Goal: Task Accomplishment & Management: Manage account settings

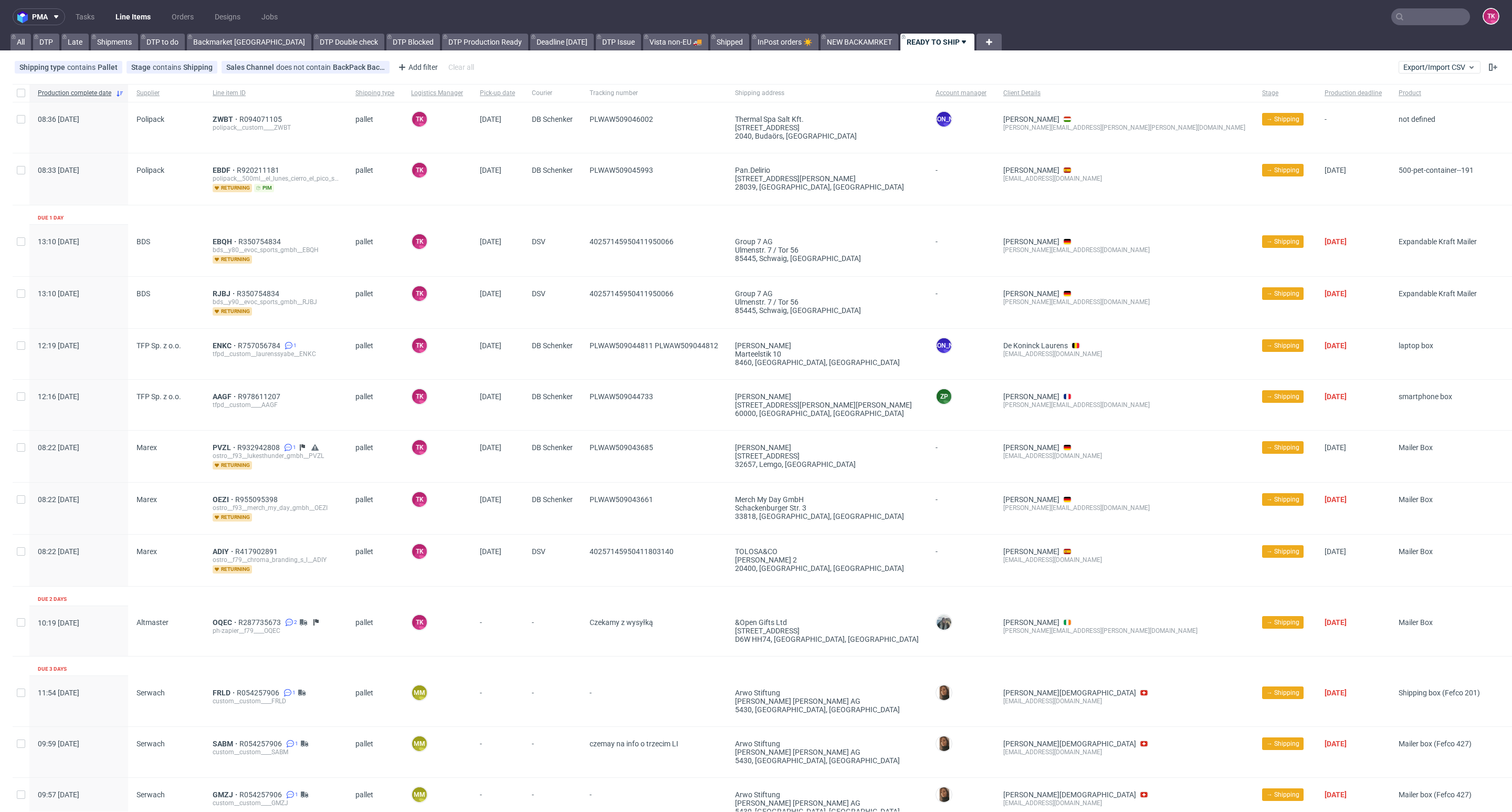
click at [110, 21] on ul "Tasks Line Items Orders Designs Jobs" at bounding box center [177, 17] width 223 height 17
click at [131, 7] on nav "pma Tasks Line Items Orders Designs Jobs TK" at bounding box center [756, 17] width 1512 height 33
click at [126, 19] on link "Line Items" at bounding box center [133, 17] width 48 height 17
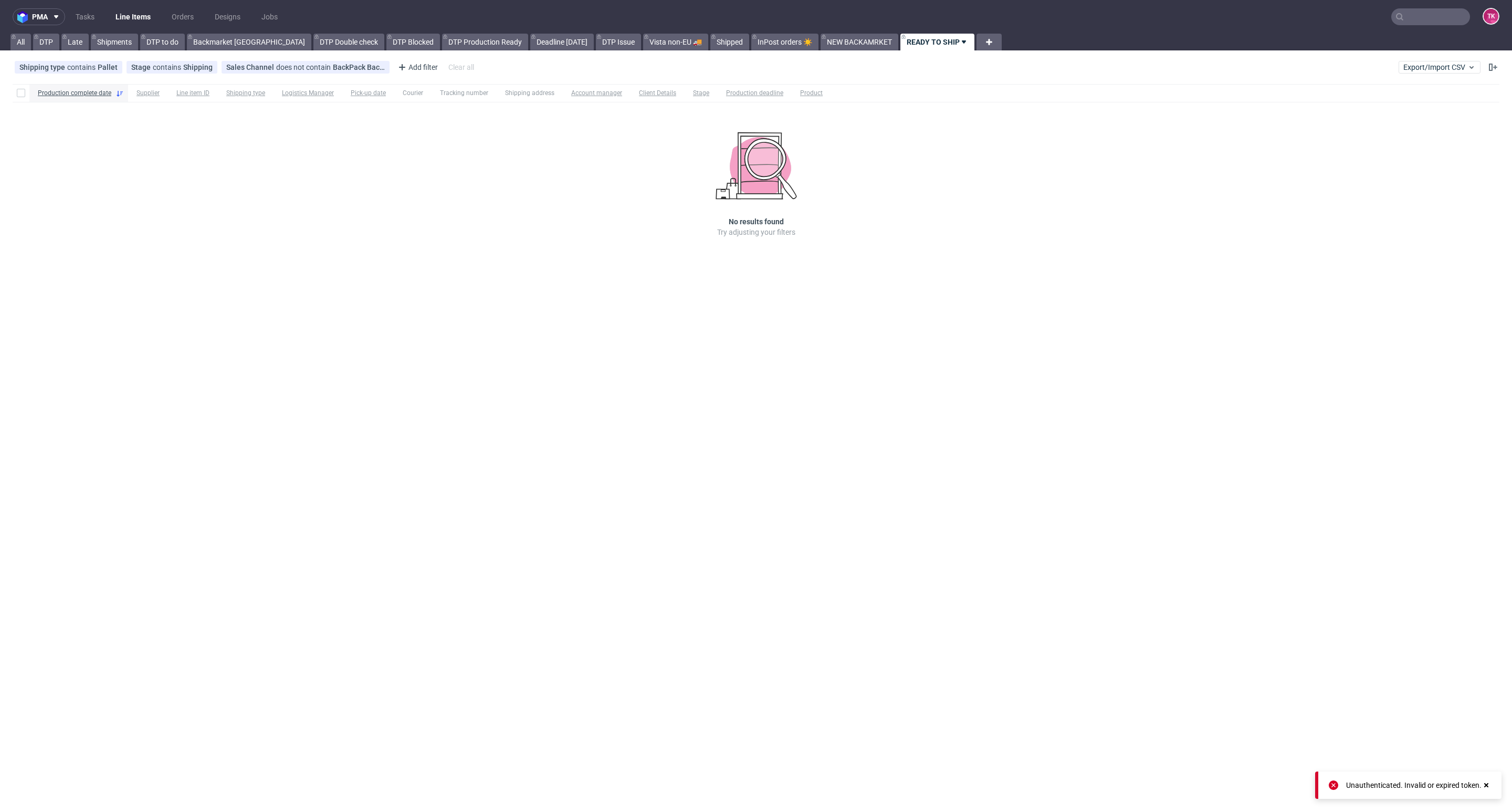
click at [126, 8] on link "Line Items" at bounding box center [133, 17] width 48 height 17
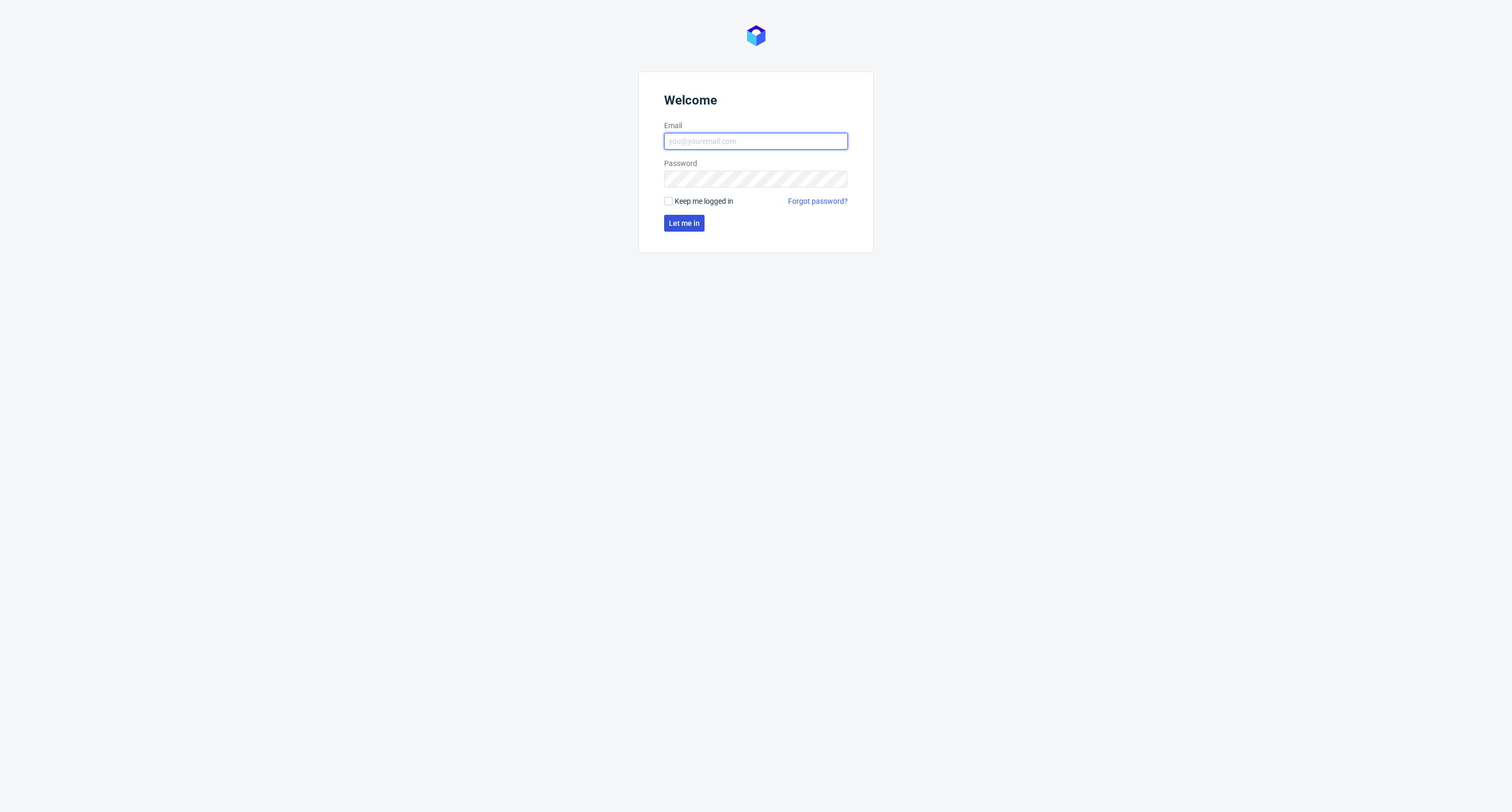
type input "[EMAIL_ADDRESS][DOMAIN_NAME]"
click at [697, 223] on span "Let me in" at bounding box center [684, 223] width 31 height 7
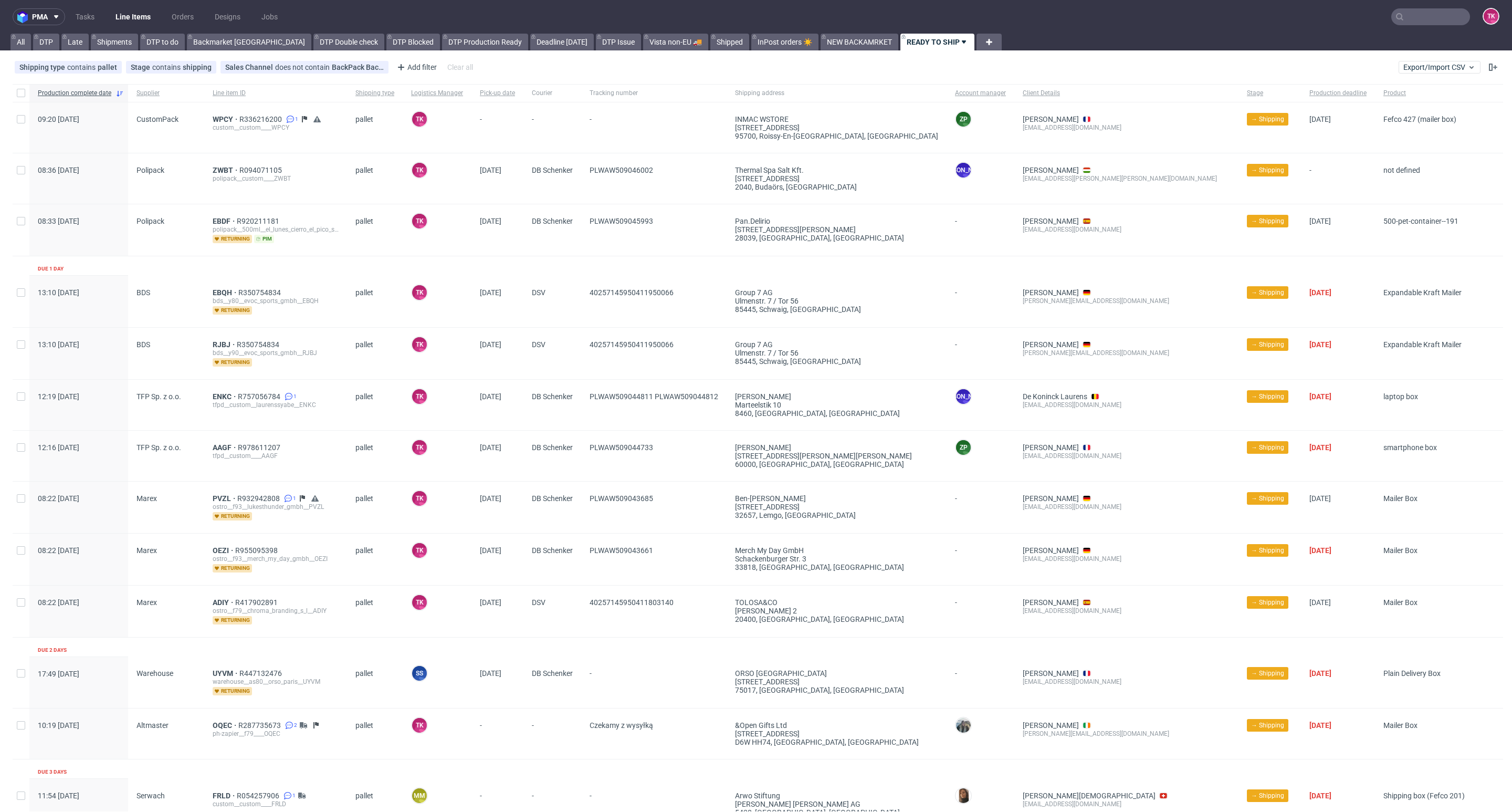
click at [134, 19] on link "Line Items" at bounding box center [133, 17] width 48 height 17
click at [155, 16] on link "Line Items" at bounding box center [133, 17] width 48 height 17
click at [147, 16] on link "Line Items" at bounding box center [133, 17] width 48 height 17
click at [227, 112] on div "WPCY R336216200 1 custom__custom____WPCY" at bounding box center [275, 127] width 143 height 50
click at [227, 117] on span "WPCY" at bounding box center [226, 119] width 27 height 8
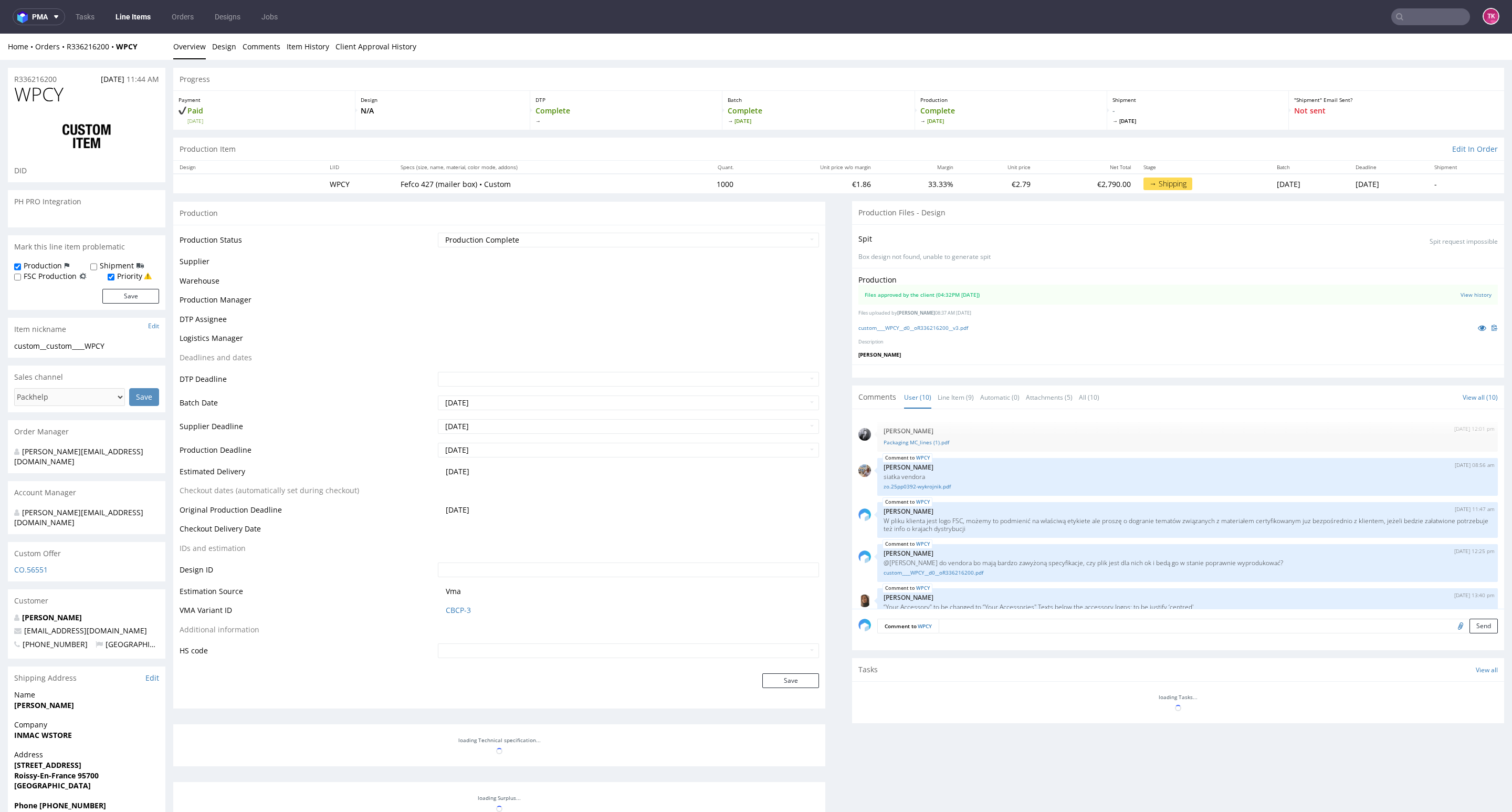
scroll to position [232, 0]
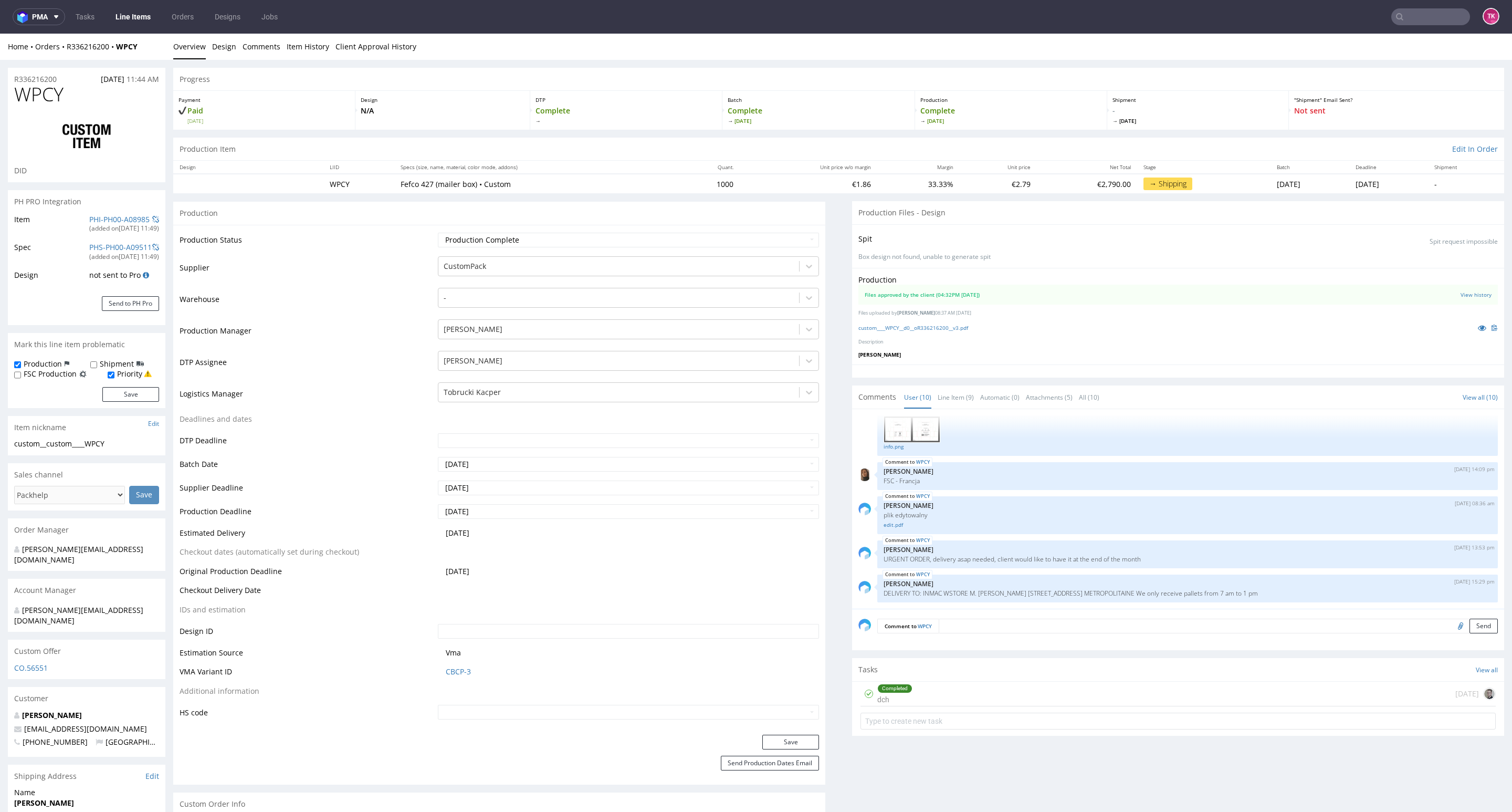
drag, startPoint x: 884, startPoint y: 589, endPoint x: 315, endPoint y: 642, distance: 571.5
click at [1318, 601] on div "WPCY 25th Sep 25 | 15:29 pm Zuzanna Pawlicka-Sabak DELIVERY TO: INMAC WSTORE M.…" at bounding box center [1188, 588] width 621 height 28
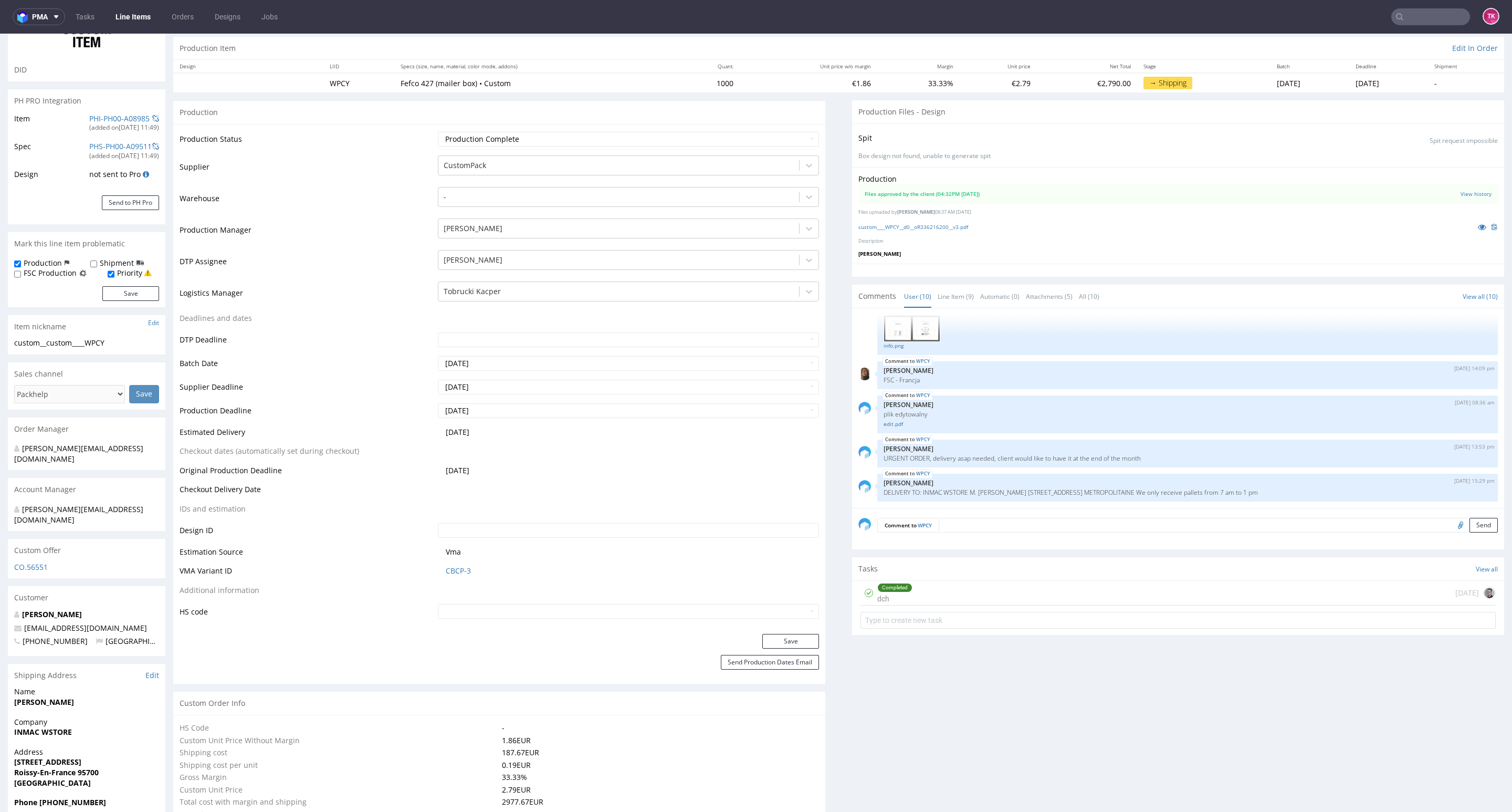
scroll to position [315, 0]
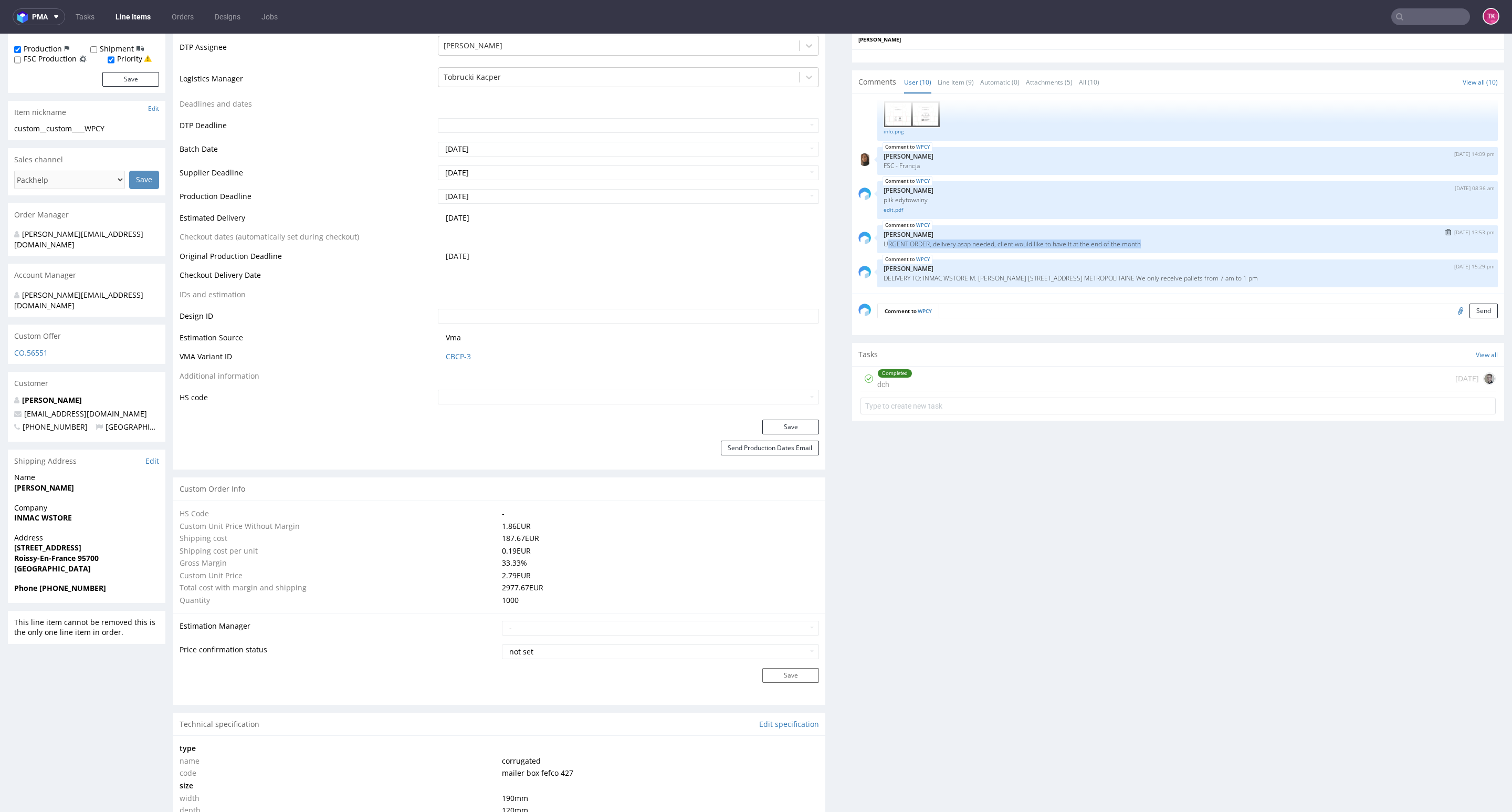
drag, startPoint x: 874, startPoint y: 249, endPoint x: 1137, endPoint y: 246, distance: 263.0
click at [1137, 246] on div "WPCY 15th Sep 25 | 13:53 pm Zuzanna Pawlicka-Sabak URGENT ORDER, delivery asap …" at bounding box center [1188, 239] width 621 height 28
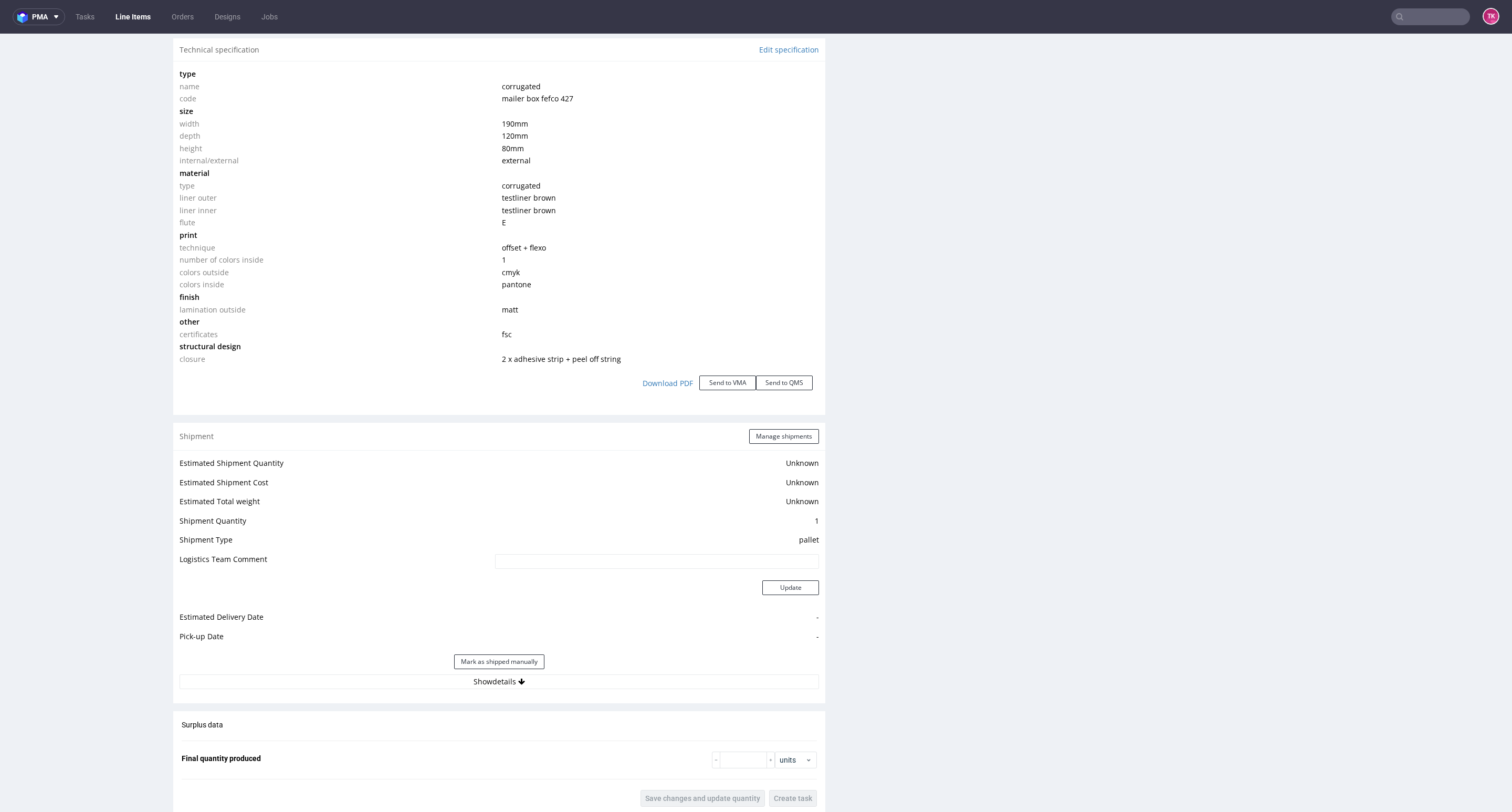
scroll to position [1103, 0]
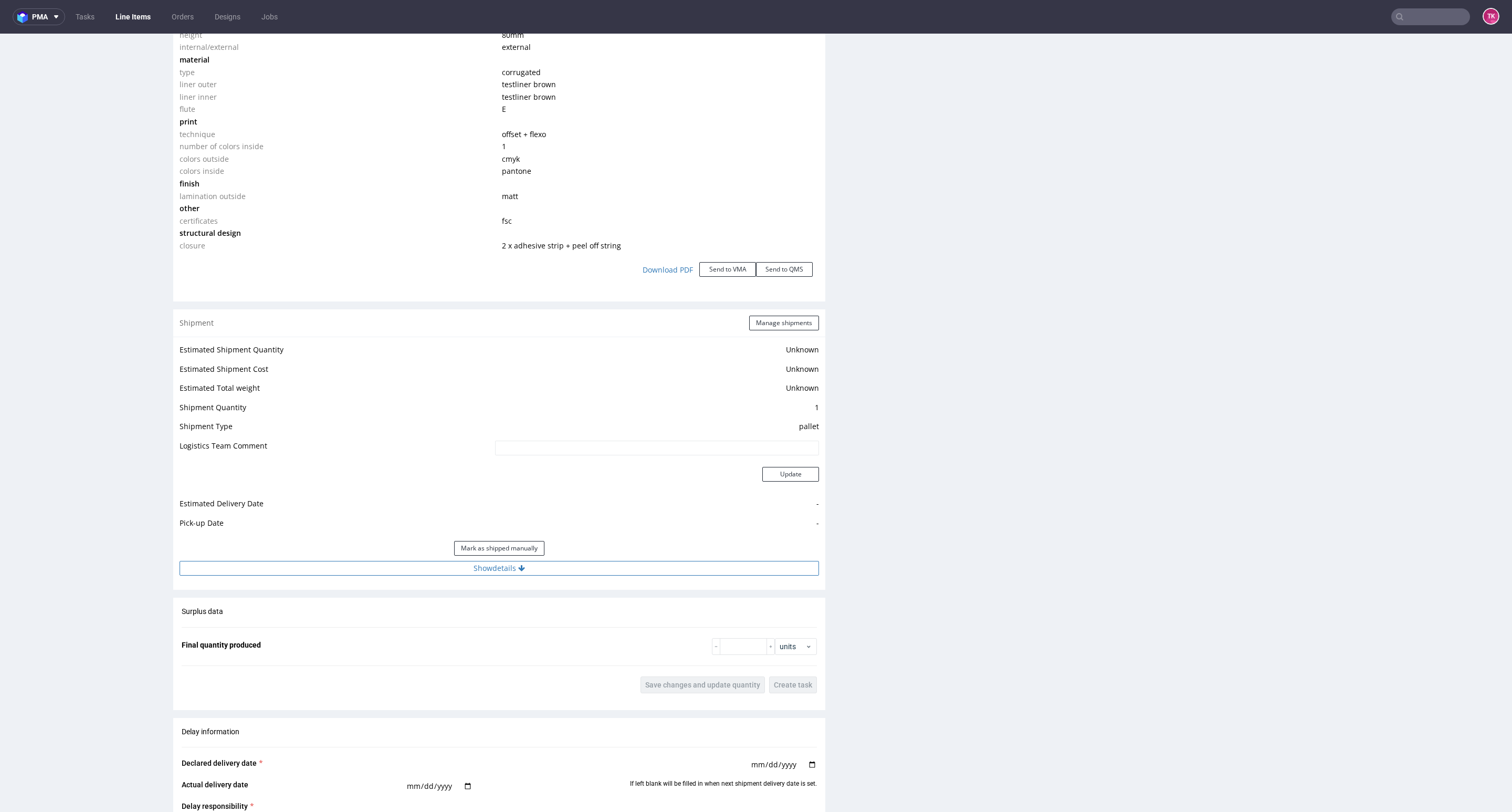
click at [588, 567] on button "Show details" at bounding box center [499, 568] width 639 height 15
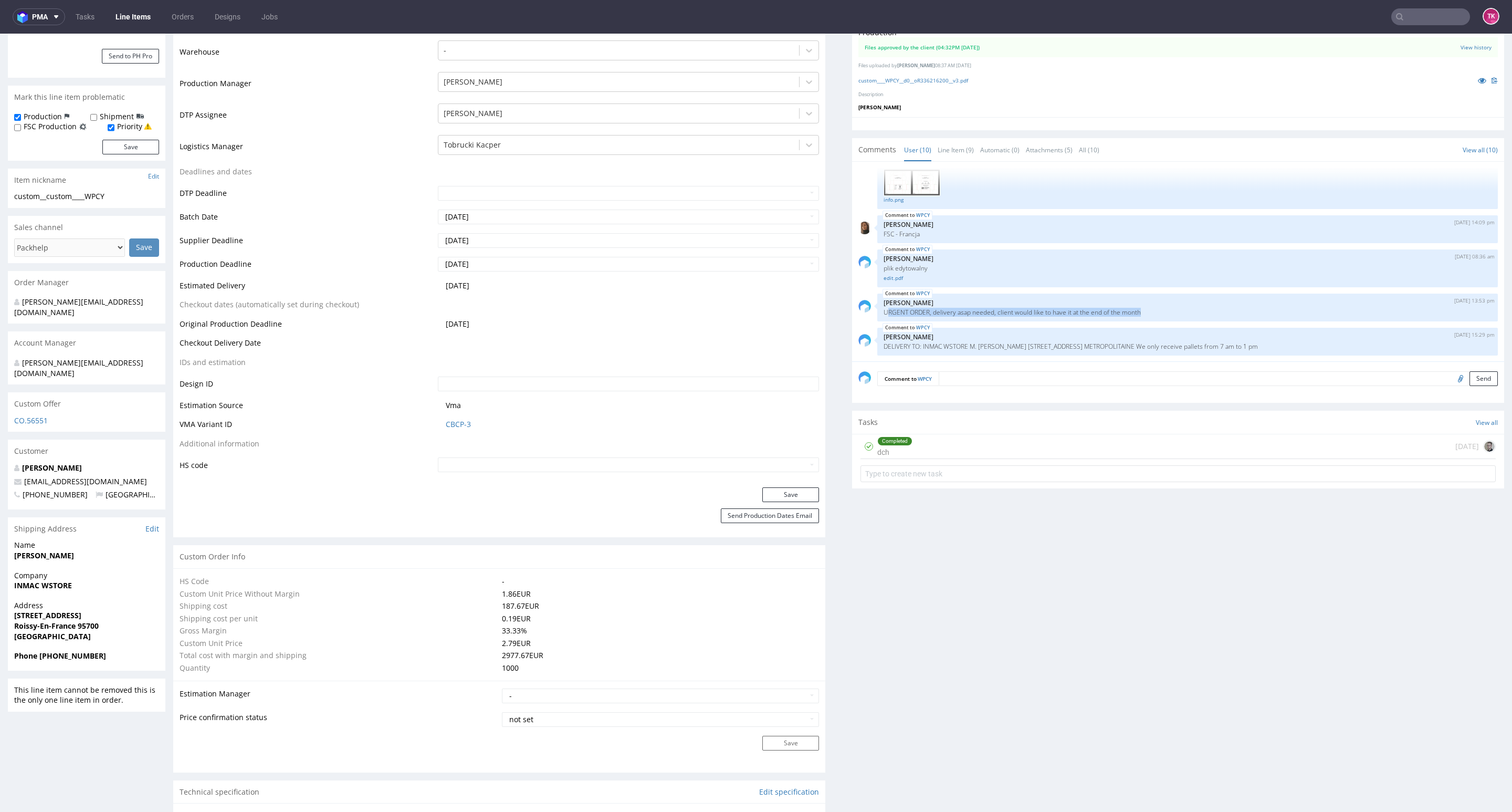
scroll to position [0, 0]
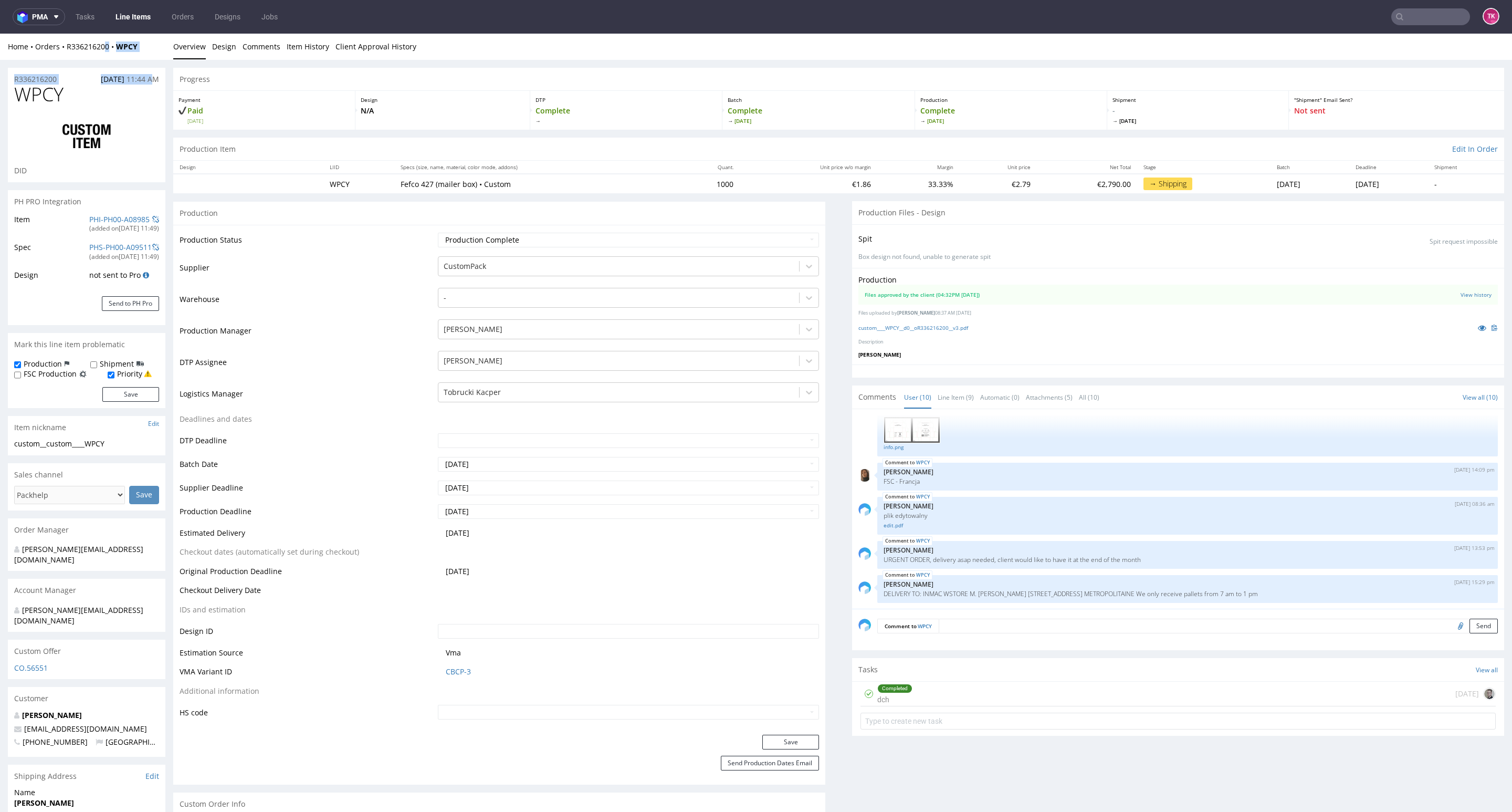
drag, startPoint x: 155, startPoint y: 59, endPoint x: 101, endPoint y: 69, distance: 54.9
drag, startPoint x: 101, startPoint y: 69, endPoint x: 106, endPoint y: 67, distance: 5.4
click at [101, 69] on div "R336216200 28.08.2025 11:44 AM" at bounding box center [87, 76] width 158 height 17
drag, startPoint x: 151, startPoint y: 41, endPoint x: 146, endPoint y: 46, distance: 7.1
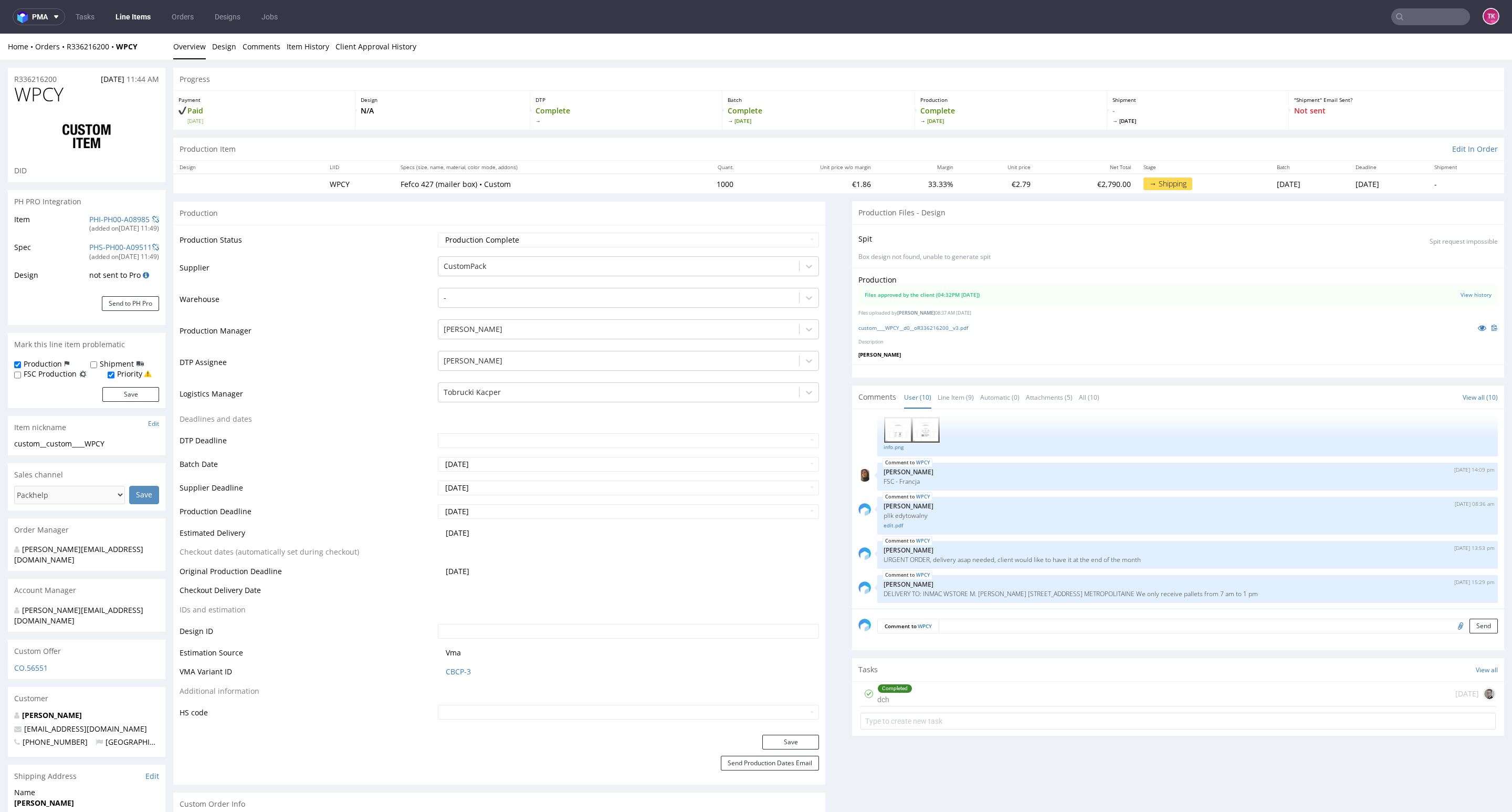
click at [147, 44] on div "Home Orders R336216200 WPCY" at bounding box center [87, 47] width 158 height 11
drag, startPoint x: 144, startPoint y: 47, endPoint x: 115, endPoint y: 54, distance: 29.8
click at [115, 54] on div "Home Orders R336216200 WPCY Overview Design Comments Item History Client Approv…" at bounding box center [756, 47] width 1512 height 26
copy strong "WPCY"
drag, startPoint x: 77, startPoint y: 56, endPoint x: 115, endPoint y: 56, distance: 38.0
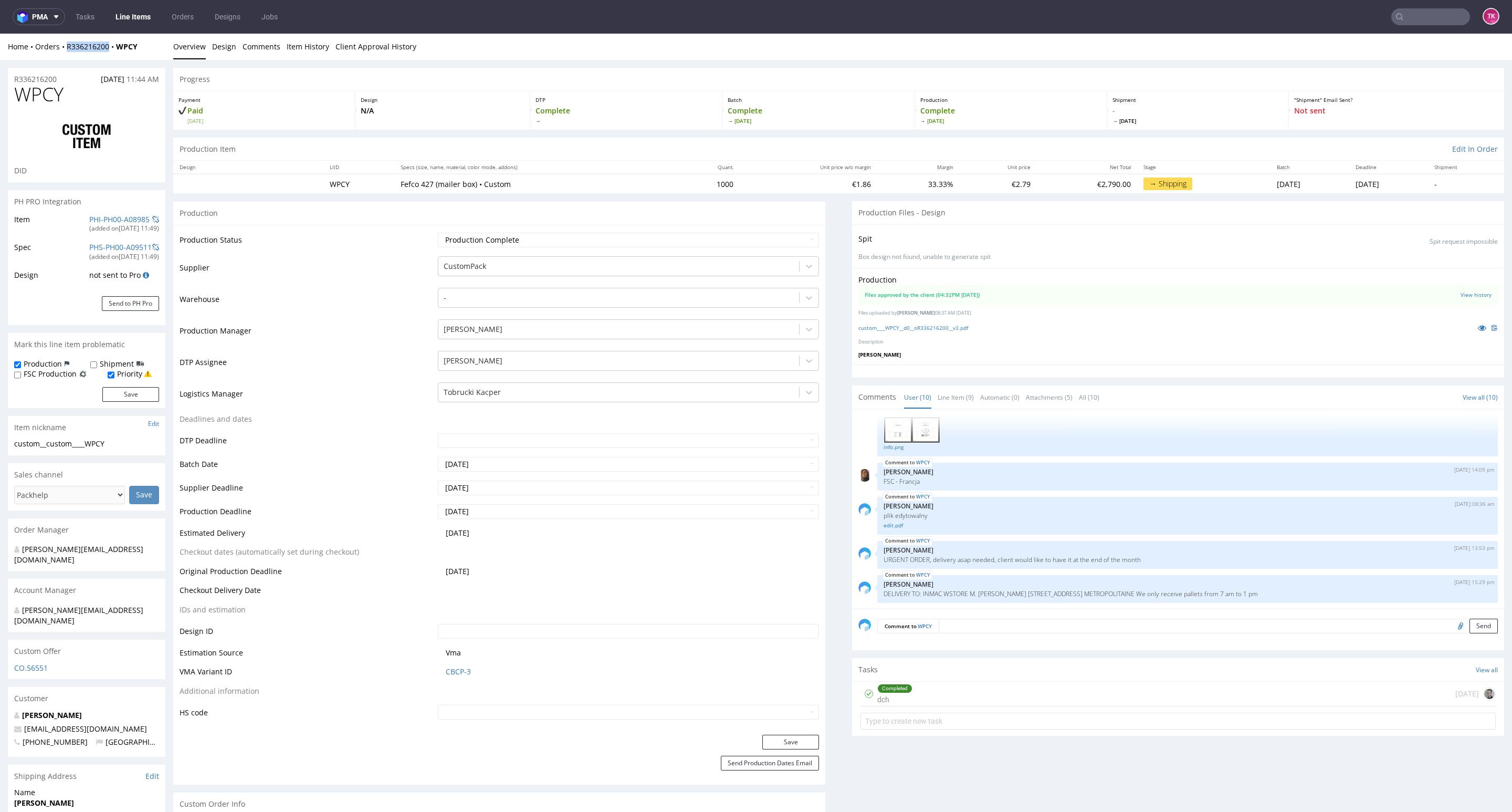
copy link "R336216200"
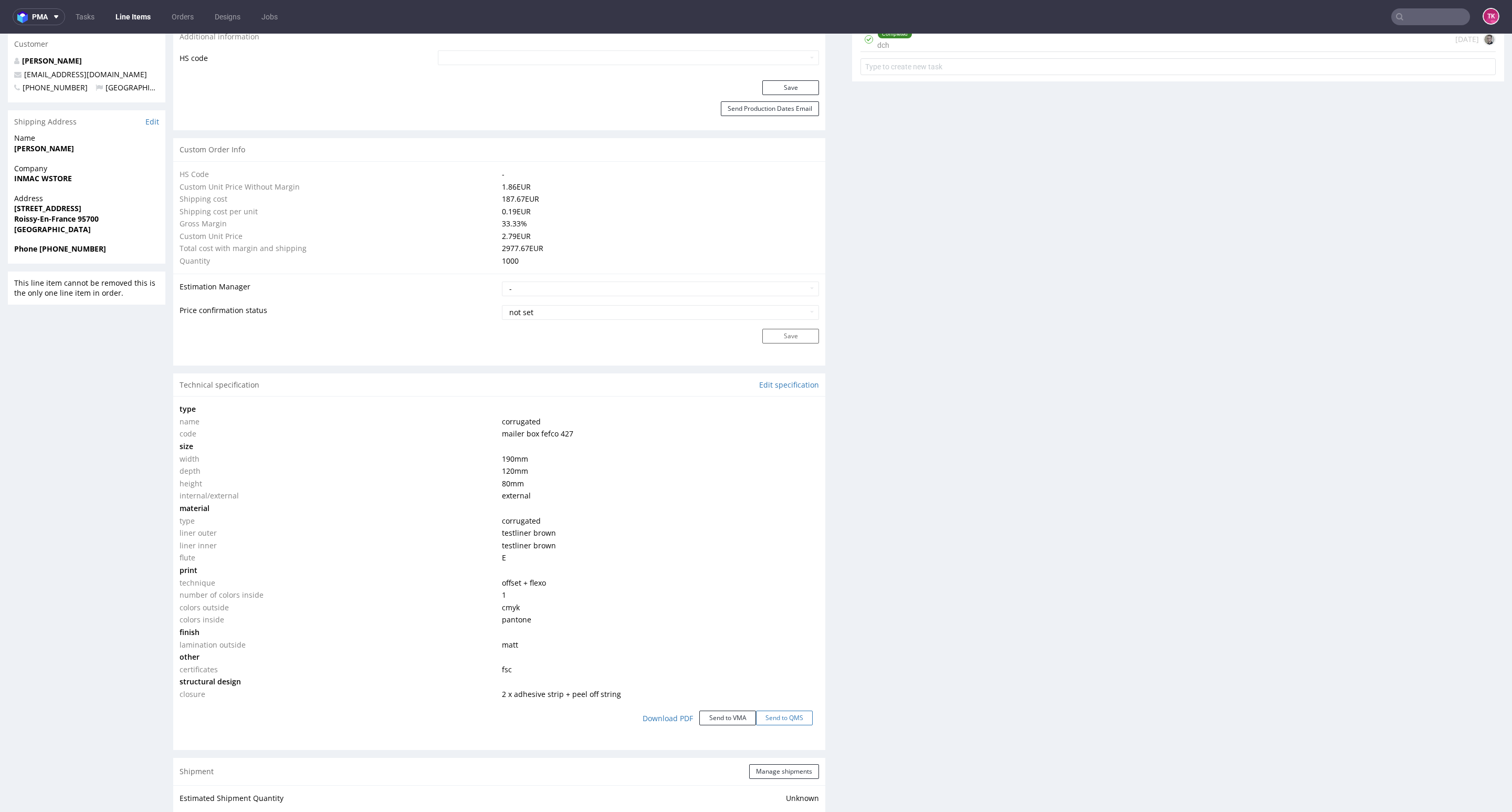
scroll to position [788, 0]
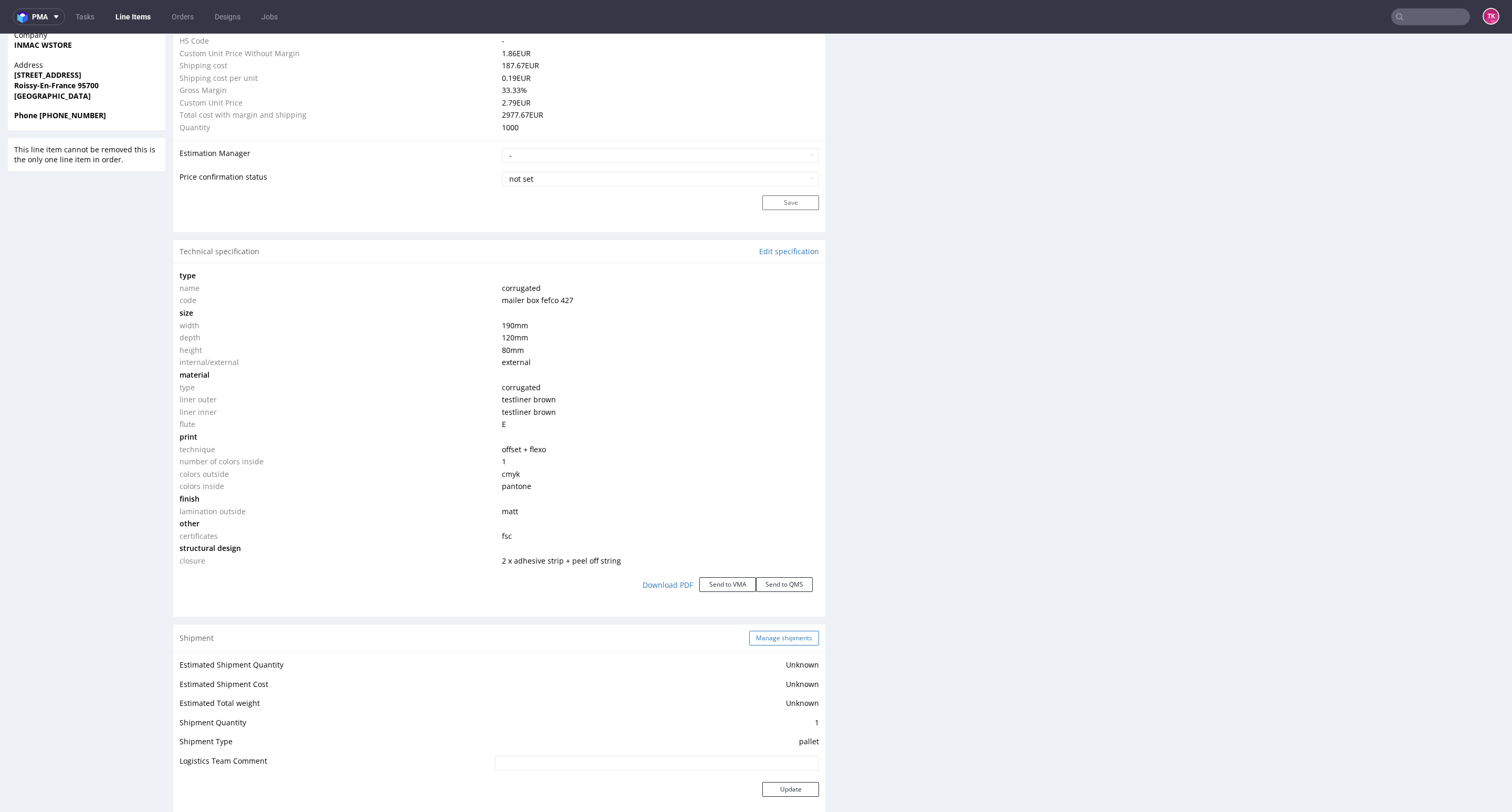
drag, startPoint x: 777, startPoint y: 622, endPoint x: 777, endPoint y: 634, distance: 12.0
click at [777, 634] on div "Production Production Status Waiting for Artwork Waiting for Diecut Waiting for…" at bounding box center [499, 560] width 652 height 2293
click at [780, 633] on button "Manage shipments" at bounding box center [784, 638] width 70 height 15
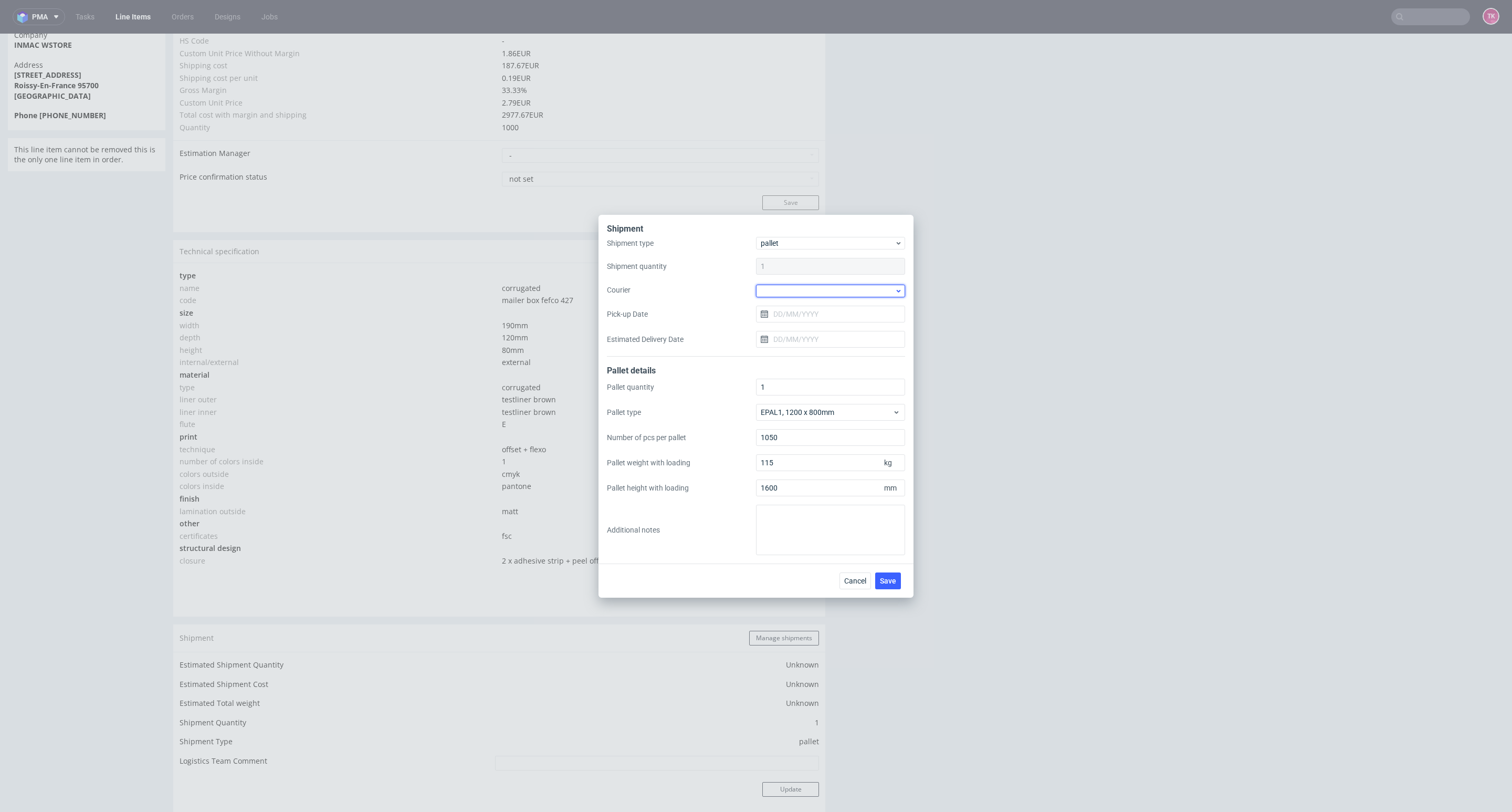
click at [800, 288] on div at bounding box center [830, 291] width 149 height 13
click at [824, 346] on div "DB Schenker" at bounding box center [830, 351] width 141 height 19
click at [820, 324] on div "Shipment type pallet Shipment quantity 1 Courier DB Schenker Pick-up Date Estim…" at bounding box center [756, 297] width 298 height 118
click at [818, 313] on input "Pick-up Date" at bounding box center [830, 313] width 149 height 17
click at [865, 437] on span "26" at bounding box center [864, 438] width 8 height 11
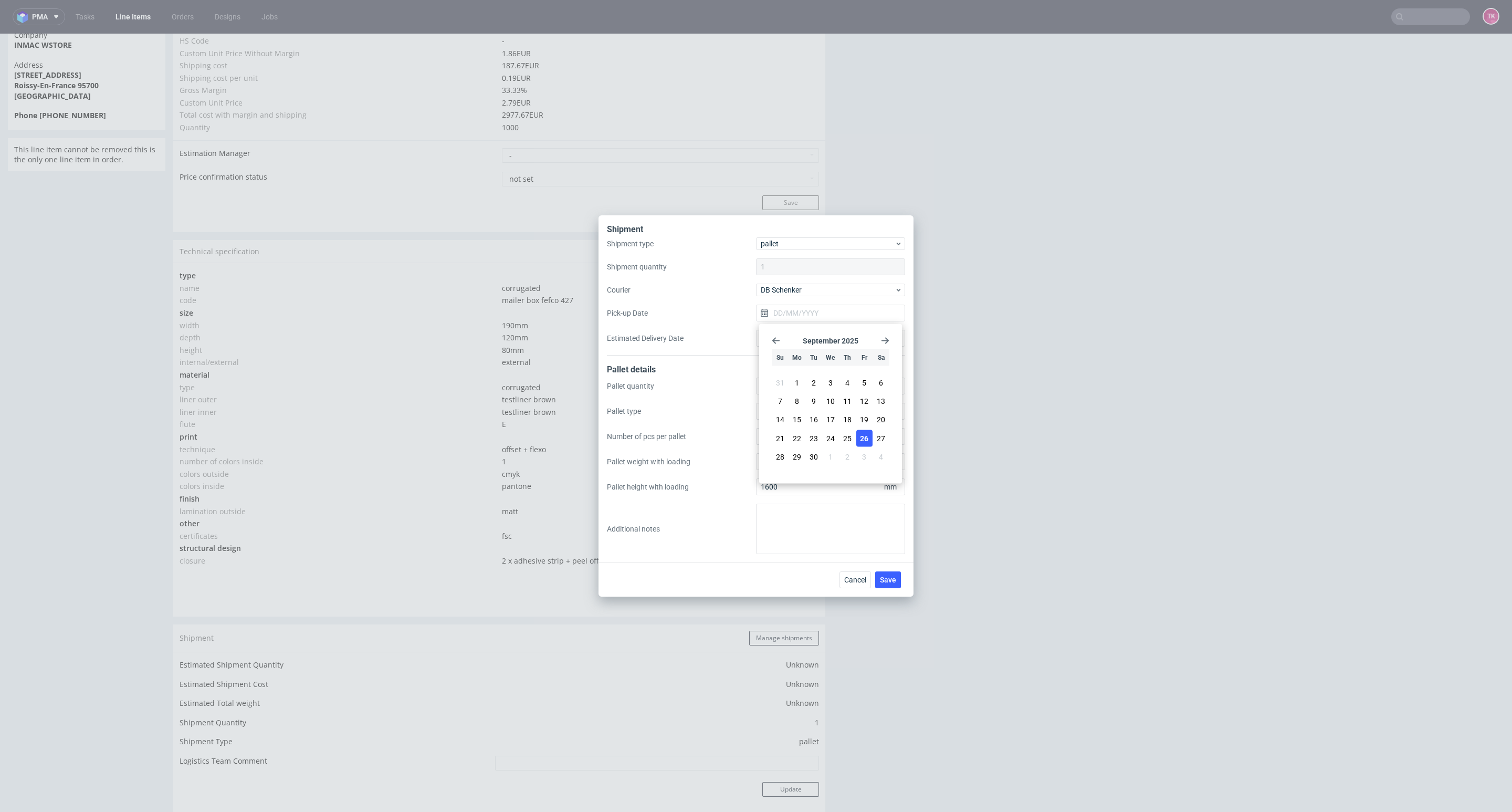
type input "26/09/2025"
click at [896, 582] on button "Save" at bounding box center [888, 580] width 26 height 17
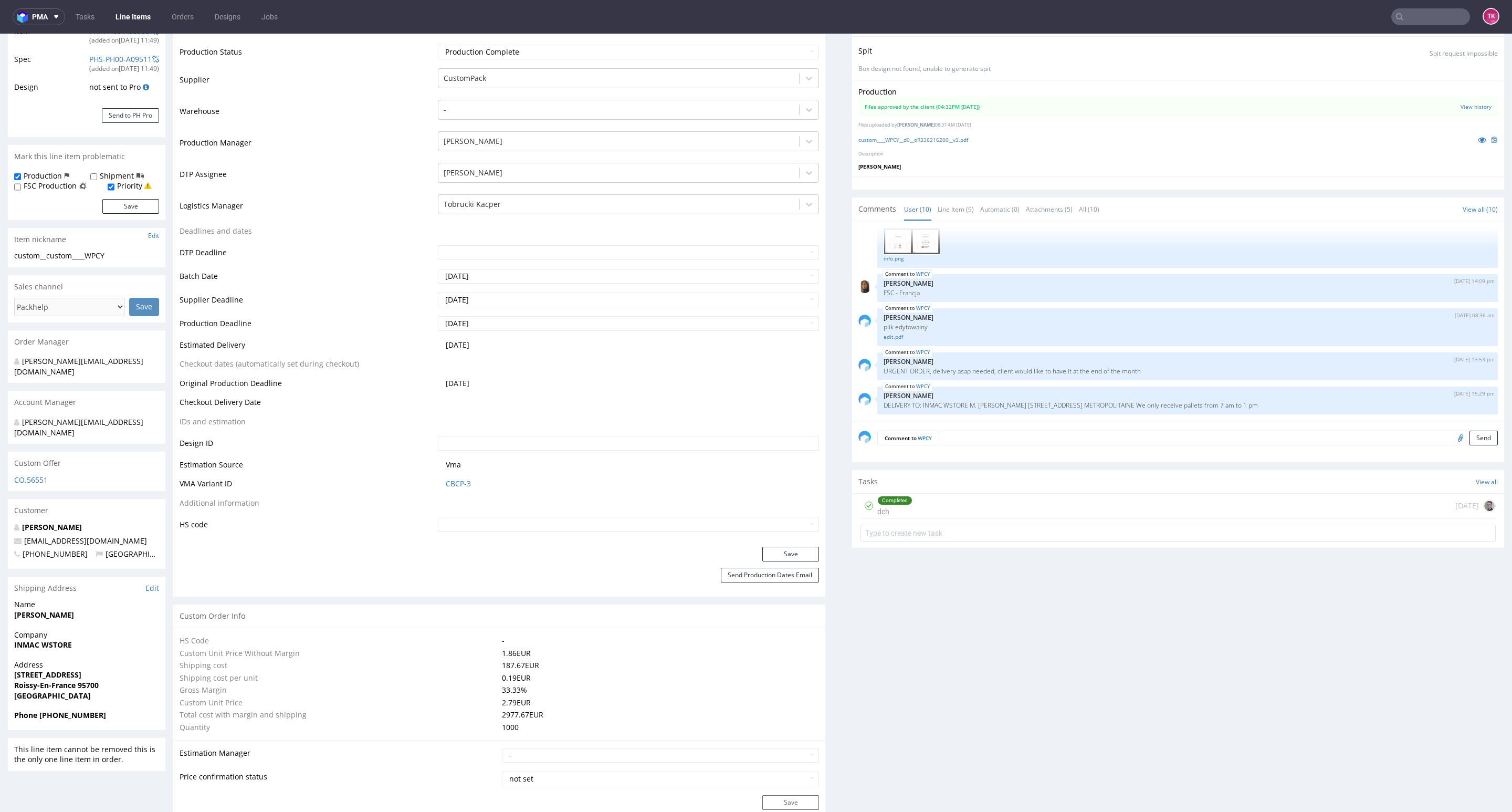
scroll to position [394, 0]
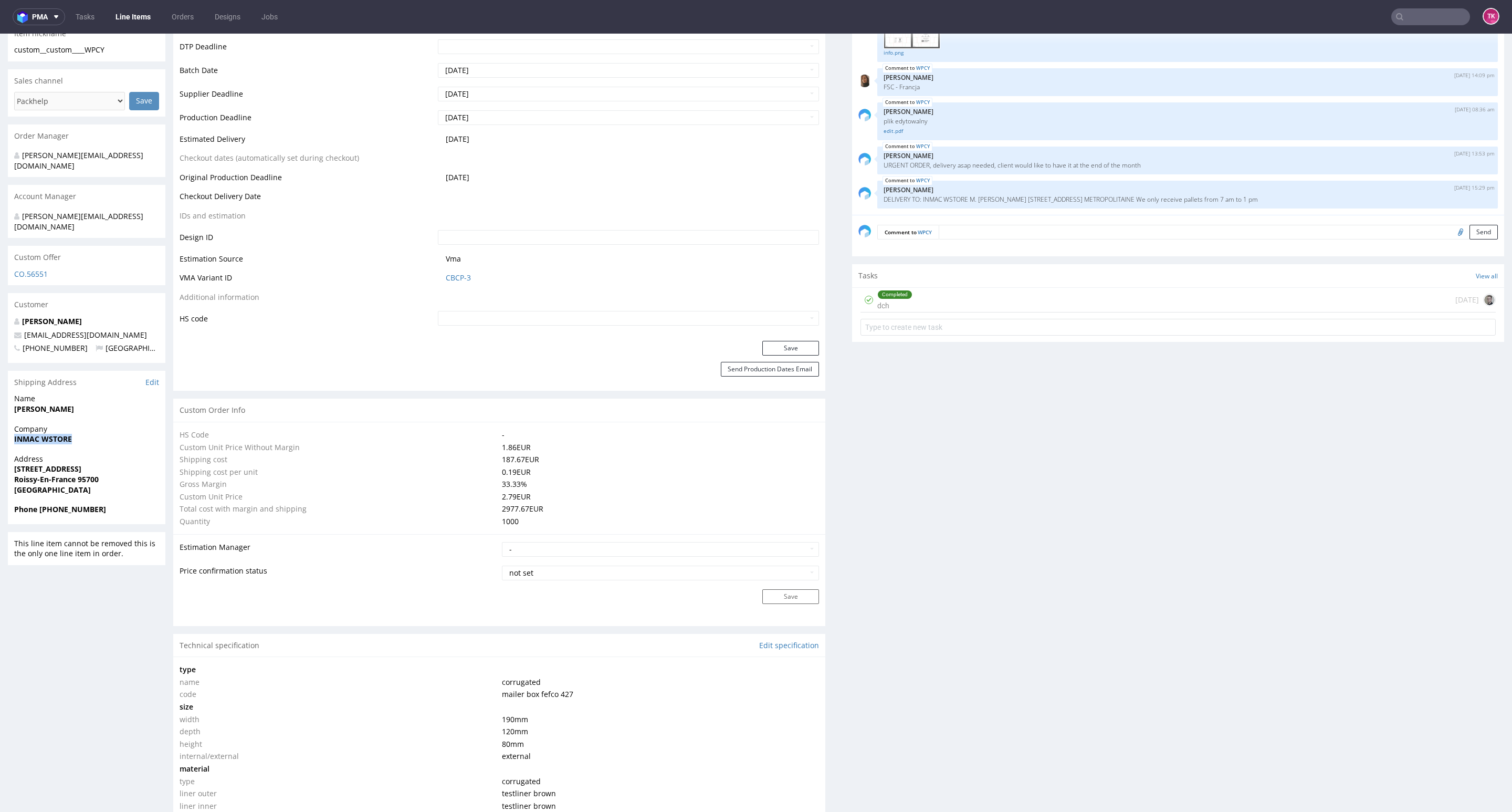
drag, startPoint x: 2, startPoint y: 427, endPoint x: 89, endPoint y: 430, distance: 87.1
click at [89, 430] on div "R336216200 [DATE] 11:44 AM WPCY DID PH PRO Integration Item PHI-PH00-A08985 (ad…" at bounding box center [756, 793] width 1512 height 2255
copy strong "INMAC WSTORE"
drag, startPoint x: 11, startPoint y: 403, endPoint x: 115, endPoint y: 401, distance: 104.0
click at [115, 401] on div "Name PASCAL FAUVERT" at bounding box center [87, 408] width 158 height 30
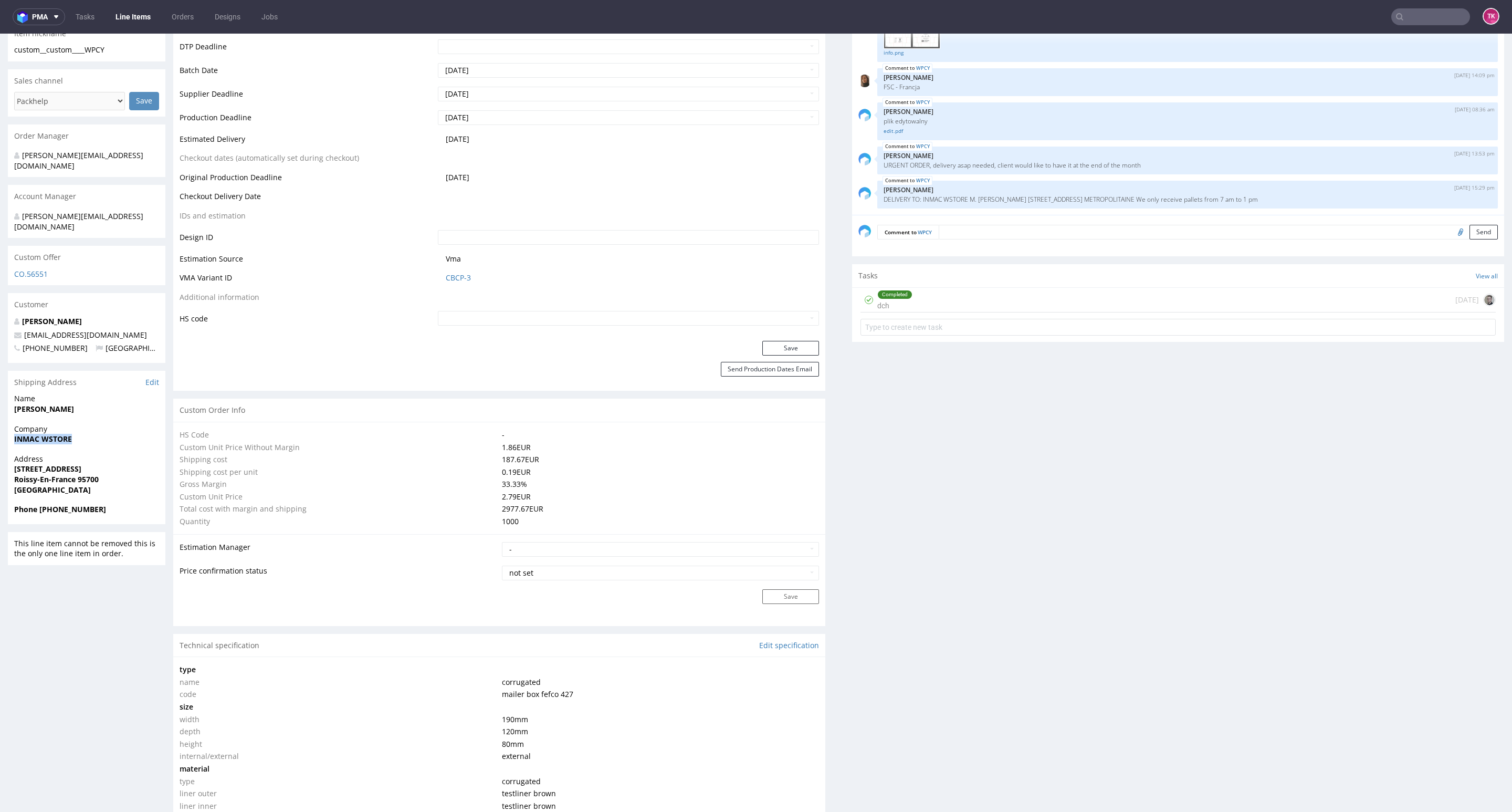
copy strong "[PERSON_NAME]"
drag, startPoint x: 16, startPoint y: 466, endPoint x: 81, endPoint y: 468, distance: 65.0
click at [77, 467] on div "R336216200 [DATE] 11:44 AM WPCY DID PH PRO Integration Item PHI-PH00-A08985 (ad…" at bounding box center [756, 793] width 1512 height 2255
copy p "206, rue de la Belle Etoile Roissy-En-France"
click at [85, 485] on span "[GEOGRAPHIC_DATA]" at bounding box center [87, 490] width 145 height 11
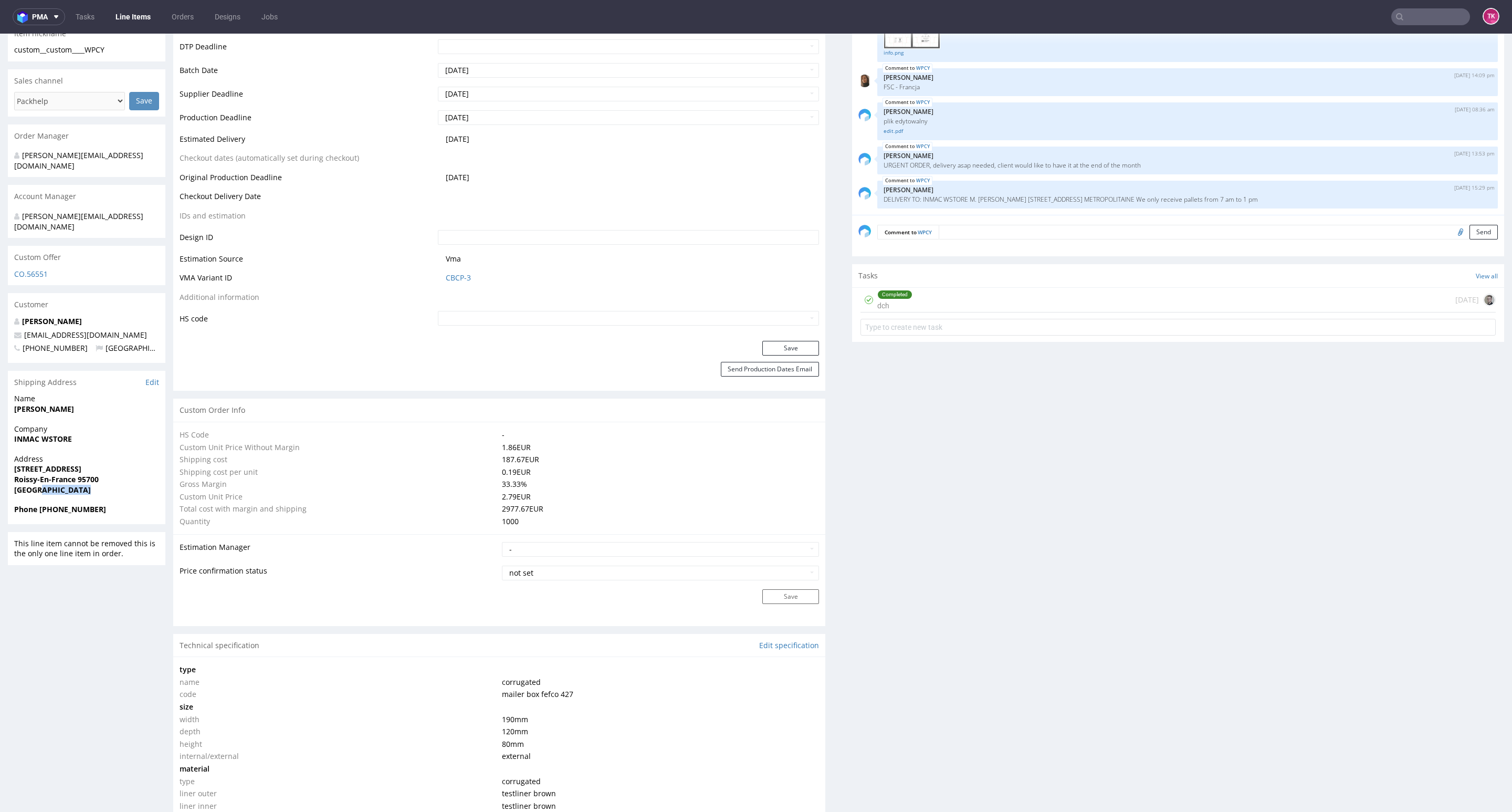
click at [85, 485] on span "[GEOGRAPHIC_DATA]" at bounding box center [87, 490] width 145 height 11
click at [87, 474] on strong "Roissy-En-France 95700" at bounding box center [57, 479] width 85 height 10
copy strong "95700"
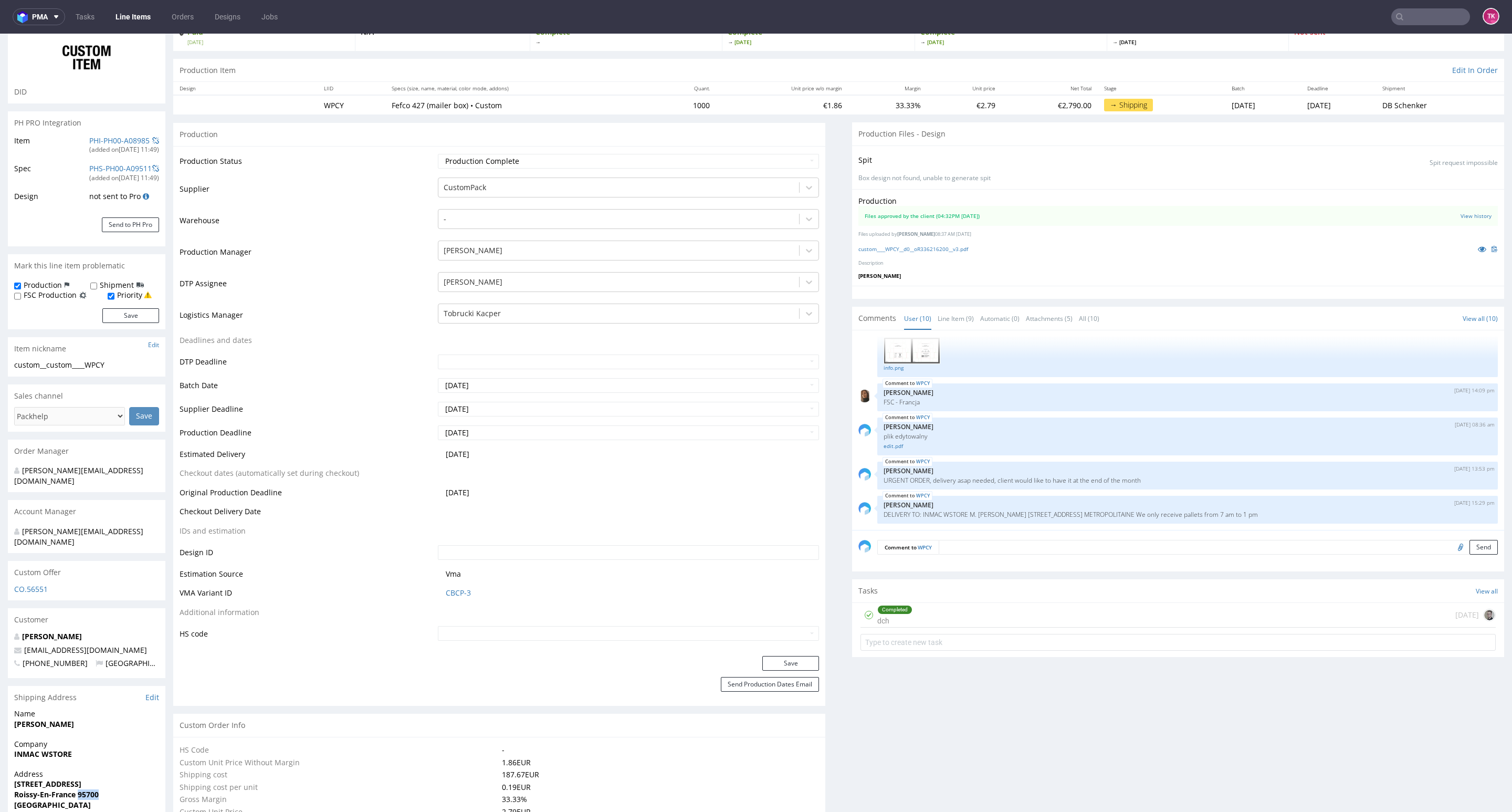
scroll to position [0, 0]
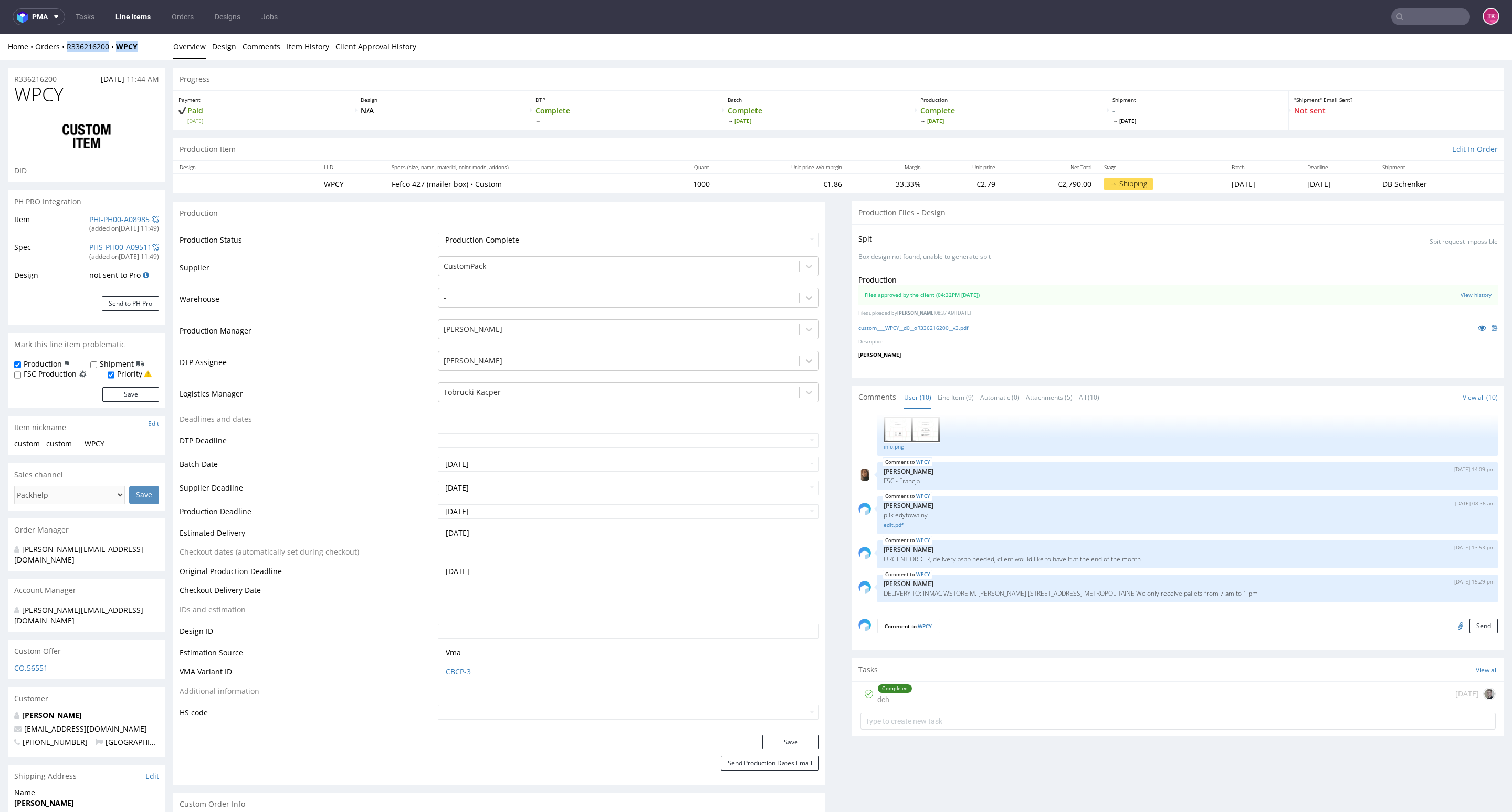
drag, startPoint x: 139, startPoint y: 54, endPoint x: 64, endPoint y: 55, distance: 75.0
click div "Home Orders R336216200 WPCY Overview Design Comments Item History Client Approv…"
copy div "R336216200 WPCY"
drag, startPoint x: 100, startPoint y: 688, endPoint x: 0, endPoint y: 684, distance: 100.1
click div "R336216200 [DATE] 11:44 AM WPCY DID PH PRO Integration Item PHI-PH00-A08985 (ad…"
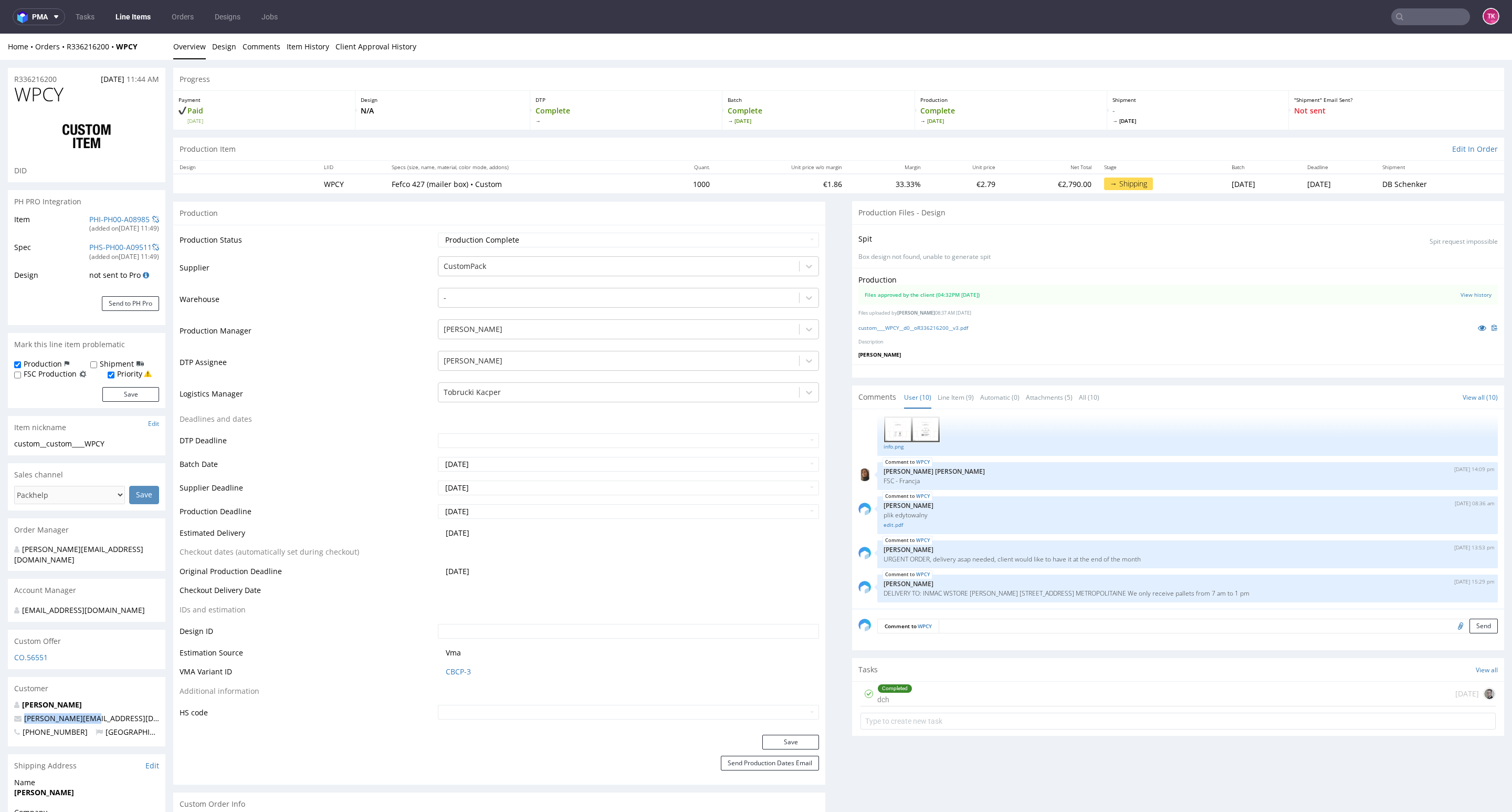
copy span "[EMAIL_ADDRESS][DOMAIN_NAME]"
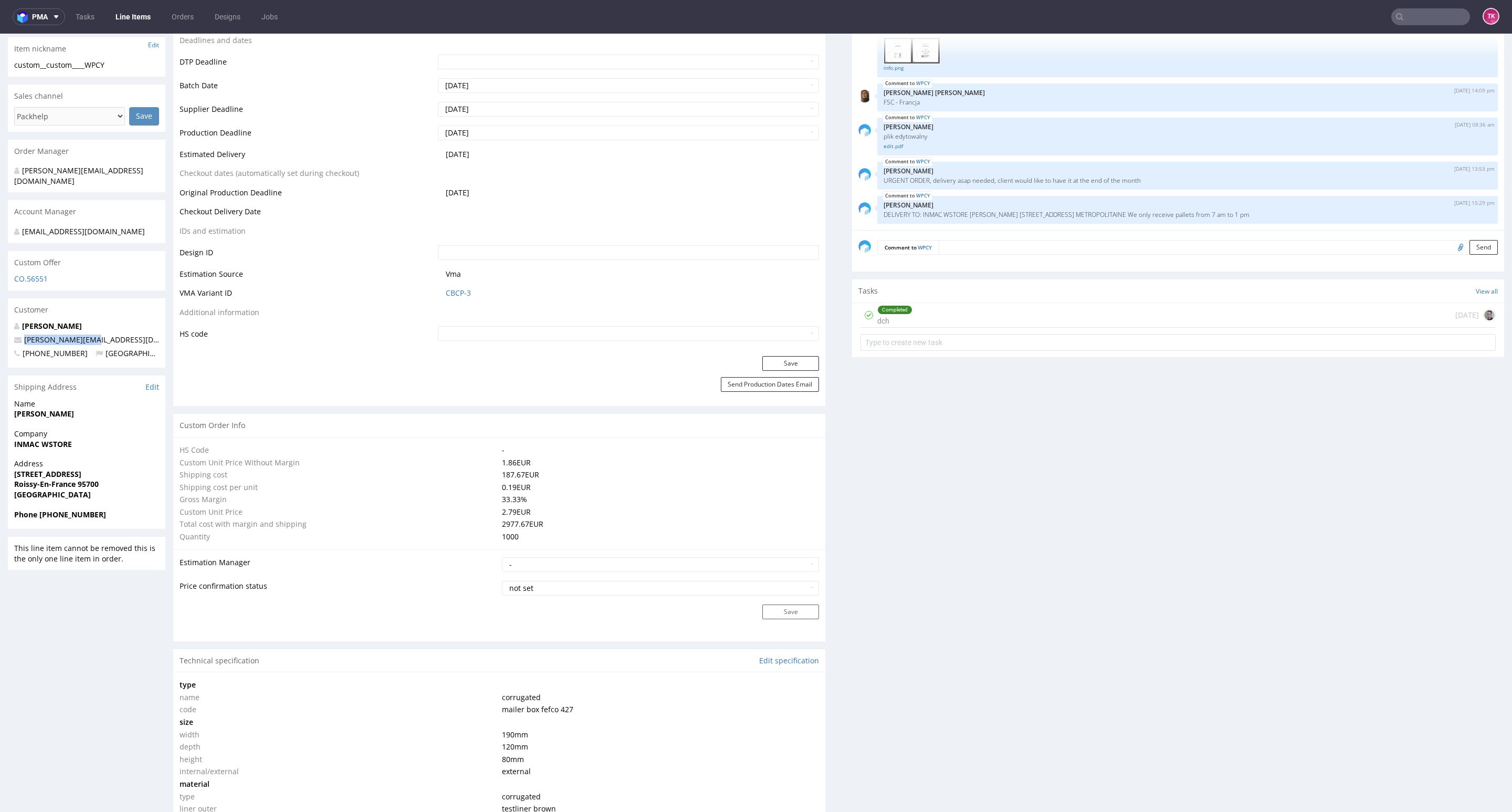
scroll to position [394, 0]
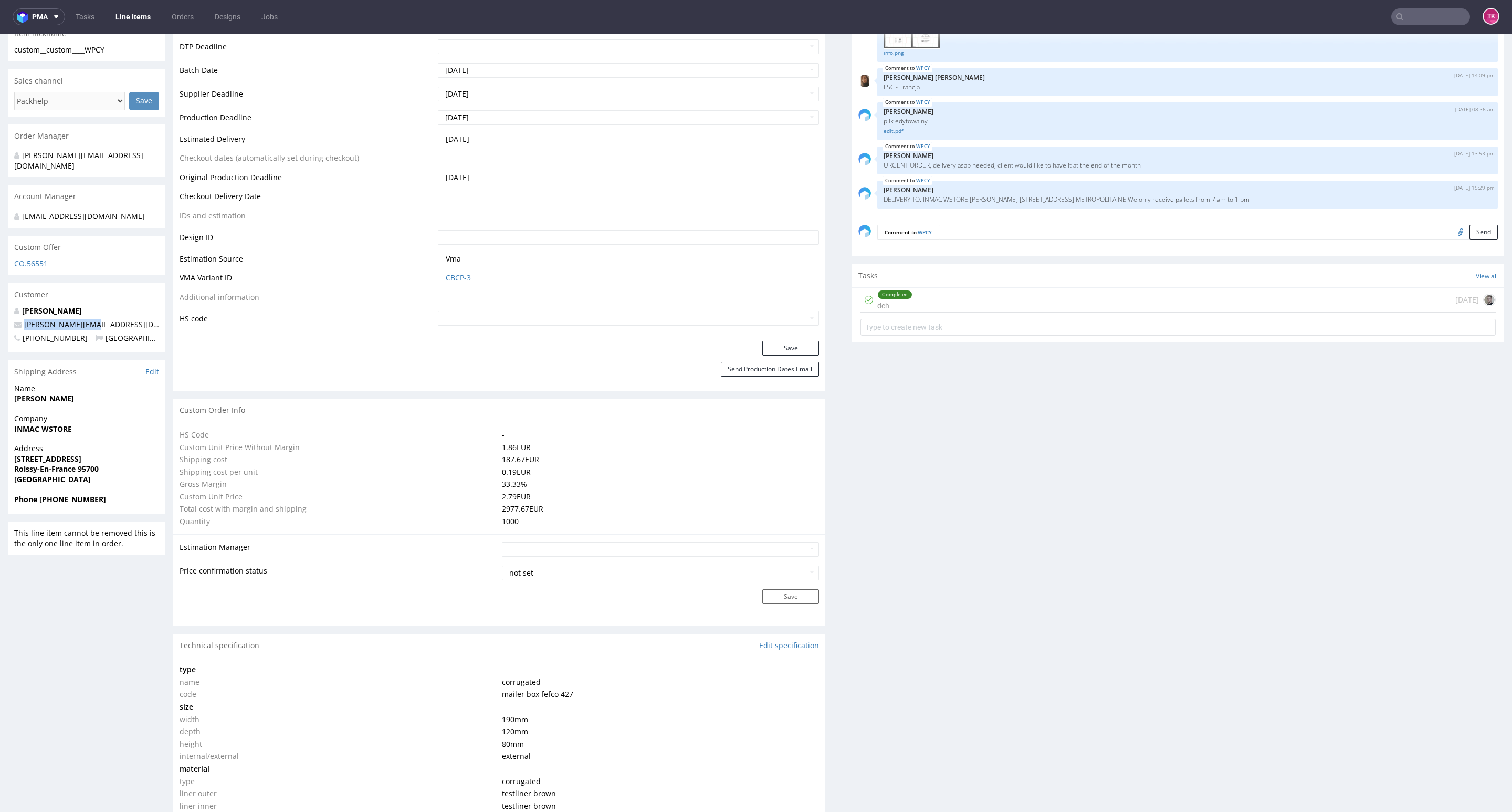
drag, startPoint x: 69, startPoint y: 473, endPoint x: 40, endPoint y: 473, distance: 29.0
click div "Phone [PHONE_NUMBER]"
copy strong "[PHONE_NUMBER]"
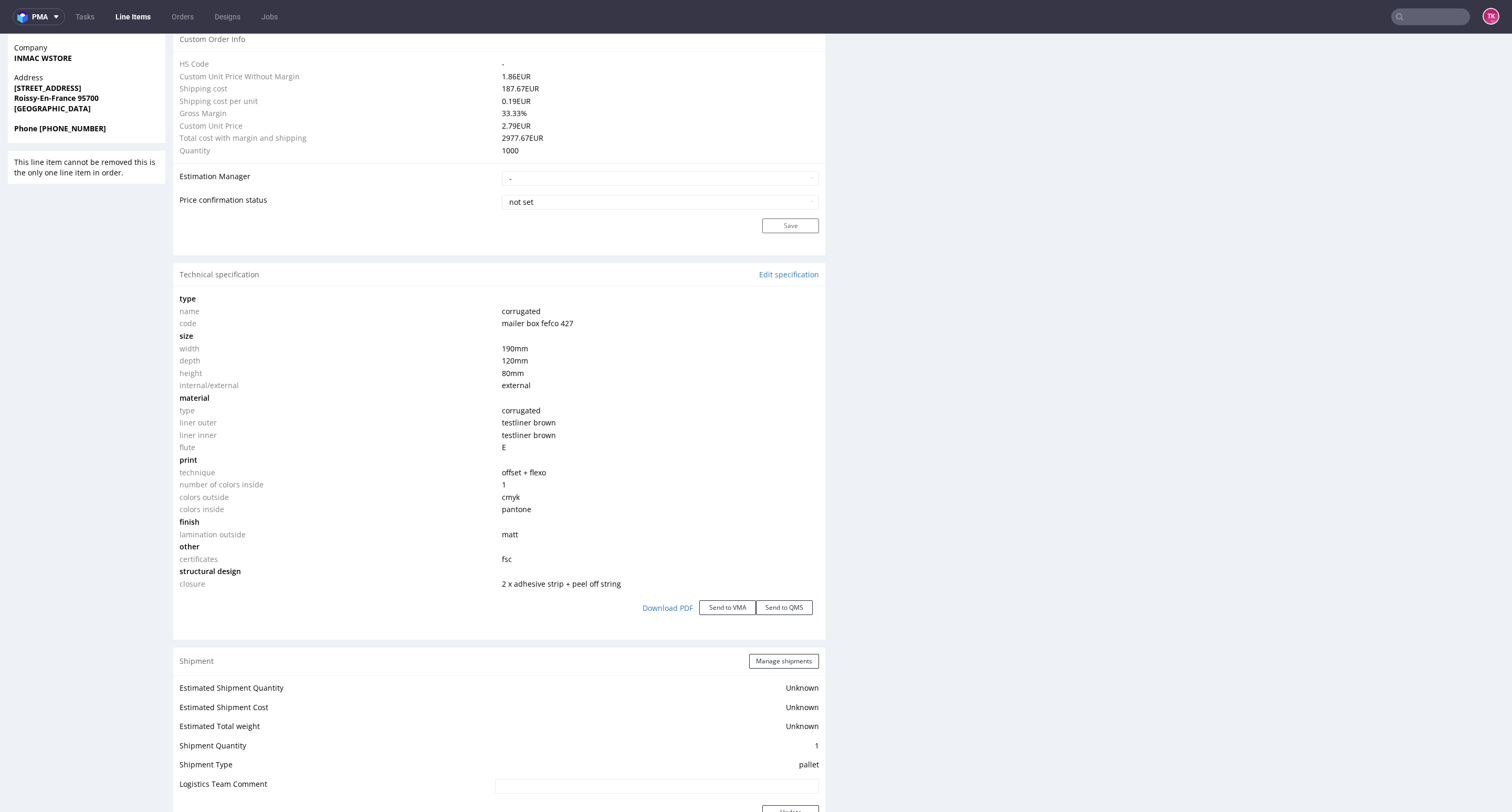
scroll to position [945, 0]
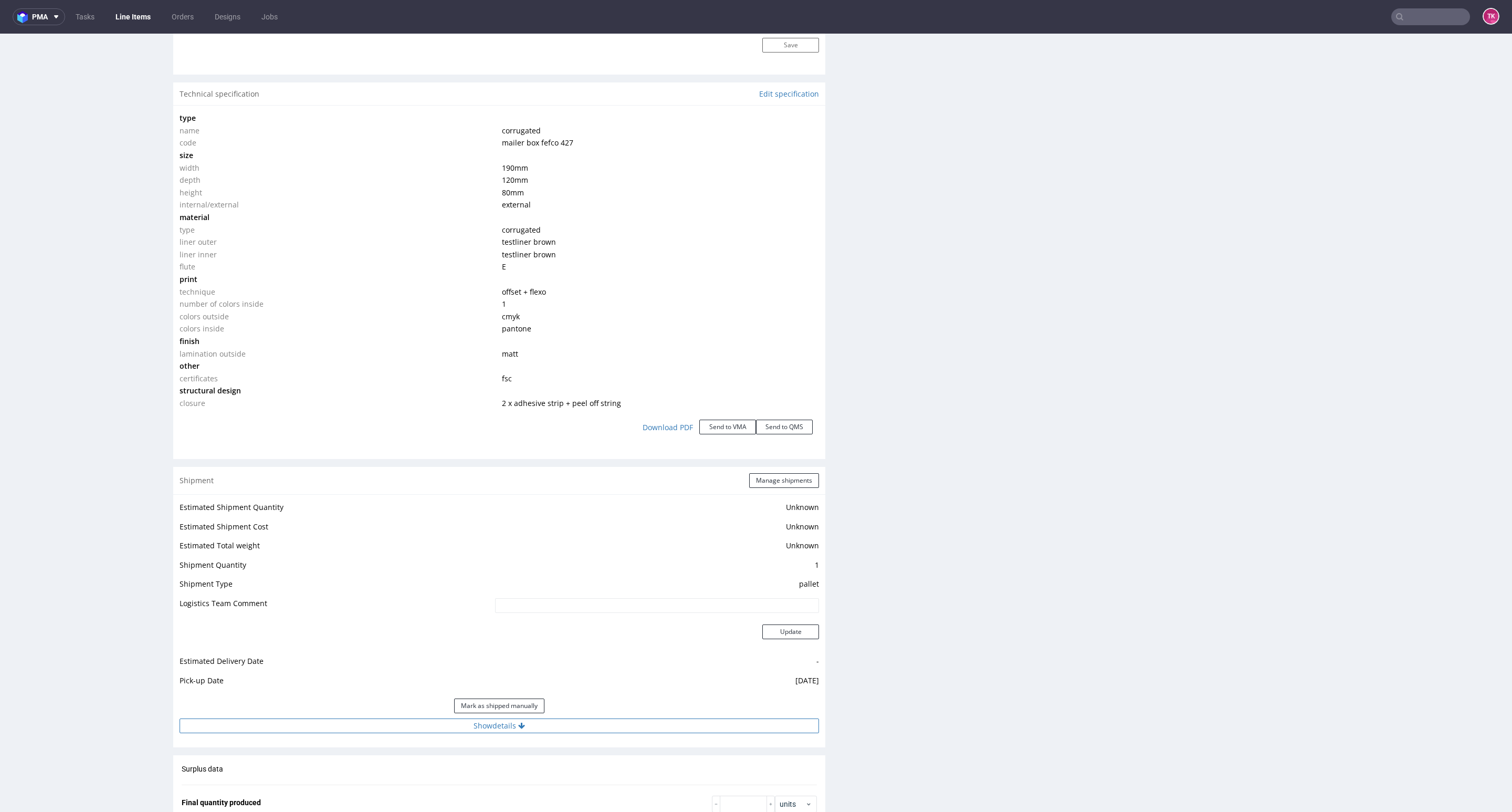
click button "Show details"
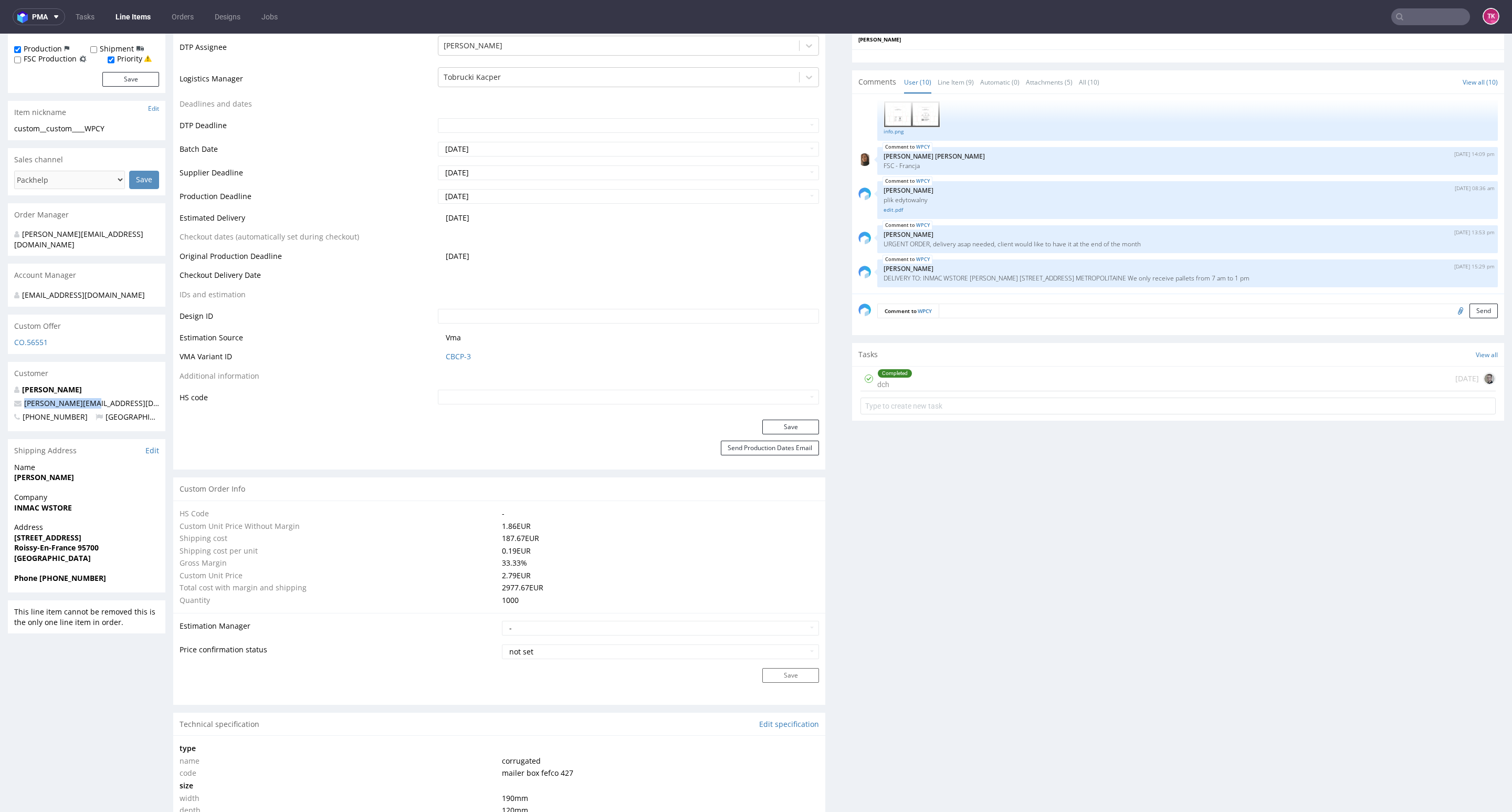
scroll to position [0, 0]
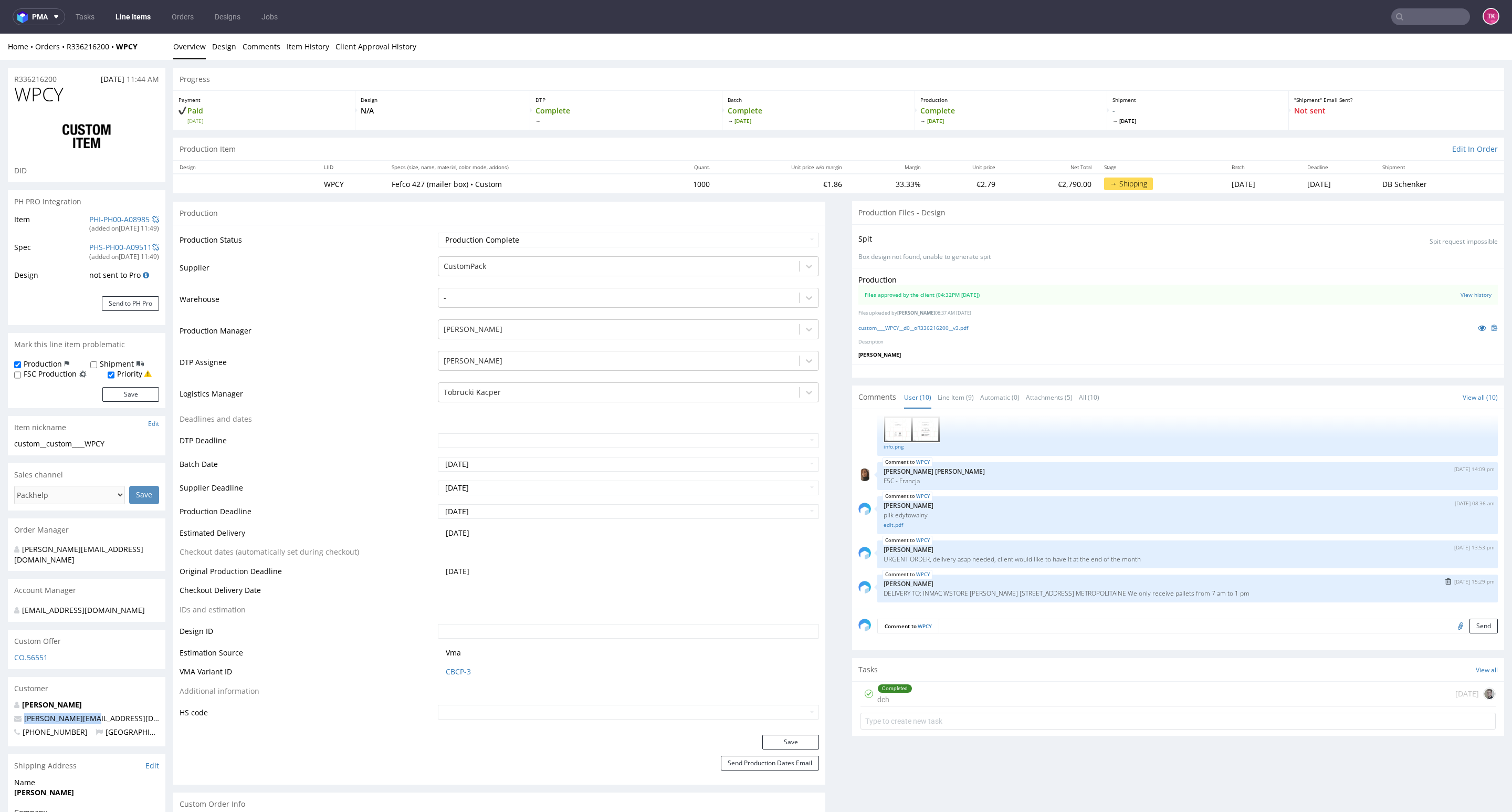
drag, startPoint x: 985, startPoint y: 556, endPoint x: 1303, endPoint y: 567, distance: 318.2
click div "WPCY [DATE] 15:29 pm [PERSON_NAME] DELIVERY TO: INMAC WSTORE M. [PERSON_NAME] […"
click p "DELIVERY TO: INMAC WSTORE M. [PERSON_NAME] [STREET_ADDRESS] METROPOLITAINE We o…"
drag, startPoint x: 1356, startPoint y: 559, endPoint x: 1276, endPoint y: 548, distance: 80.8
click div "WPCY [DATE] 15:29 pm [PERSON_NAME] DELIVERY TO: INMAC WSTORE M. [PERSON_NAME] […"
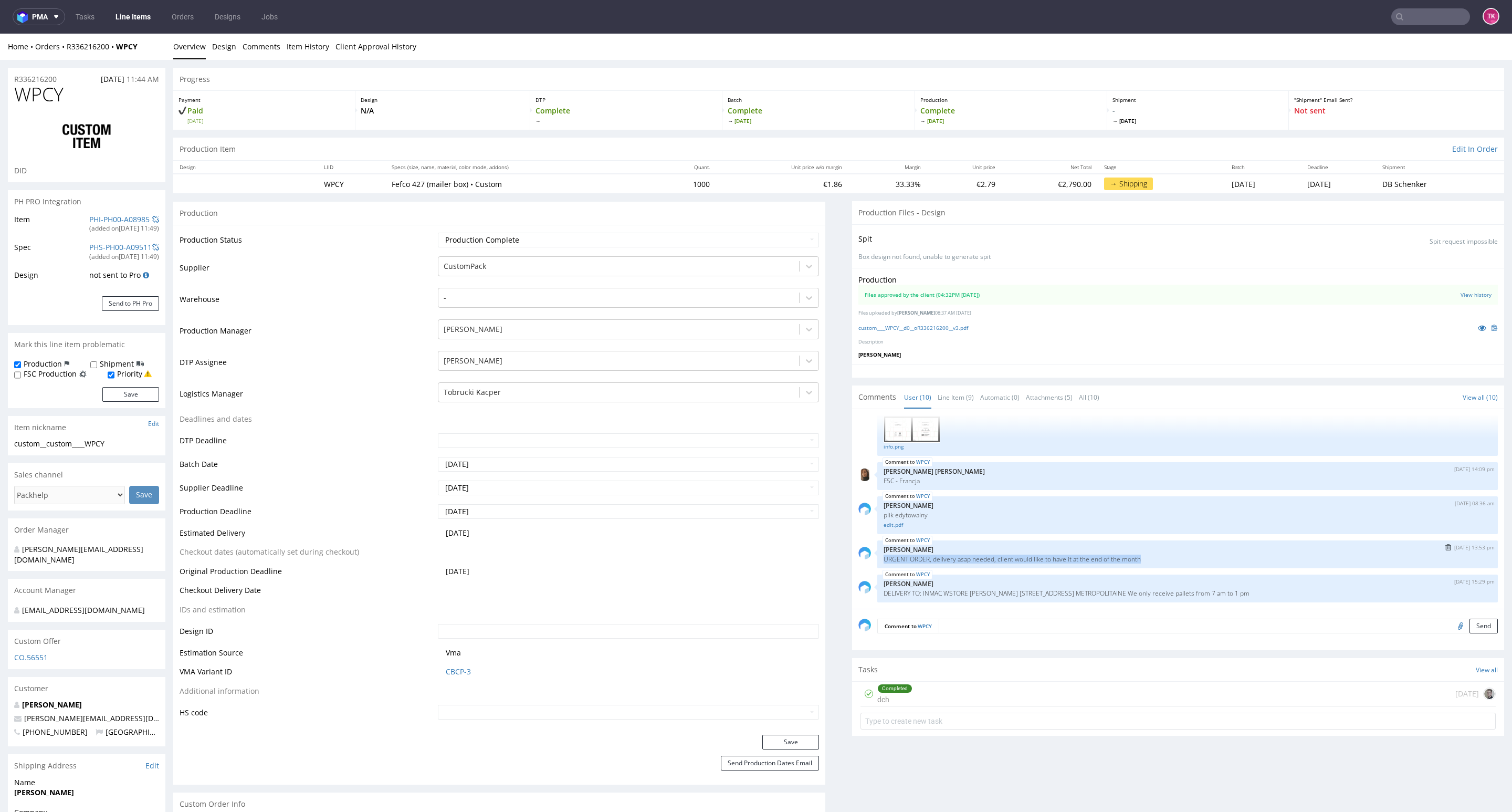
drag, startPoint x: 1148, startPoint y: 528, endPoint x: 869, endPoint y: 530, distance: 279.0
click div "WPCY [DATE] 13:53 pm [PERSON_NAME] URGENT ORDER, delivery asap needed, client w…"
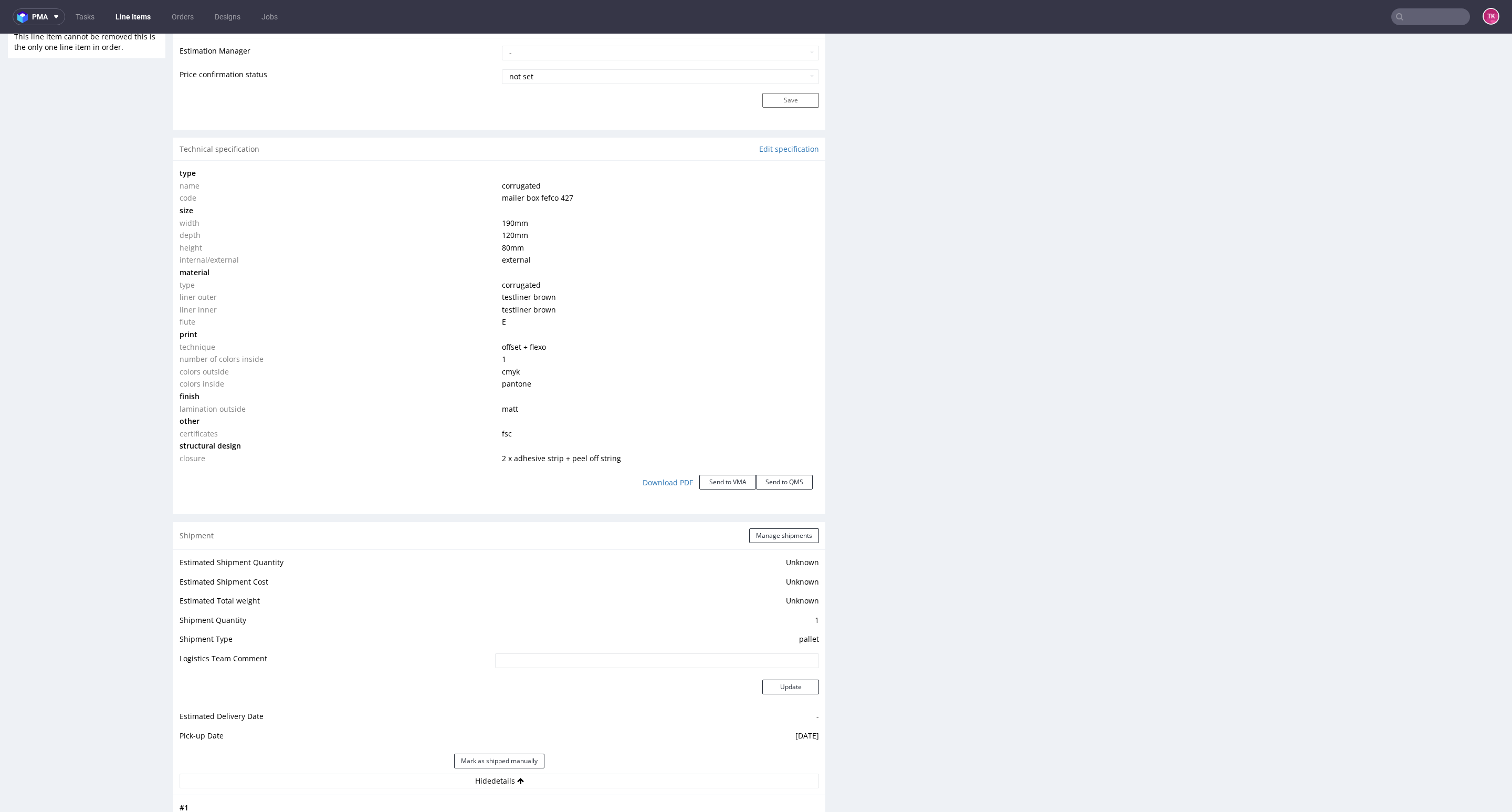
scroll to position [1024, 0]
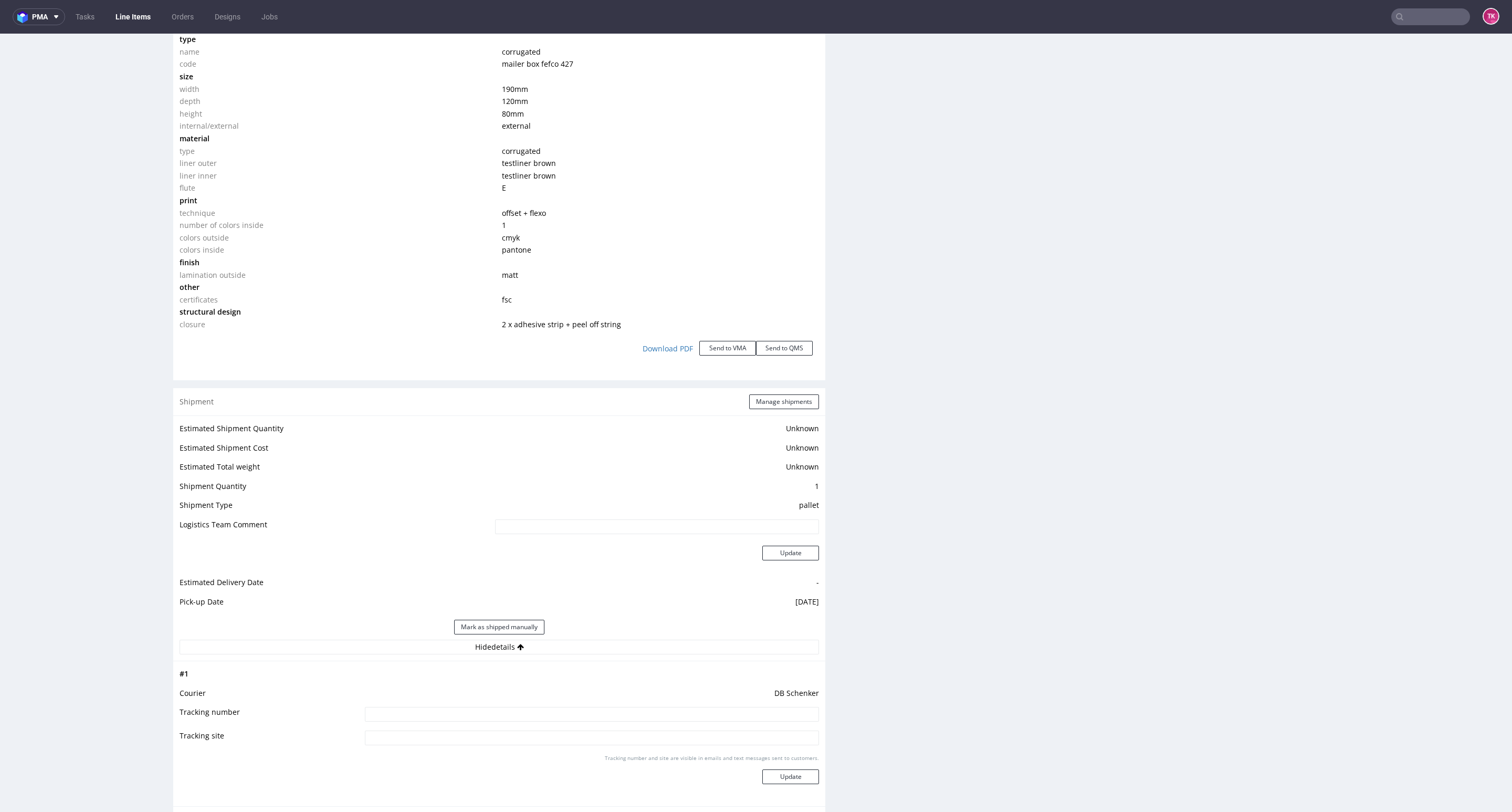
click input
paste input "PLWAW509046192"
type input "PLWAW509046192"
click div "Tracking number and site are visible in emails and text messages sent to custom…"
click button "Update"
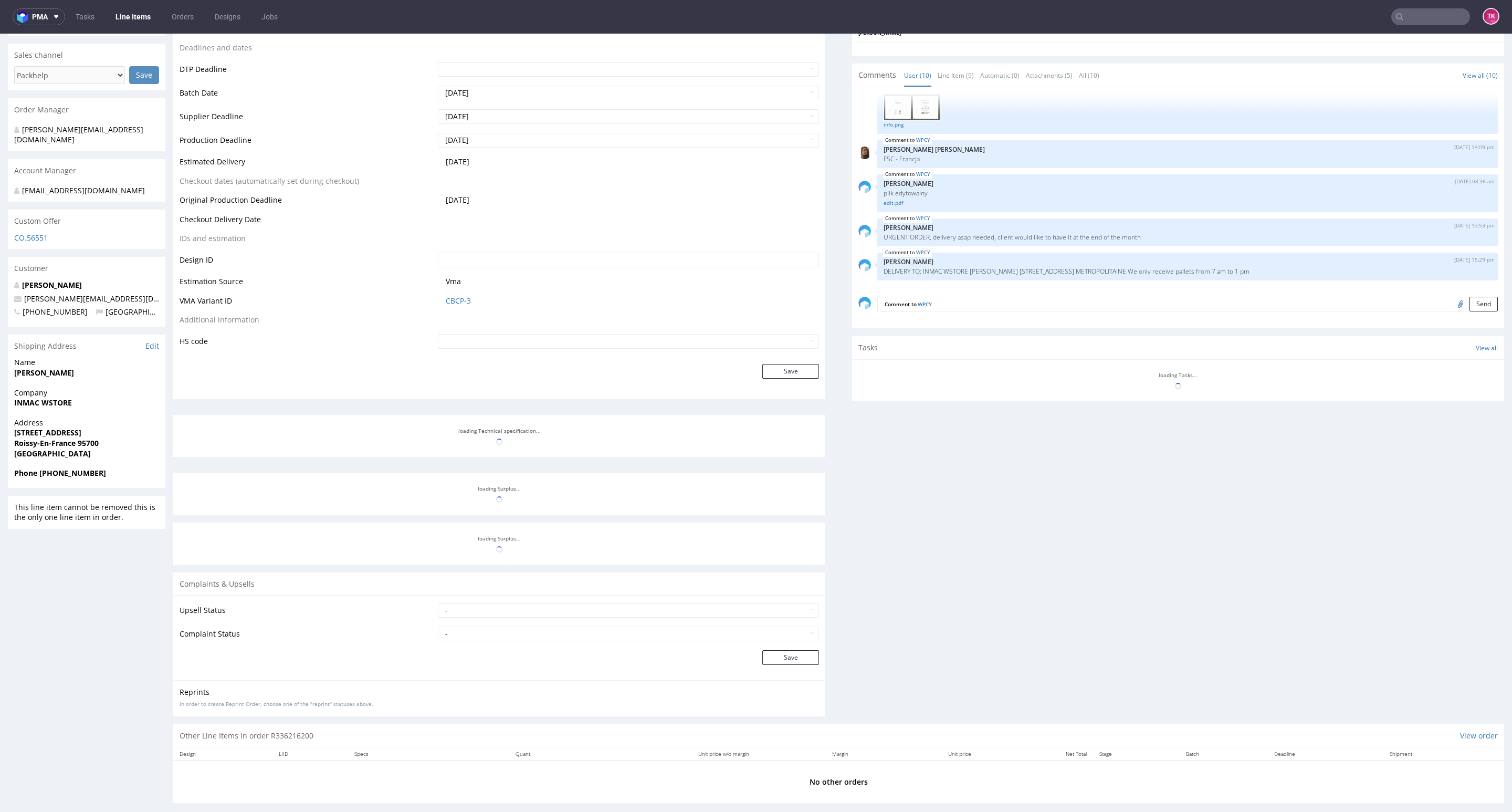
scroll to position [457, 0]
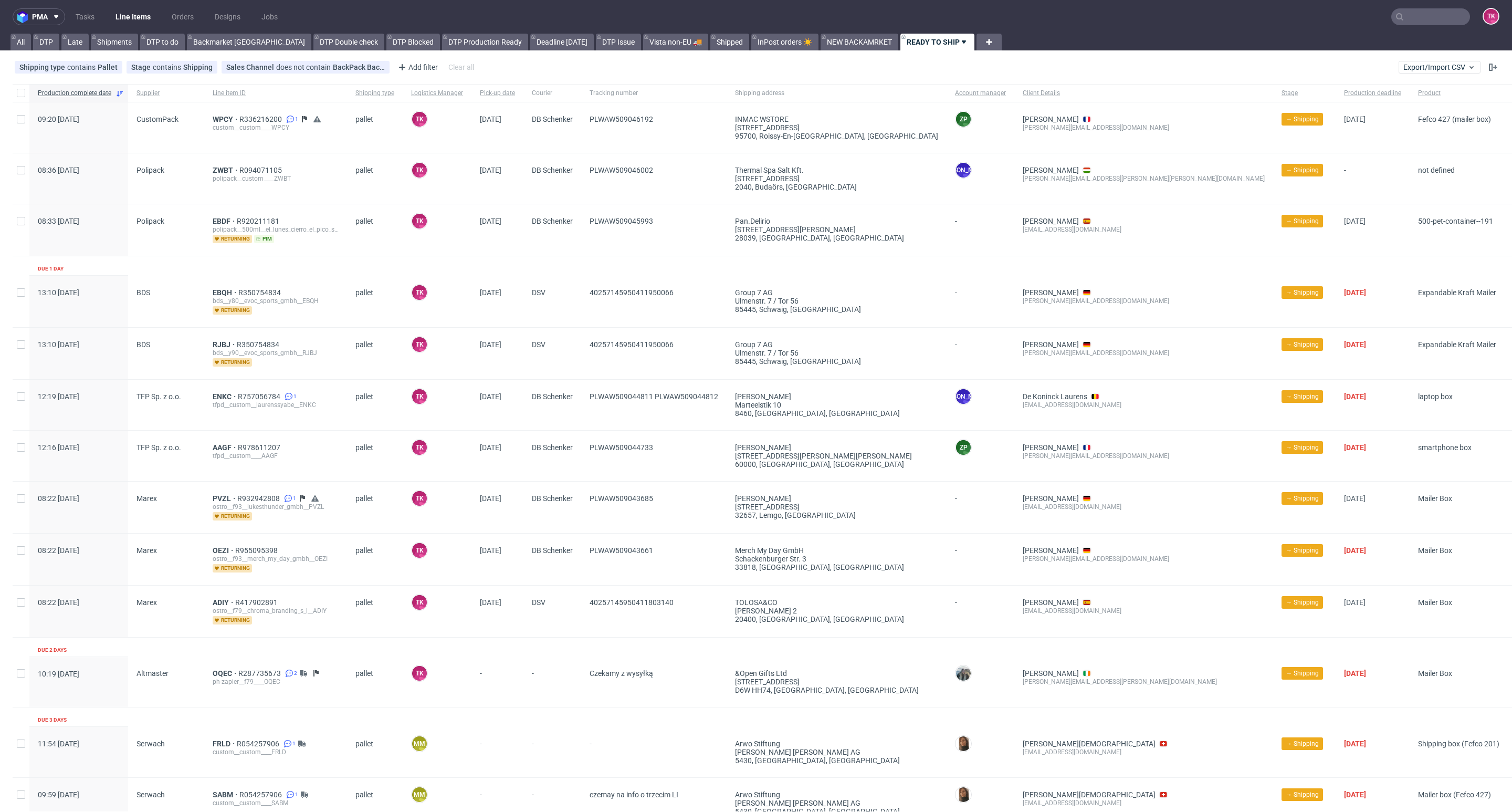
click at [224, 114] on div "WPCY R336216200 1 custom__custom____WPCY" at bounding box center [275, 127] width 143 height 50
drag, startPoint x: 681, startPoint y: 117, endPoint x: 583, endPoint y: 123, distance: 98.2
click at [583, 123] on div "PLWAW509046192" at bounding box center [654, 127] width 146 height 50
copy span "PLWAW509046192"
click at [213, 121] on span "WPCY" at bounding box center [226, 119] width 27 height 8
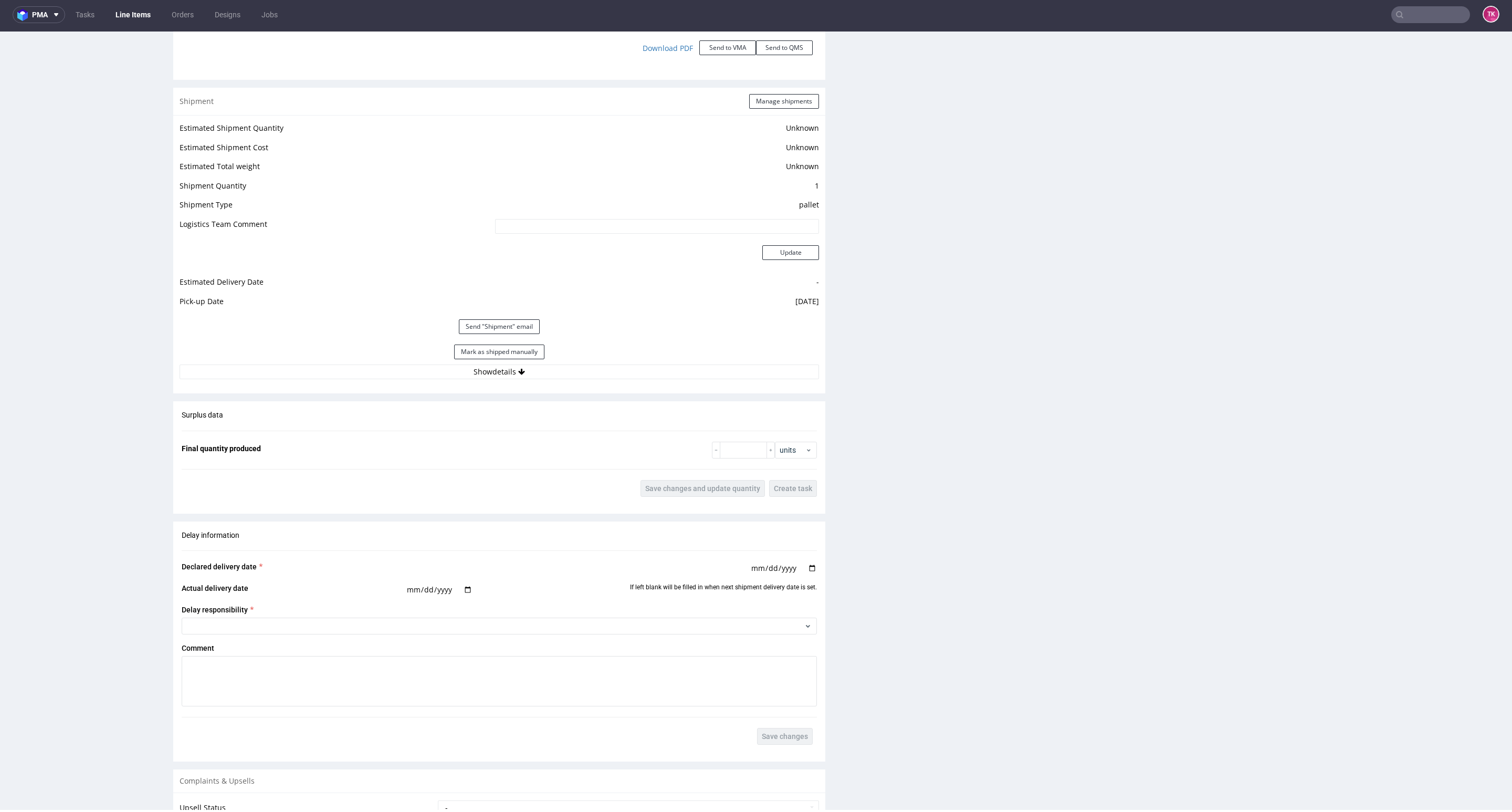
scroll to position [1323, 0]
click at [601, 357] on div "Mark as shipped manually" at bounding box center [499, 350] width 639 height 25
click at [595, 367] on button "Show details" at bounding box center [499, 371] width 639 height 15
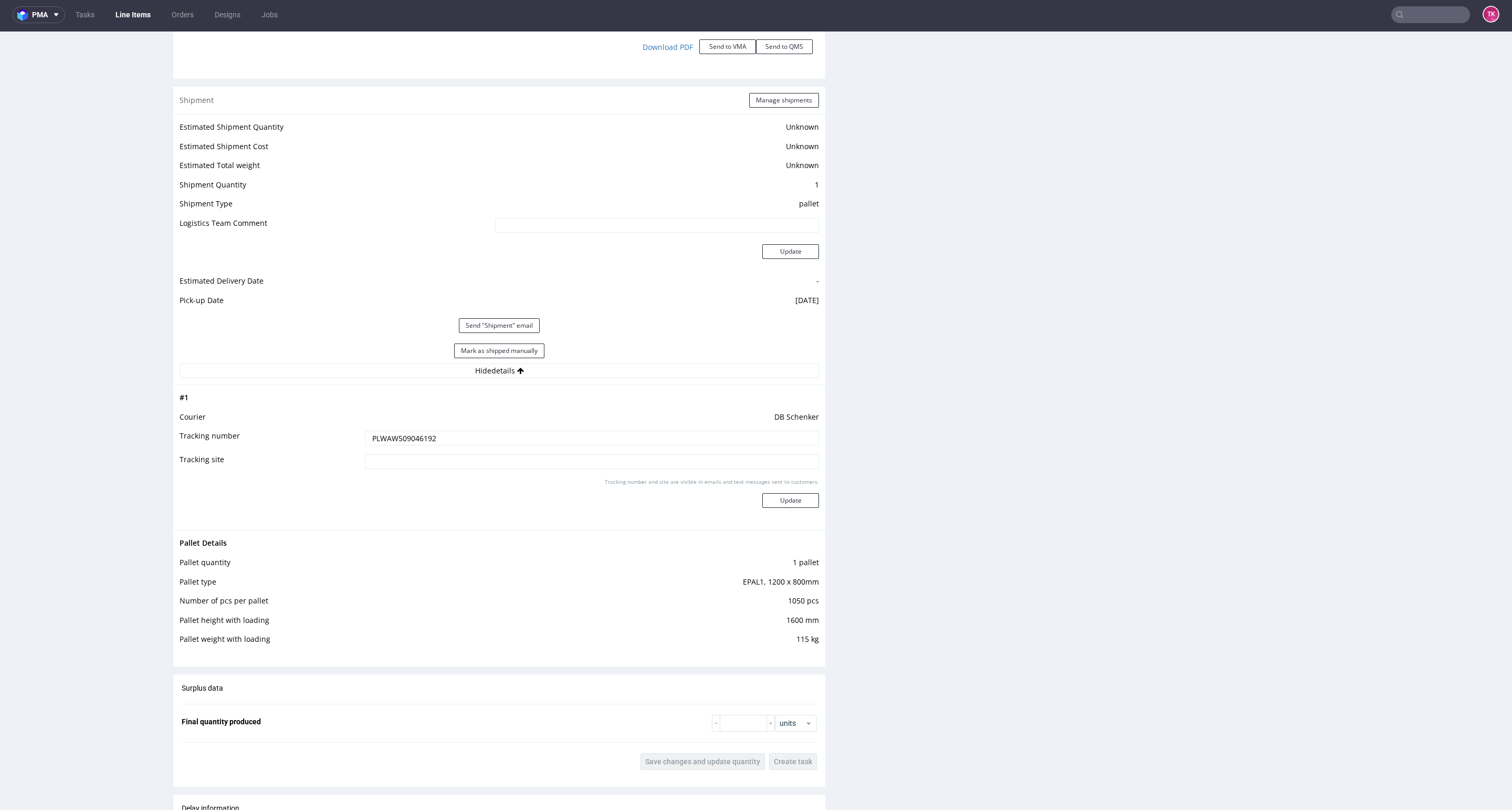
click at [492, 438] on input "PLWAW509046192" at bounding box center [592, 438] width 454 height 15
paste input "225"
type input "PLWAW509046225"
click at [762, 504] on button "Update" at bounding box center [790, 500] width 57 height 15
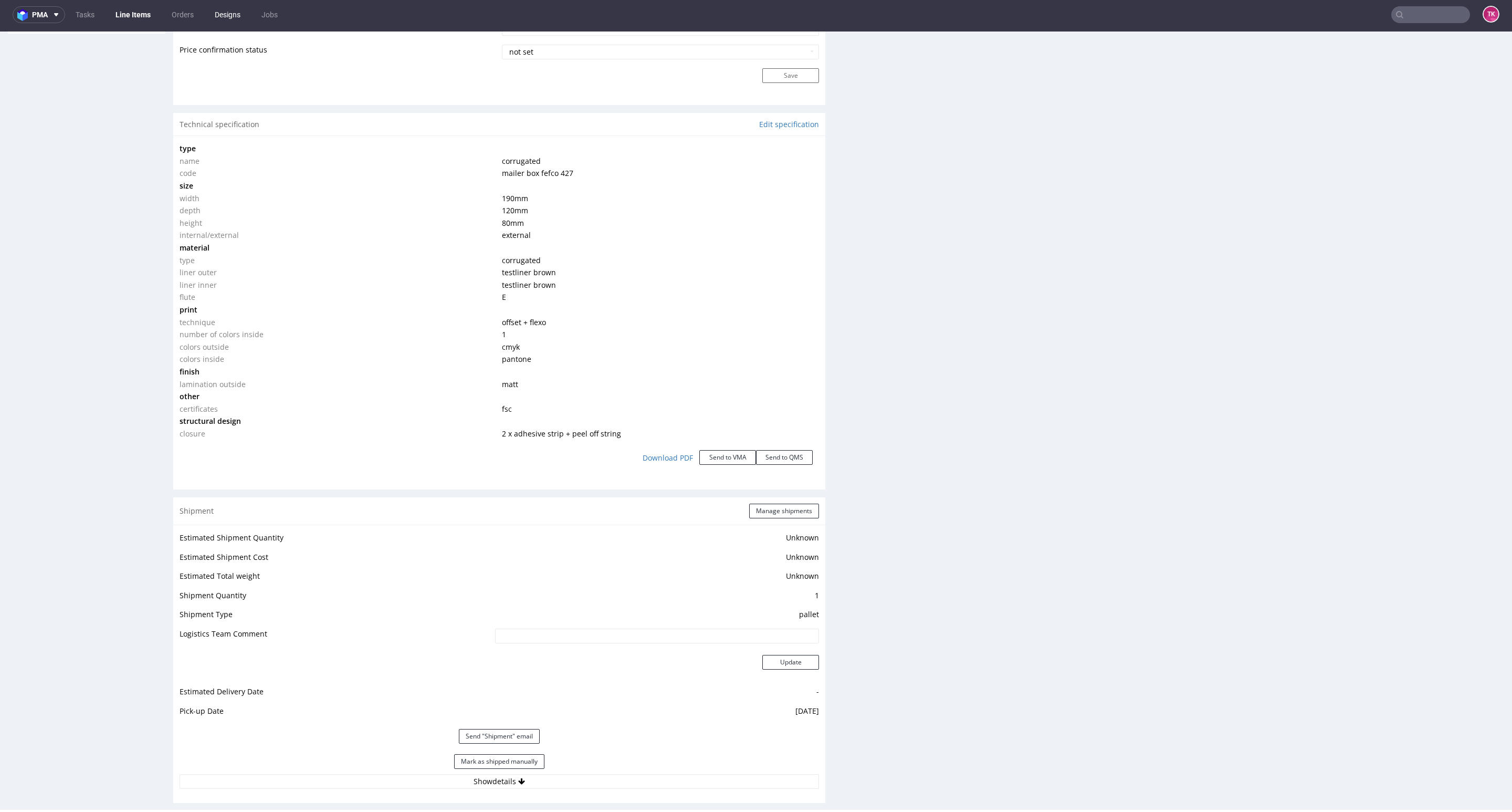
scroll to position [232, 0]
click at [131, 11] on link "Line Items" at bounding box center [133, 15] width 48 height 17
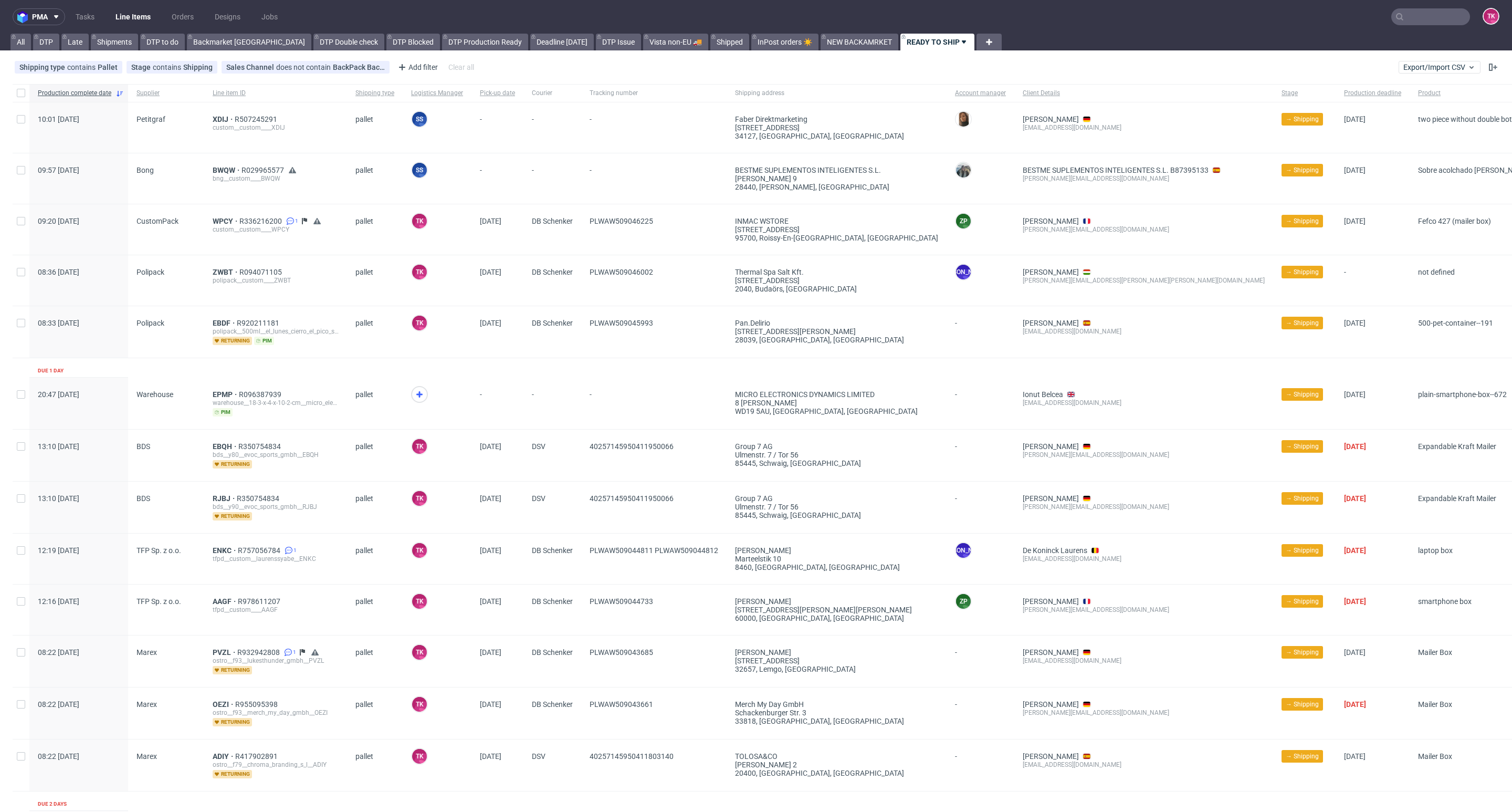
click at [124, 23] on link "Line Items" at bounding box center [133, 17] width 48 height 17
drag, startPoint x: 420, startPoint y: 394, endPoint x: 419, endPoint y: 422, distance: 28.0
click at [420, 397] on icon at bounding box center [419, 394] width 13 height 13
drag, startPoint x: 214, startPoint y: 389, endPoint x: 219, endPoint y: 394, distance: 7.1
click at [215, 388] on div "EPMP R096387939 warehouse__18-3-x-4-x-10-2-cm__micro_electronics_dynamics_limit…" at bounding box center [275, 403] width 143 height 51
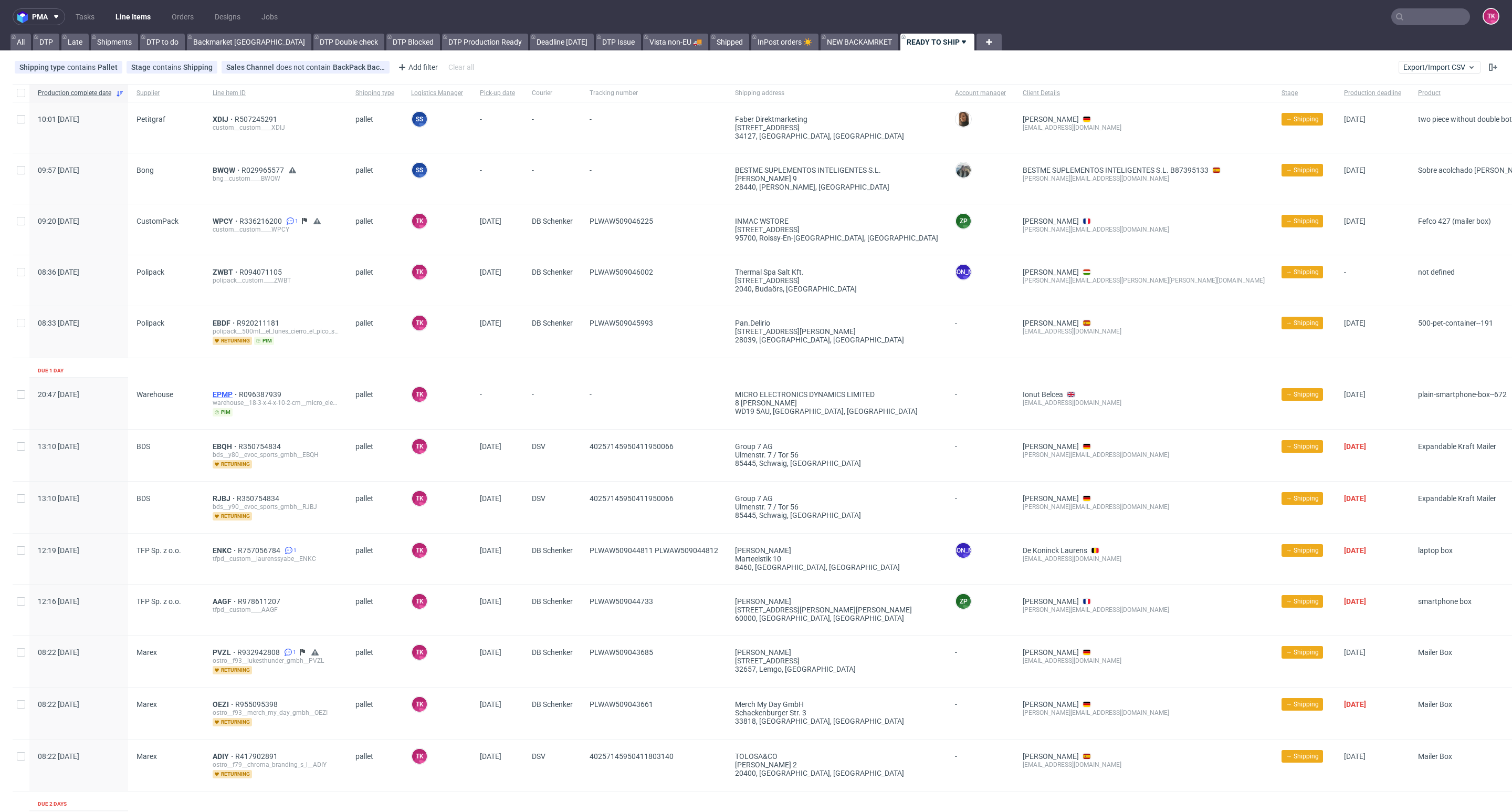
click at [225, 398] on span "EPMP" at bounding box center [226, 394] width 26 height 8
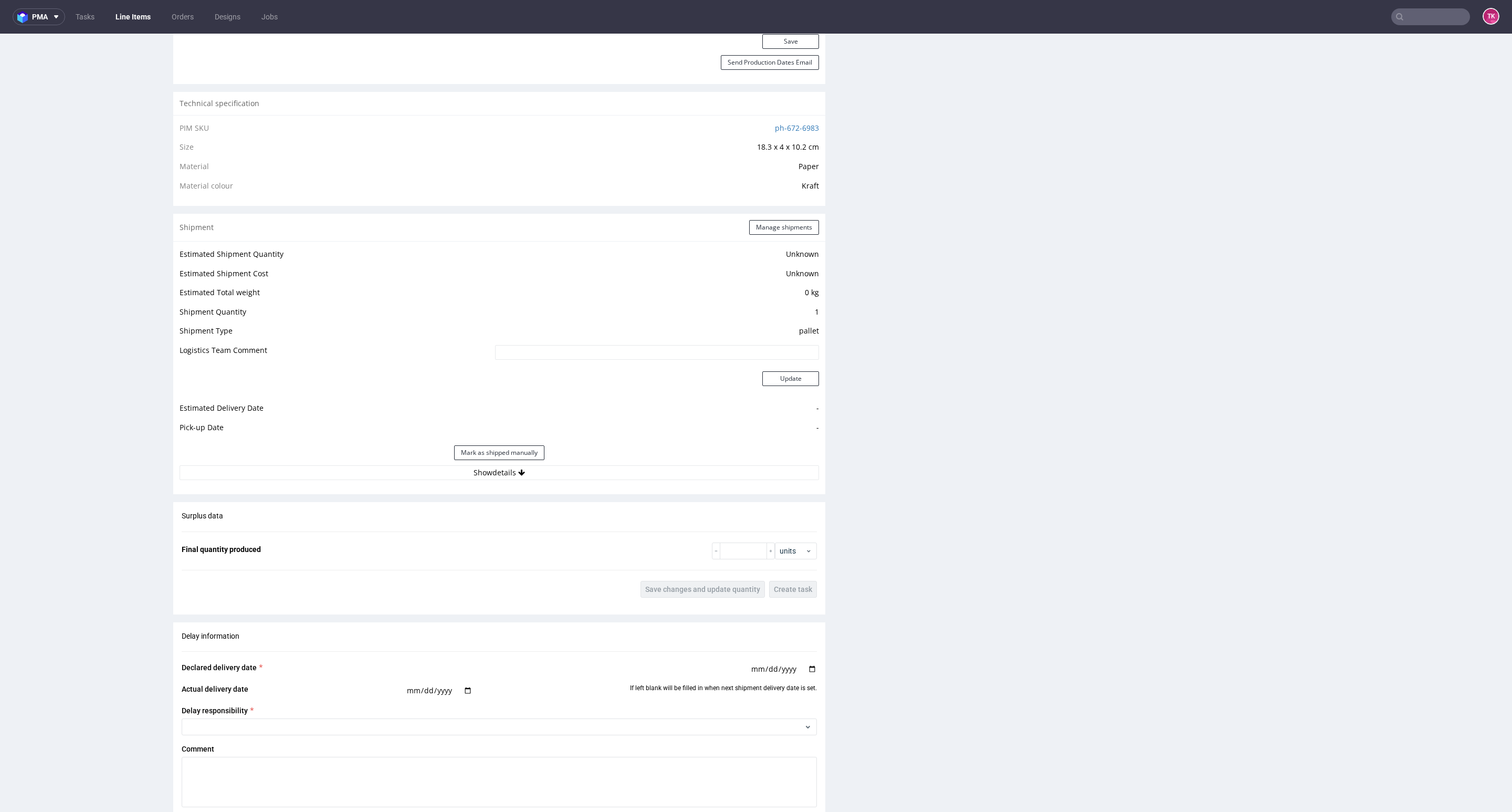
scroll to position [788, 0]
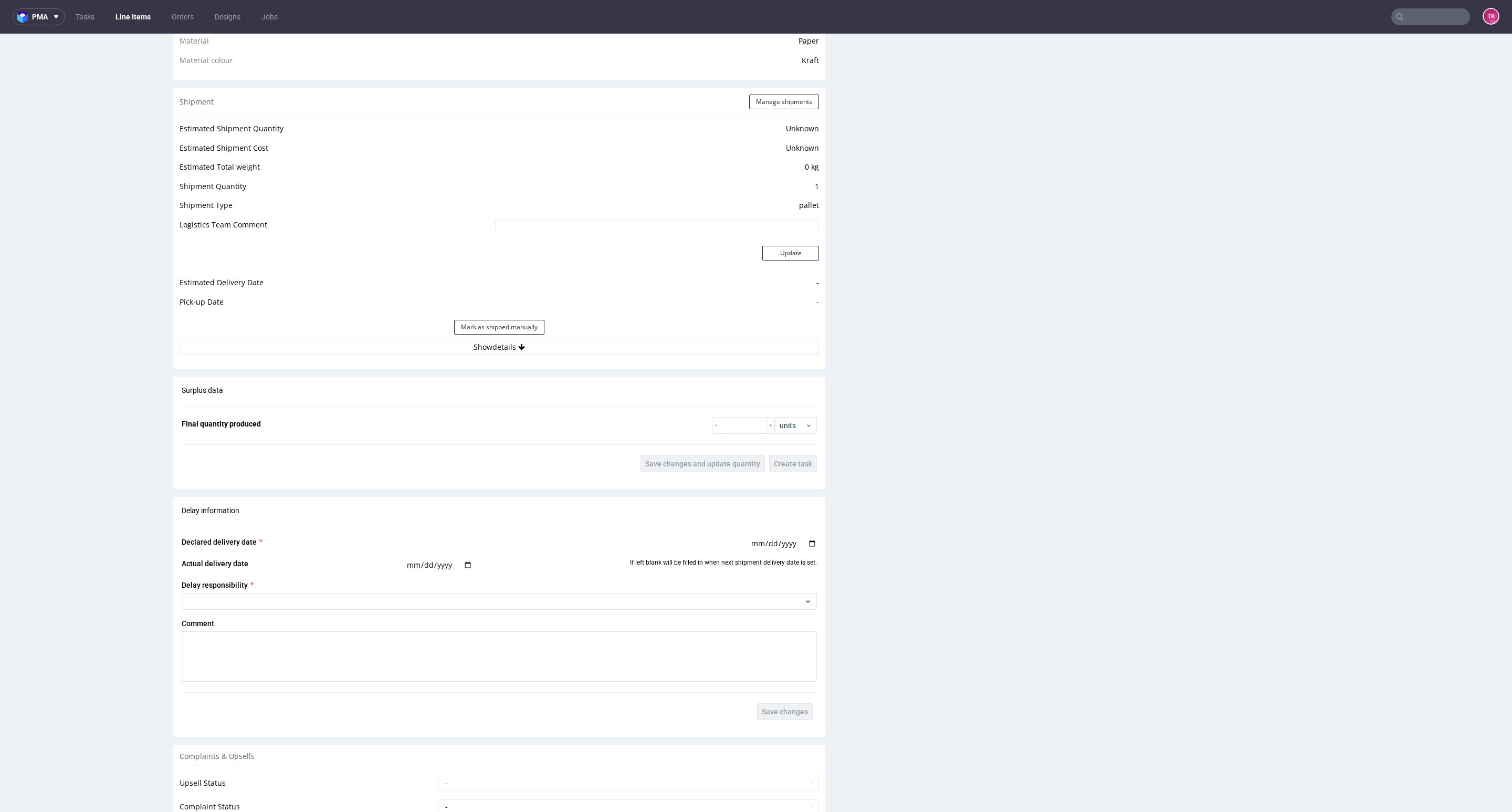
drag, startPoint x: 612, startPoint y: 325, endPoint x: 611, endPoint y: 334, distance: 9.1
click at [611, 328] on div "Mark as shipped manually" at bounding box center [499, 327] width 639 height 25
click at [612, 346] on button "Show details" at bounding box center [499, 347] width 639 height 15
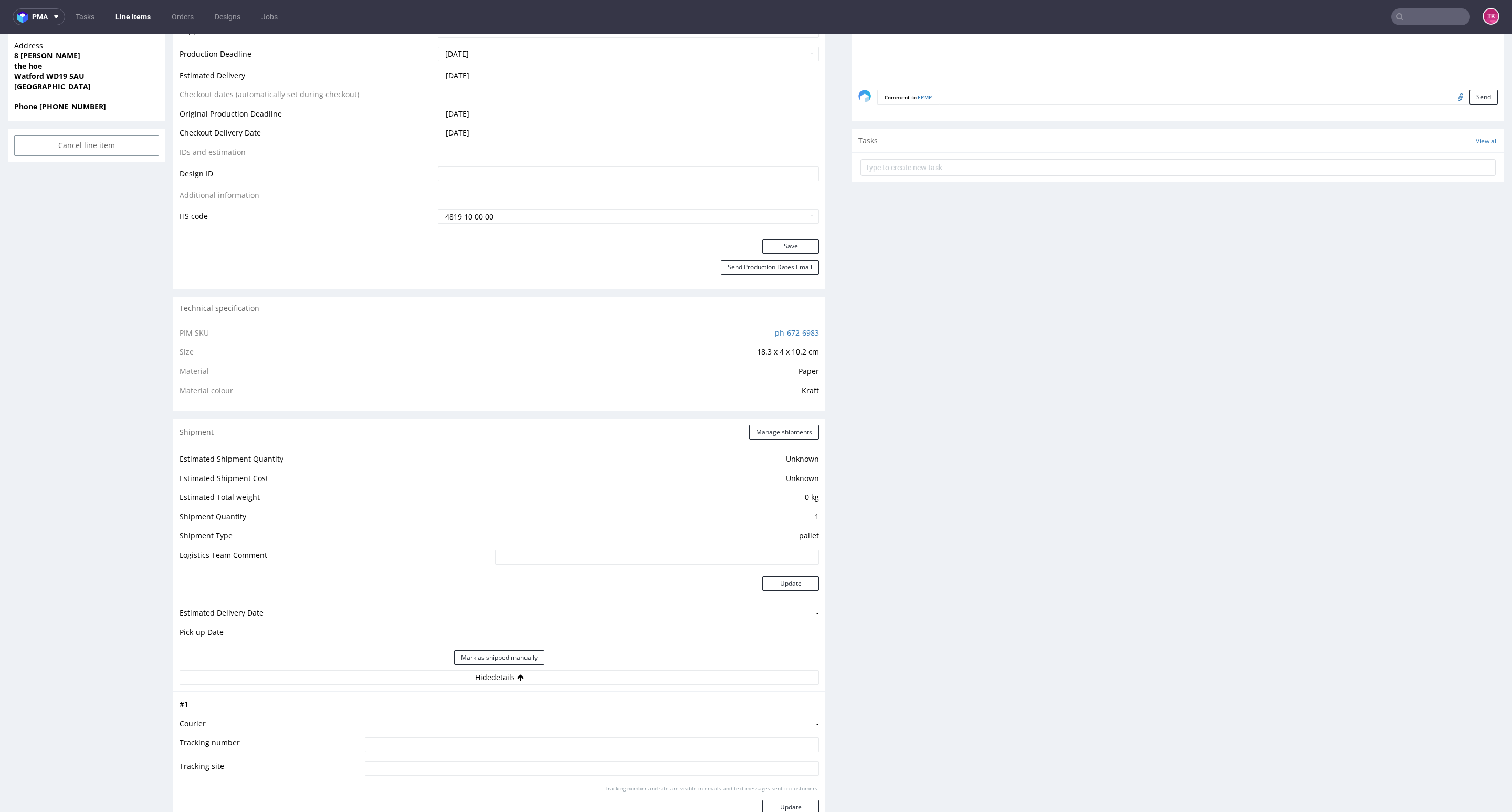
scroll to position [79, 0]
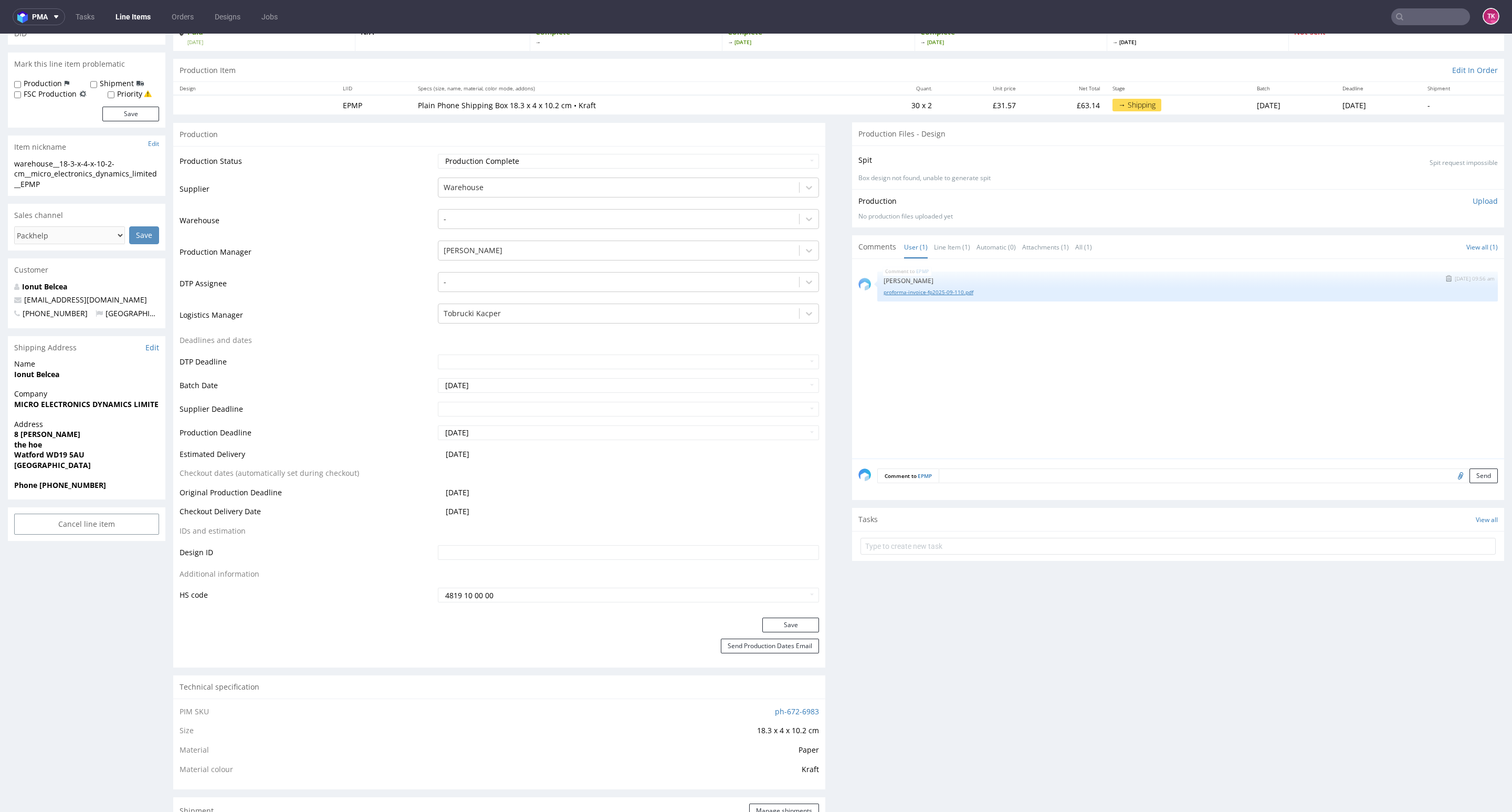
click at [885, 291] on link "proforma-invoice-fp2025-09-110.pdf" at bounding box center [1187, 292] width 608 height 8
click at [956, 561] on section "Tasks View all" at bounding box center [1178, 534] width 652 height 53
click at [955, 556] on form at bounding box center [1178, 546] width 635 height 25
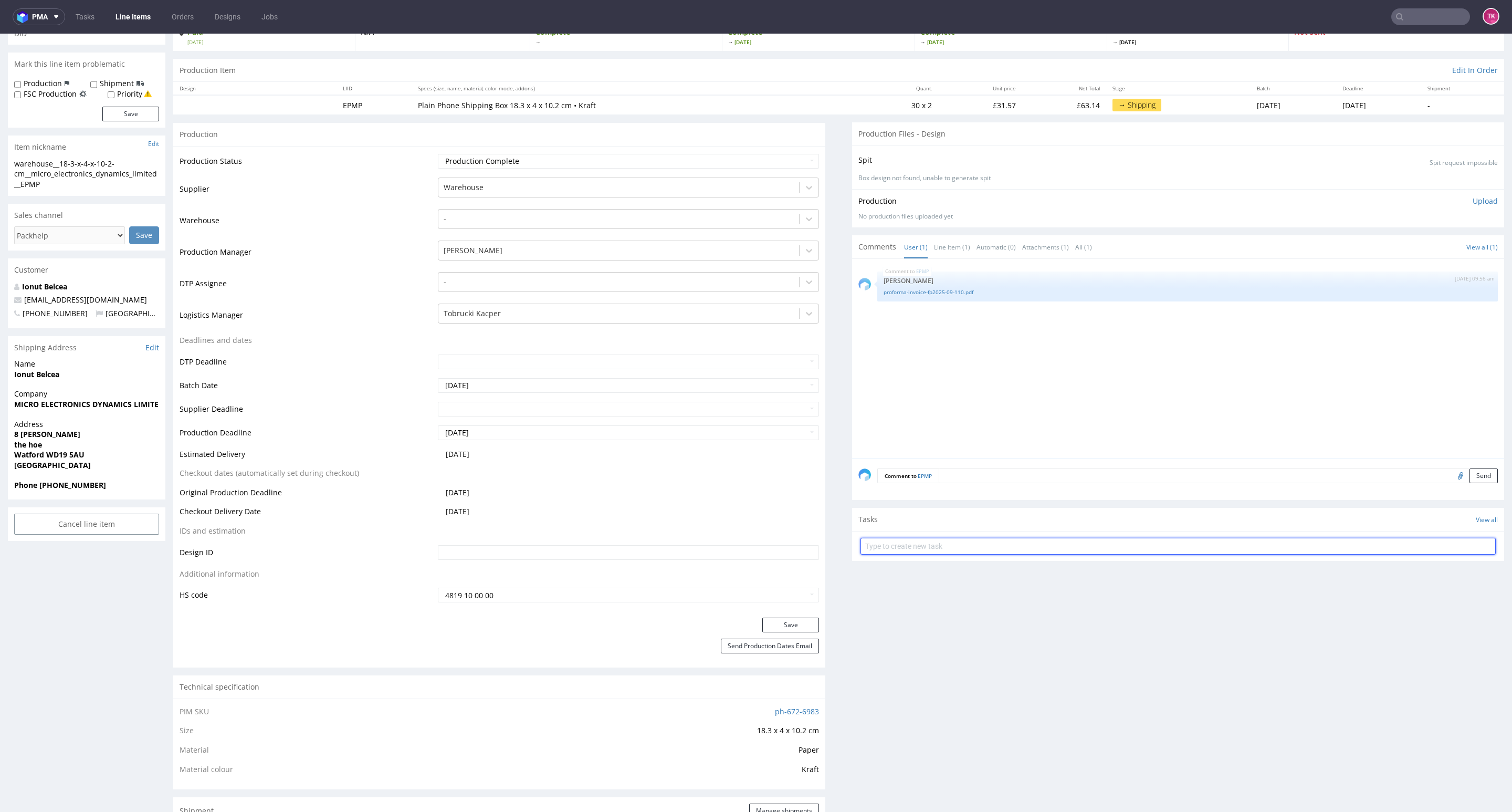
click at [955, 551] on input "text" at bounding box center [1178, 546] width 635 height 17
type input "etykiety"
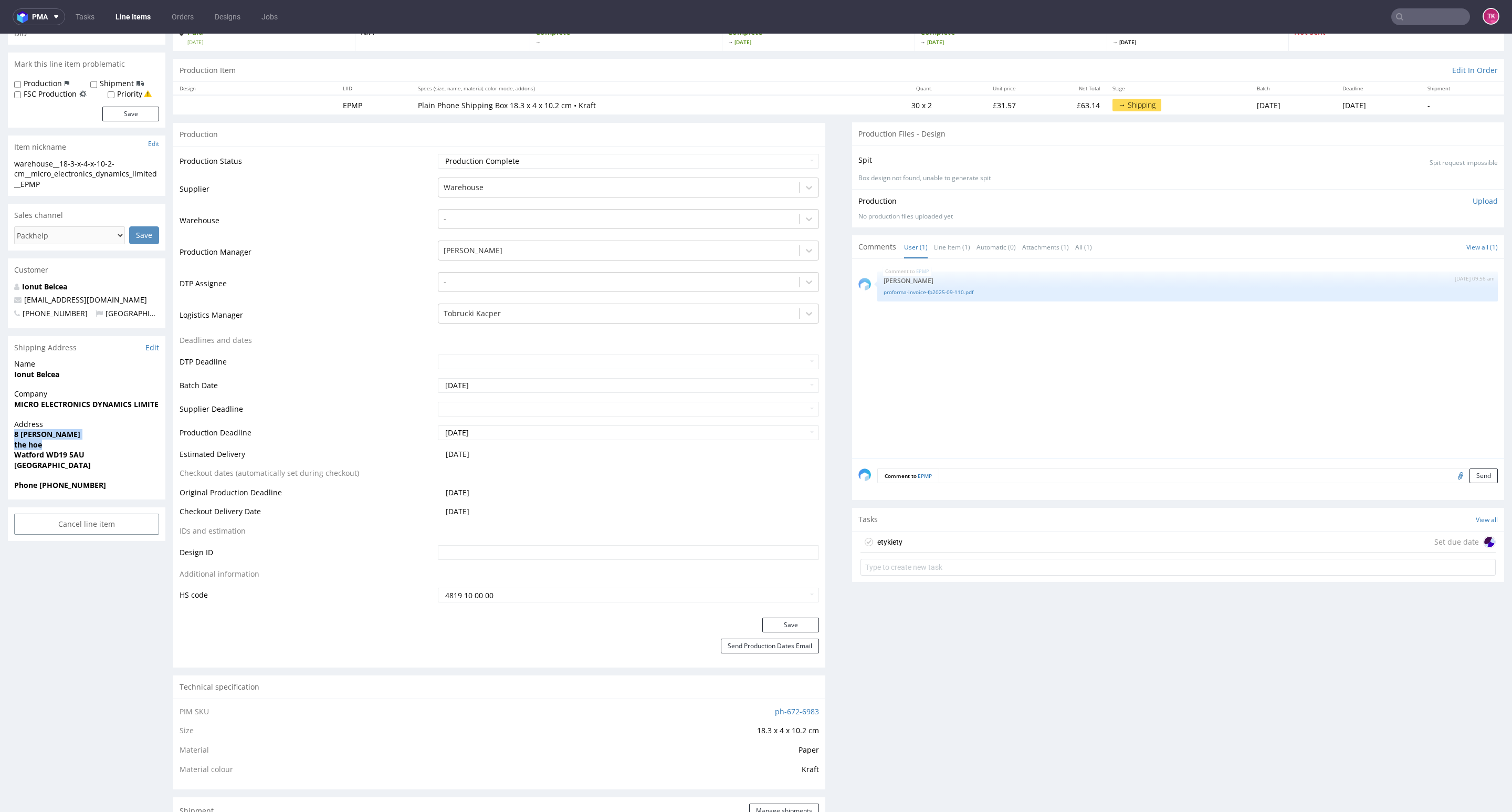
drag, startPoint x: 4, startPoint y: 432, endPoint x: 112, endPoint y: 443, distance: 108.6
drag, startPoint x: 5, startPoint y: 402, endPoint x: 0, endPoint y: 429, distance: 27.5
copy strong "MICRO ELECTRONICS DYNAMICS LIMITED"
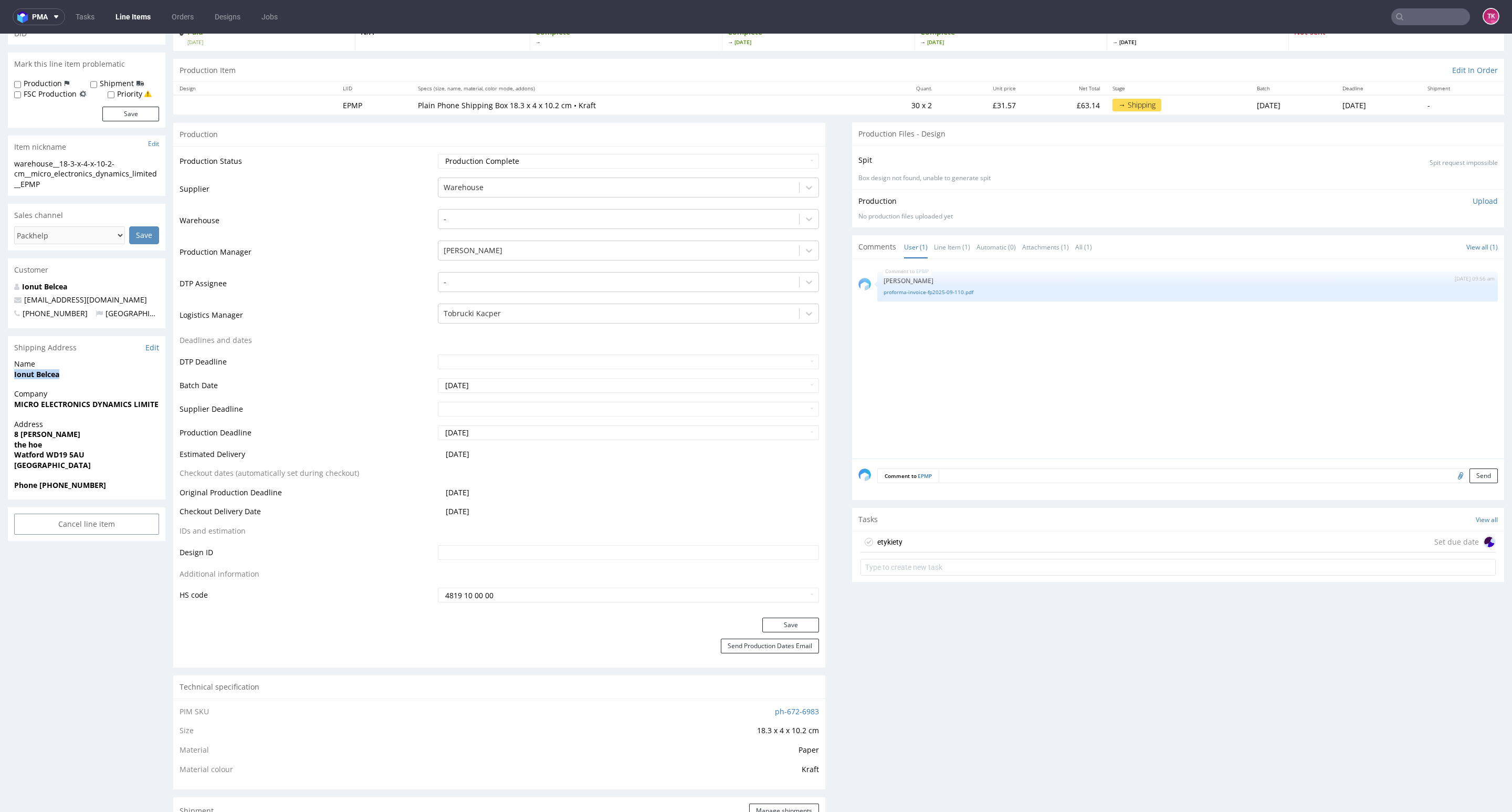
drag, startPoint x: 5, startPoint y: 380, endPoint x: 94, endPoint y: 394, distance: 90.1
copy strong "Ionut Belcea"
drag, startPoint x: 27, startPoint y: 446, endPoint x: 55, endPoint y: 457, distance: 30.1
click at [96, 440] on div "Address 8 dunsmore the hoe Watford WD19 5AU United Kingdom" at bounding box center [87, 450] width 158 height 61
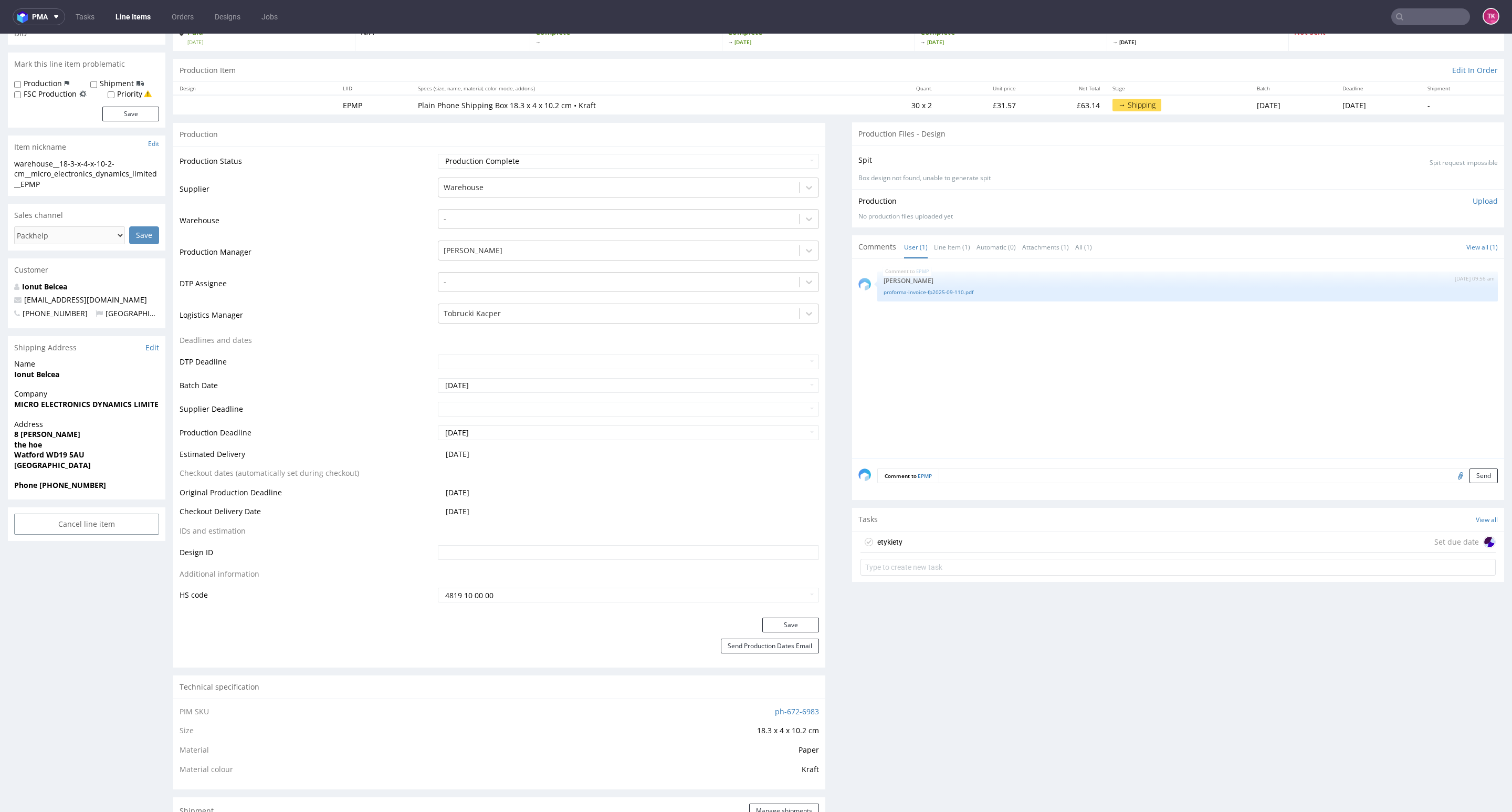
click at [54, 456] on strong "Watford WD19 5AU" at bounding box center [50, 454] width 70 height 10
drag, startPoint x: 0, startPoint y: 438, endPoint x: 114, endPoint y: 454, distance: 115.1
copy p "8 dunsmore the hoe Watford WD19 5AU"
drag, startPoint x: 107, startPoint y: 482, endPoint x: 40, endPoint y: 490, distance: 67.5
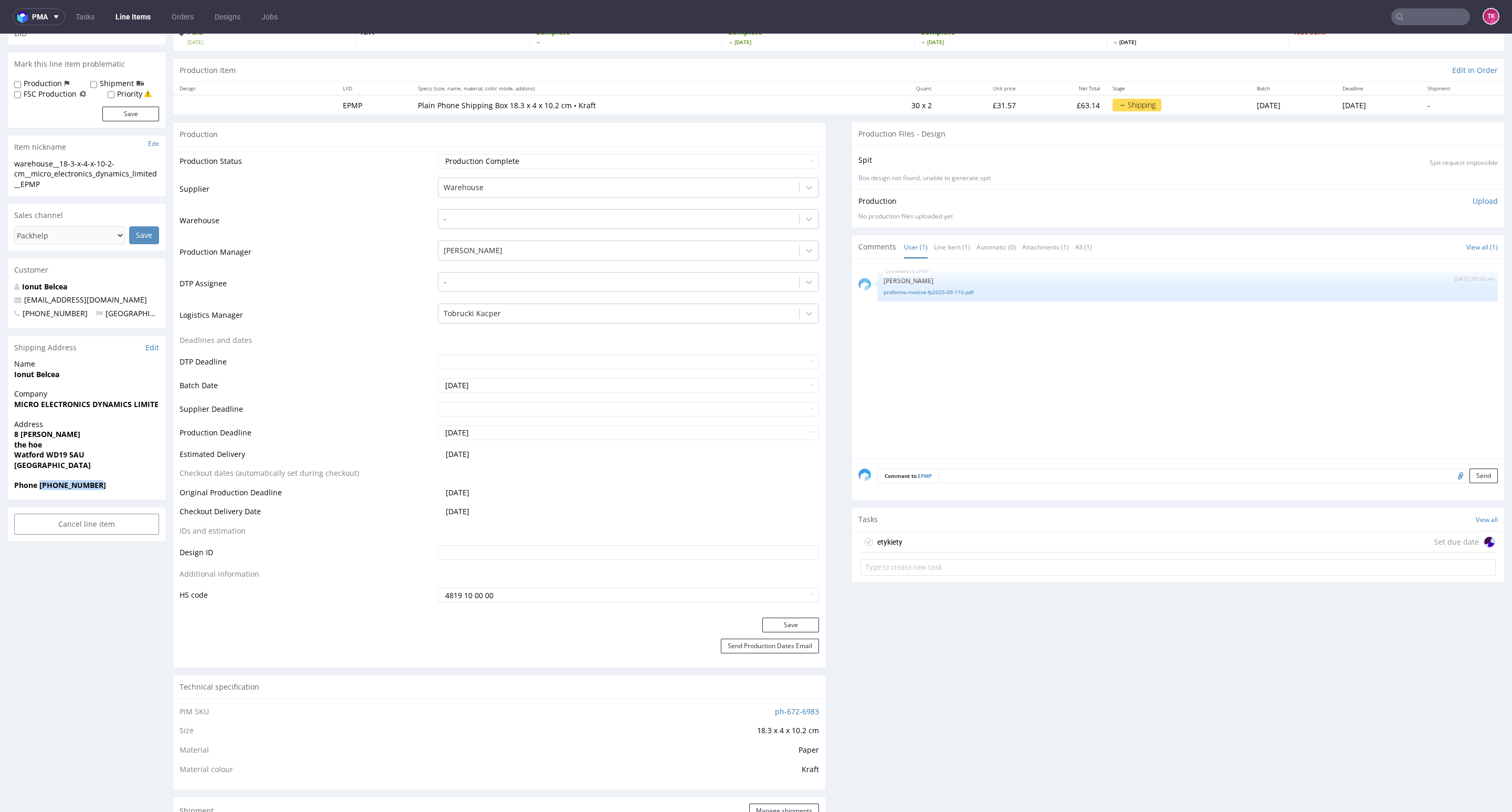
click at [40, 490] on div "Phone +441923549082" at bounding box center [87, 490] width 158 height 20
copy strong "+441923549082"
drag, startPoint x: 152, startPoint y: 302, endPoint x: 21, endPoint y: 316, distance: 131.7
copy span "claudiugabriel@medrepairs.co.uk"
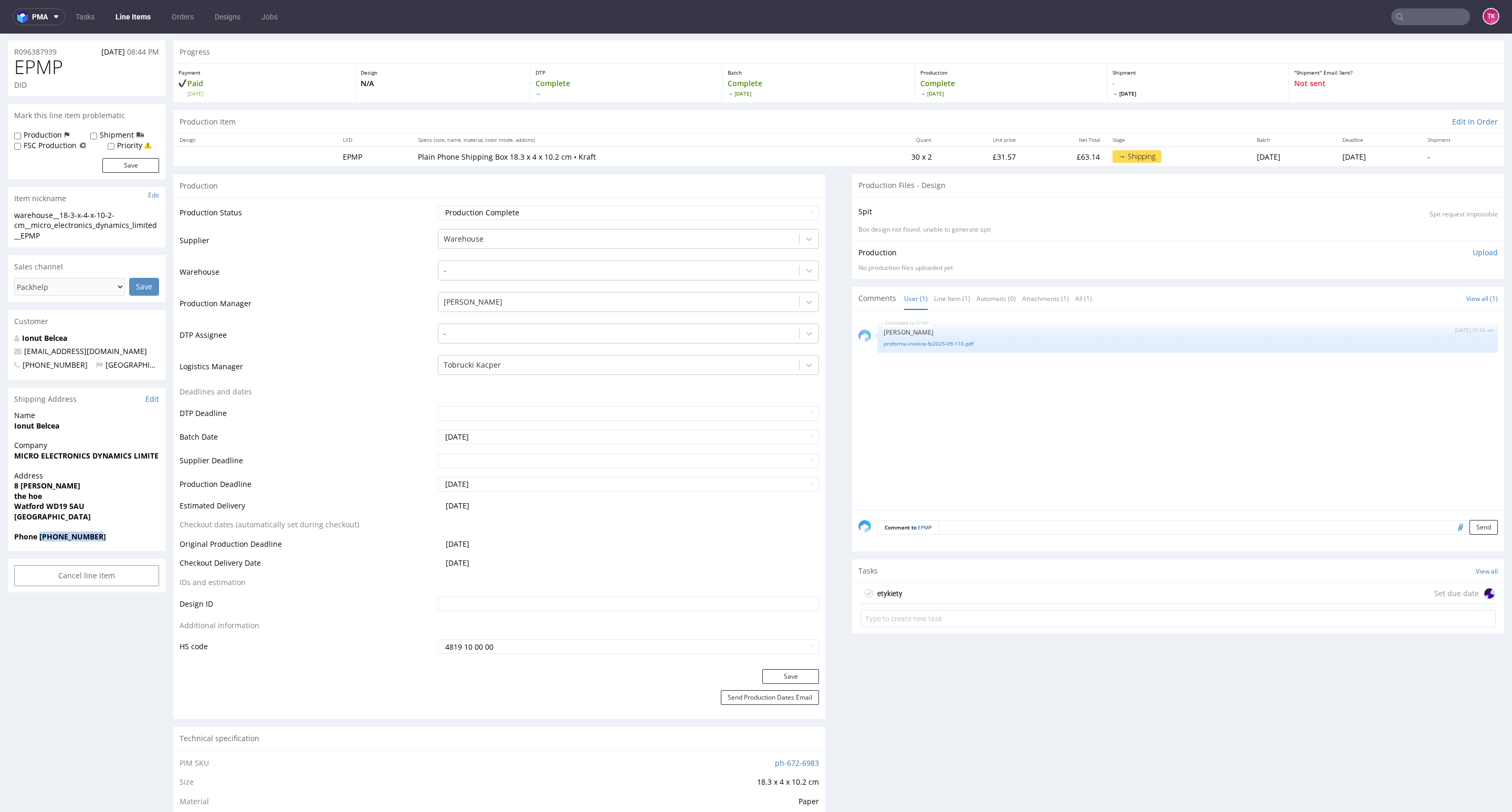
scroll to position [0, 0]
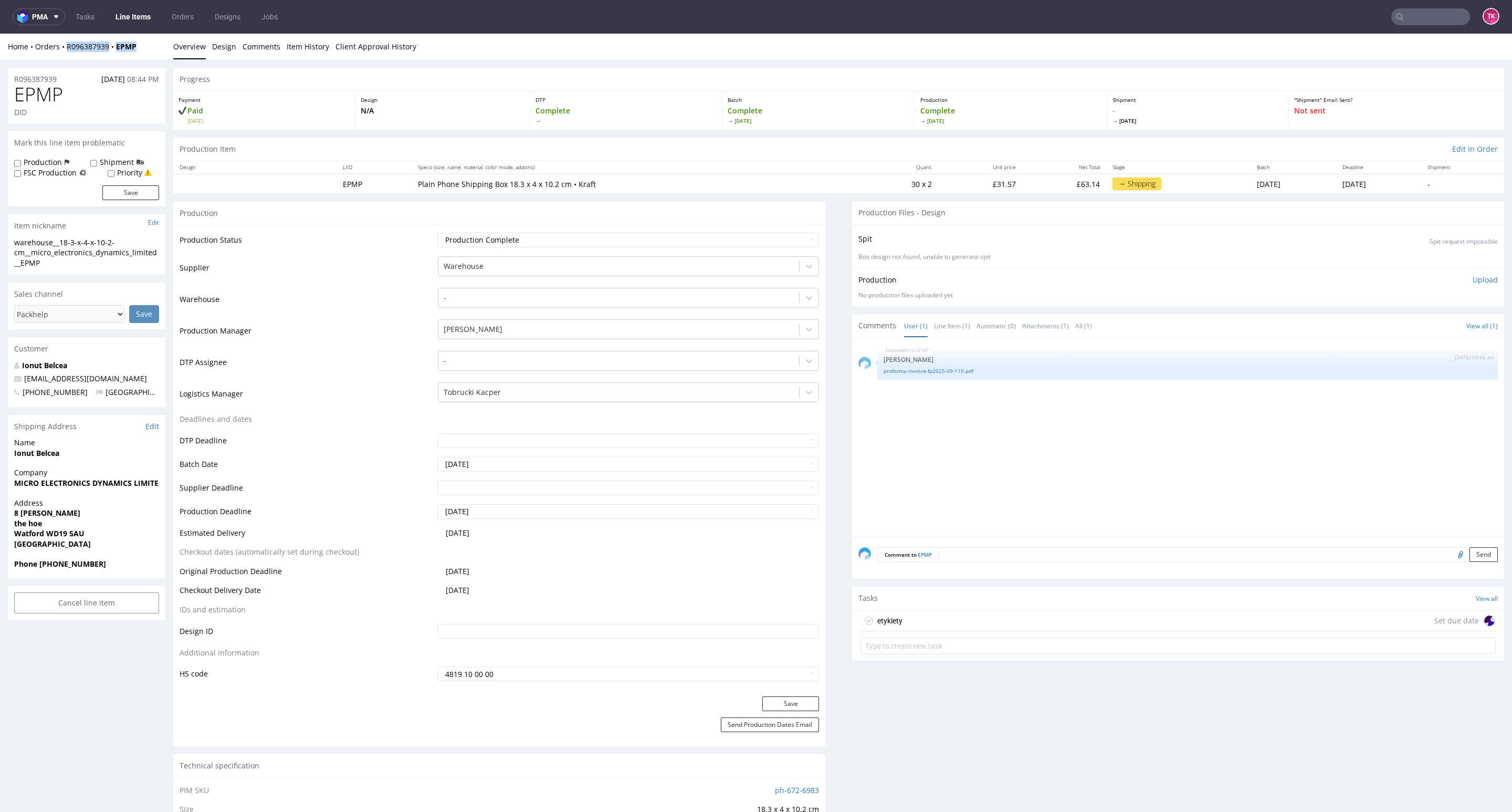
drag, startPoint x: 168, startPoint y: 54, endPoint x: 63, endPoint y: 52, distance: 105.0
click at [63, 52] on div "Home Orders R096387939 EPMP Overview Design Comments Item History Client Approv…" at bounding box center [756, 47] width 1512 height 26
copy div "R096387939 EPMP"
drag, startPoint x: 131, startPoint y: 377, endPoint x: 4, endPoint y: 383, distance: 127.1
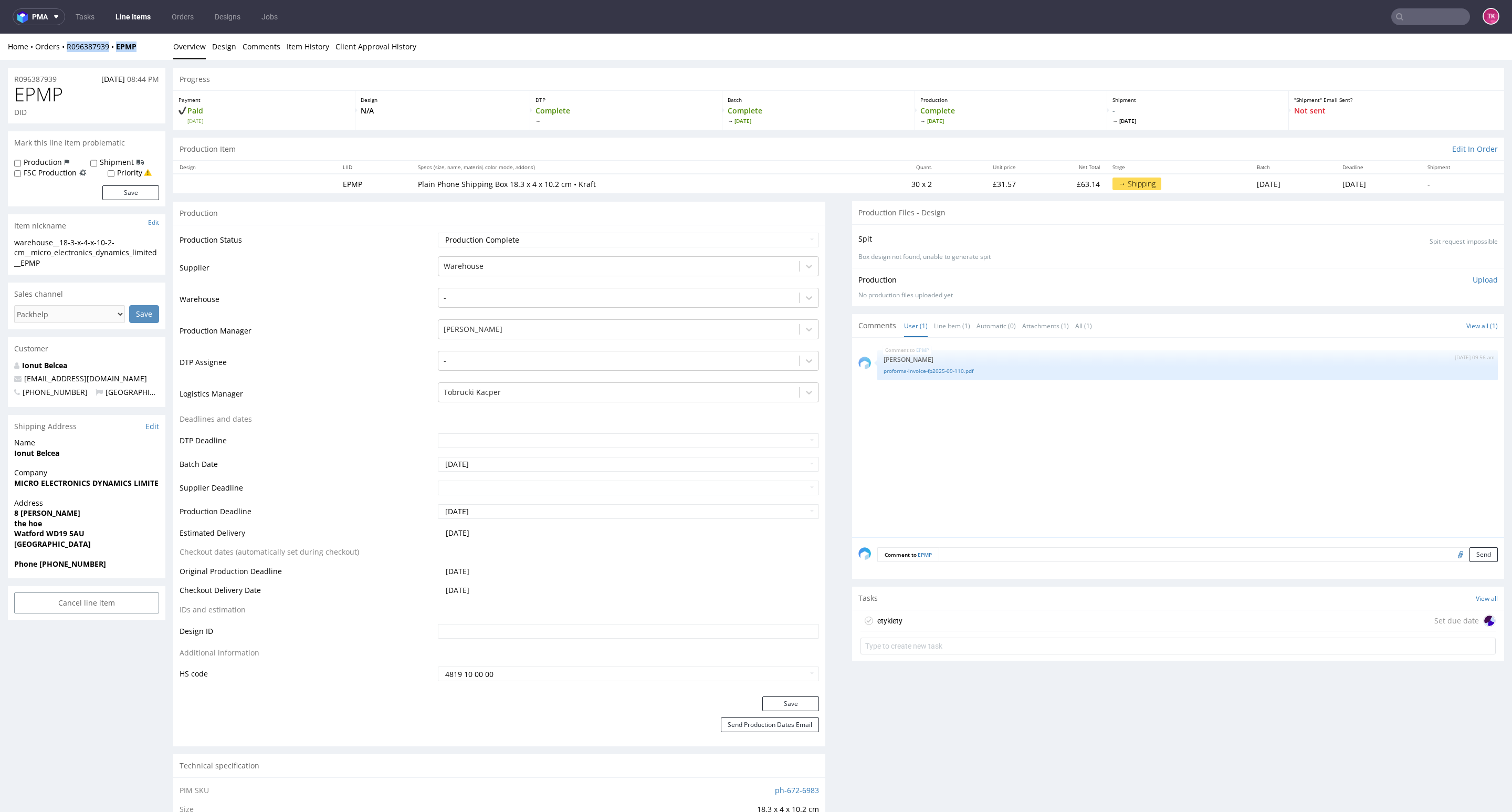
copy span "claudiugabriel@medrepairs.co.uk"
drag, startPoint x: 145, startPoint y: 55, endPoint x: 62, endPoint y: 52, distance: 83.1
click at [63, 50] on div "Home Orders R096387939 EPMP Overview Design Comments Item History Client Approv…" at bounding box center [756, 47] width 1512 height 26
copy div "R096387939 EPMP"
drag, startPoint x: 891, startPoint y: 602, endPoint x: 900, endPoint y: 625, distance: 24.7
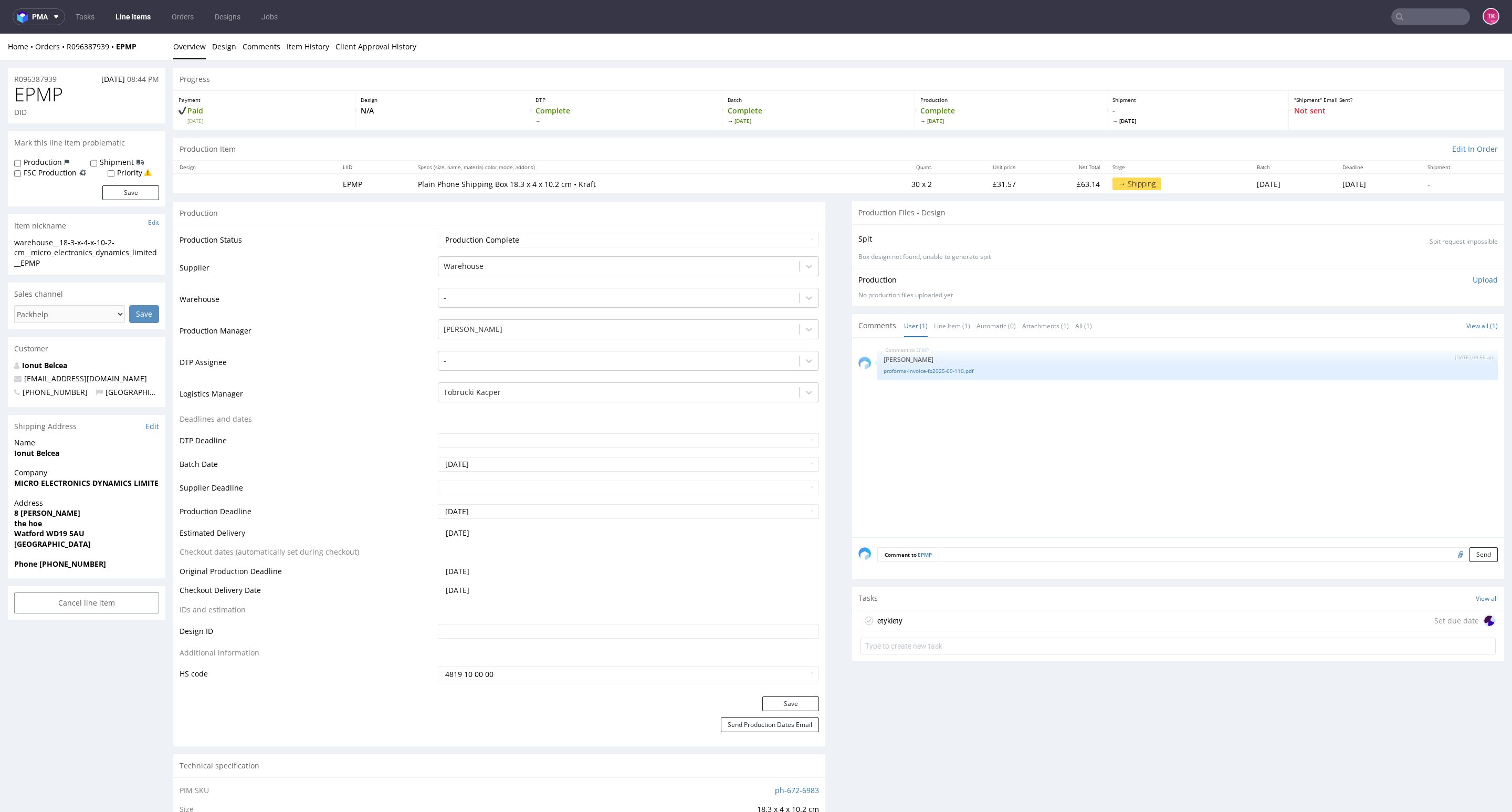
click at [891, 608] on div "Tasks View all" at bounding box center [1178, 598] width 652 height 23
click at [900, 626] on div "etykiety Set due date" at bounding box center [1178, 620] width 635 height 21
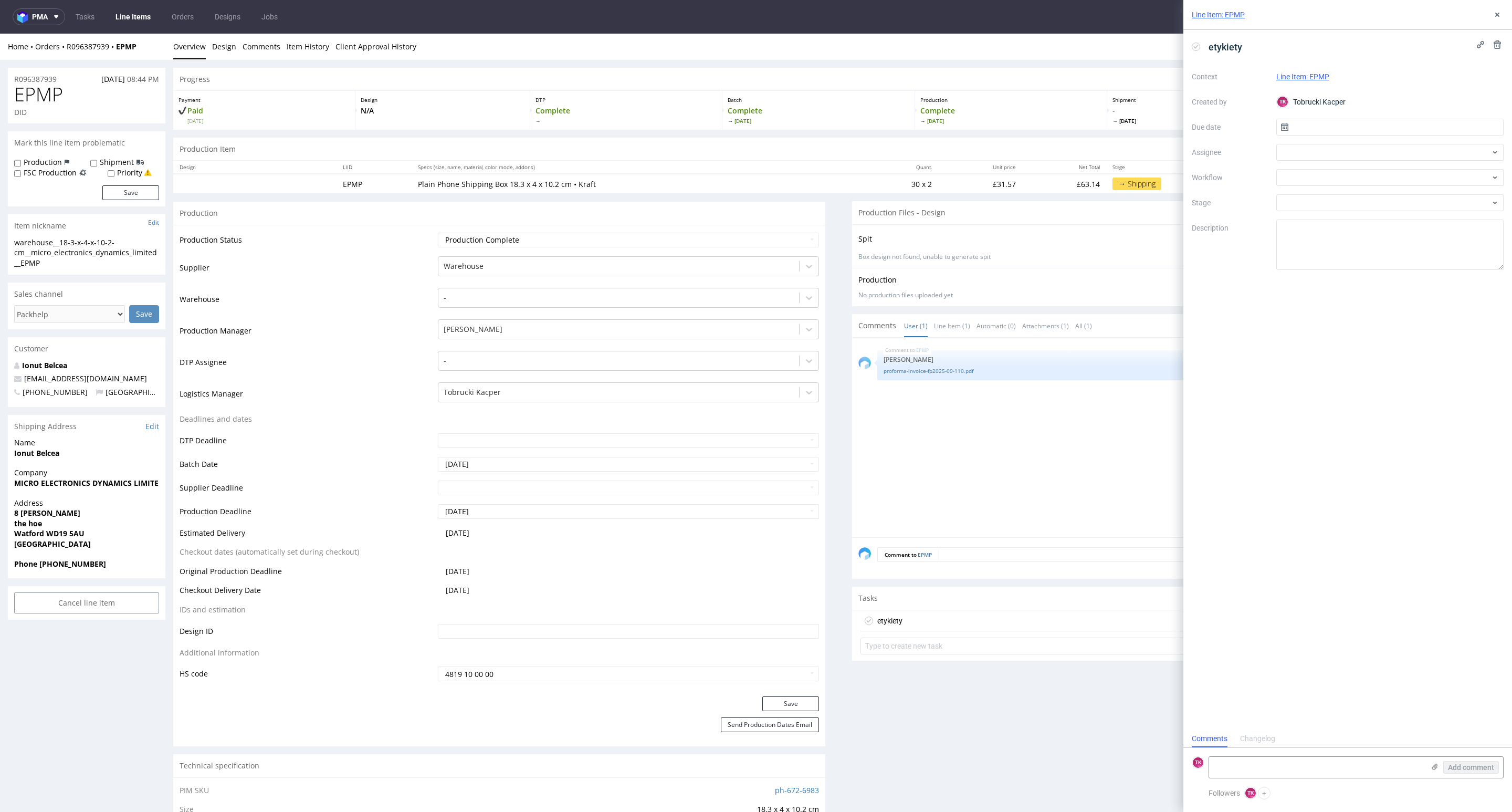
scroll to position [8, 0]
drag, startPoint x: 1280, startPoint y: 767, endPoint x: 1366, endPoint y: 765, distance: 86.0
click at [1280, 762] on textarea at bounding box center [1316, 767] width 215 height 21
paste textarea "1Z5A15806893840509"
type textarea "1Z5A15806893840509"
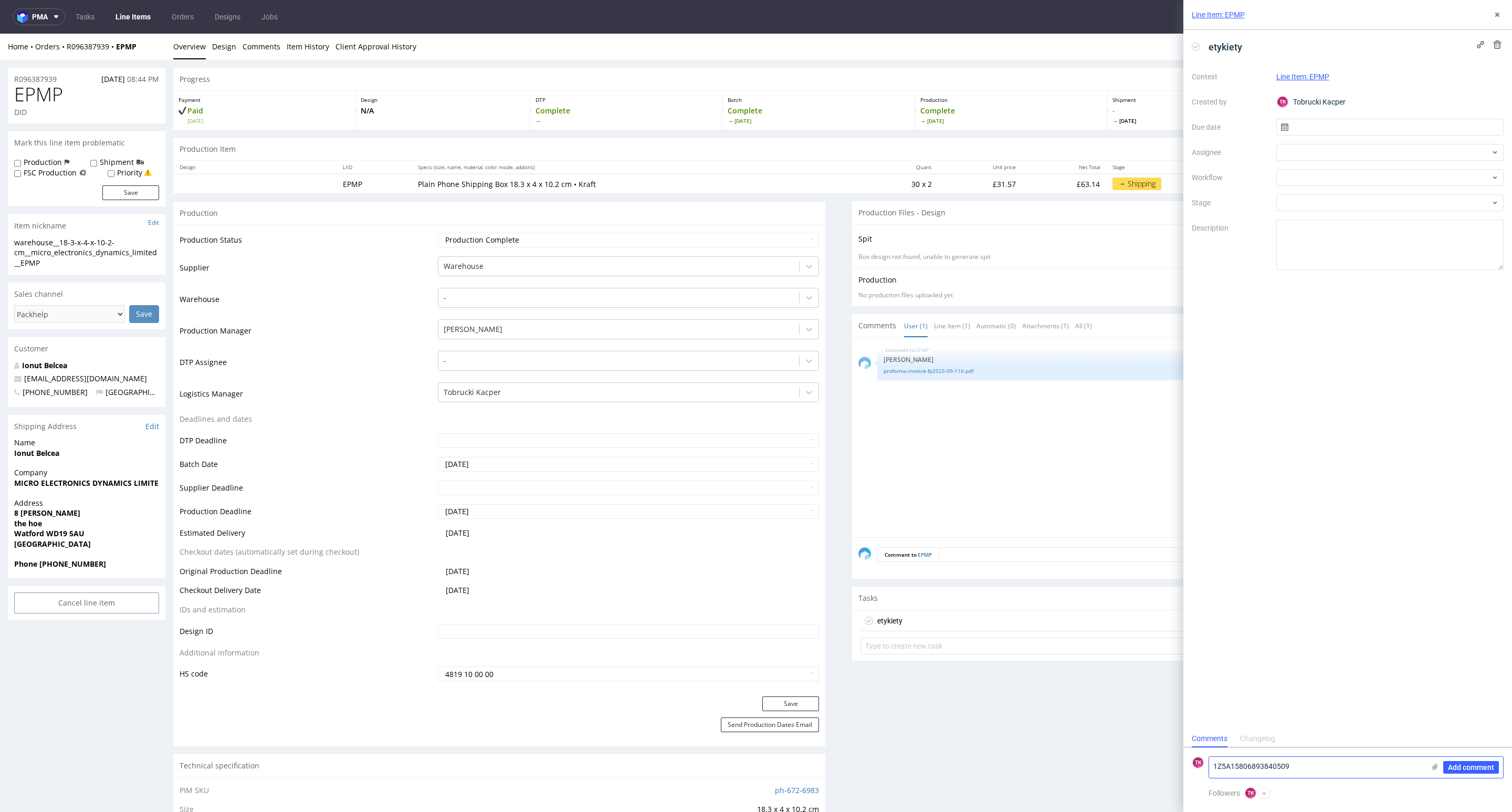
click at [1435, 767] on icon at bounding box center [1435, 767] width 8 height 8
click at [0, 0] on input "file" at bounding box center [0, 0] width 0 height 0
click at [1479, 766] on span "Add comment" at bounding box center [1471, 767] width 46 height 7
click at [1305, 170] on div at bounding box center [1390, 177] width 228 height 17
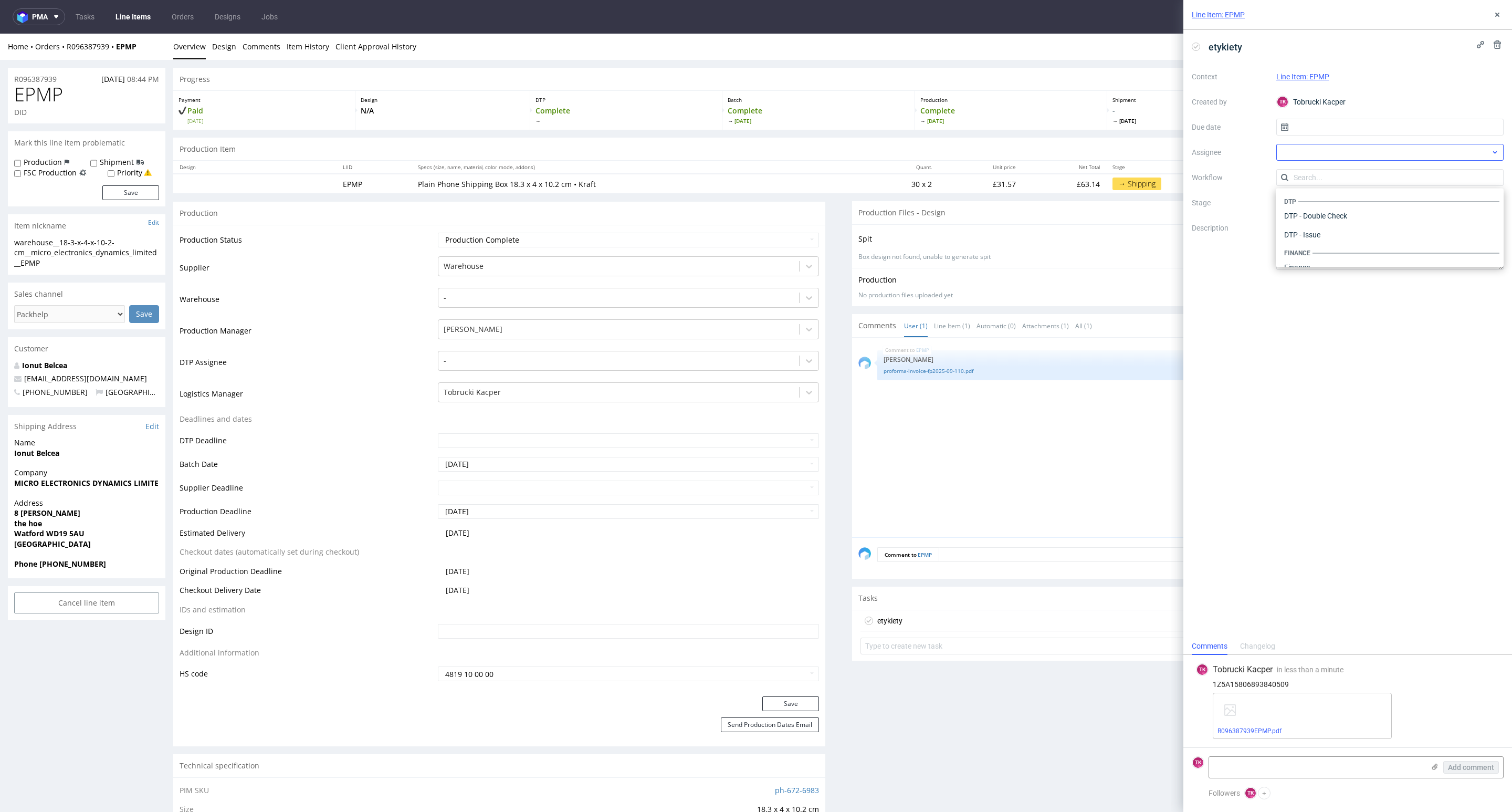
scroll to position [645, 0]
click at [1295, 144] on div at bounding box center [1390, 152] width 228 height 17
drag, startPoint x: 1310, startPoint y: 158, endPoint x: 1254, endPoint y: 143, distance: 58.0
click at [1249, 141] on div "Context Line Item: EPMP Created by TK Tobrucki Kacper Due date Assignee fw Work…" at bounding box center [1347, 169] width 312 height 202
type input "fe"
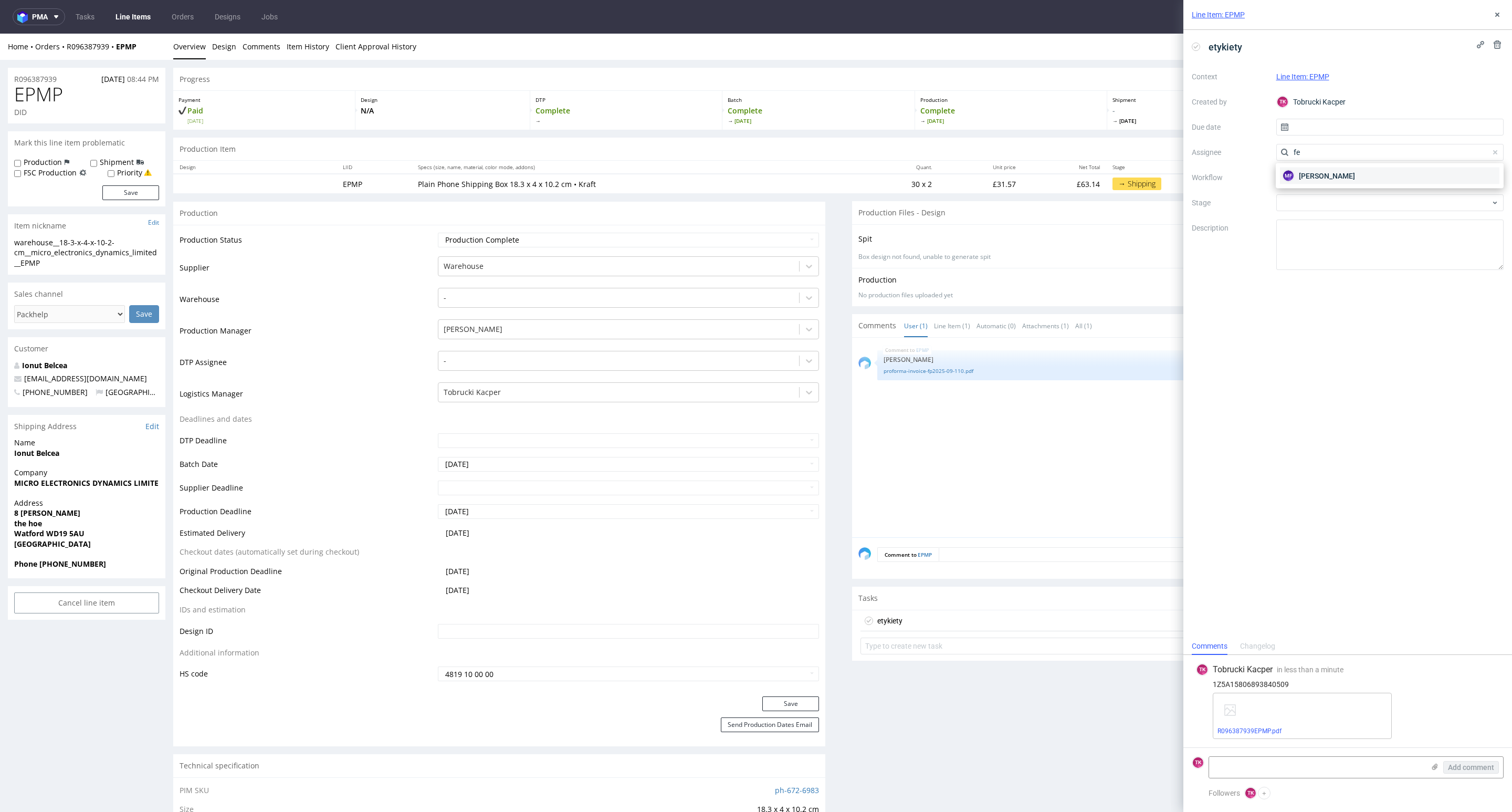
click at [1323, 178] on span "[PERSON_NAME]" at bounding box center [1327, 176] width 56 height 11
drag, startPoint x: 1315, startPoint y: 137, endPoint x: 1311, endPoint y: 124, distance: 13.6
click at [1313, 131] on div "Context Line Item: EPMP Created by TK Tobrucki Kacper Due date Assignee MF Mich…" at bounding box center [1347, 169] width 312 height 202
click at [1311, 124] on input "text" at bounding box center [1390, 127] width 228 height 17
click at [1419, 251] on span "26" at bounding box center [1423, 252] width 8 height 11
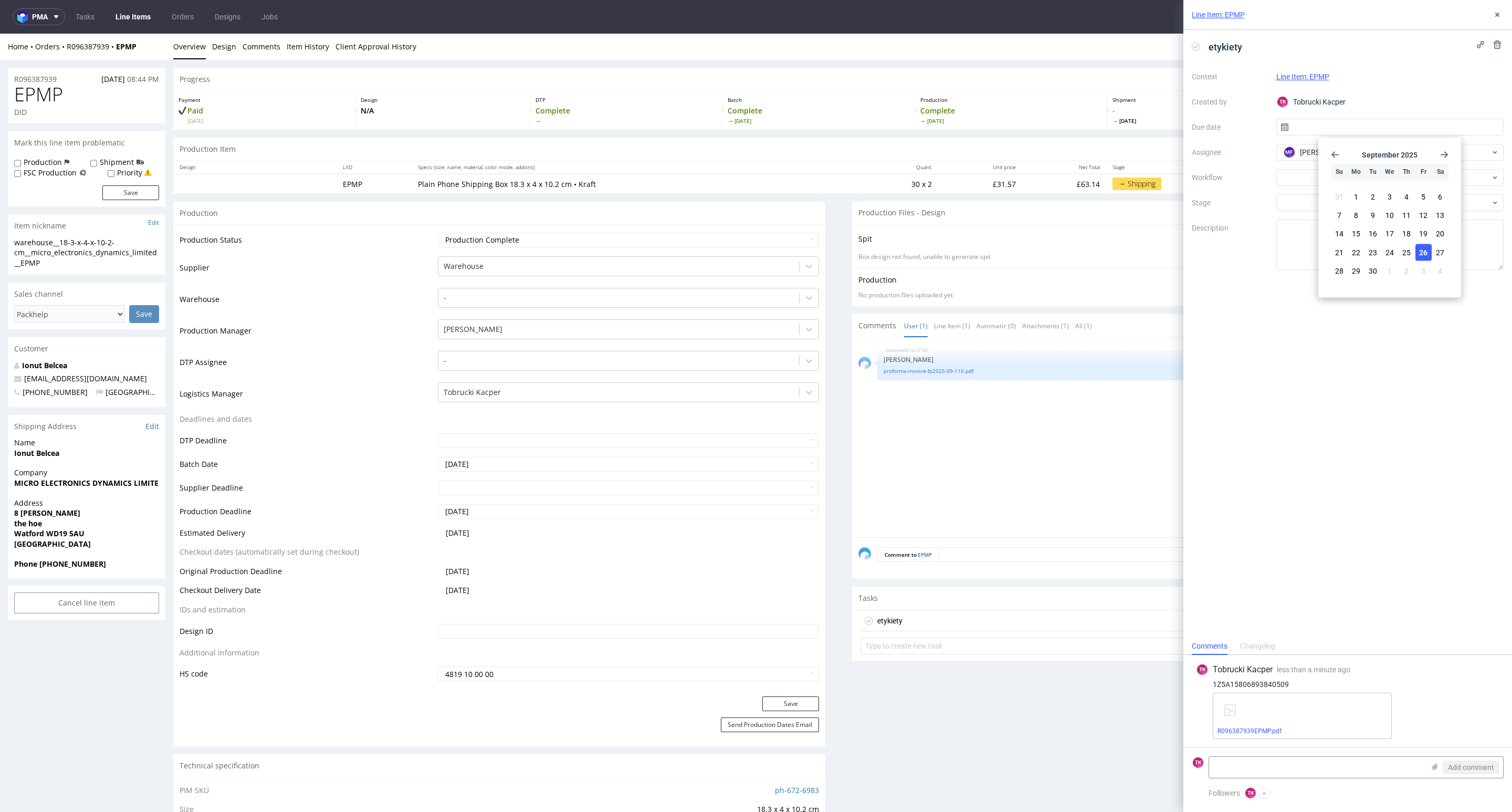
type input "26/09/2025"
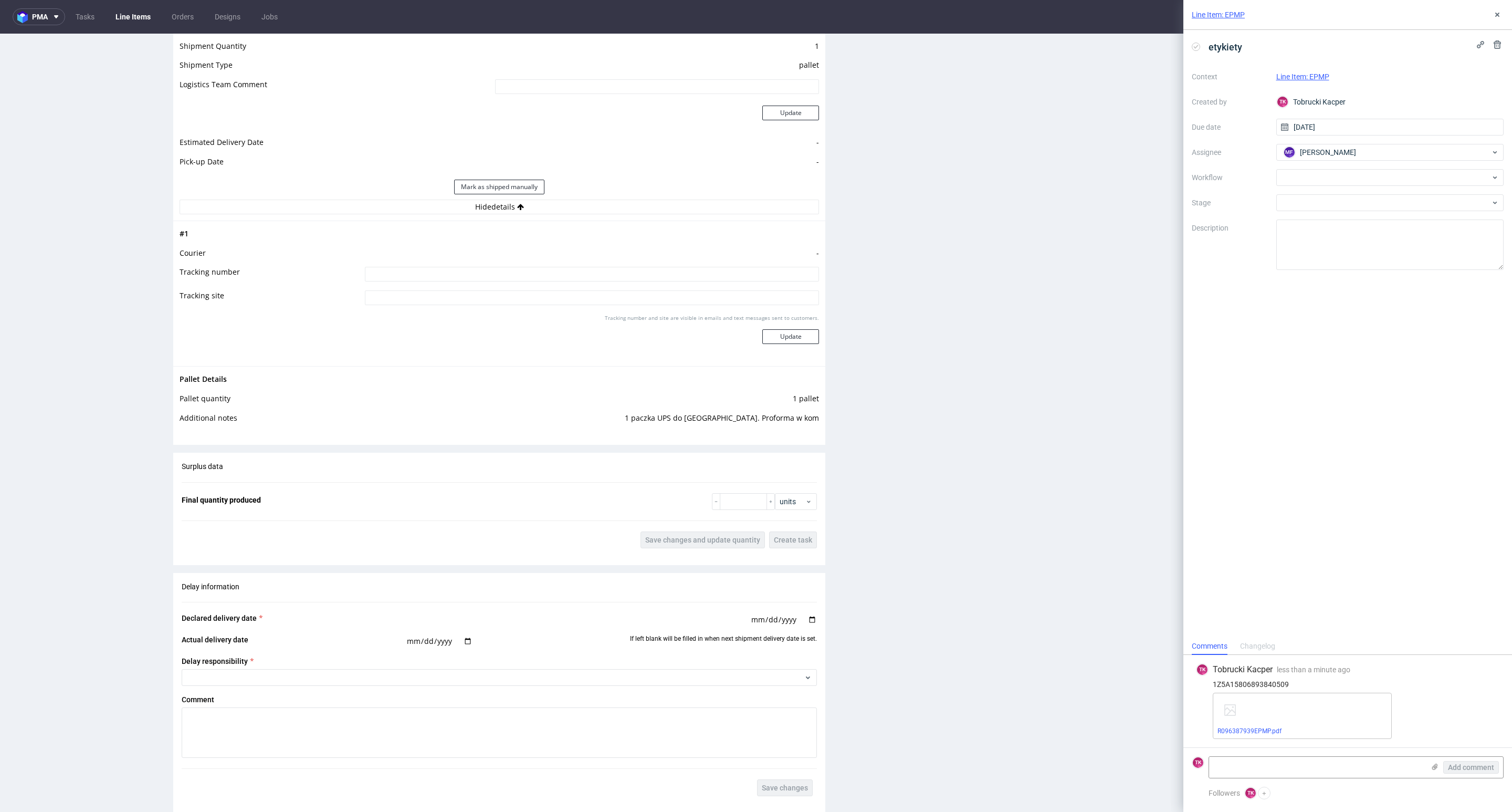
scroll to position [945, 0]
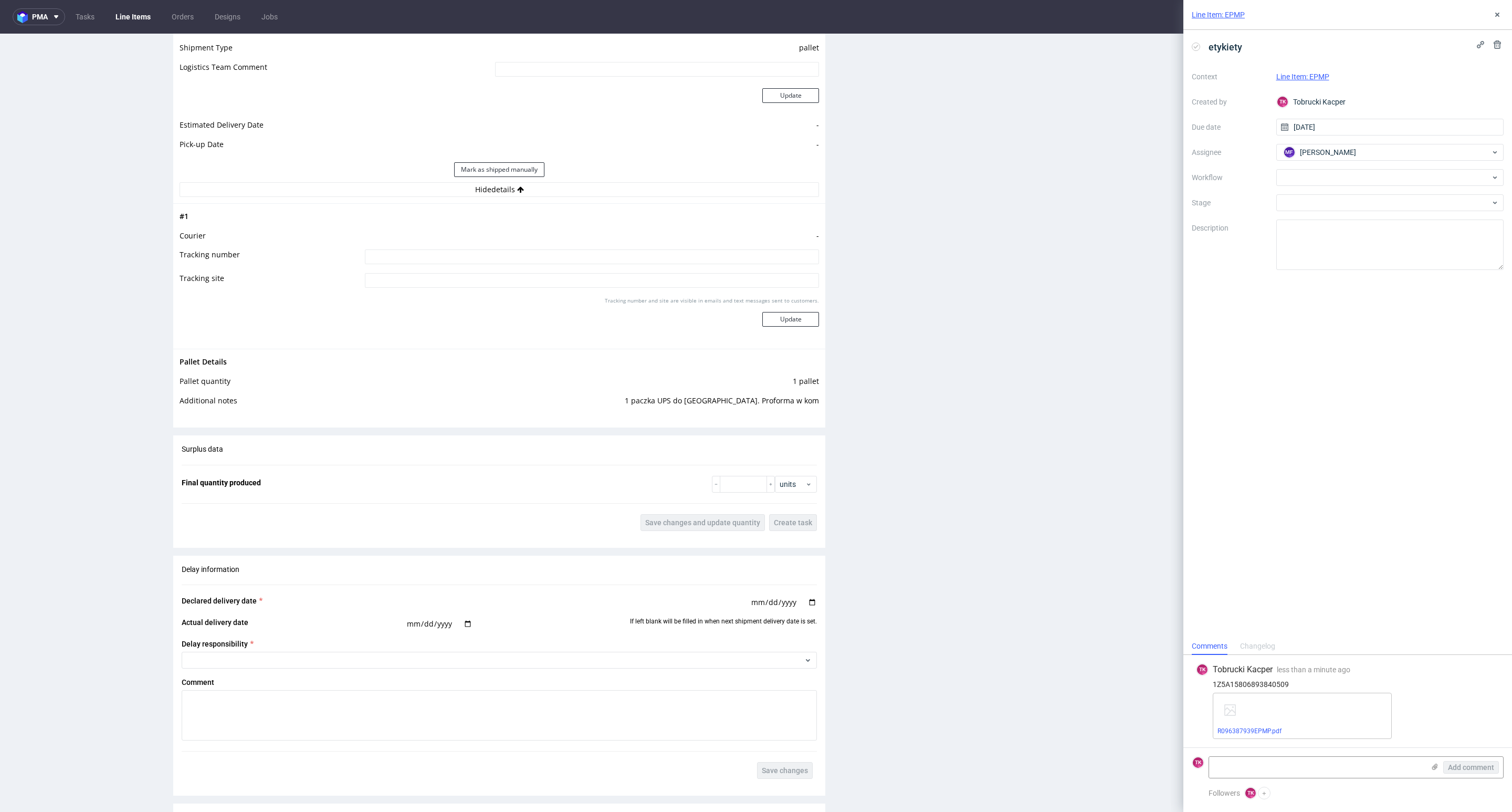
drag, startPoint x: 507, startPoint y: 227, endPoint x: 506, endPoint y: 239, distance: 12.0
click at [506, 237] on tbody "# 1 Courier - Tracking number Tracking site Tracking number and site are visibl…" at bounding box center [499, 276] width 639 height 133
drag, startPoint x: 510, startPoint y: 246, endPoint x: 516, endPoint y: 260, distance: 15.2
click at [510, 247] on td "-" at bounding box center [590, 239] width 457 height 20
click at [519, 260] on input at bounding box center [592, 257] width 454 height 15
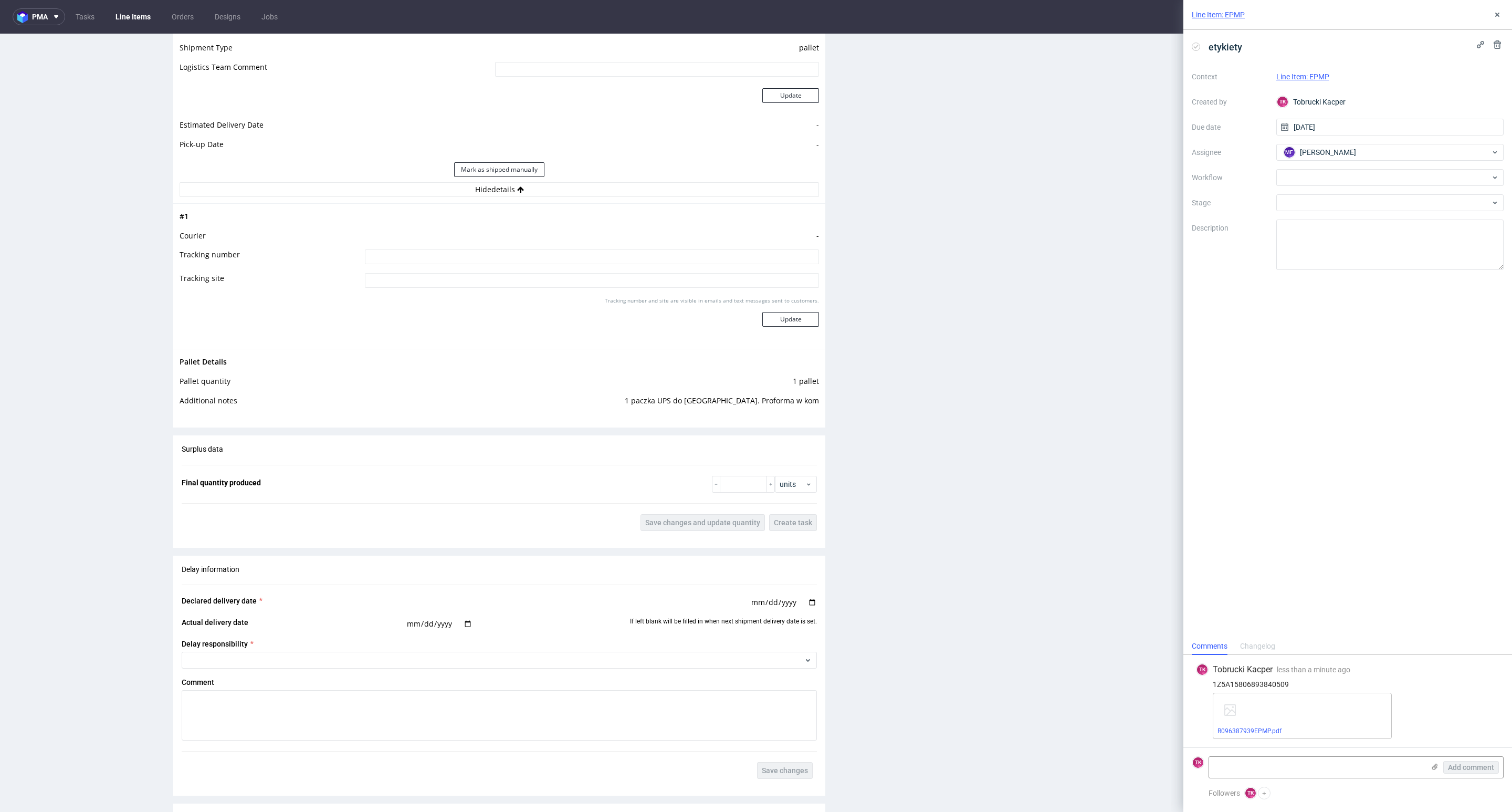
paste input "1Z5A15806893840509"
type input "1Z5A15806893840509"
click at [806, 317] on button "Update" at bounding box center [790, 319] width 57 height 15
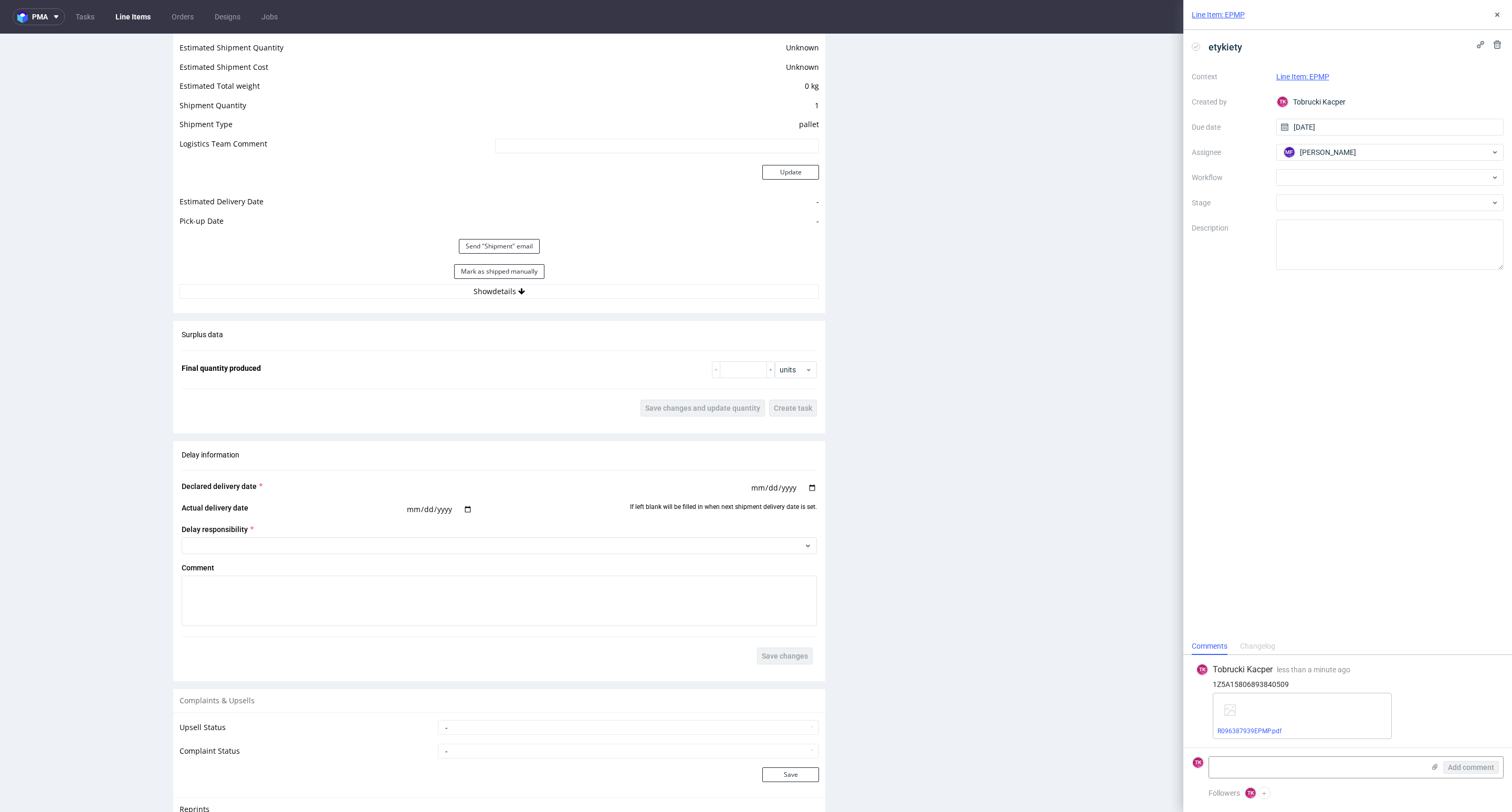
scroll to position [669, 0]
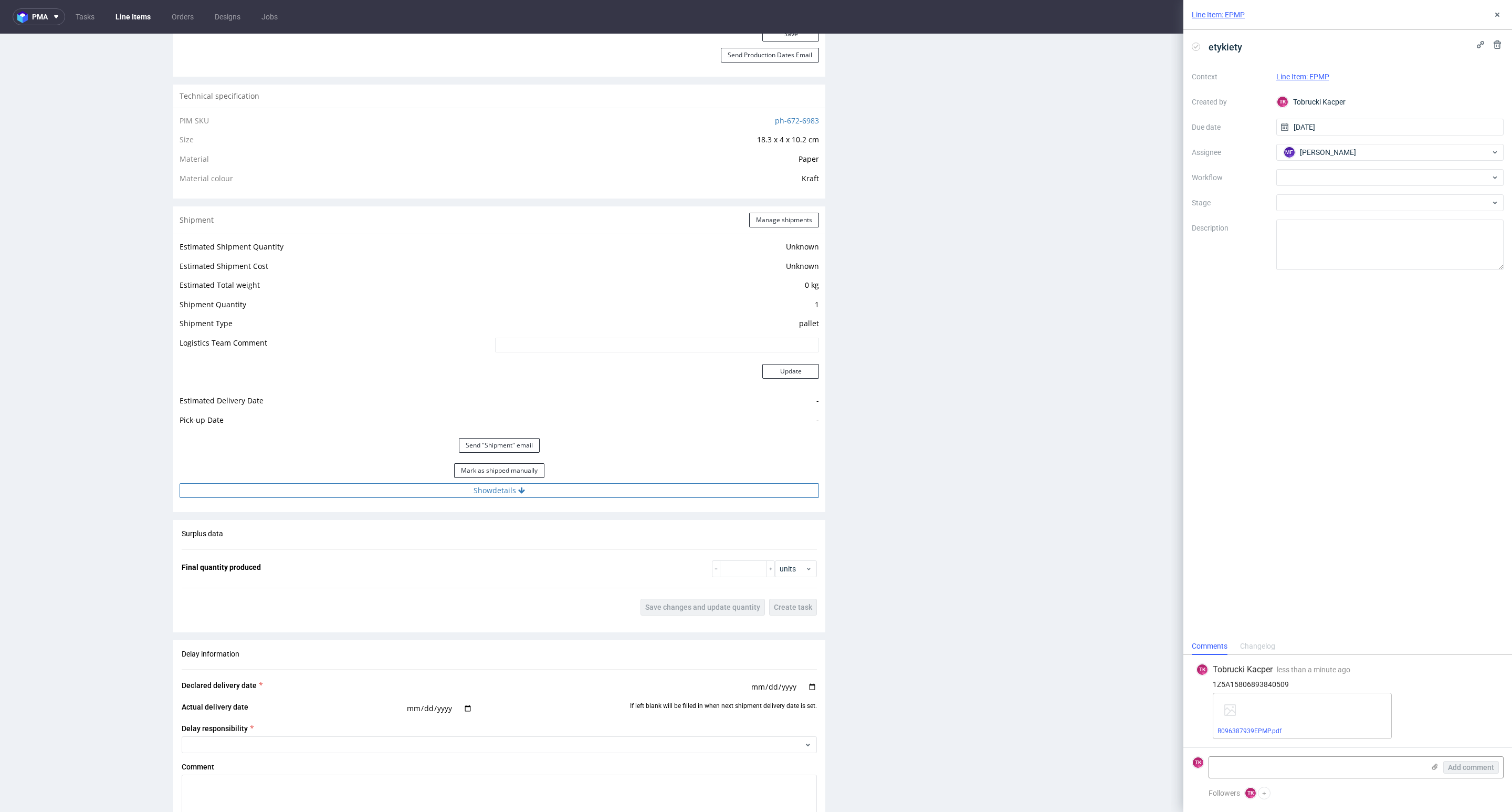
click at [635, 490] on button "Show details" at bounding box center [499, 490] width 639 height 15
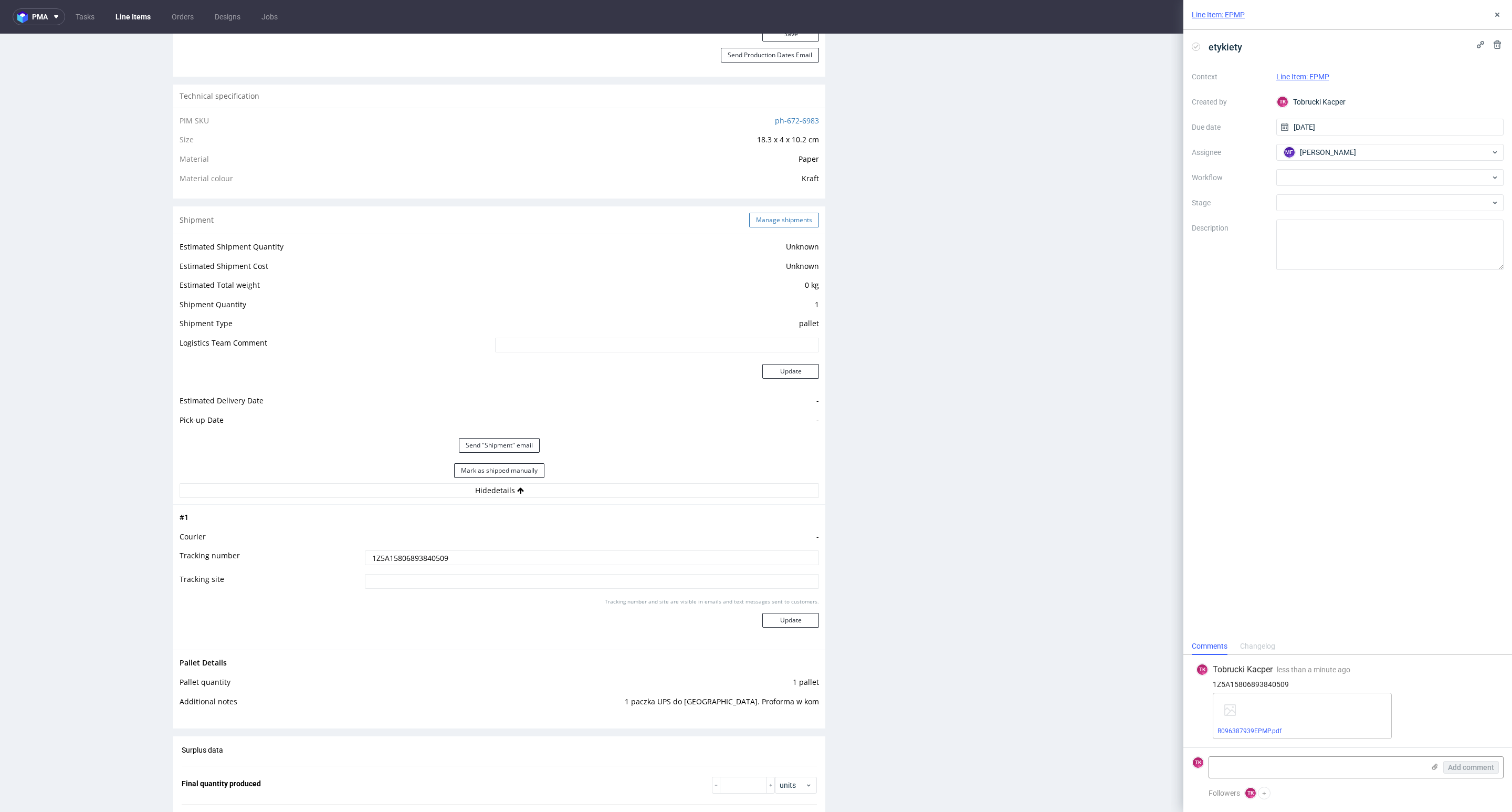
drag, startPoint x: 757, startPoint y: 242, endPoint x: 764, endPoint y: 222, distance: 21.2
click at [757, 240] on div "Estimated Shipment Quantity Unknown Estimated Shipment Cost Unknown Estimated T…" at bounding box center [499, 368] width 652 height 270
click at [764, 222] on button "Manage shipments" at bounding box center [784, 220] width 70 height 15
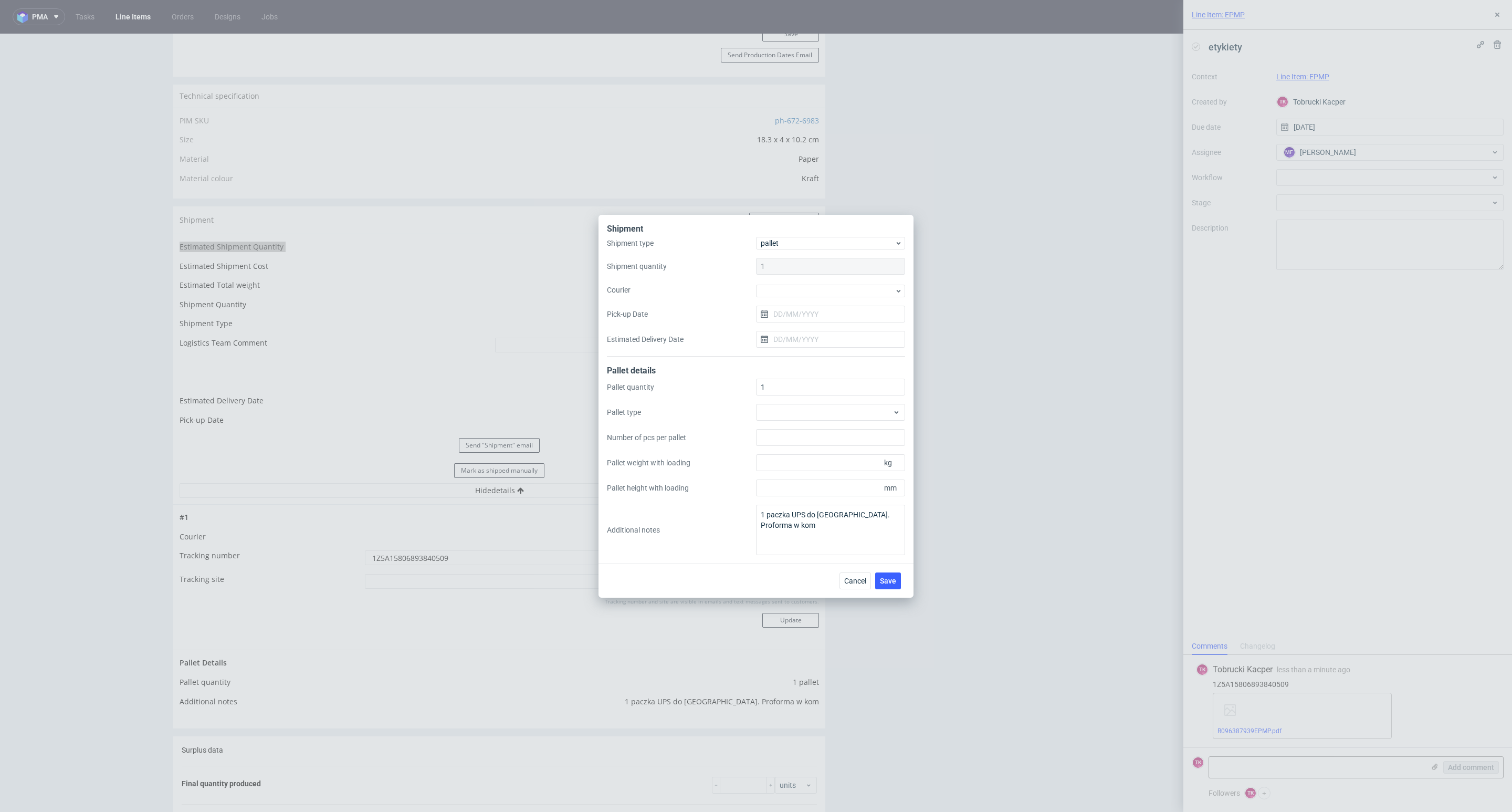
click at [780, 301] on div "Shipment type pallet Shipment quantity 1 Courier Pick-up Date Estimated Deliver…" at bounding box center [756, 297] width 298 height 120
click at [783, 293] on div at bounding box center [830, 291] width 149 height 13
click at [808, 362] on div "UPS Pallets" at bounding box center [830, 365] width 141 height 19
click at [807, 314] on input "Pick-up Date" at bounding box center [830, 313] width 149 height 17
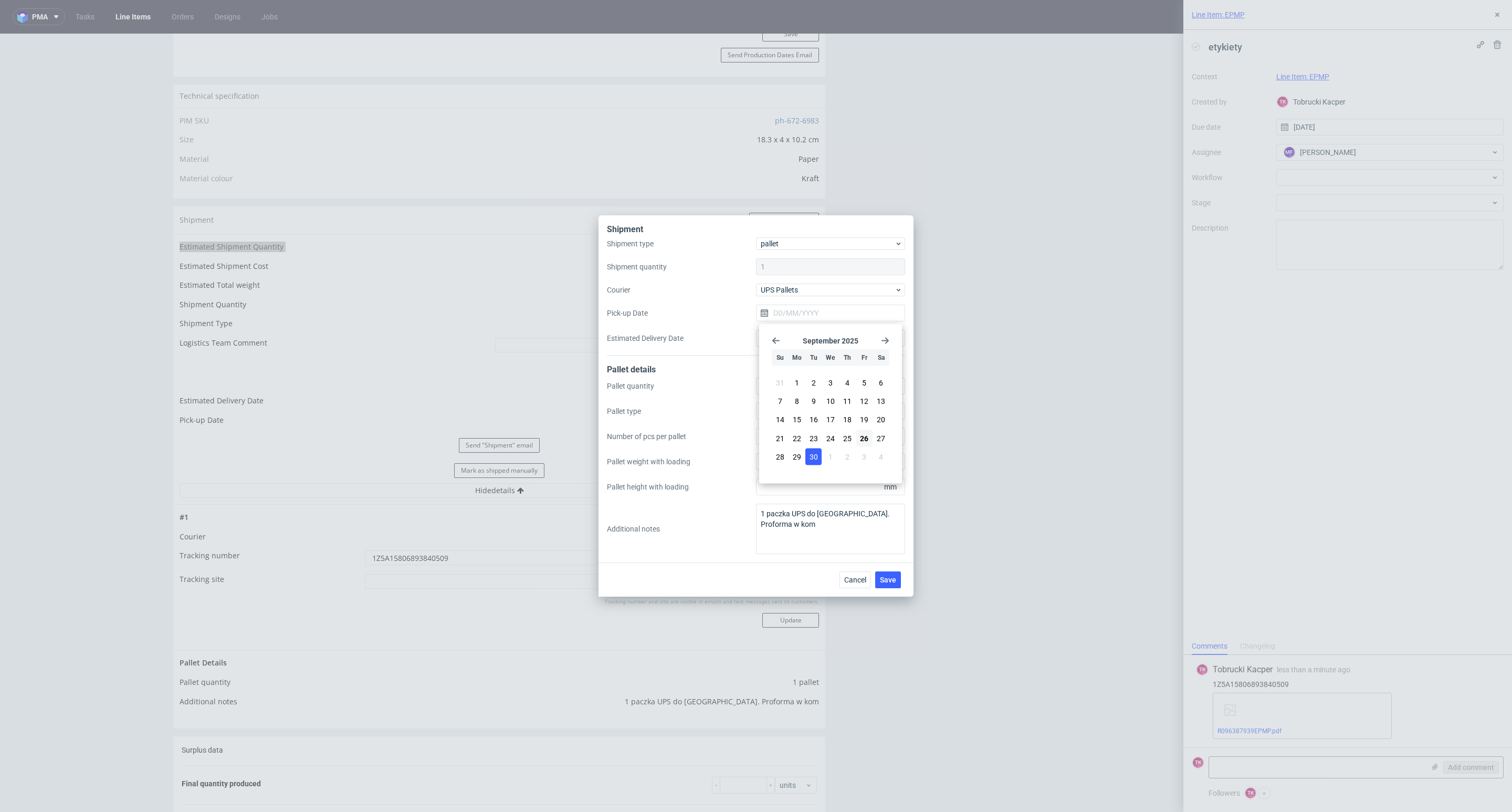
click at [820, 463] on button "30" at bounding box center [813, 456] width 16 height 17
click at [834, 304] on div "Shipment type pallet Shipment quantity 1 Courier UPS Pallets Pick-up Date 30/09…" at bounding box center [756, 297] width 298 height 118
click at [834, 310] on input "30/09/2025" at bounding box center [830, 313] width 149 height 17
click at [859, 439] on button "26" at bounding box center [864, 438] width 16 height 17
type input "26/09/2025"
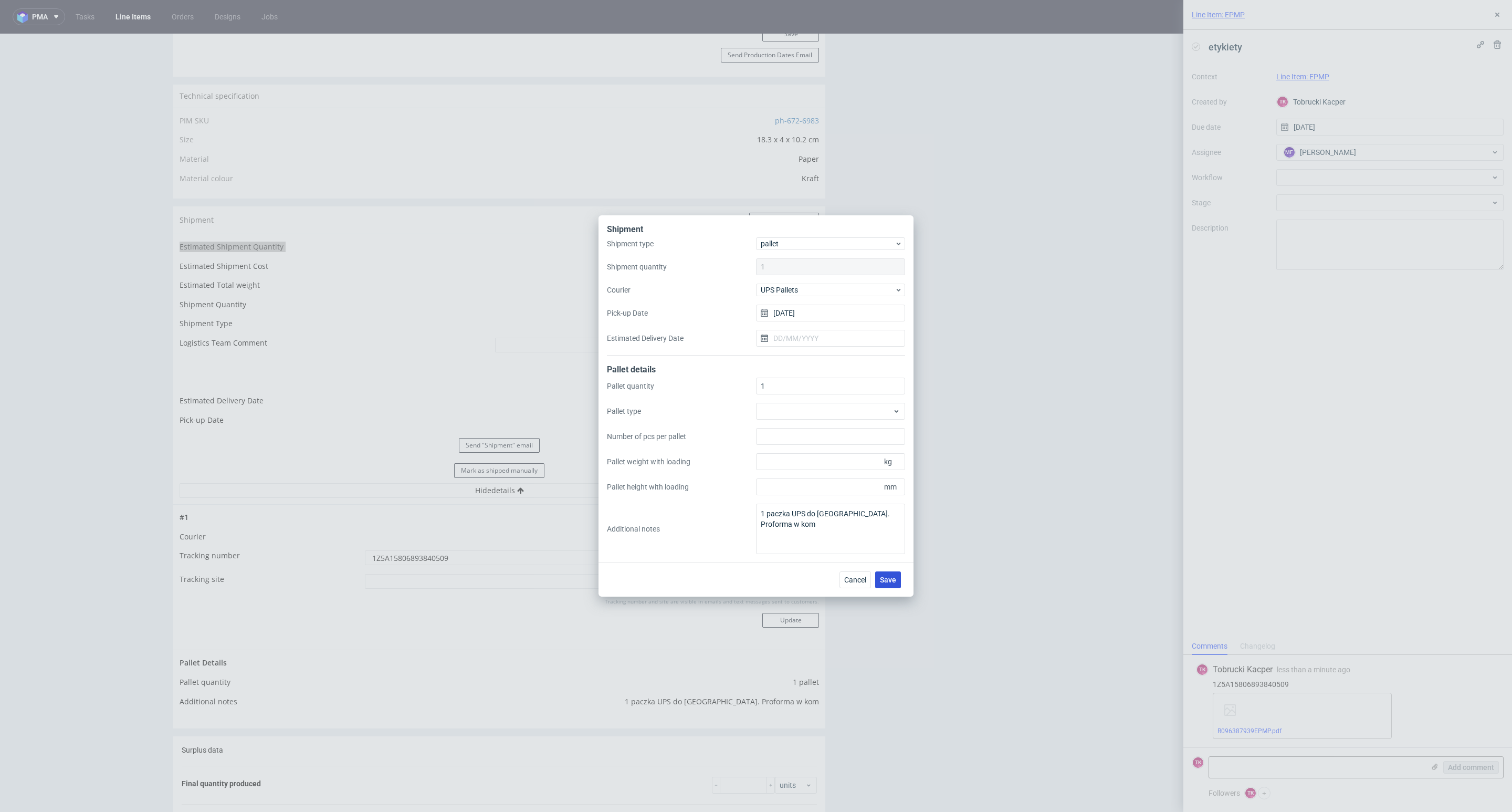
drag, startPoint x: 897, startPoint y: 570, endPoint x: 896, endPoint y: 583, distance: 13.0
click at [898, 573] on div "Cancel Save" at bounding box center [756, 579] width 315 height 34
click at [894, 586] on button "Save" at bounding box center [888, 580] width 26 height 17
click at [136, 20] on div "Shipment Shipment type pallet Shipment quantity 1 Courier UPS Pallets Pick-up D…" at bounding box center [756, 406] width 1512 height 812
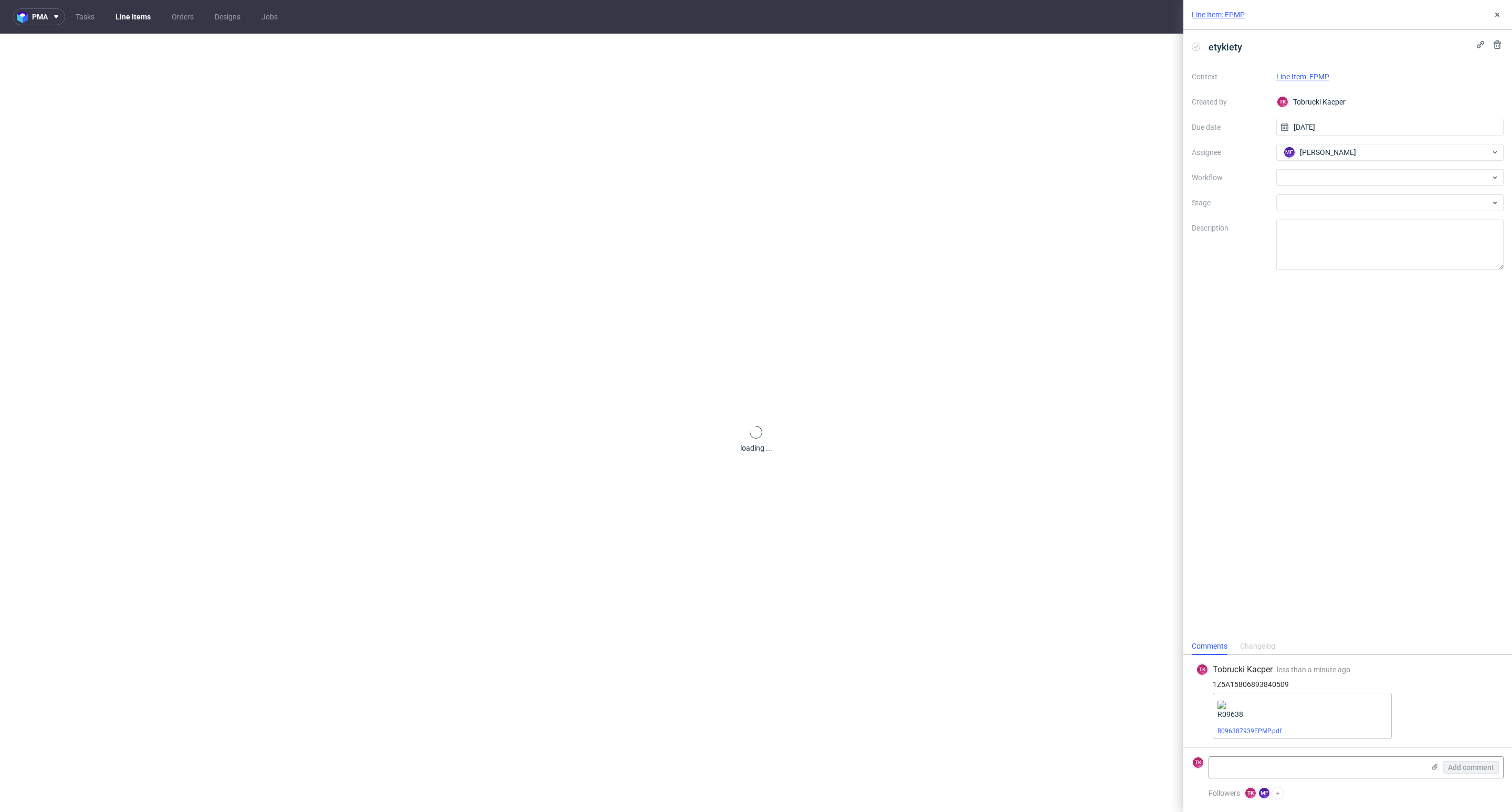
drag, startPoint x: 0, startPoint y: 0, endPoint x: 142, endPoint y: 15, distance: 142.8
click at [142, 15] on link "Line Items" at bounding box center [133, 17] width 48 height 17
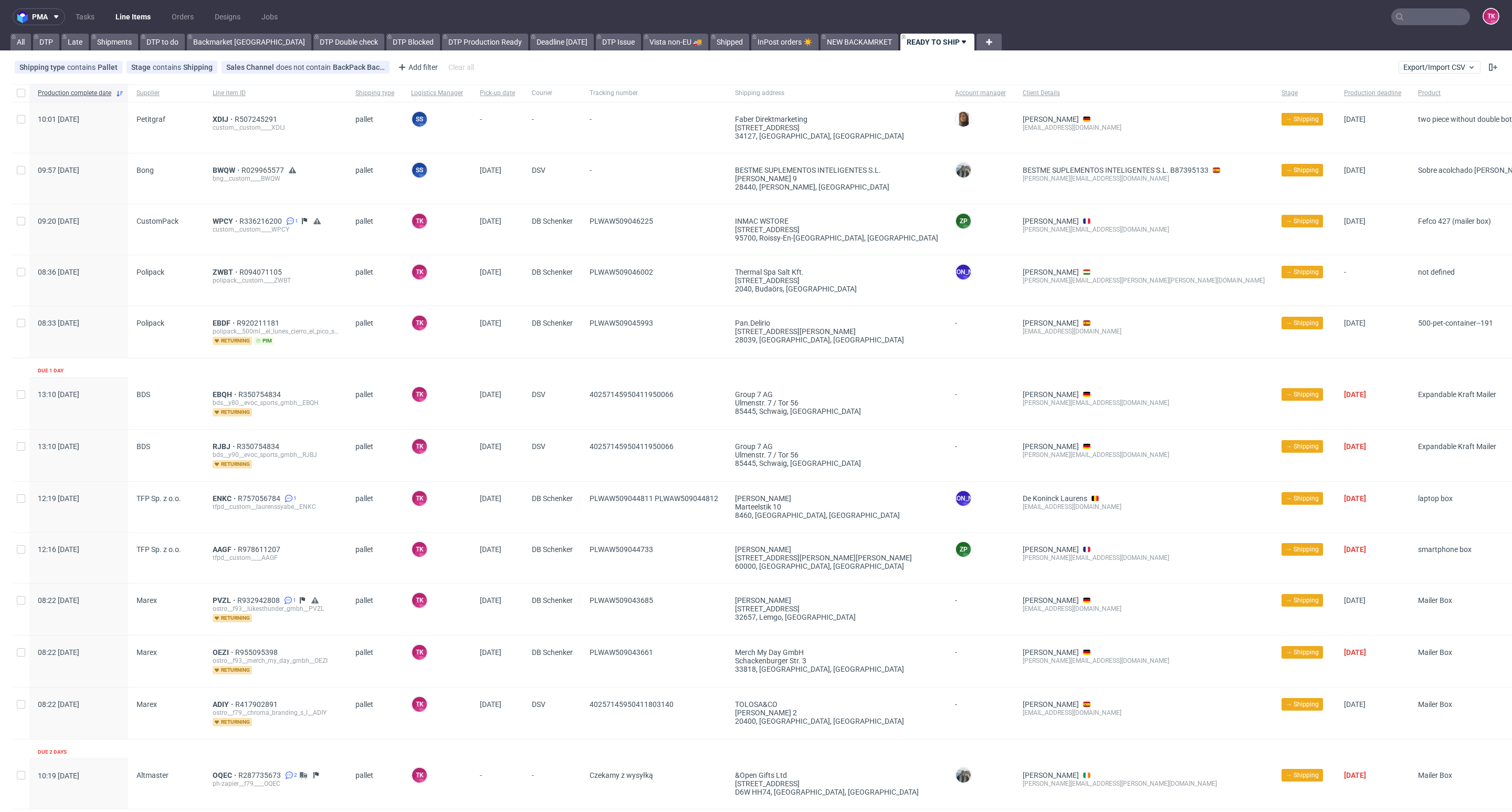
click at [1411, 7] on nav "pma Tasks Line Items Orders Designs Jobs TK" at bounding box center [756, 17] width 1512 height 33
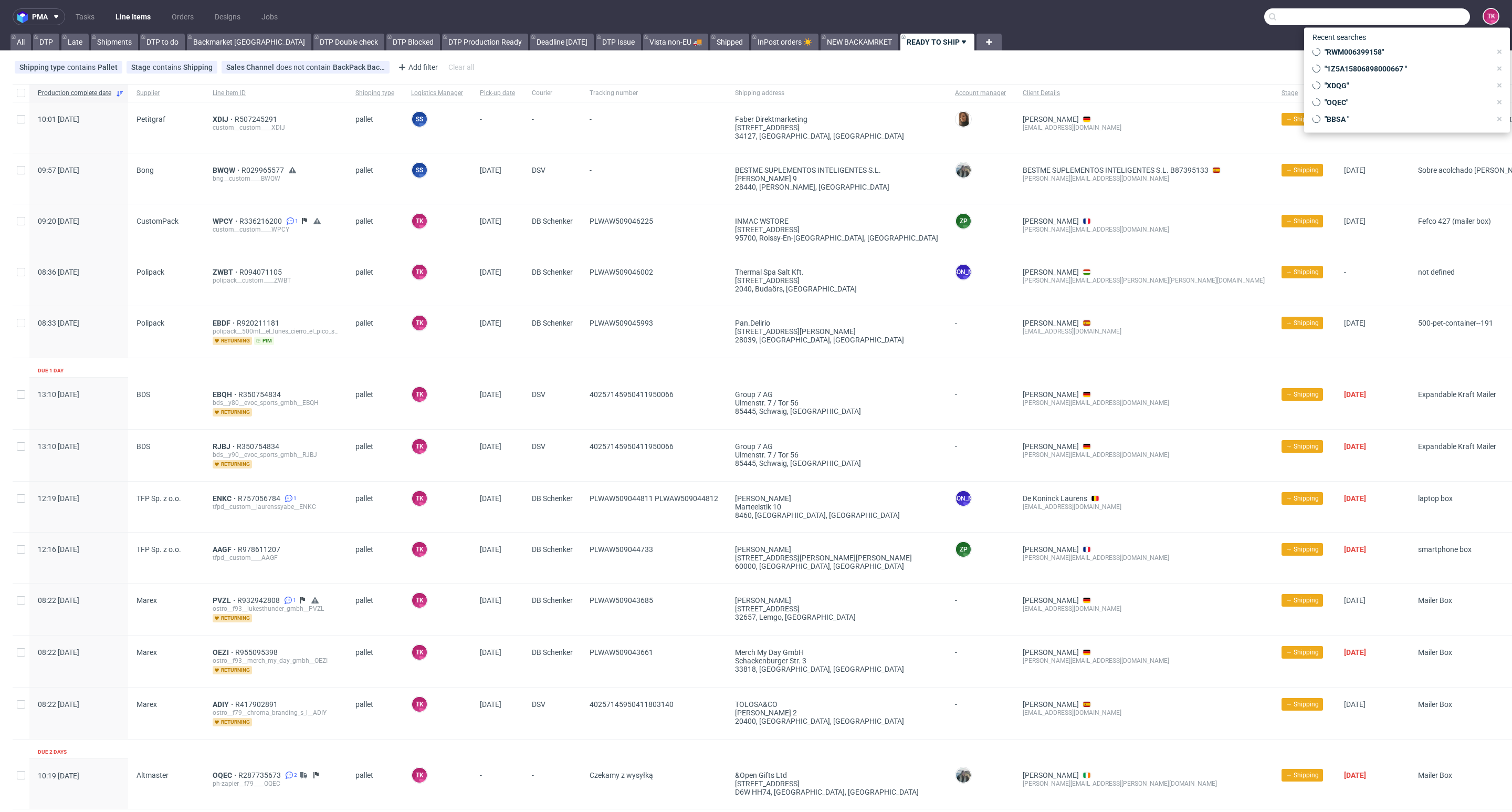
click at [1413, 10] on input "text" at bounding box center [1367, 17] width 206 height 17
paste input "UZEK"
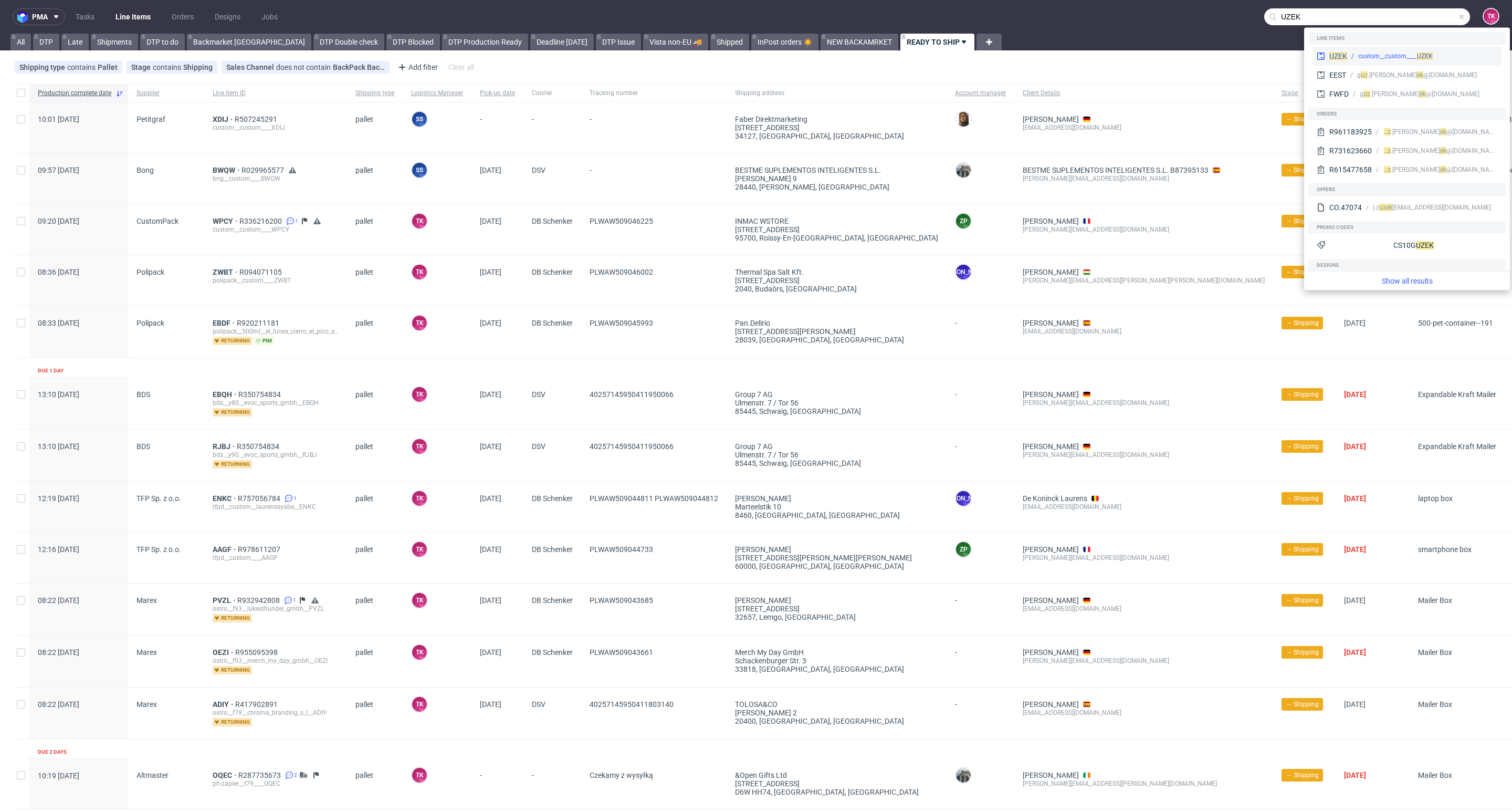
type input "UZEK"
click at [1347, 51] on div "custom__custom____ UZEK" at bounding box center [1422, 56] width 150 height 10
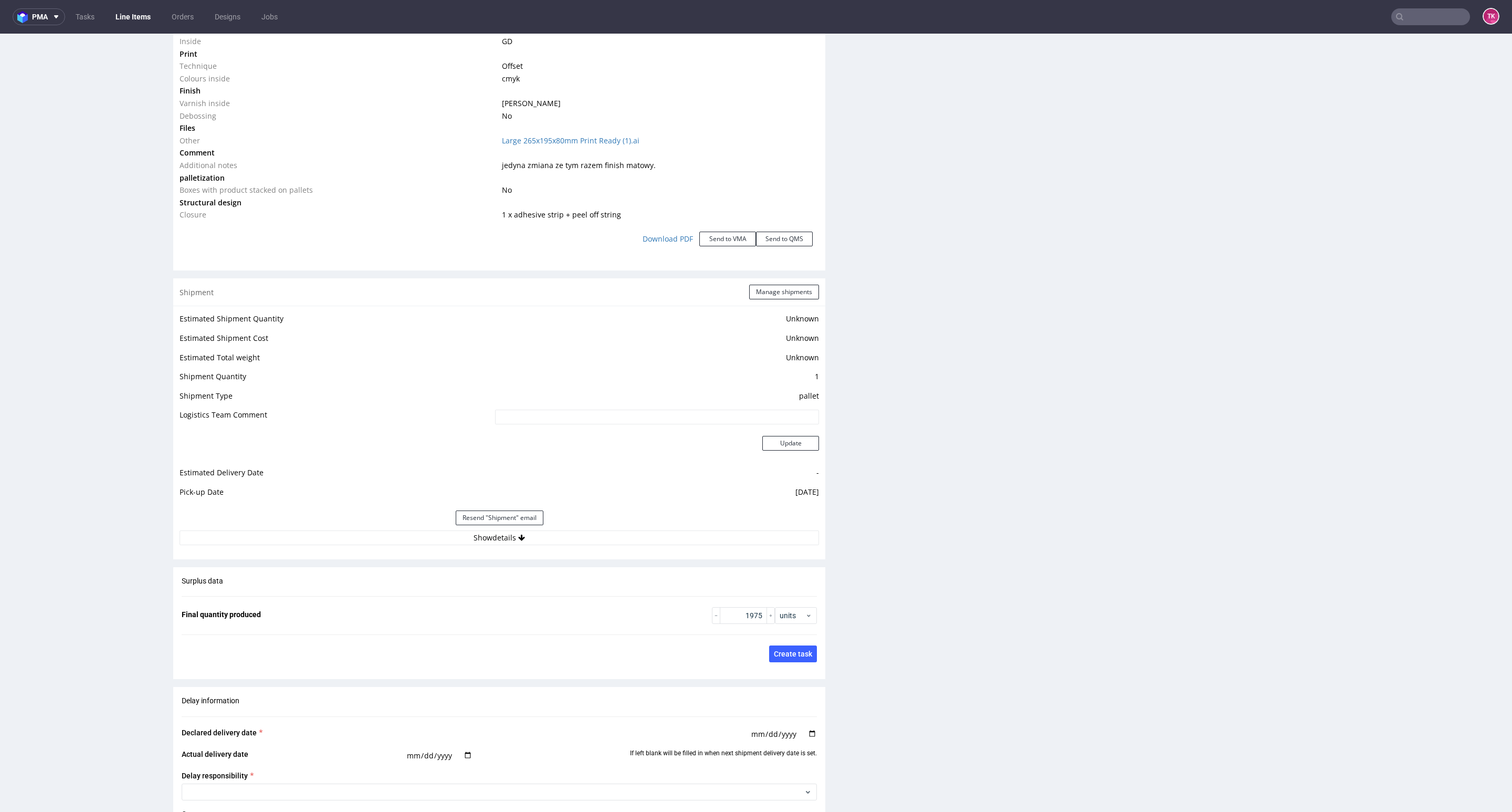
scroll to position [1339, 0]
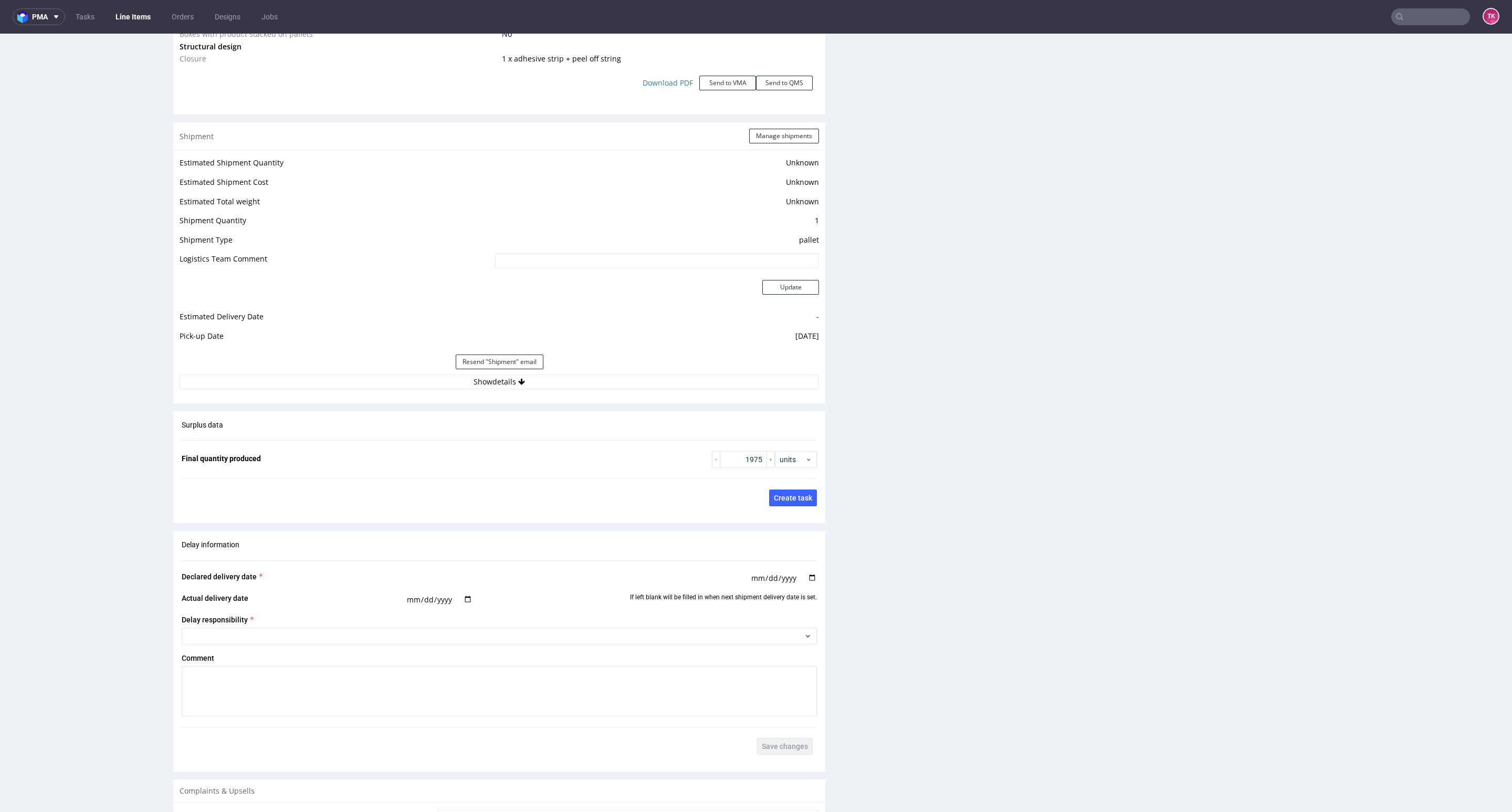
drag, startPoint x: 469, startPoint y: 382, endPoint x: 469, endPoint y: 393, distance: 11.0
click at [469, 383] on button "Show details" at bounding box center [499, 382] width 639 height 15
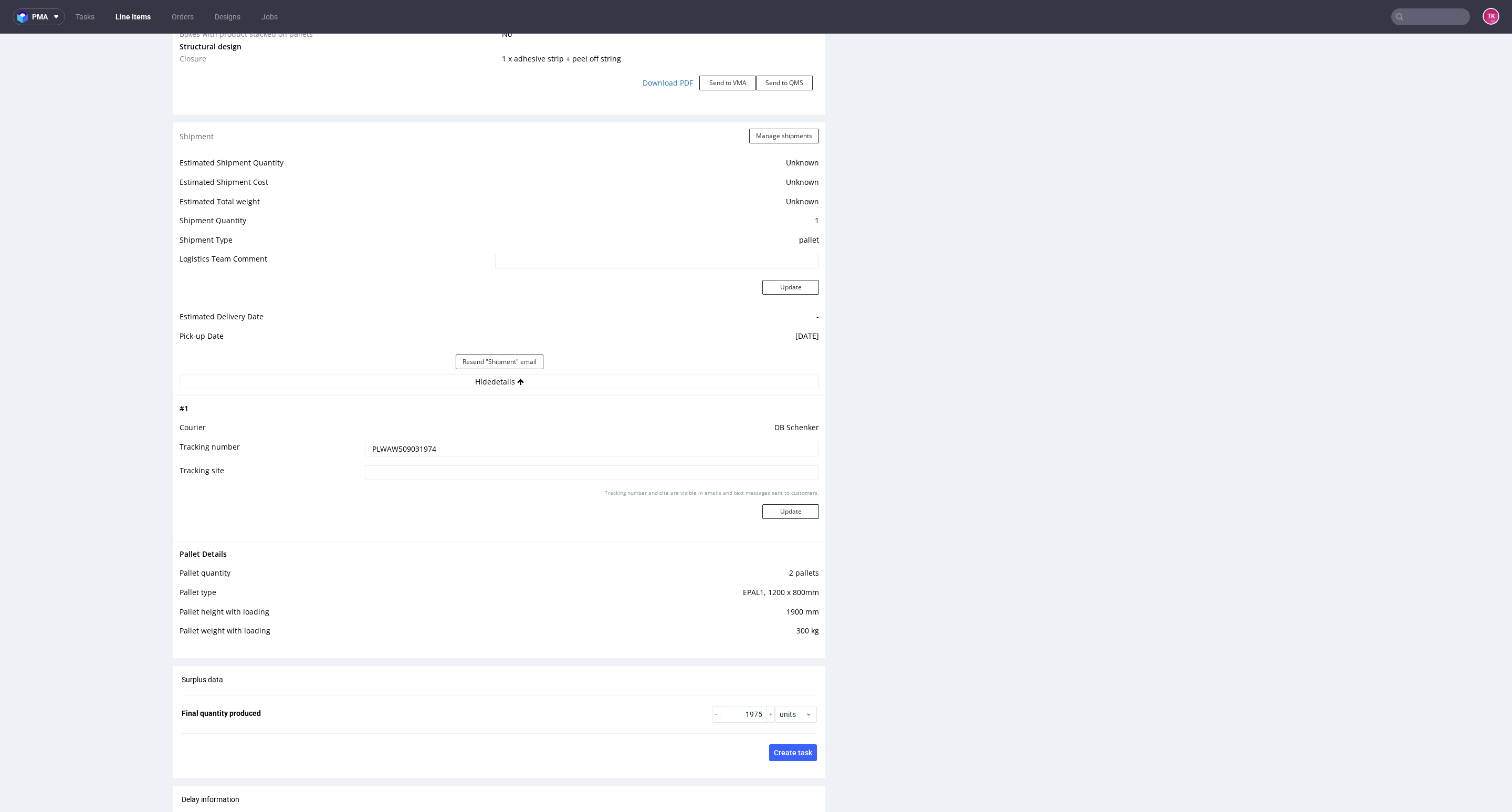
click at [451, 442] on input "PLWAW509031974" at bounding box center [592, 449] width 454 height 15
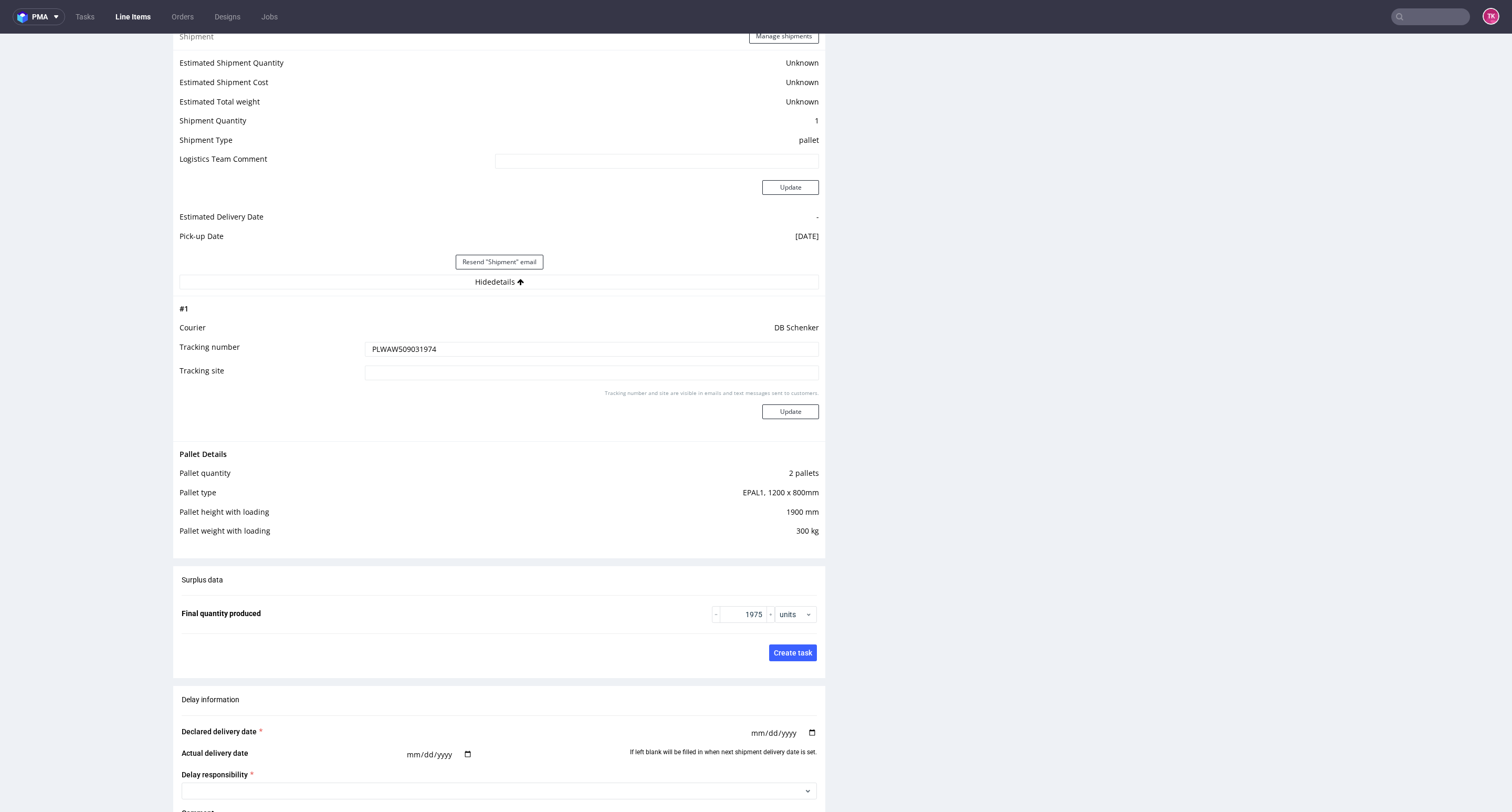
scroll to position [1497, 0]
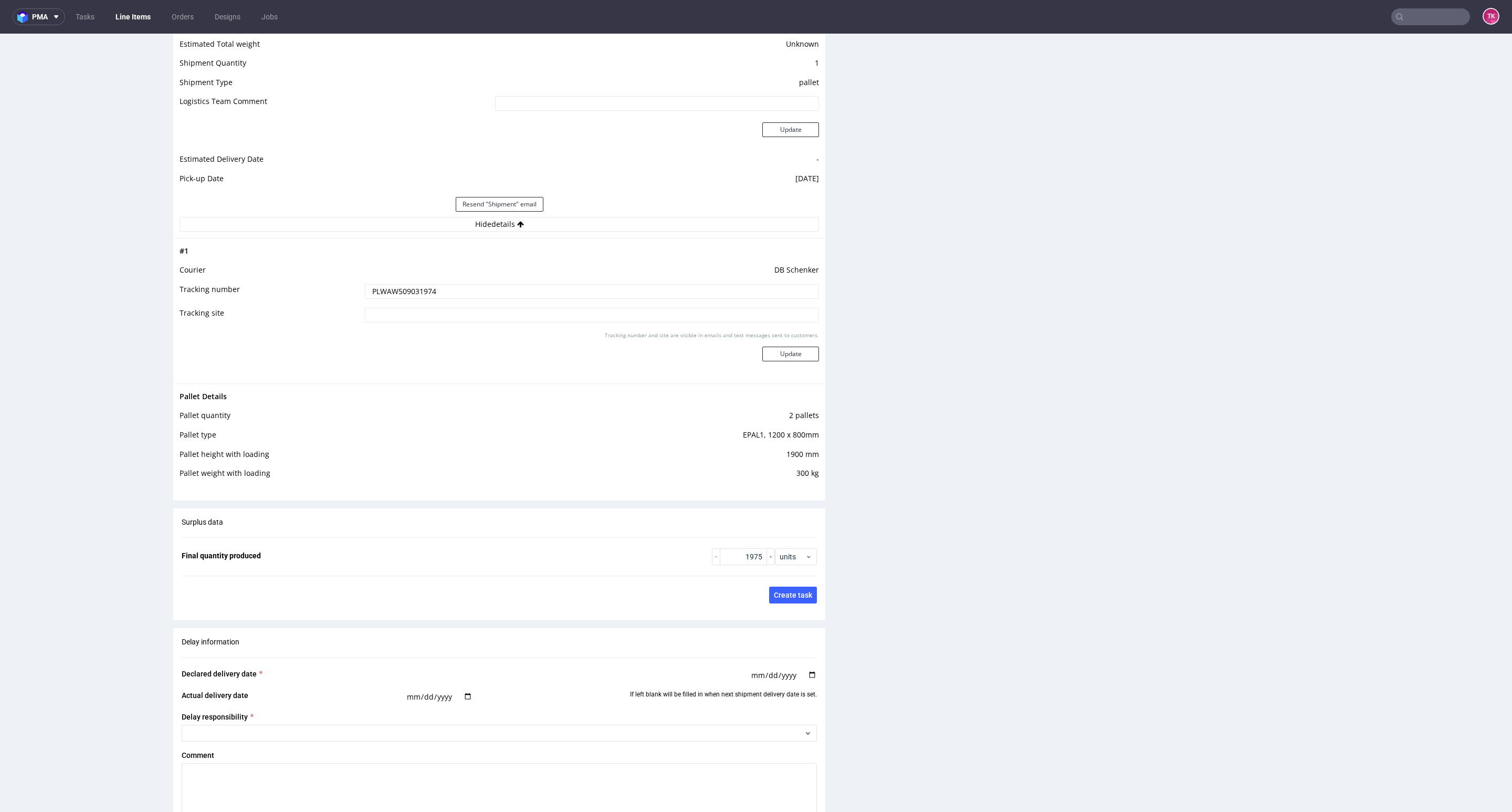
drag, startPoint x: 1429, startPoint y: 13, endPoint x: 1424, endPoint y: 16, distance: 5.8
click at [1426, 15] on input "text" at bounding box center [1431, 17] width 79 height 17
paste input "RWM006526227"
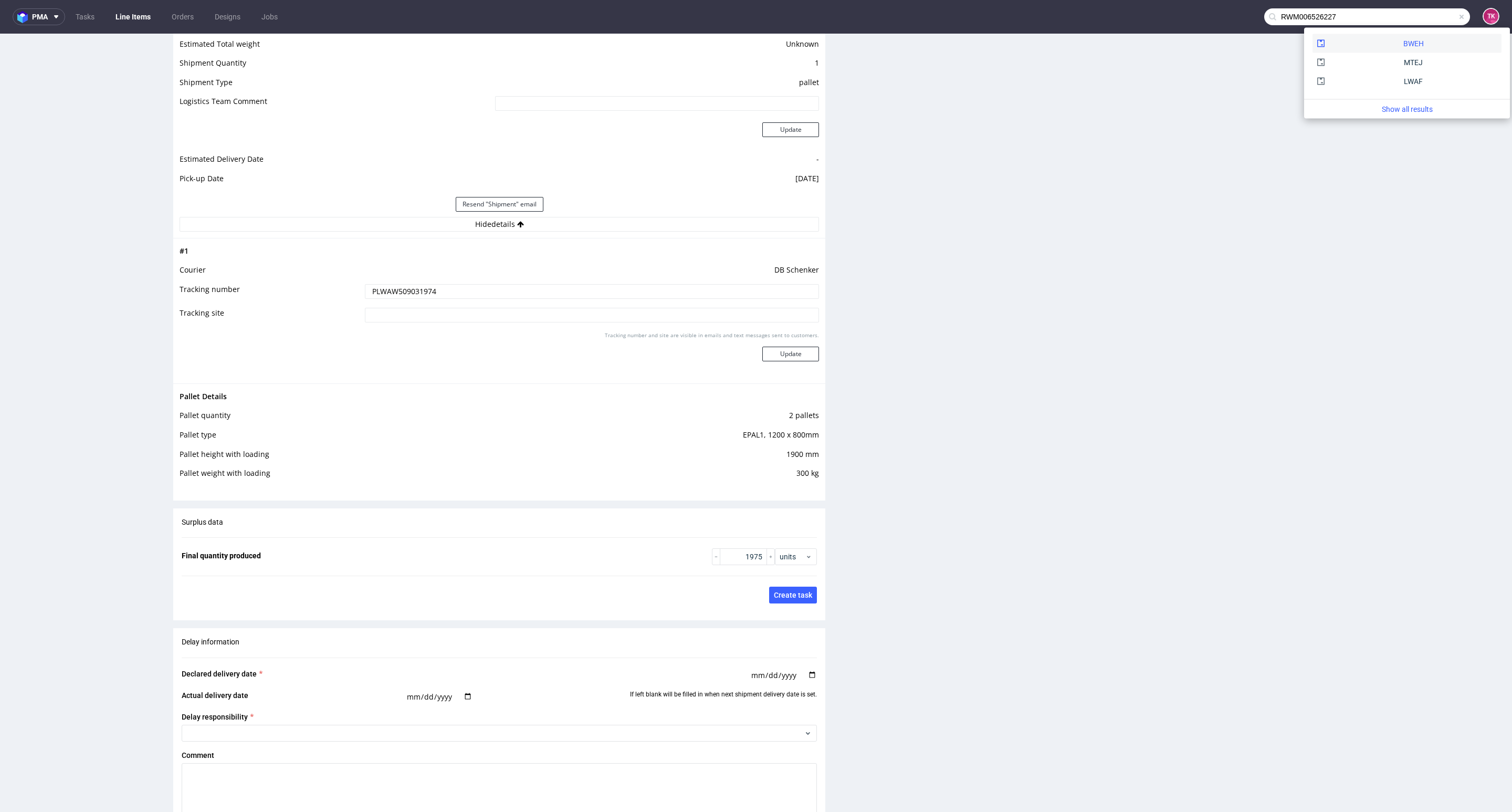
type input "RWM006526227"
click at [1372, 46] on div "BWEH" at bounding box center [1407, 44] width 189 height 19
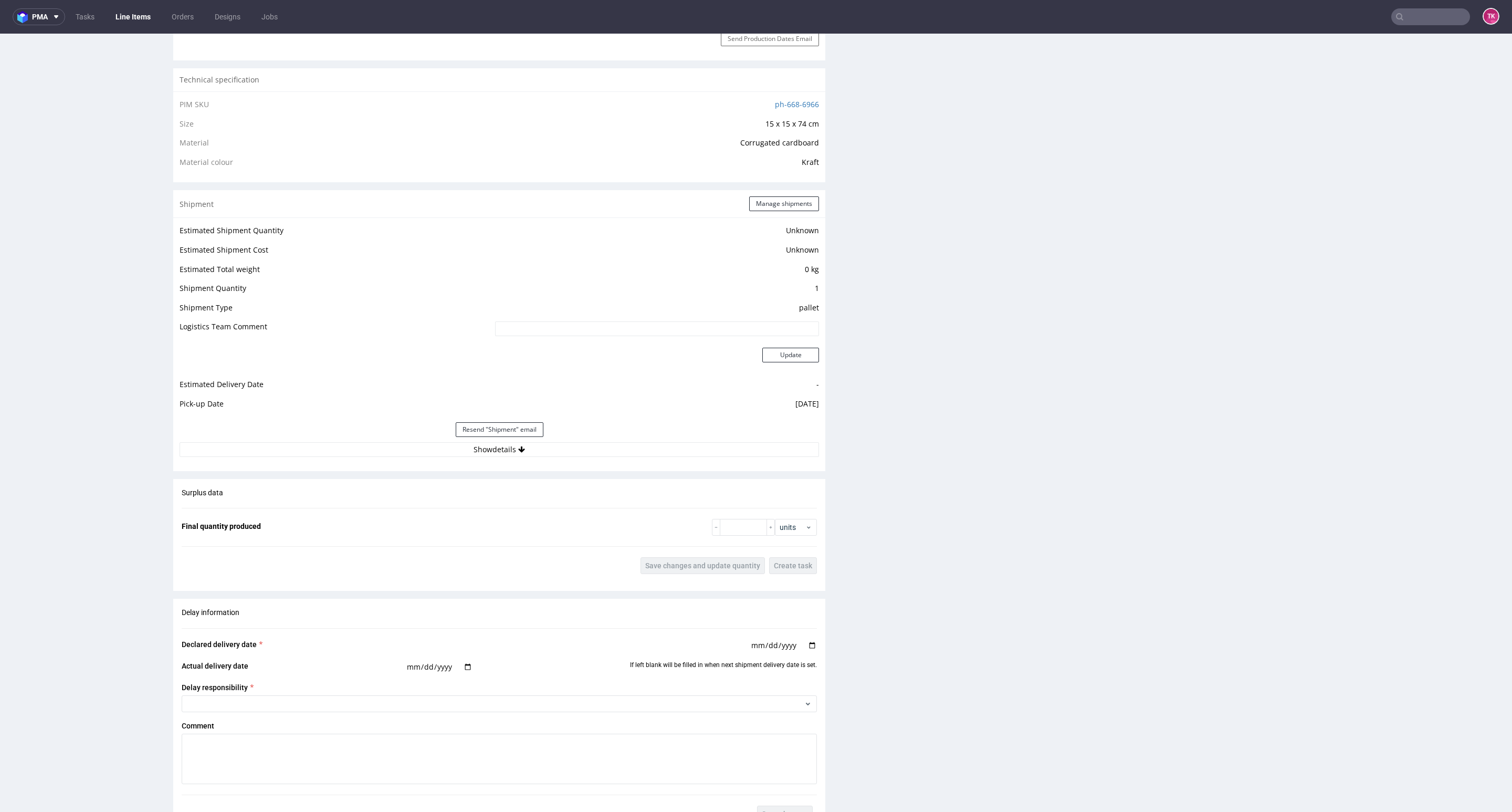
scroll to position [788, 0]
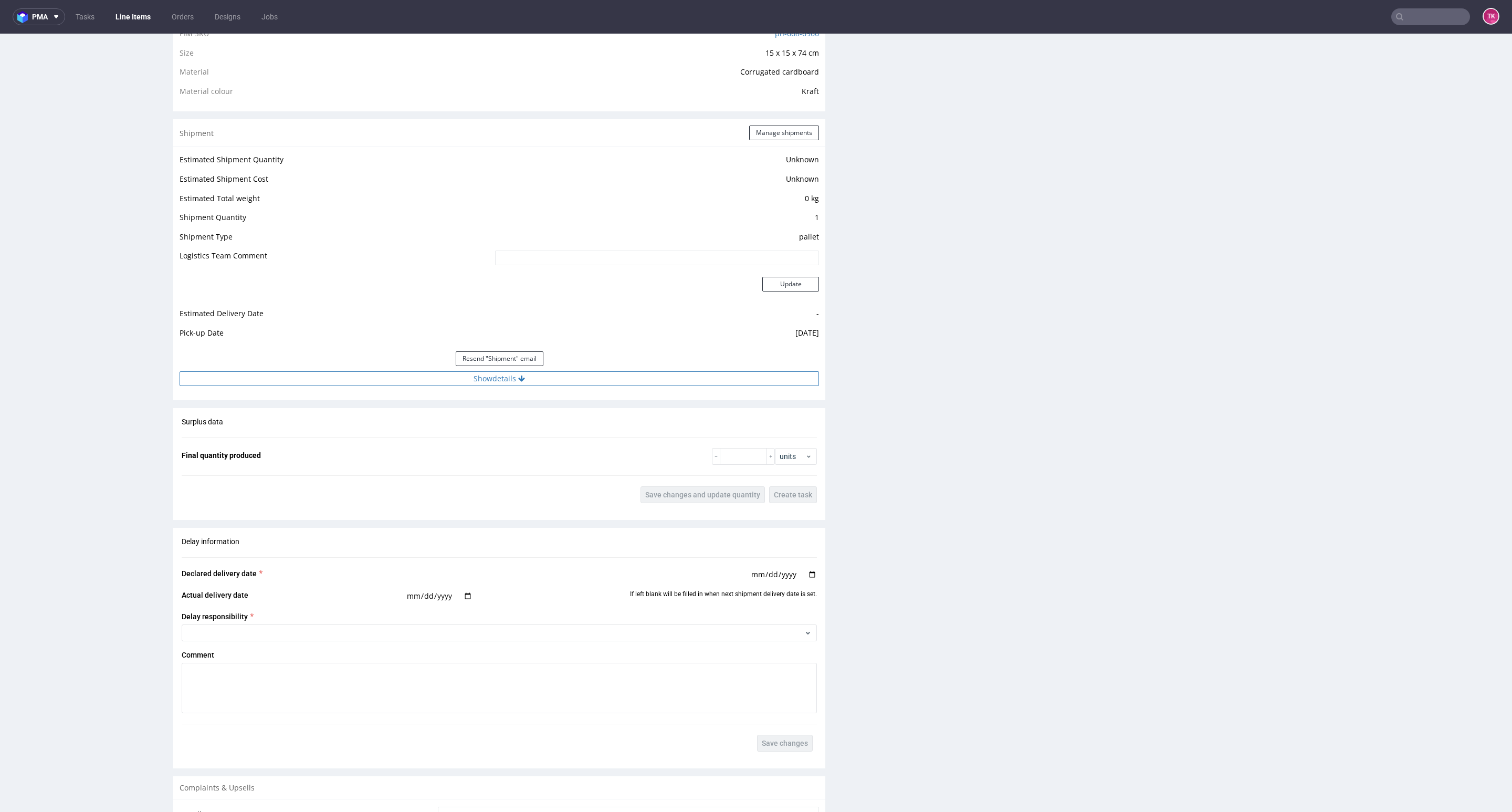
click at [386, 379] on button "Show details" at bounding box center [499, 379] width 639 height 15
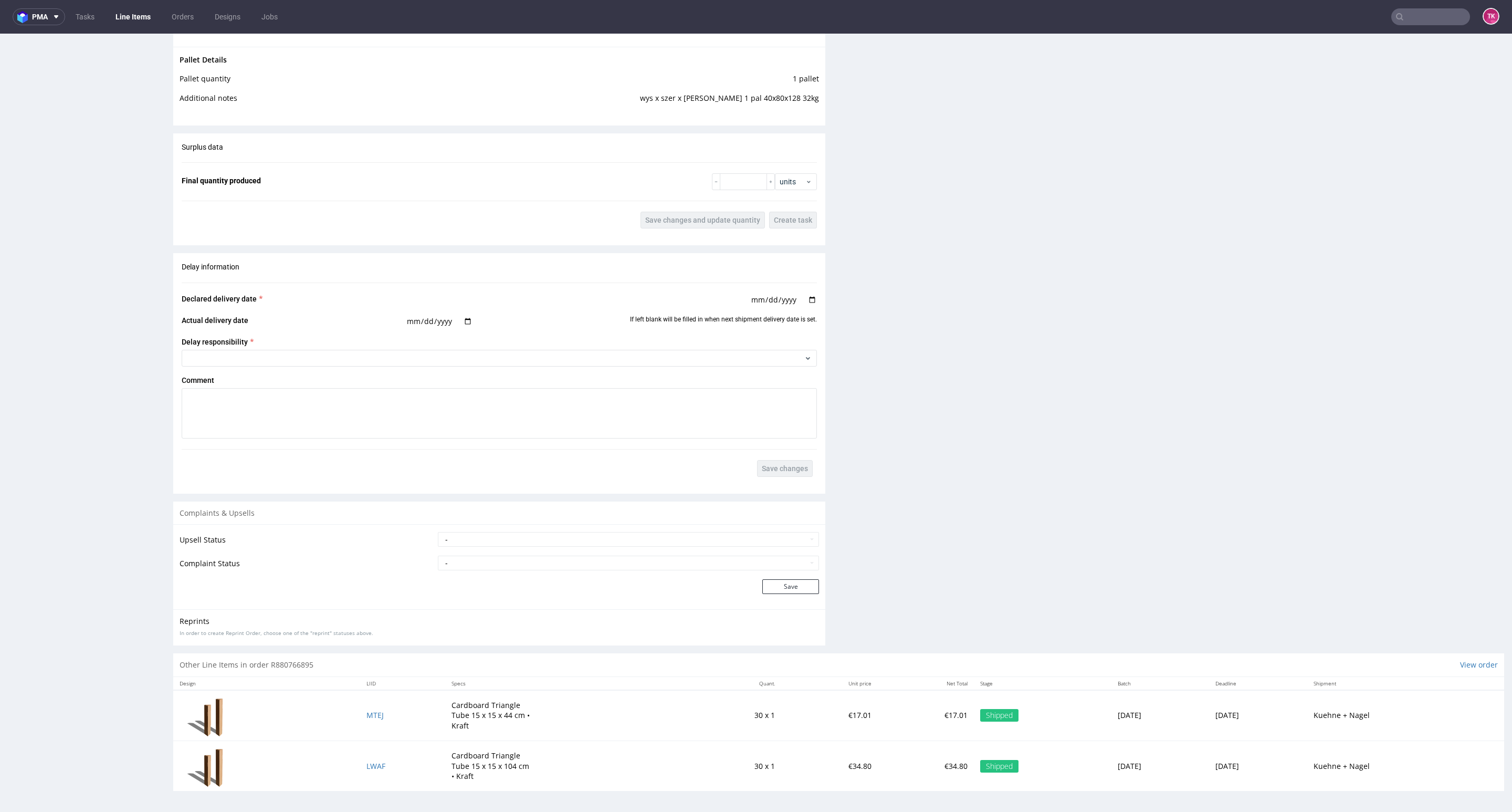
scroll to position [0, 0]
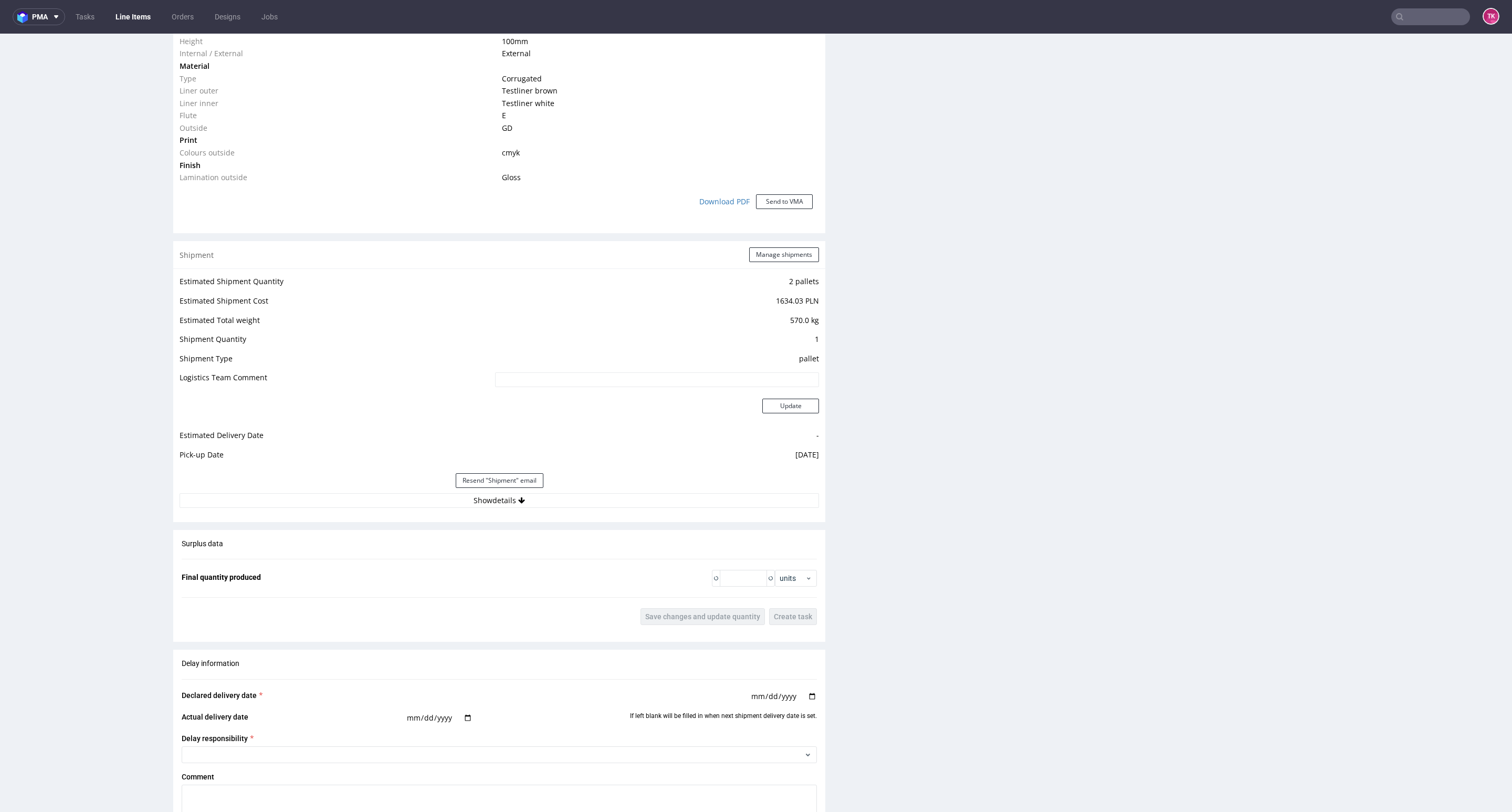
scroll to position [879, 0]
click at [392, 509] on div "Estimated Shipment Quantity 2 pallets Estimated Shipment Cost 1634.03 PLN Estim…" at bounding box center [499, 390] width 652 height 245
click at [390, 495] on button "Show details" at bounding box center [499, 499] width 639 height 15
click at [378, 572] on input "40257145950401335361" at bounding box center [592, 567] width 454 height 15
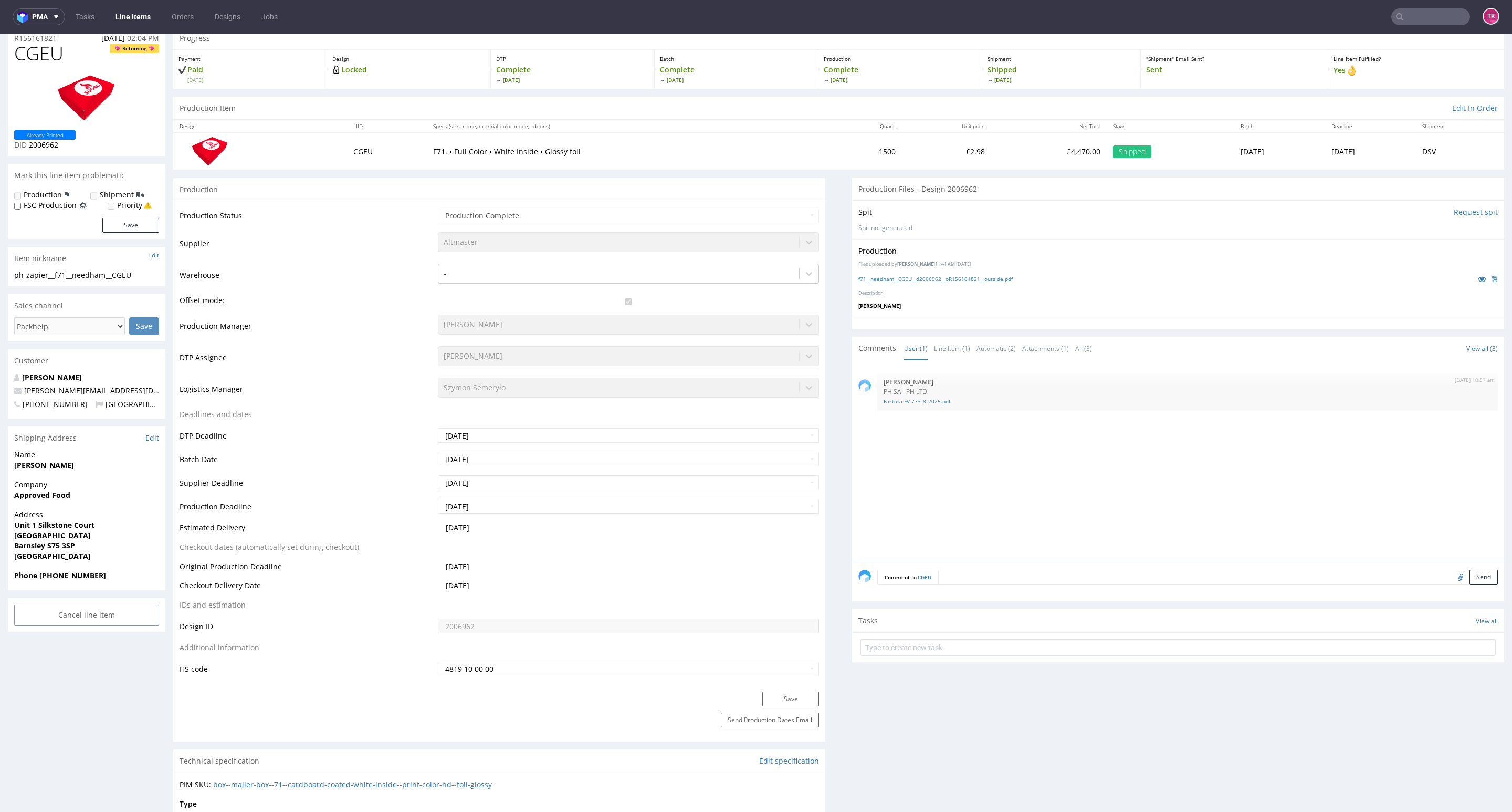
scroll to position [0, 0]
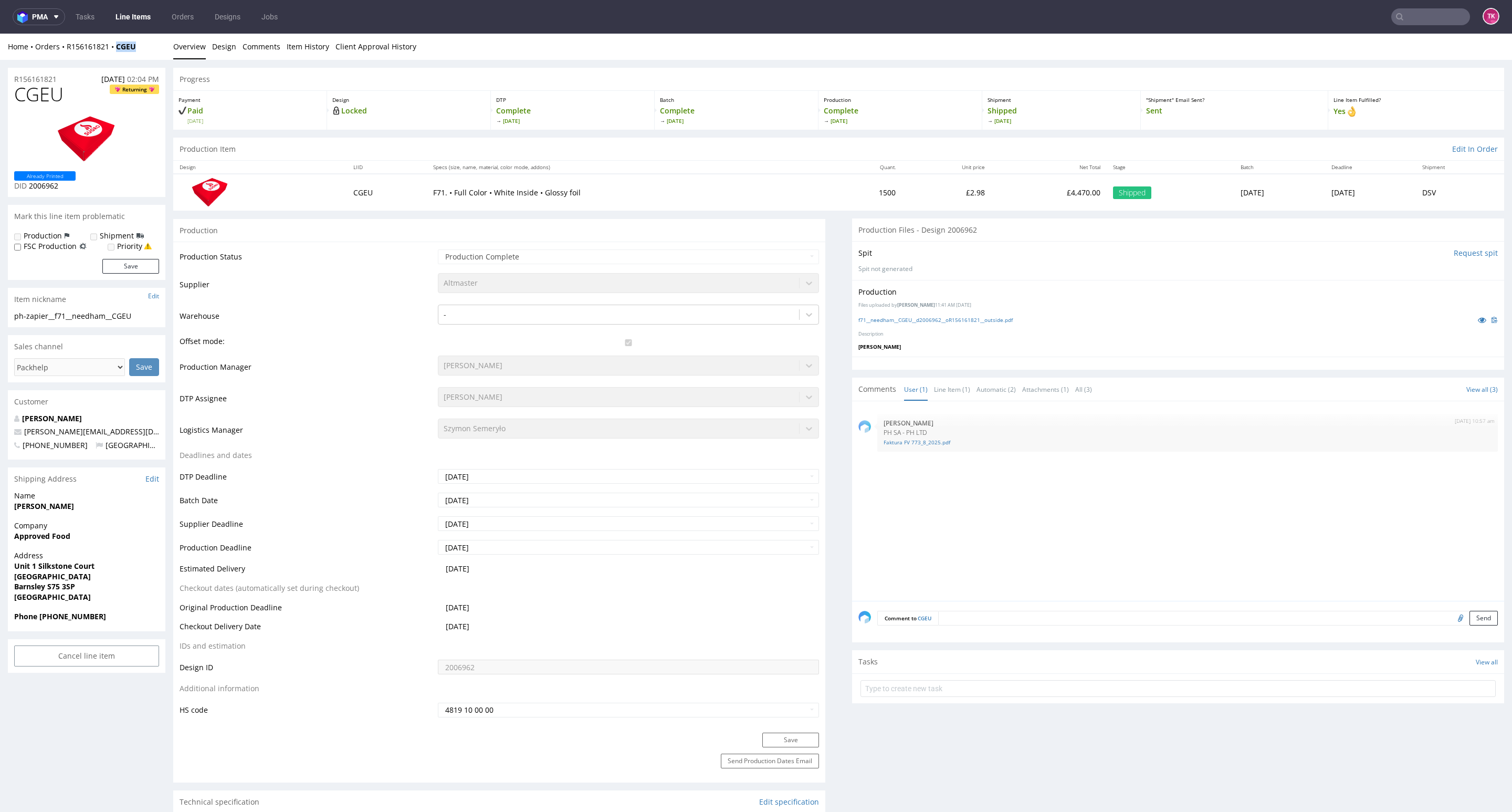
drag, startPoint x: 141, startPoint y: 52, endPoint x: 113, endPoint y: 55, distance: 28.2
click at [113, 55] on div "Home Orders R156161821 CGEU Overview Design Comments Item History Client Approv…" at bounding box center [756, 47] width 1512 height 26
copy strong "CGEU"
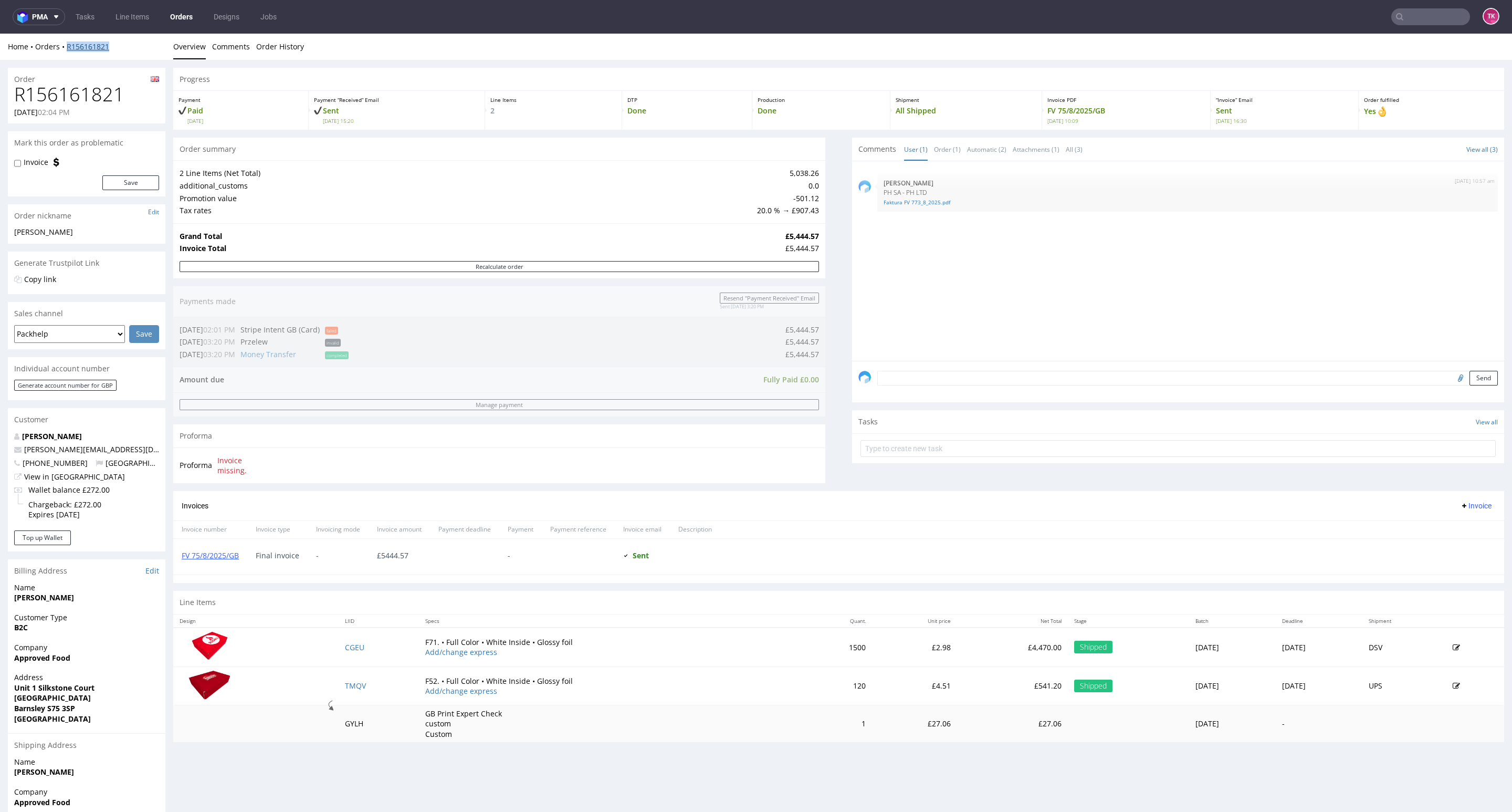
drag, startPoint x: 123, startPoint y: 50, endPoint x: 67, endPoint y: 51, distance: 56.0
click at [67, 51] on div "Home Orders R156161821" at bounding box center [87, 47] width 158 height 11
copy link "R156161821"
click at [215, 553] on link "FV 75/8/2025/GB" at bounding box center [210, 555] width 57 height 10
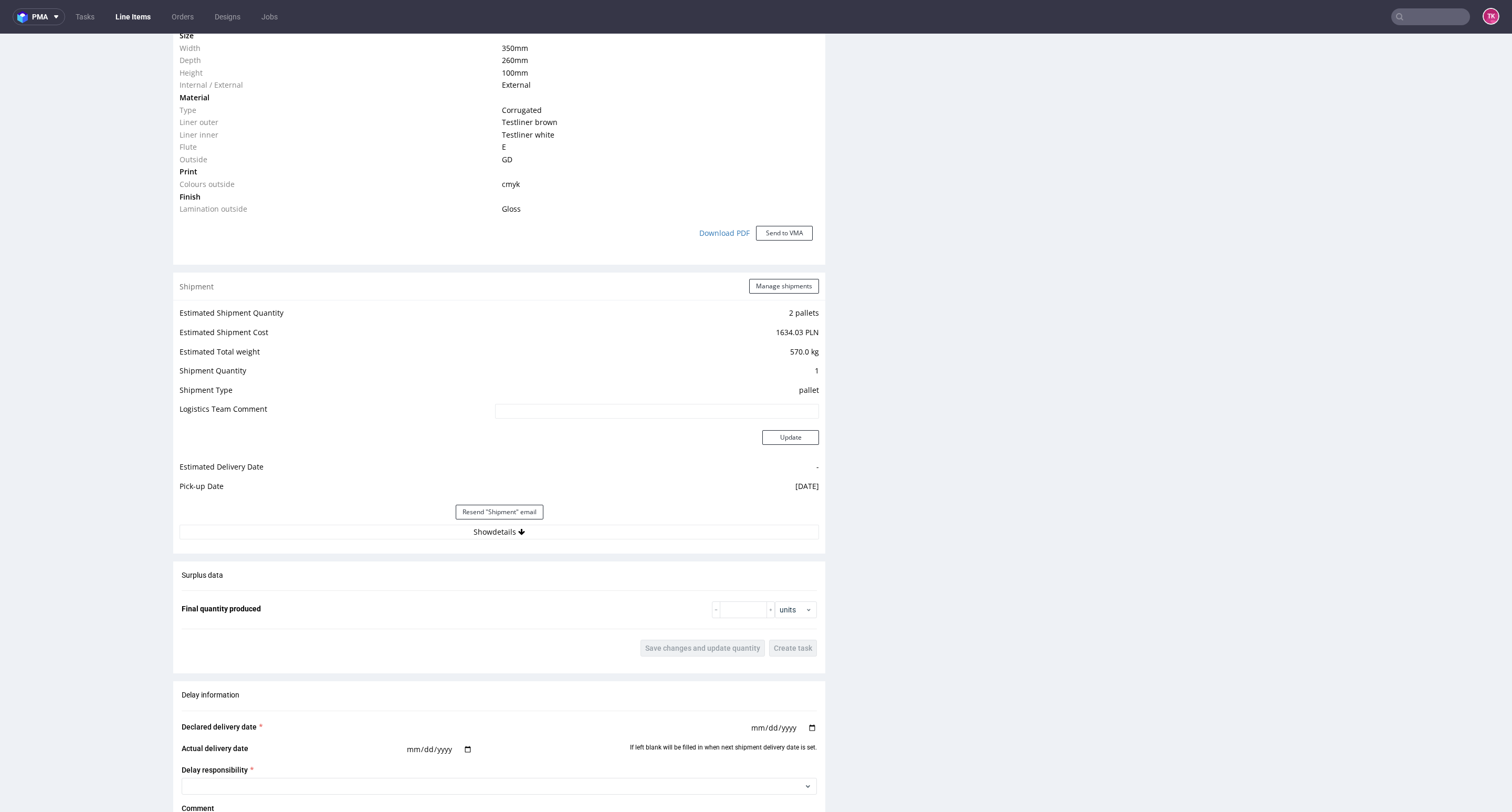
scroll to position [945, 0]
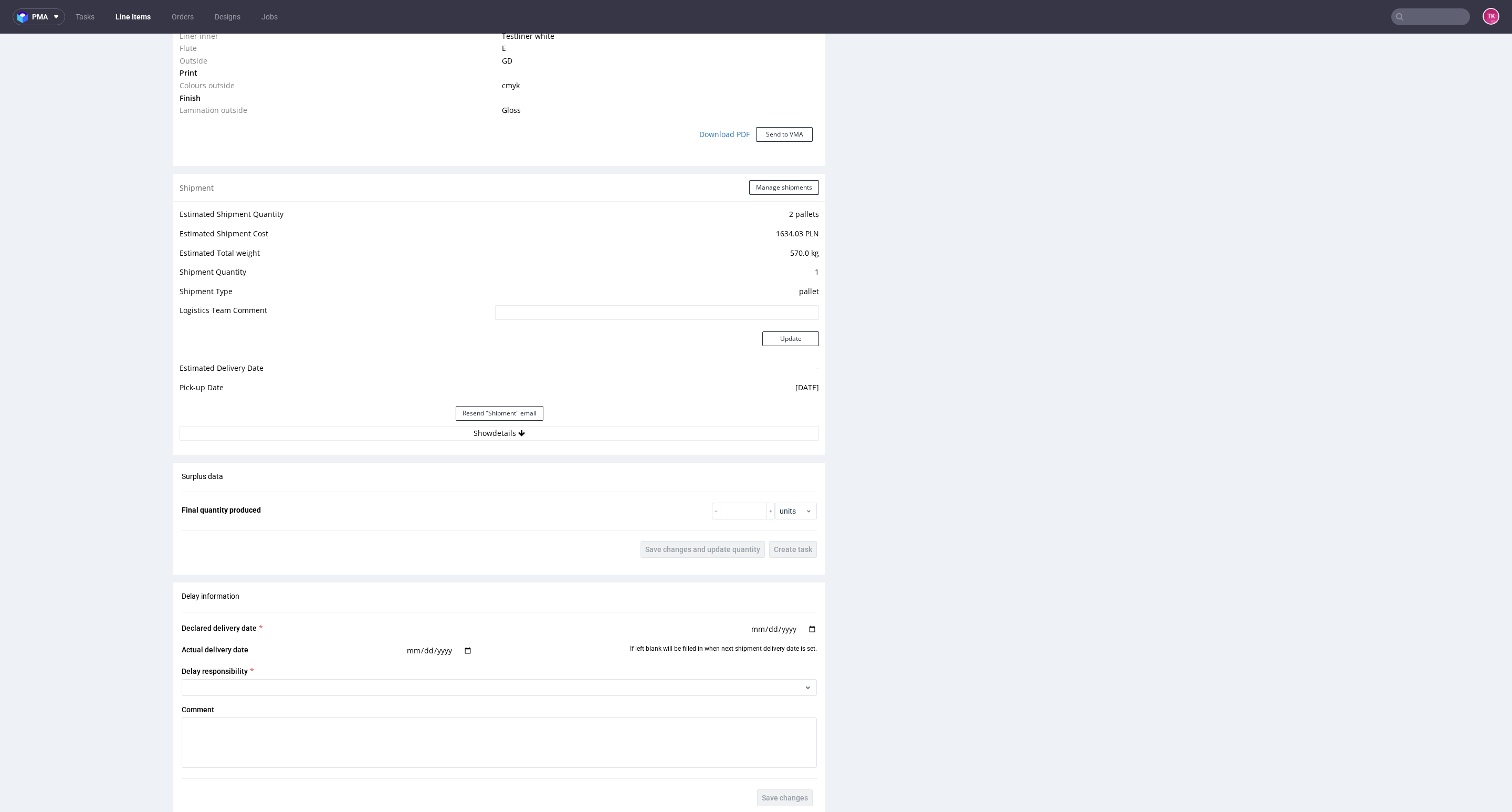
click at [572, 442] on div "Estimated Shipment Quantity 2 pallets Estimated Shipment Cost 1634.03 PLN Estim…" at bounding box center [499, 324] width 652 height 245
click at [562, 433] on button "Show details" at bounding box center [499, 433] width 639 height 15
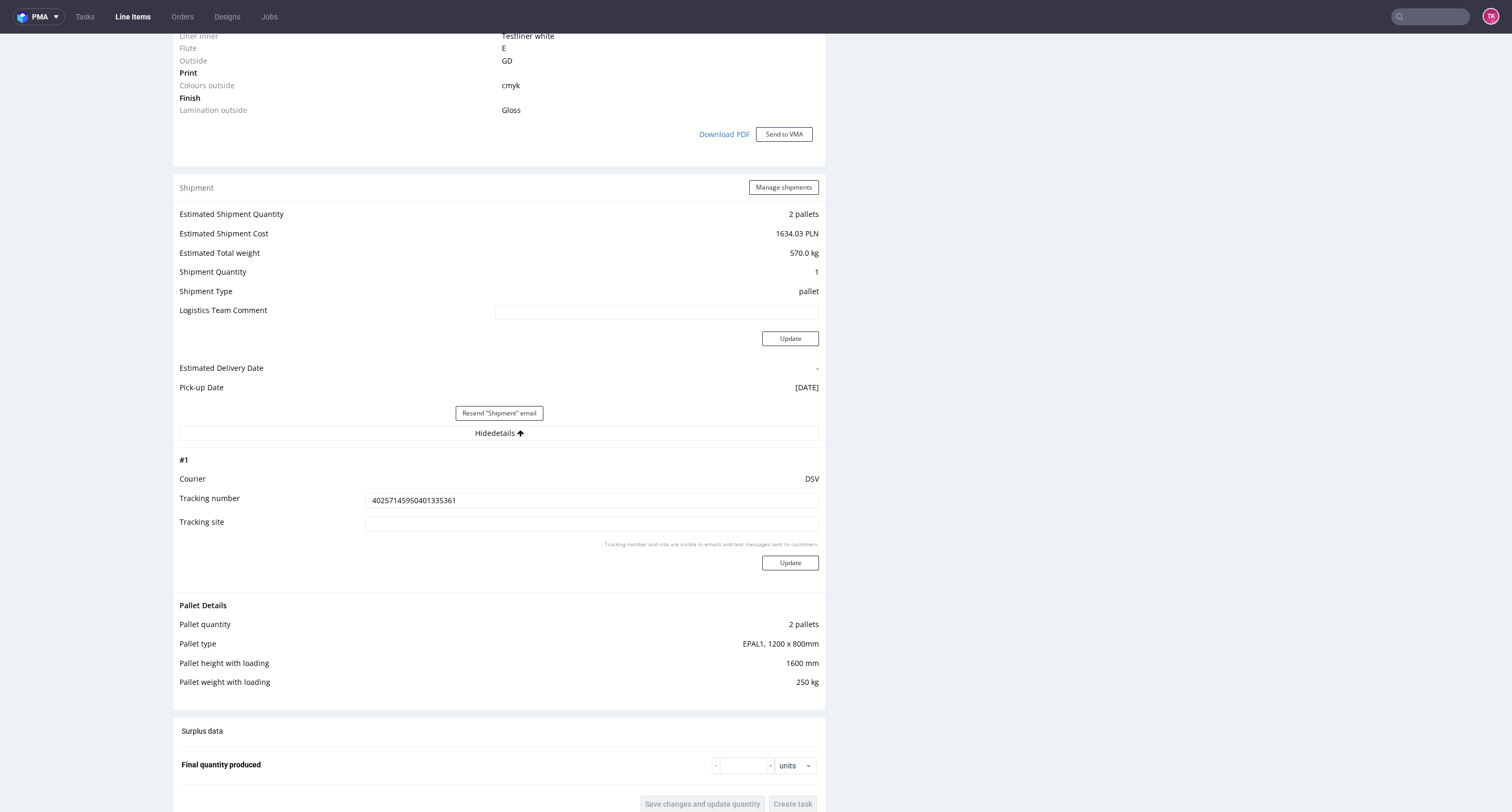
click at [429, 506] on input "40257145950401335361" at bounding box center [592, 500] width 454 height 15
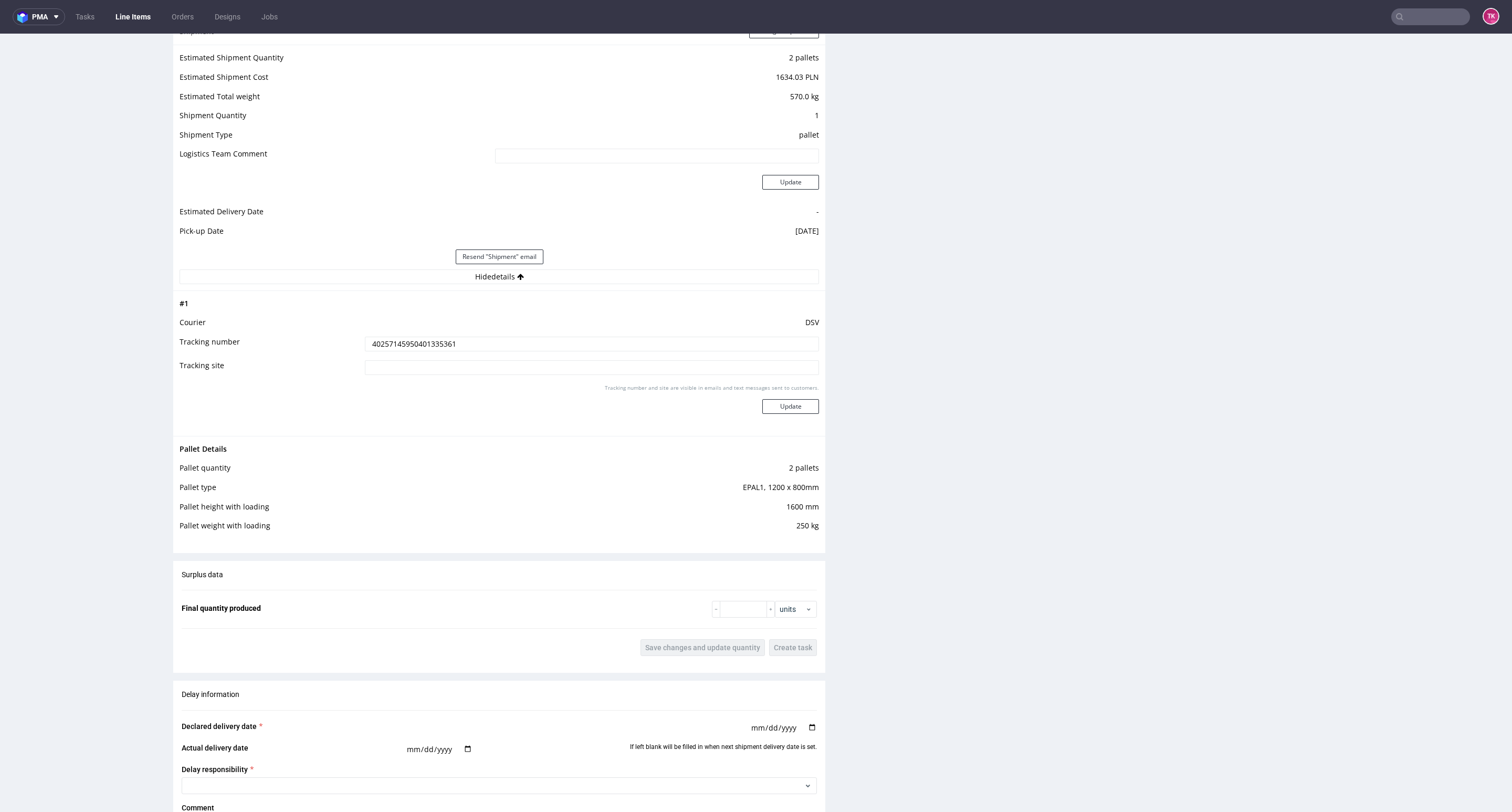
scroll to position [1103, 0]
click at [1408, 10] on input "text" at bounding box center [1367, 17] width 206 height 17
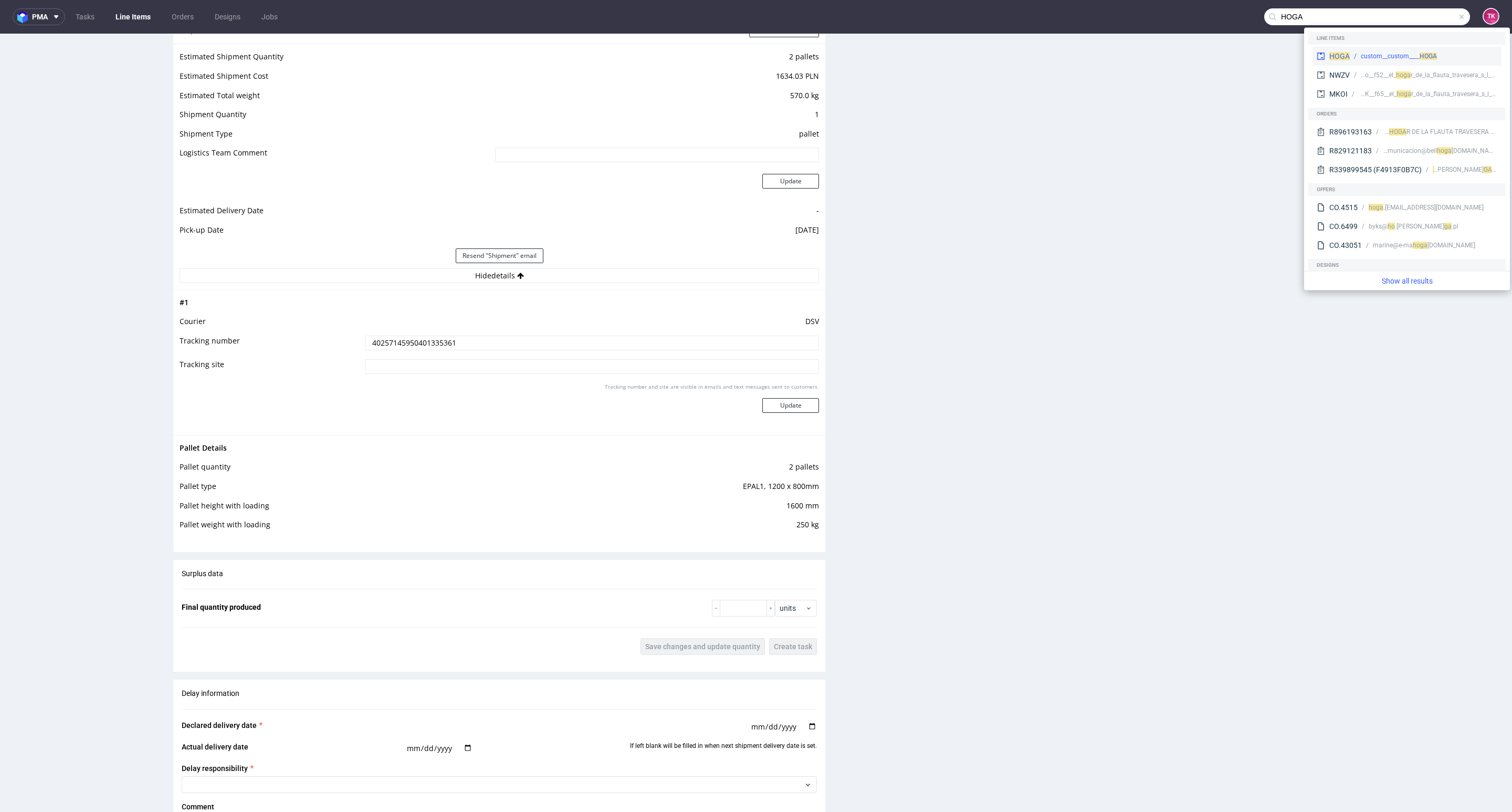
type input "HOGA"
click at [1347, 48] on div "HOGA custom__custom____ HOGA" at bounding box center [1407, 56] width 189 height 19
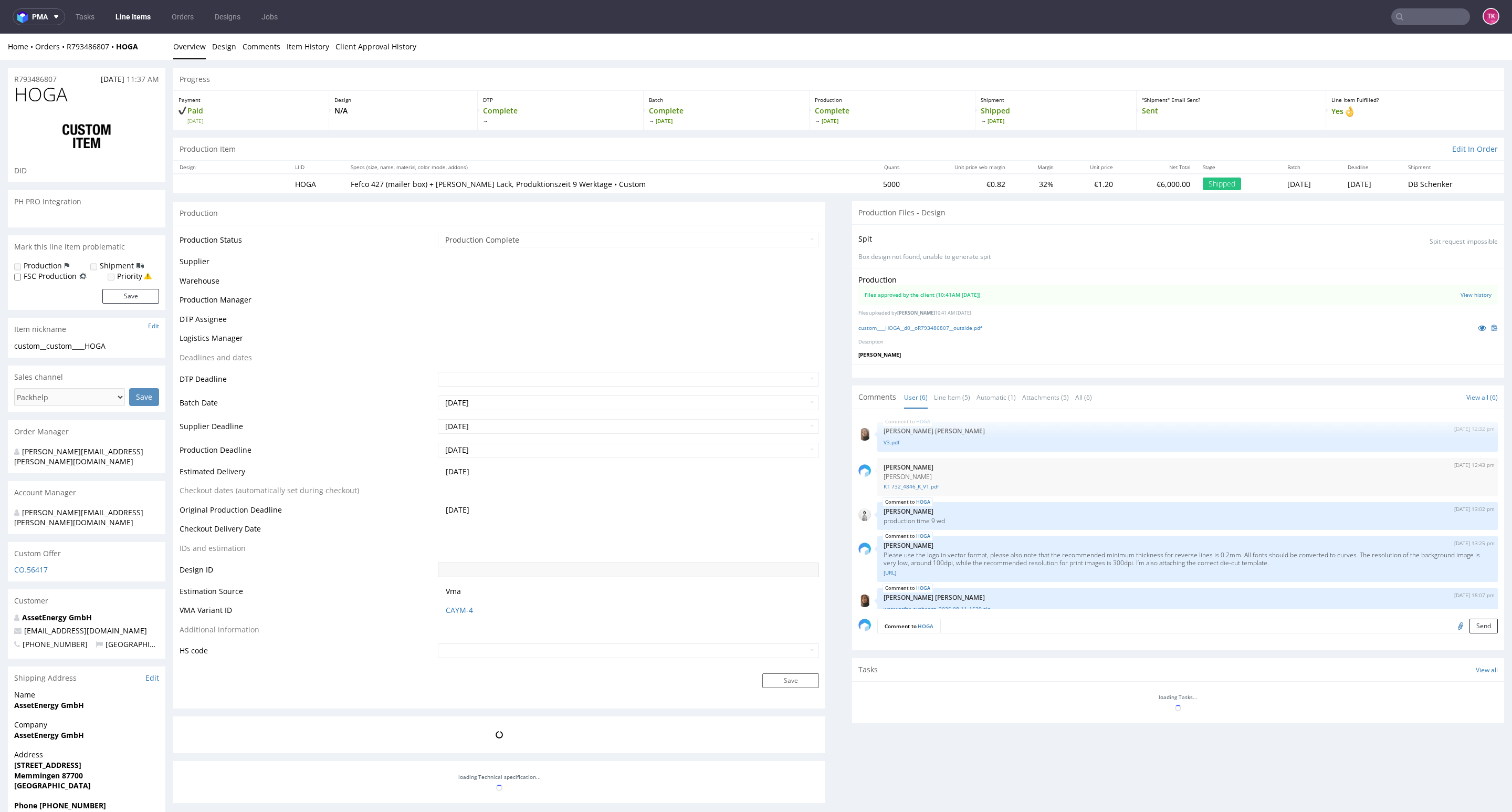
scroll to position [71, 0]
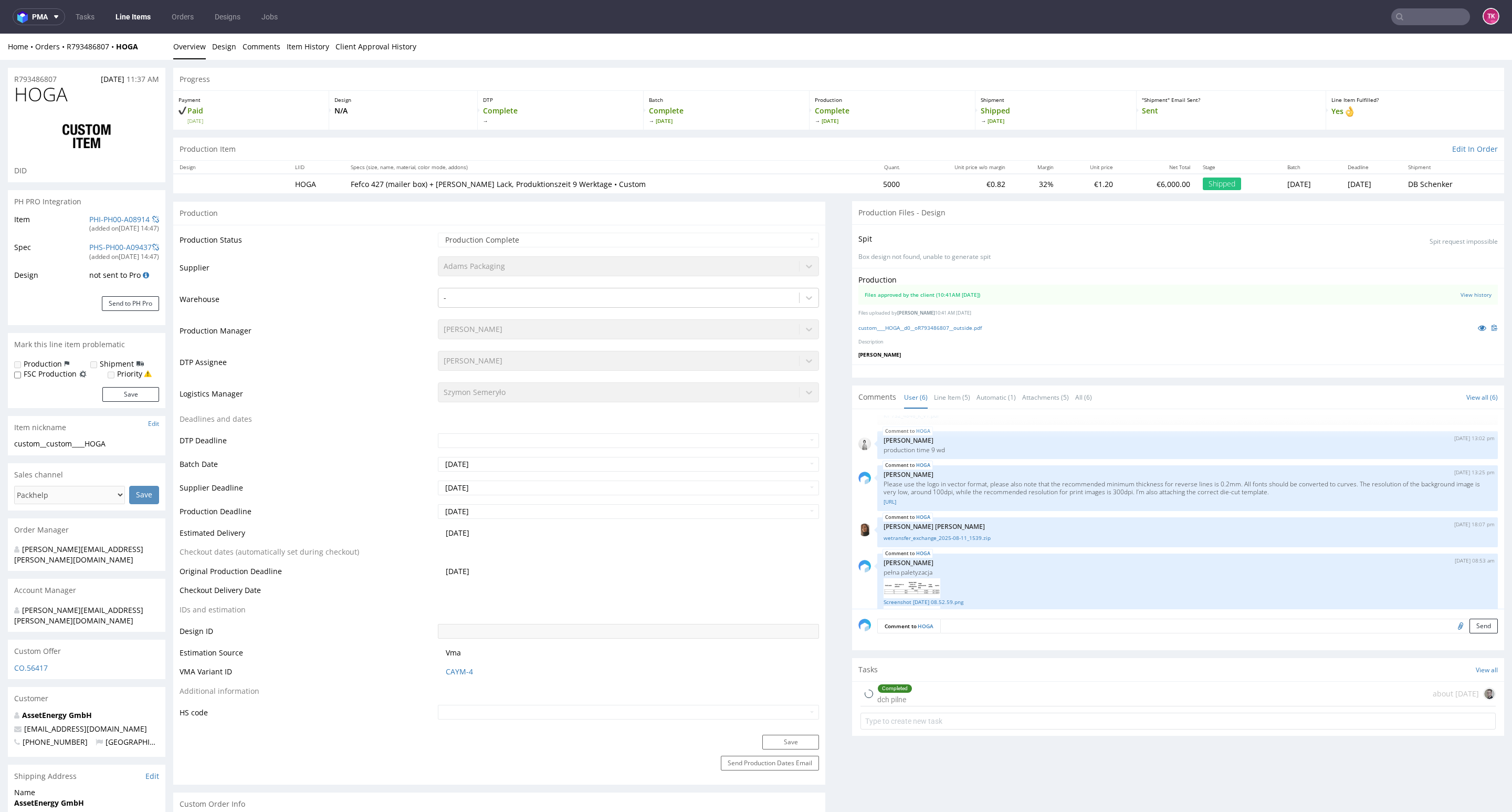
drag, startPoint x: 1486, startPoint y: 215, endPoint x: 1465, endPoint y: 452, distance: 237.9
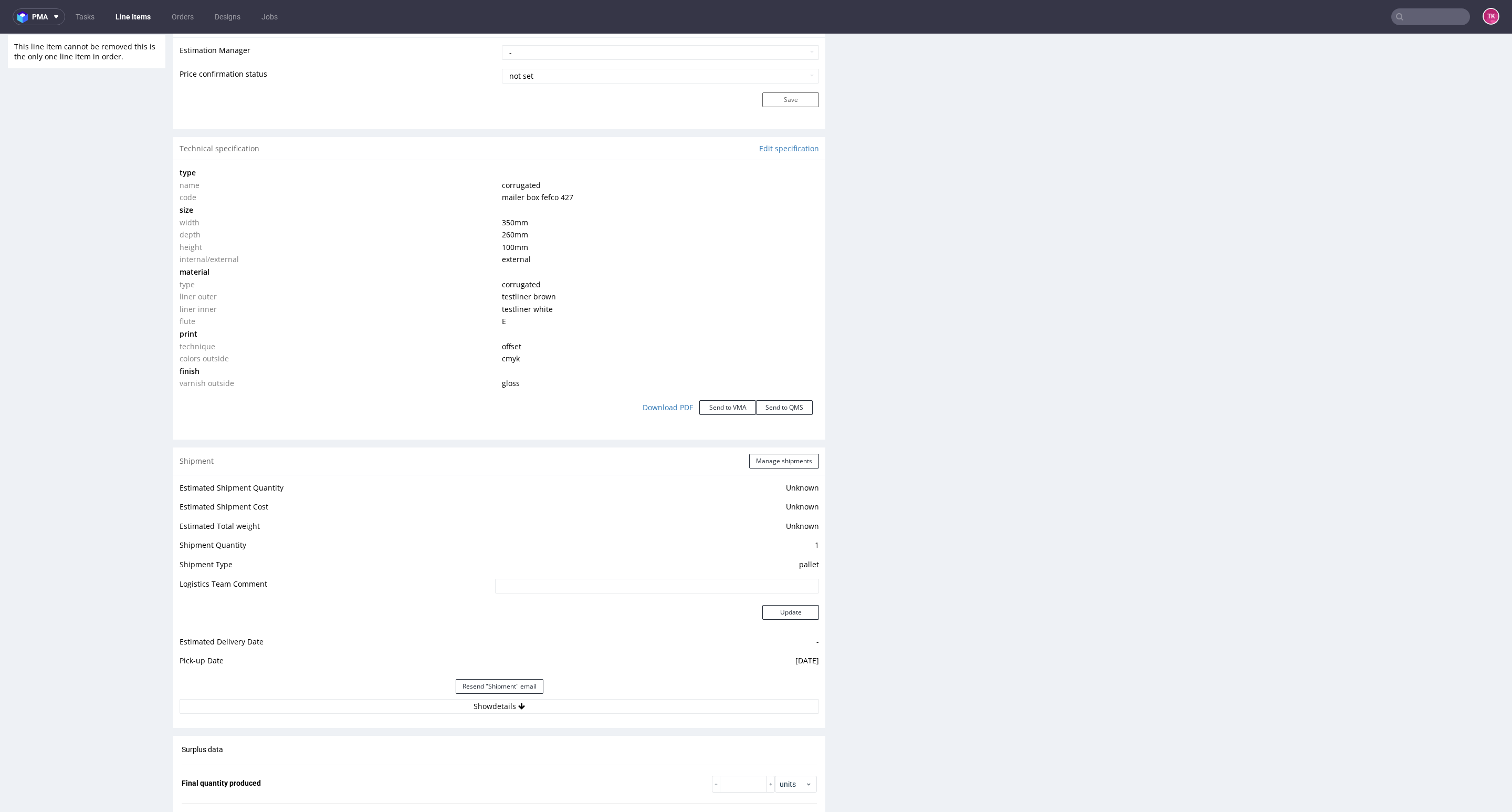
scroll to position [996, 0]
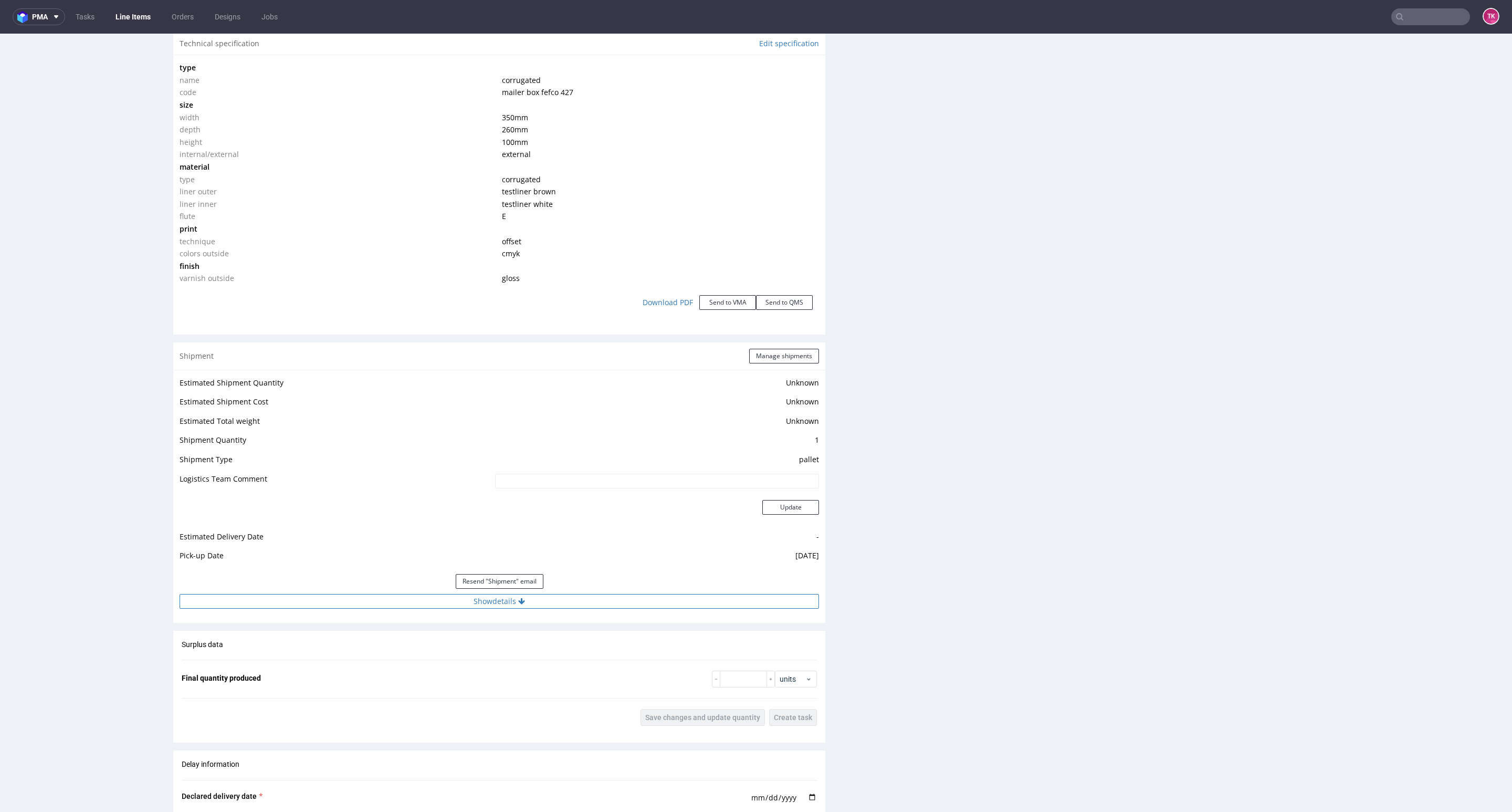
drag, startPoint x: 504, startPoint y: 610, endPoint x: 504, endPoint y: 604, distance: 6.0
click at [504, 604] on div "Estimated Shipment Quantity Unknown Estimated Shipment Cost Unknown Estimated T…" at bounding box center [499, 492] width 652 height 245
click at [503, 604] on button "Show details" at bounding box center [499, 601] width 639 height 15
click at [418, 669] on input "PLWAW508034776" at bounding box center [592, 668] width 454 height 15
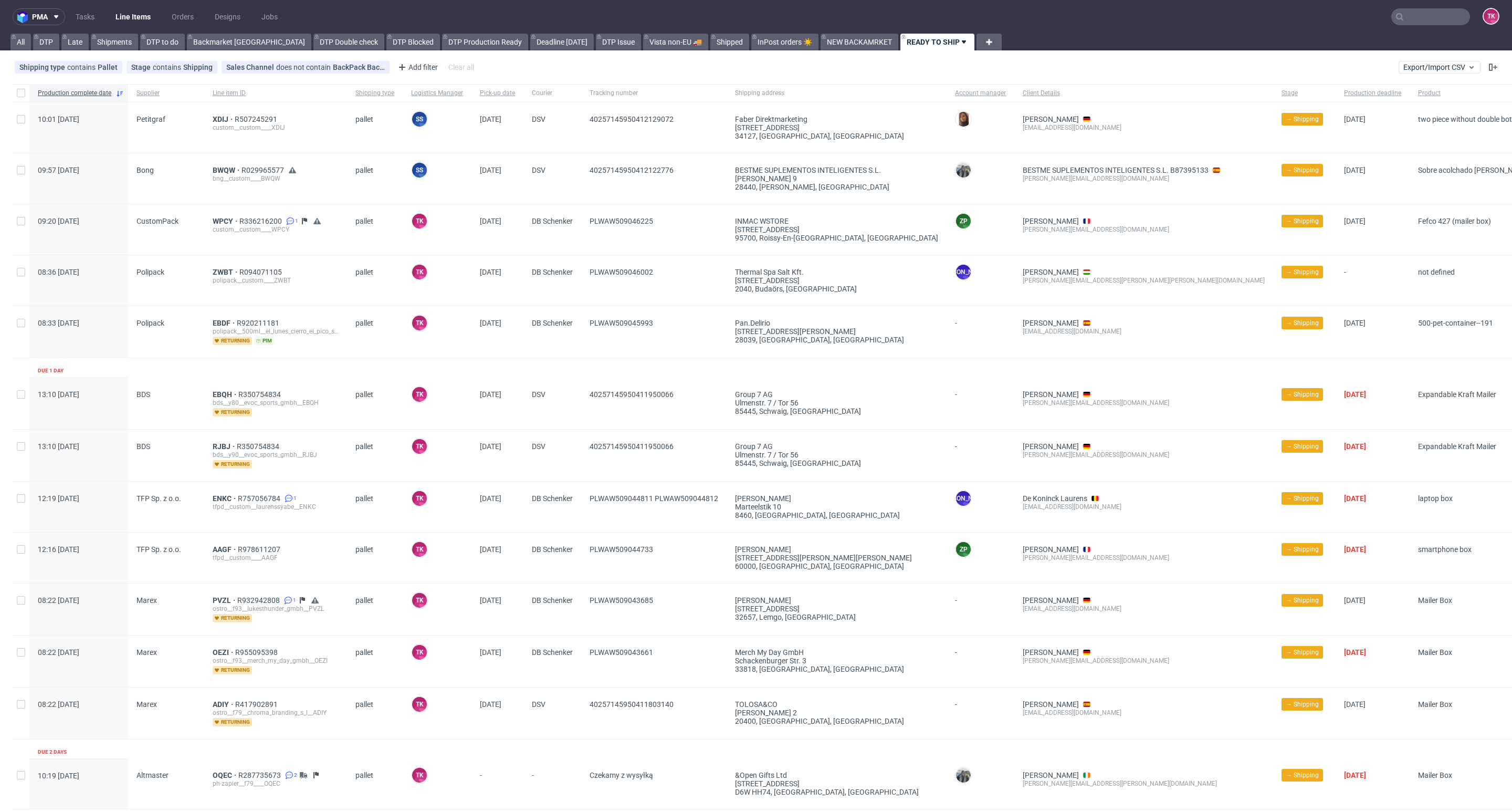
click at [140, 19] on link "Line Items" at bounding box center [133, 17] width 48 height 17
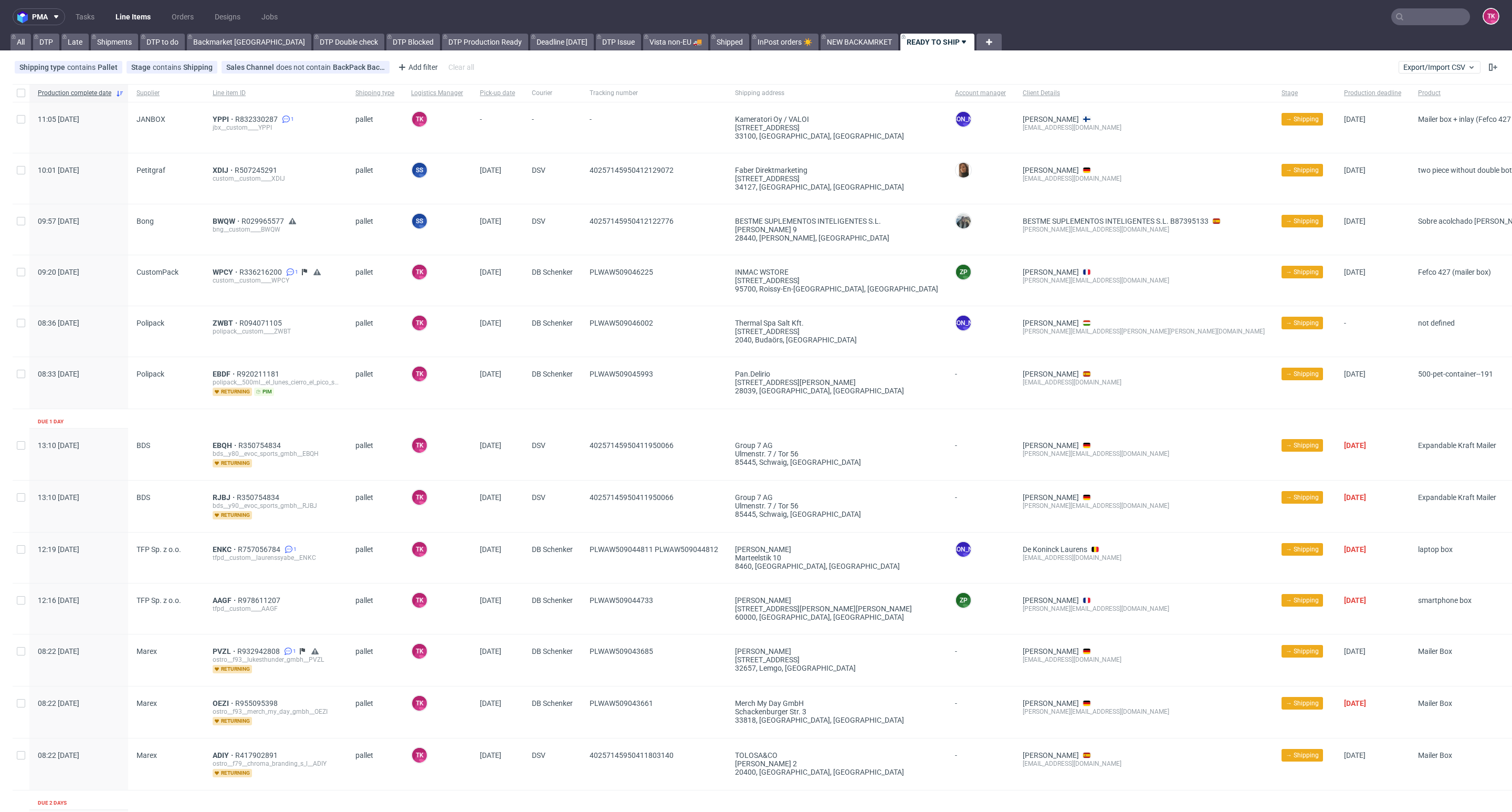
drag, startPoint x: 131, startPoint y: 5, endPoint x: 134, endPoint y: 16, distance: 11.4
click at [131, 7] on nav "pma Tasks Line Items Orders Designs Jobs TK" at bounding box center [756, 17] width 1512 height 33
click at [136, 16] on link "Line Items" at bounding box center [133, 17] width 48 height 17
click at [217, 121] on span "YPPI" at bounding box center [224, 119] width 23 height 8
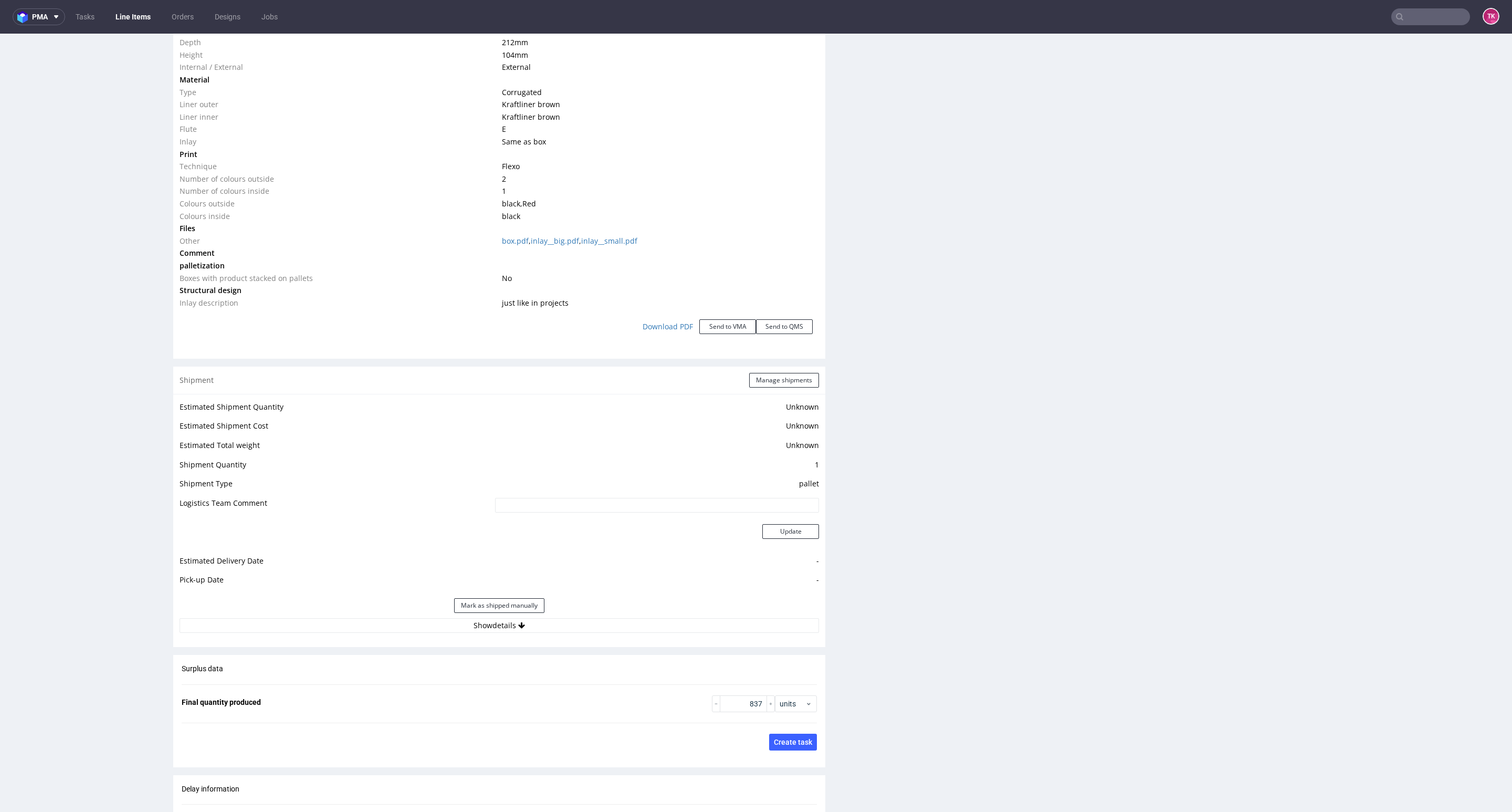
scroll to position [1182, 0]
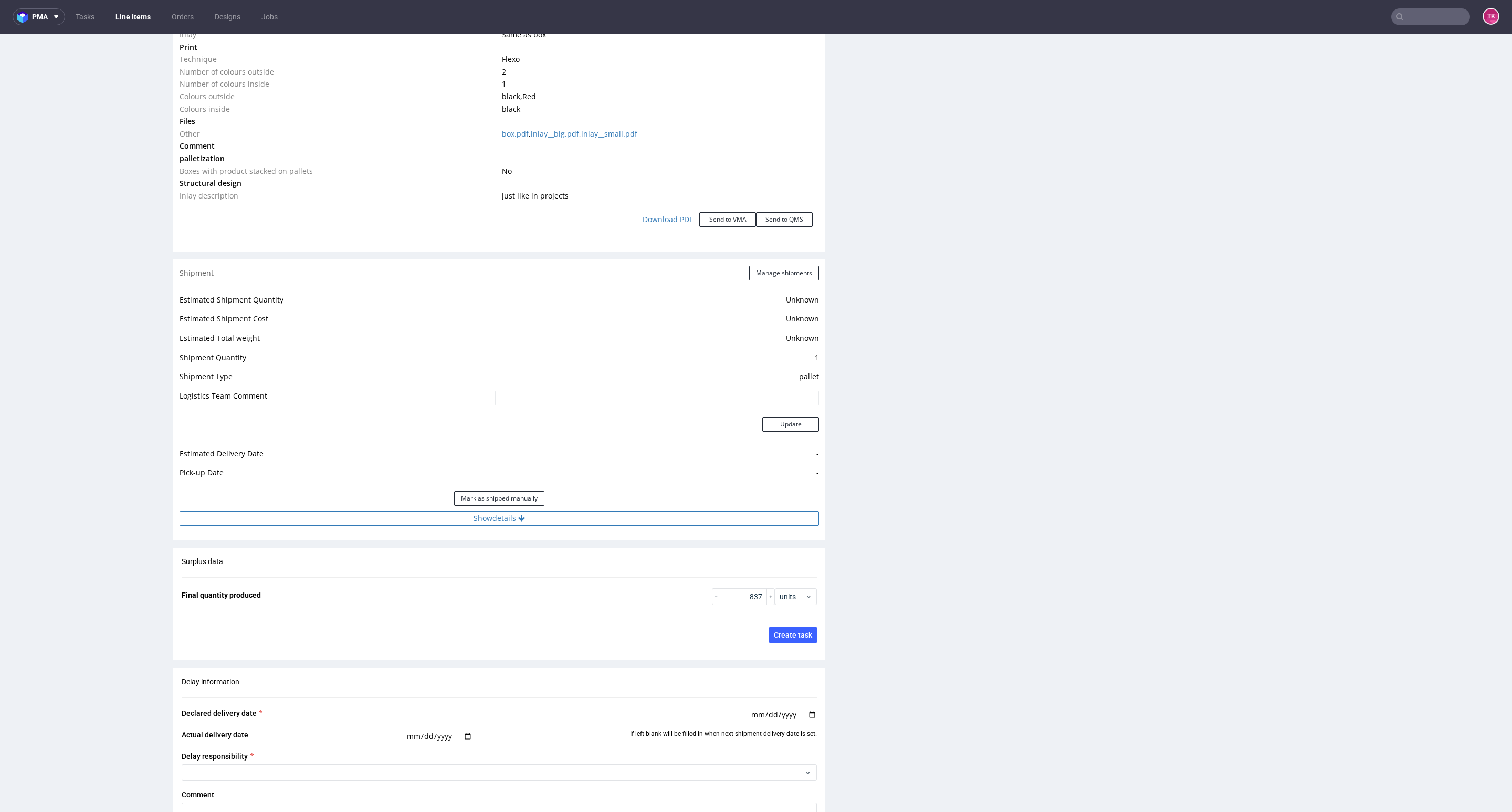
click at [429, 511] on button "Show details" at bounding box center [499, 518] width 639 height 15
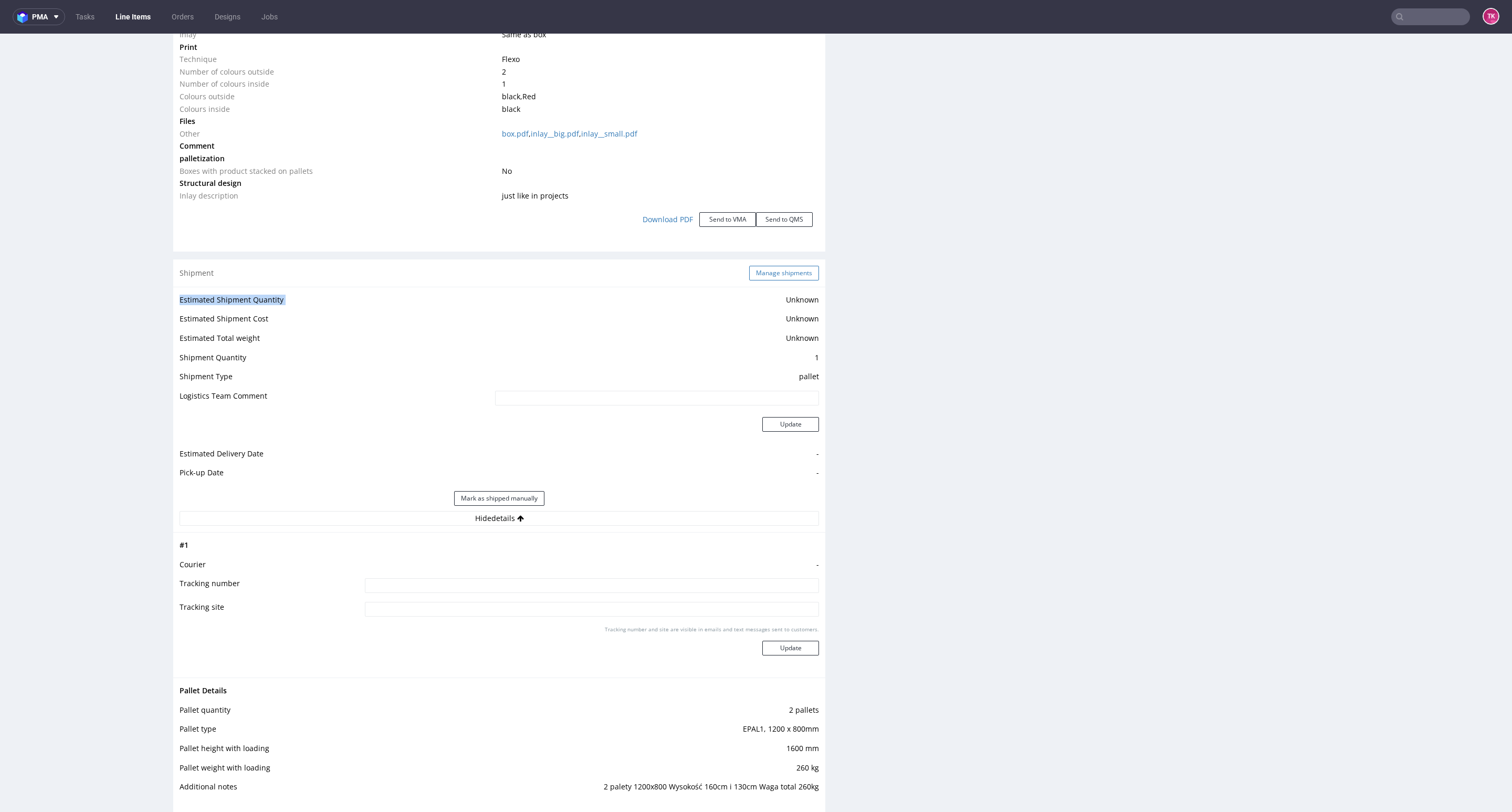
drag, startPoint x: 752, startPoint y: 295, endPoint x: 762, endPoint y: 266, distance: 30.7
click at [758, 276] on div "Shipment Manage shipments Estimated Shipment Quantity Unknown Estimated Shipmen…" at bounding box center [499, 533] width 652 height 547
click at [762, 266] on button "Manage shipments" at bounding box center [784, 273] width 70 height 15
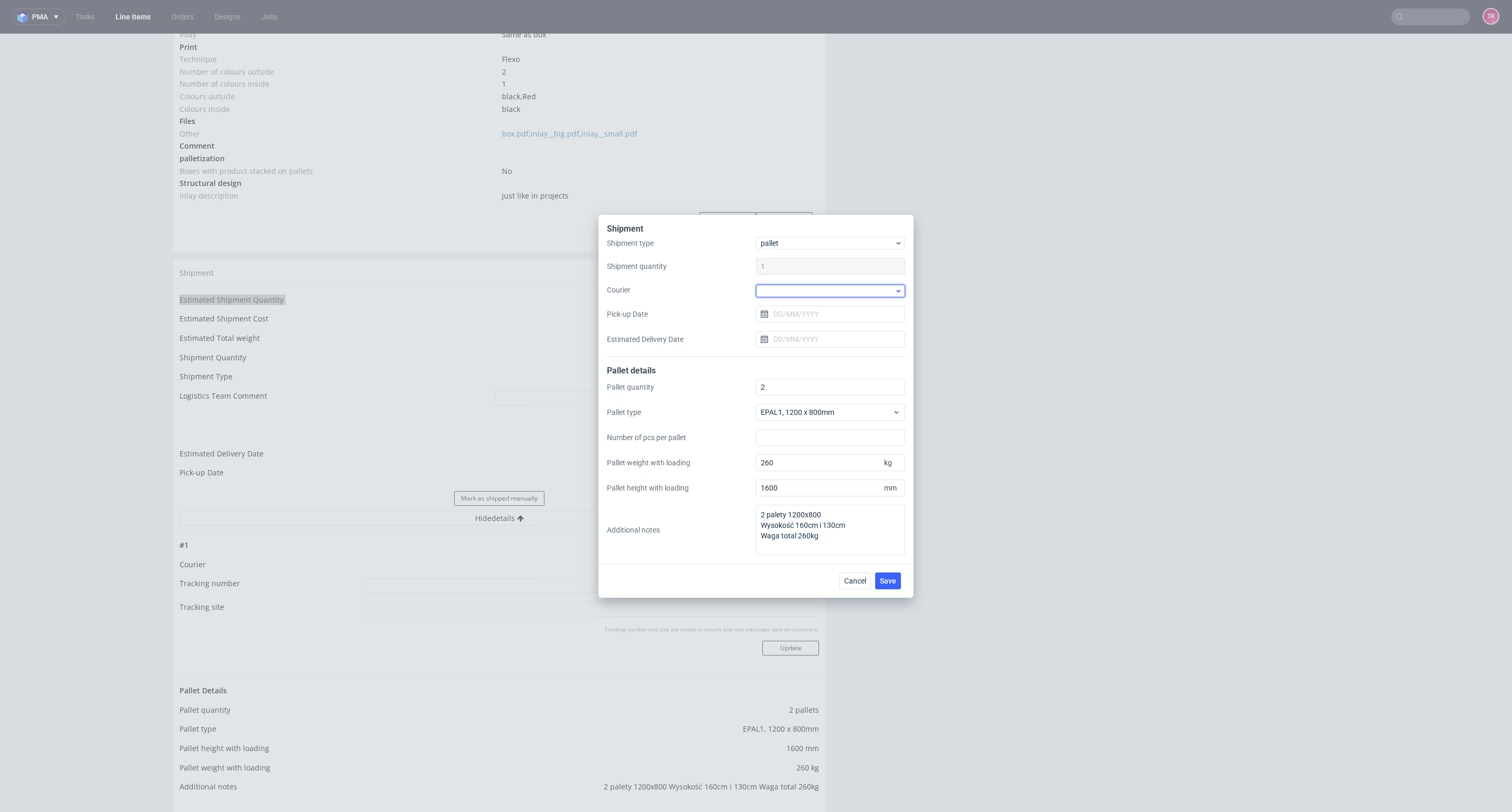
drag, startPoint x: 800, startPoint y: 289, endPoint x: 797, endPoint y: 294, distance: 5.8
click at [799, 290] on div at bounding box center [830, 291] width 149 height 13
click at [787, 351] on div "DB Schenker" at bounding box center [830, 351] width 141 height 19
click at [786, 316] on input "Pick-up Date" at bounding box center [830, 313] width 149 height 17
click at [795, 460] on span "29" at bounding box center [797, 456] width 8 height 11
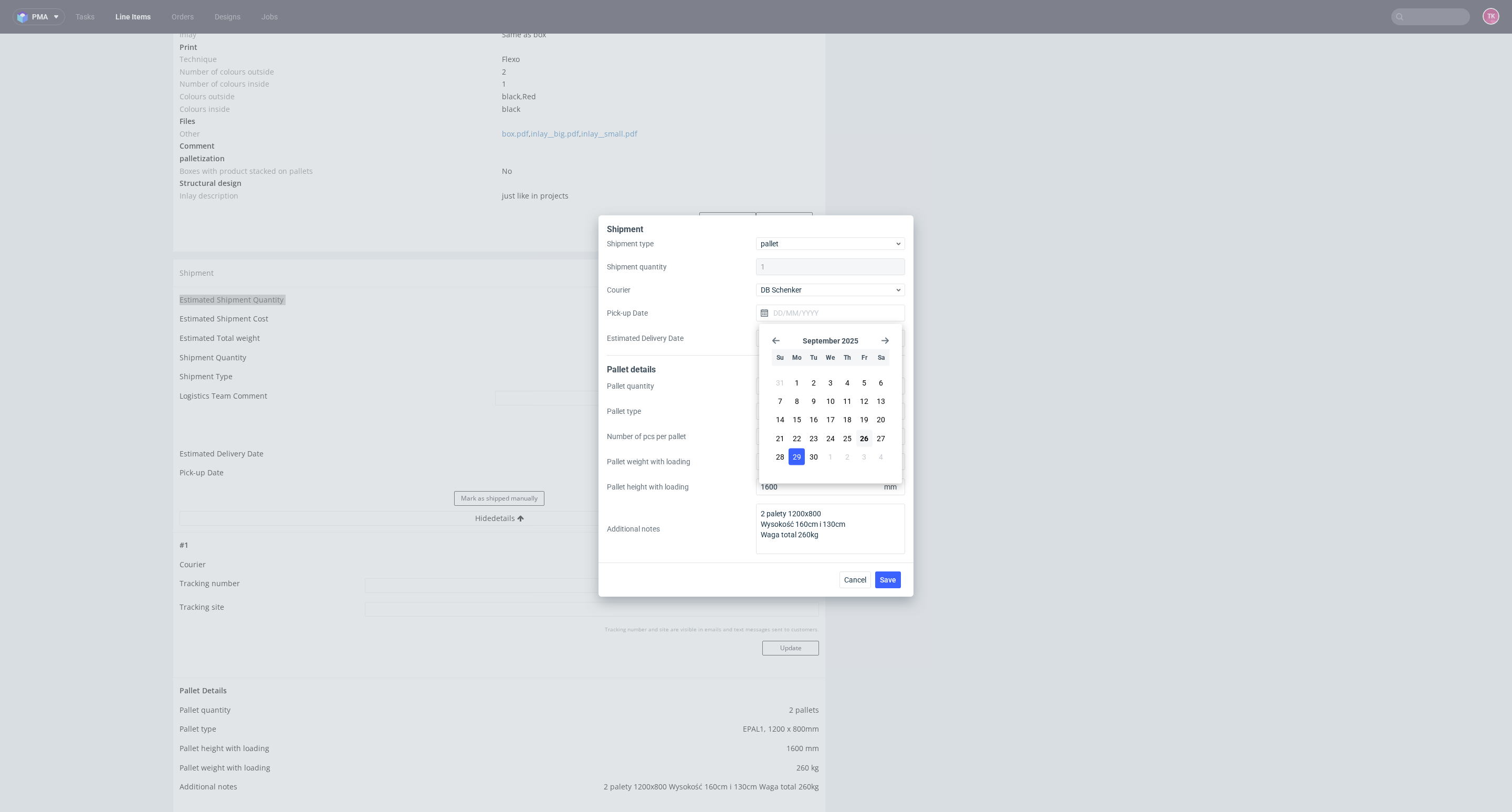
type input "[DATE]"
drag, startPoint x: 898, startPoint y: 592, endPoint x: 891, endPoint y: 586, distance: 9.2
click at [896, 589] on div "Cancel Save" at bounding box center [756, 579] width 315 height 34
click at [892, 585] on button "Save" at bounding box center [888, 580] width 26 height 17
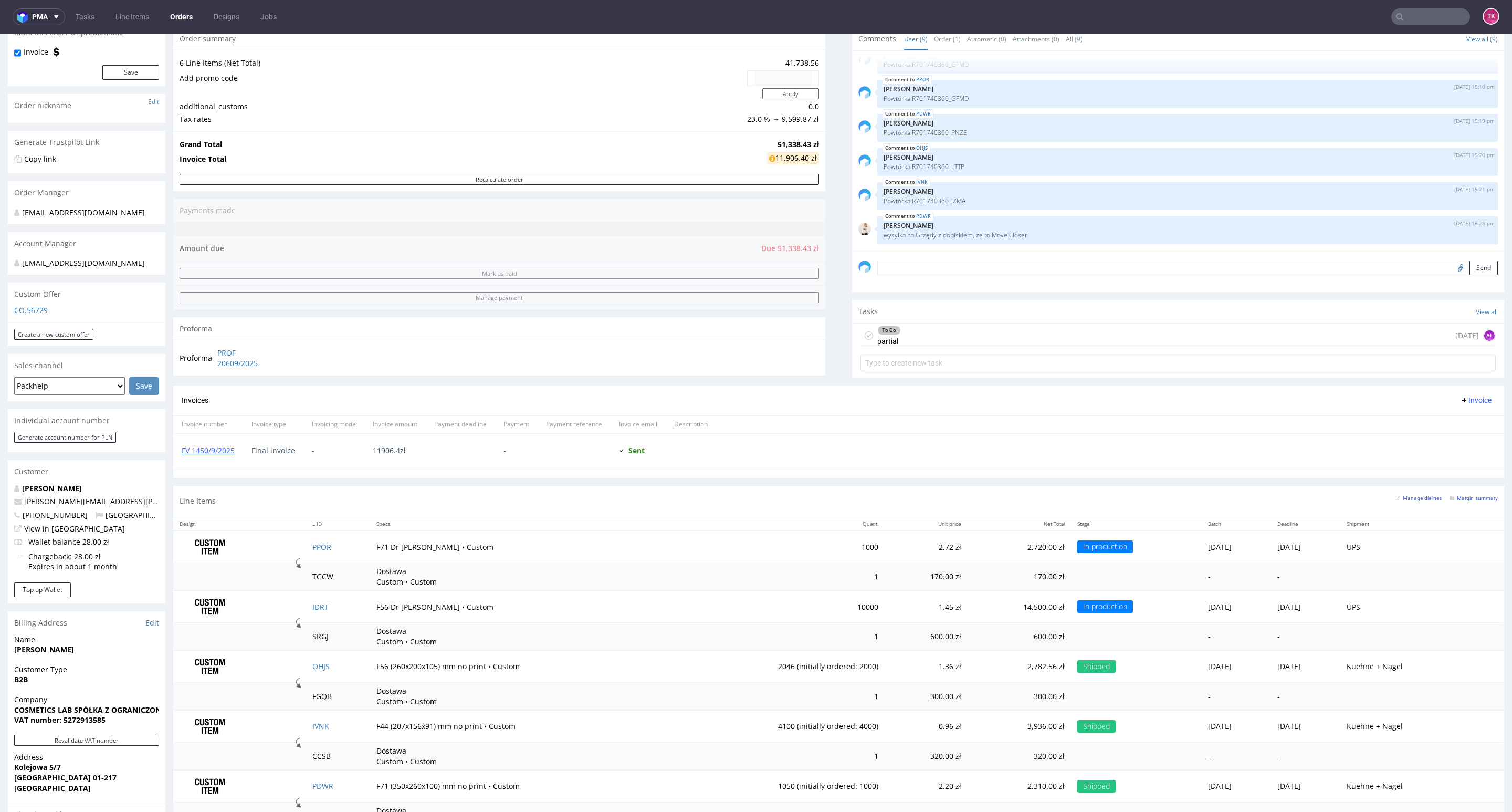
scroll to position [289, 0]
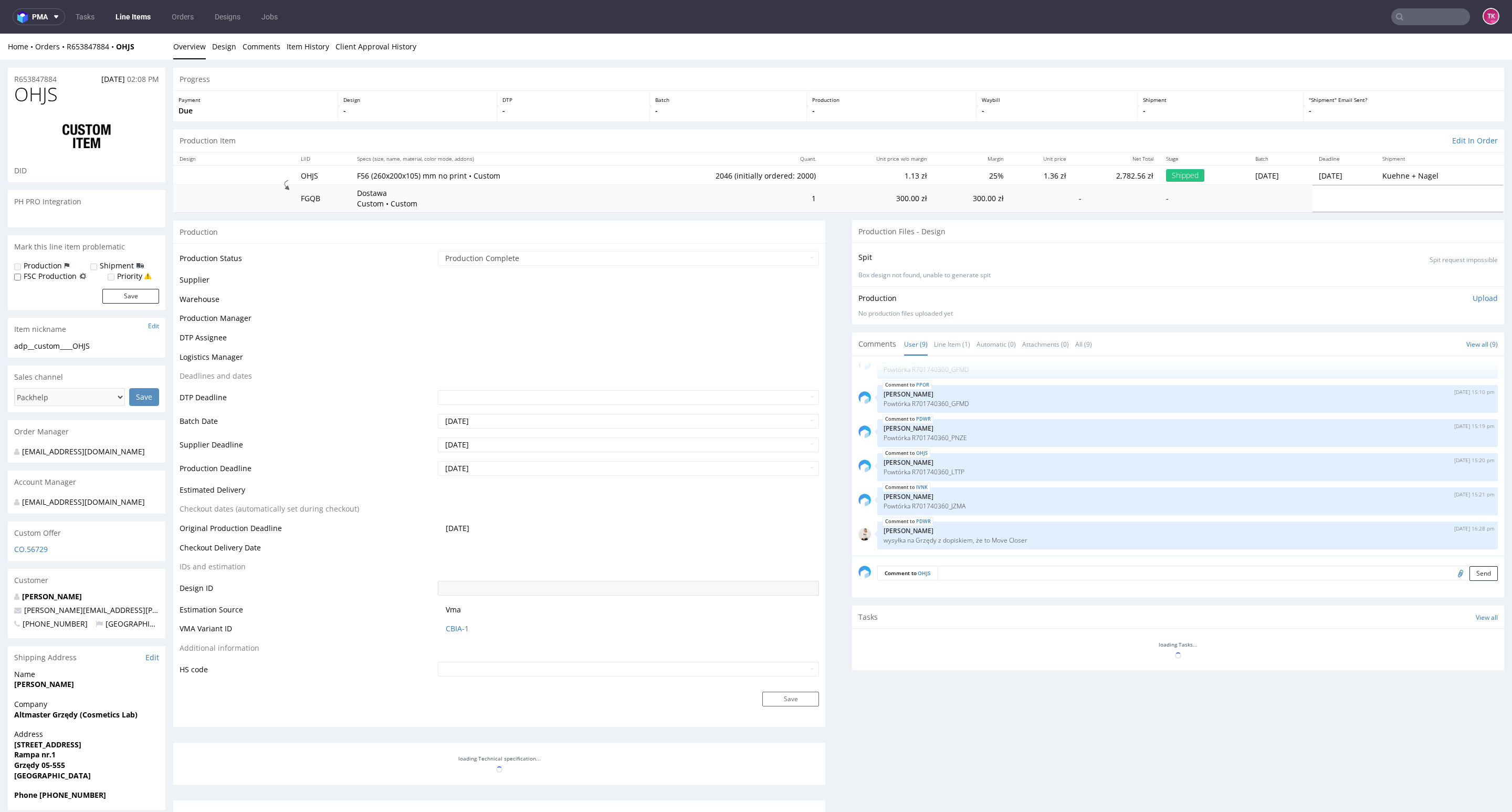
scroll to position [2, 0]
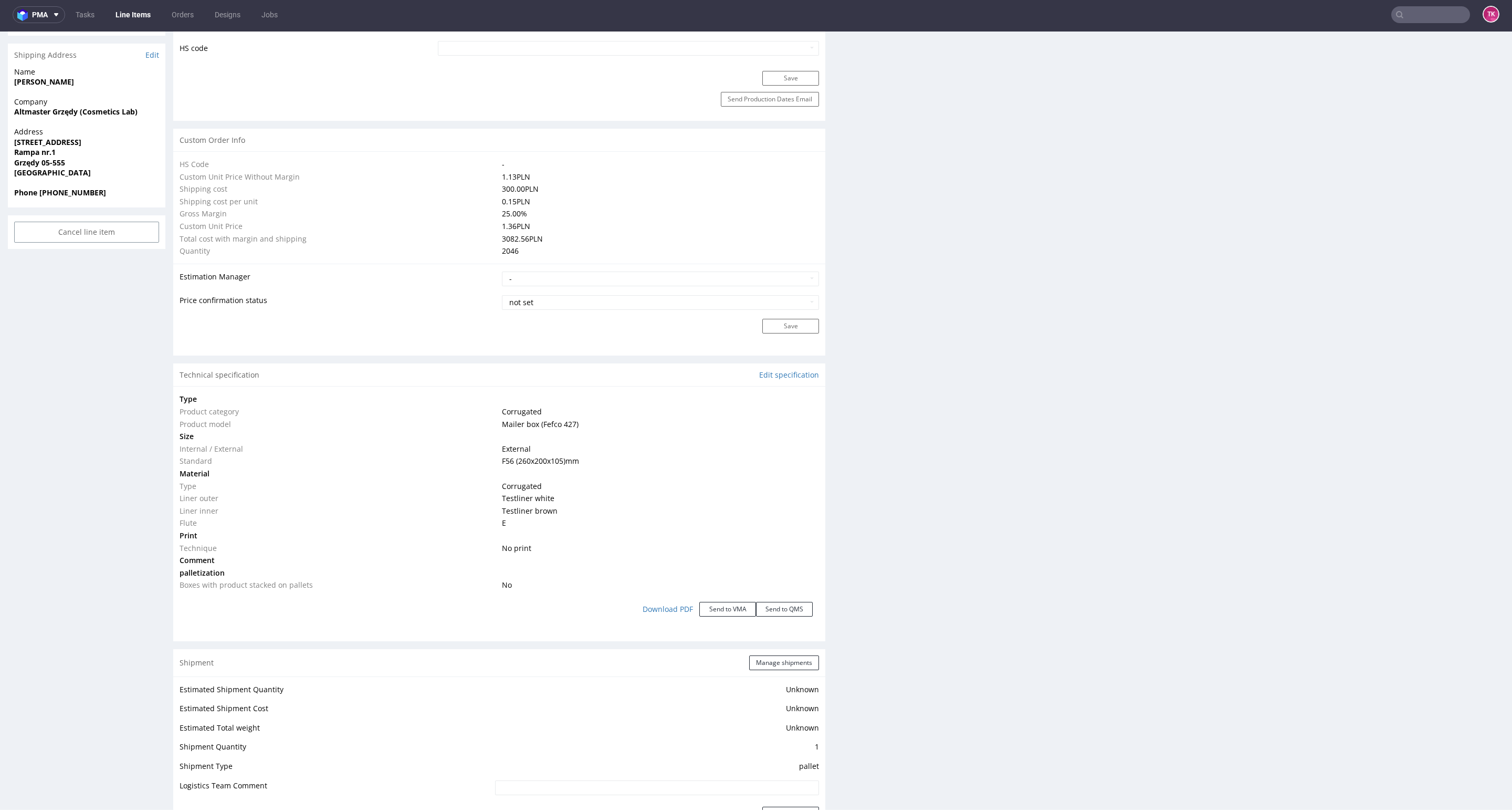
drag, startPoint x: 1496, startPoint y: 299, endPoint x: 1505, endPoint y: 307, distance: 12.0
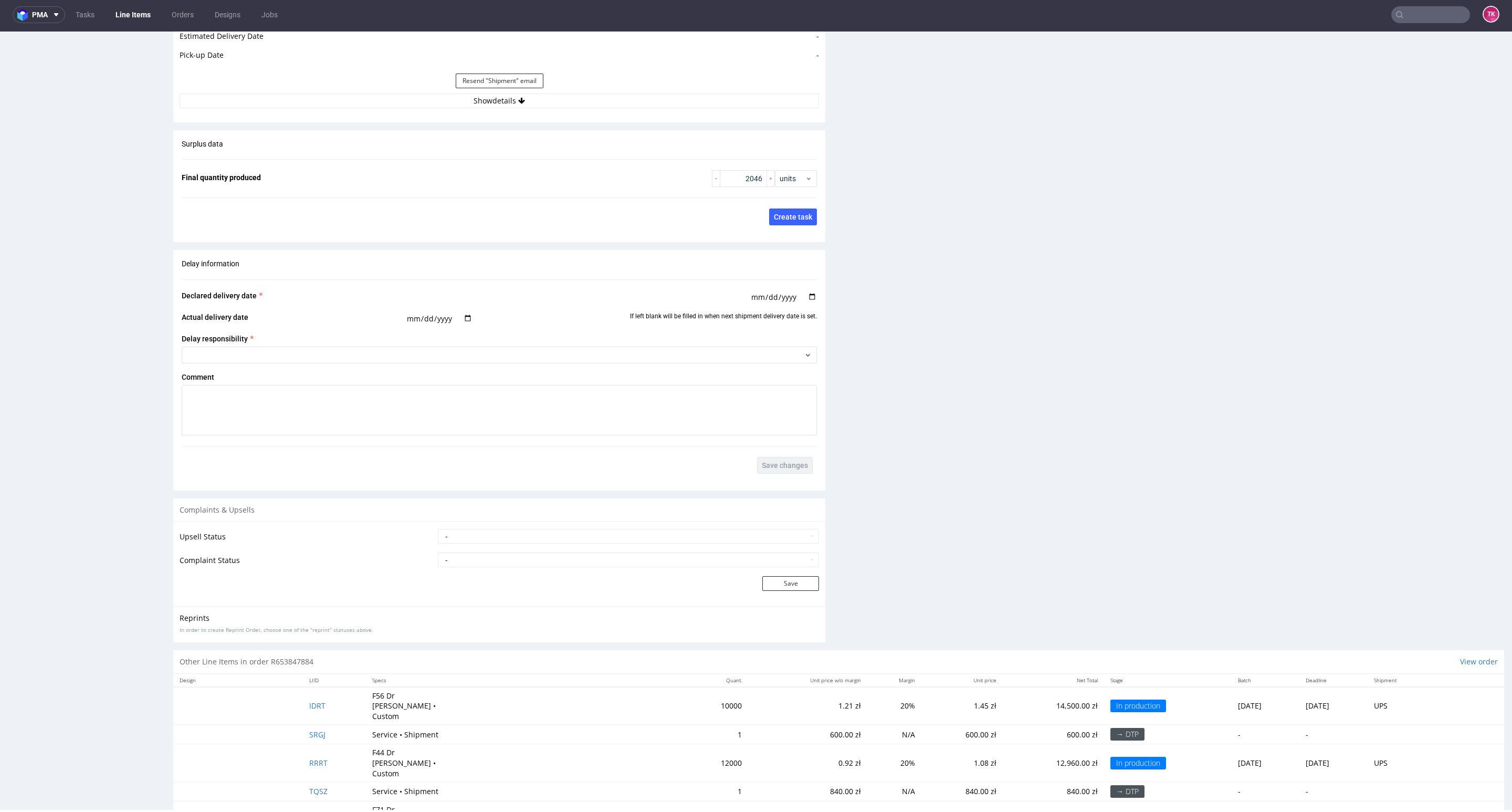
scroll to position [1486, 0]
drag, startPoint x: 569, startPoint y: 123, endPoint x: 574, endPoint y: 106, distance: 17.7
click at [575, 104] on button "Show details" at bounding box center [499, 102] width 639 height 15
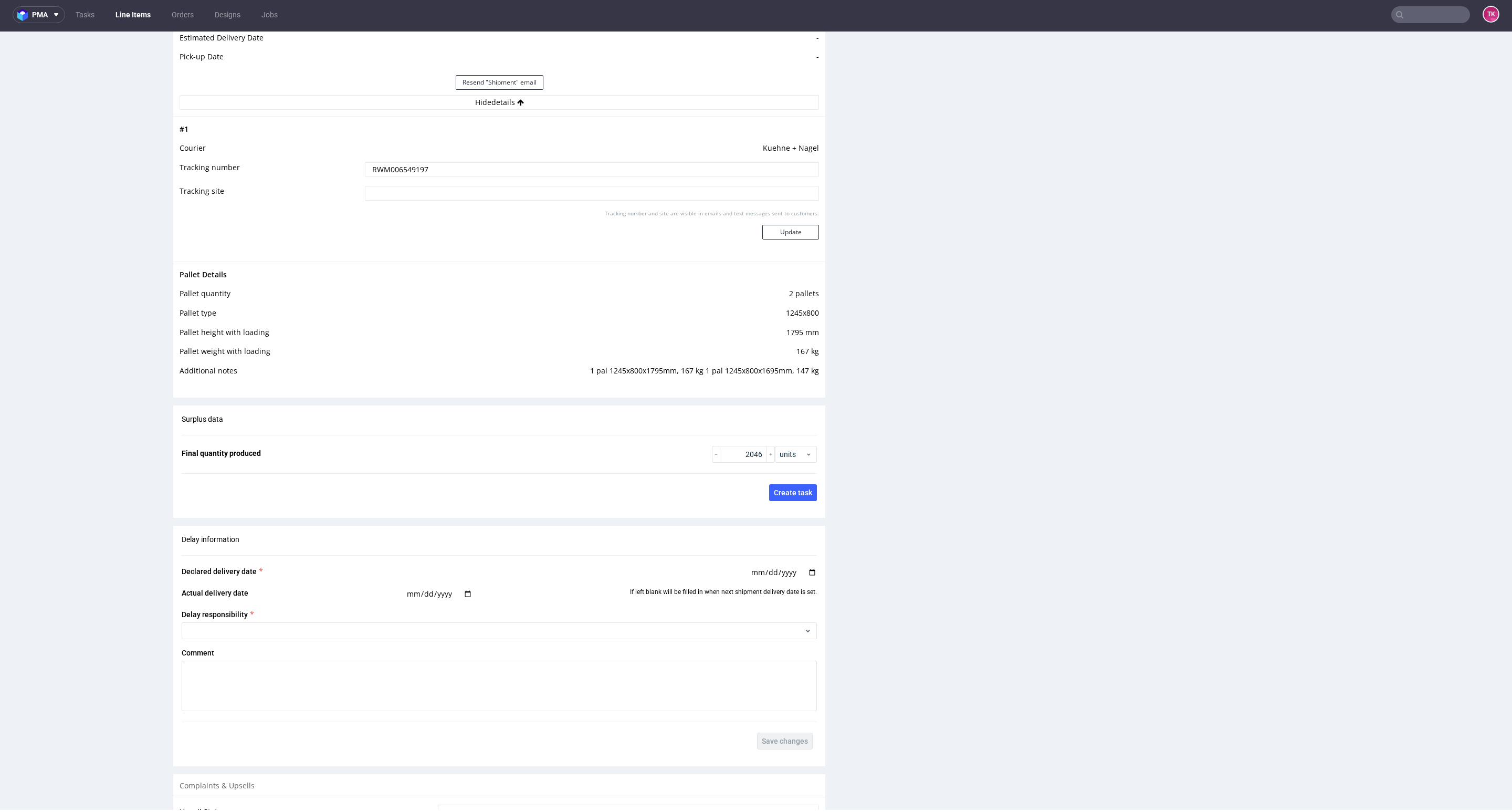
click at [380, 183] on td "RWM006549197" at bounding box center [590, 173] width 457 height 24
click at [381, 175] on input "RWM006549197" at bounding box center [592, 170] width 454 height 15
click at [381, 176] on input "RWM006549197" at bounding box center [592, 170] width 454 height 15
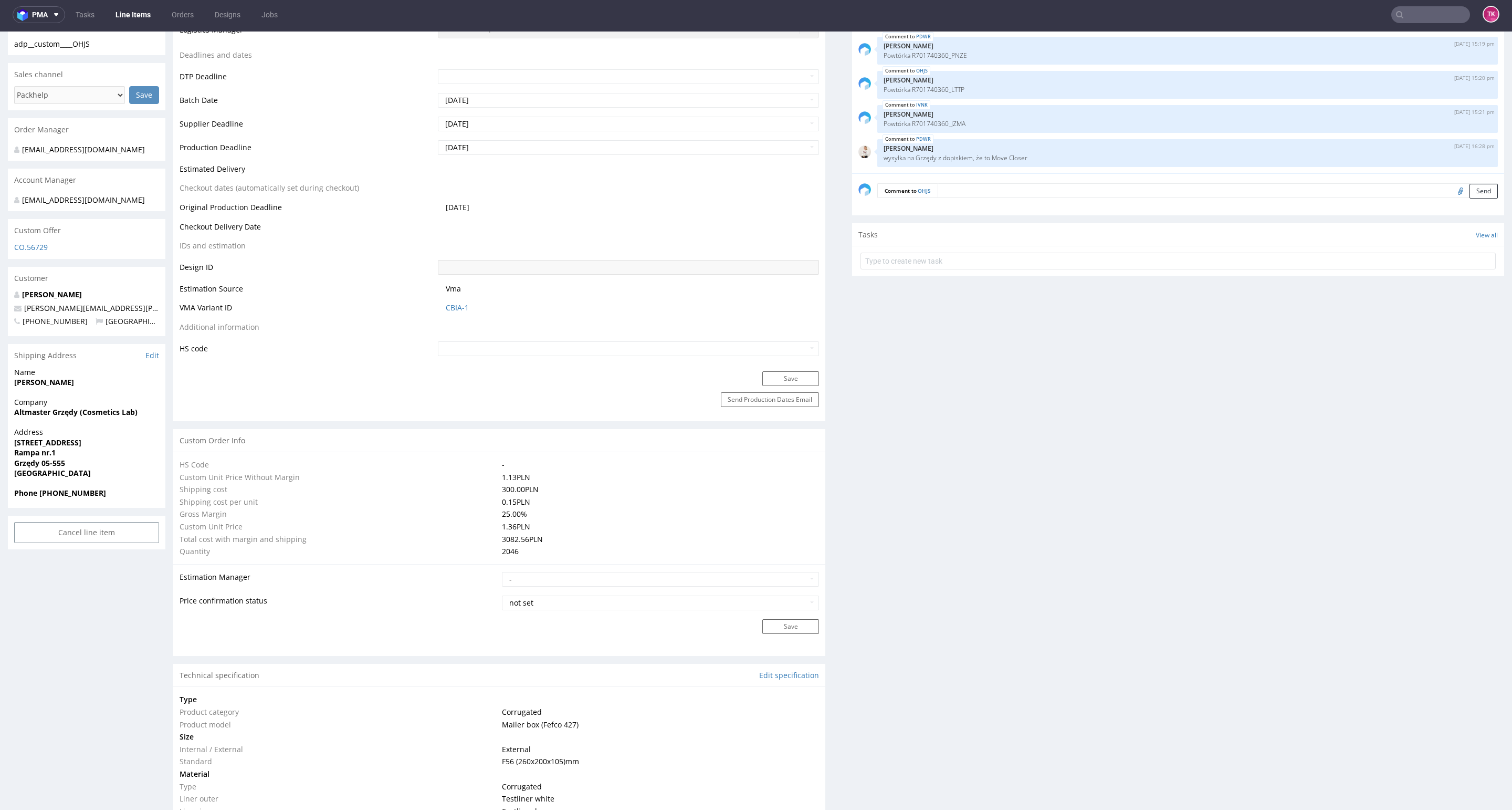
scroll to position [0, 0]
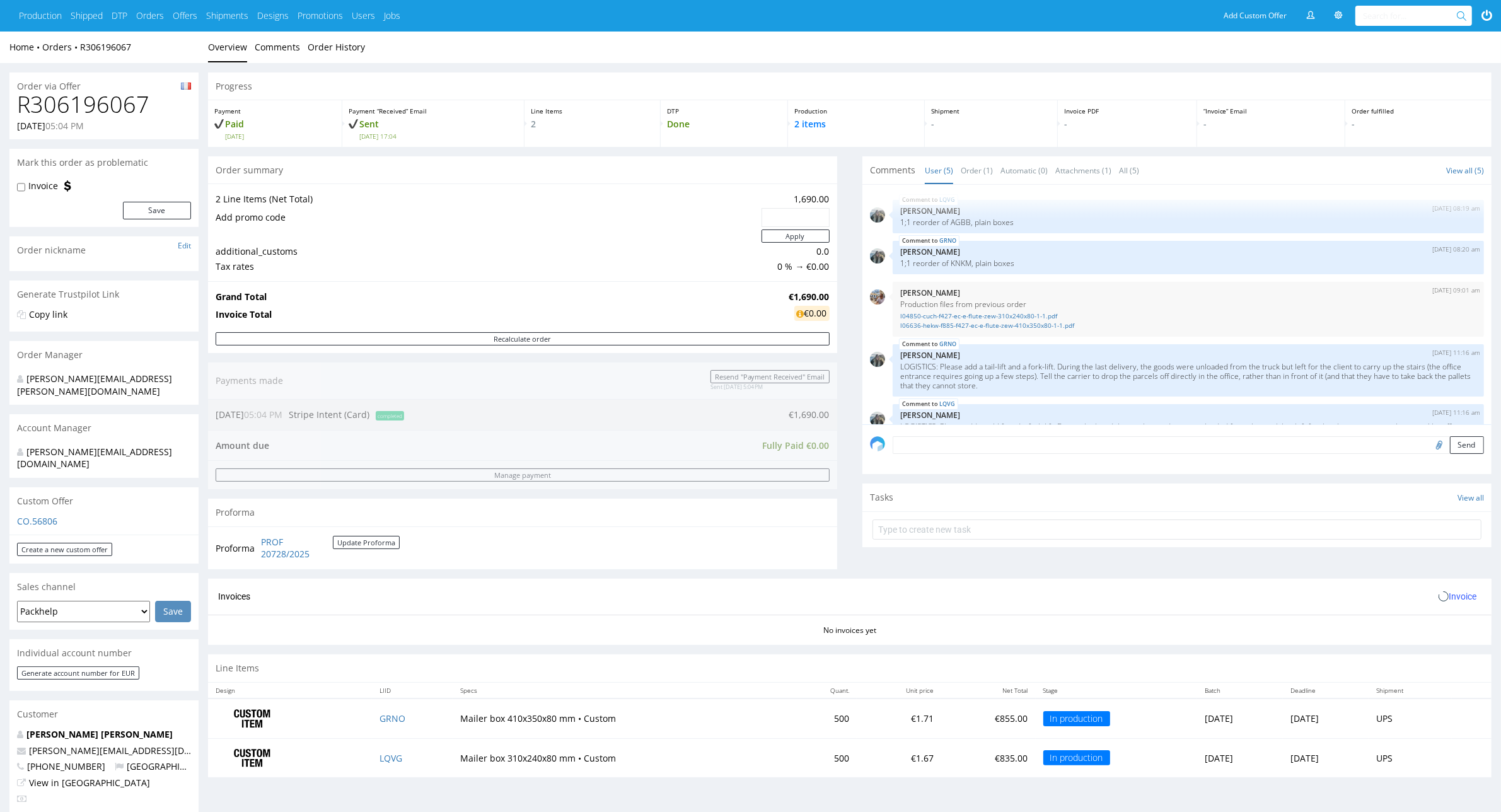
scroll to position [39, 0]
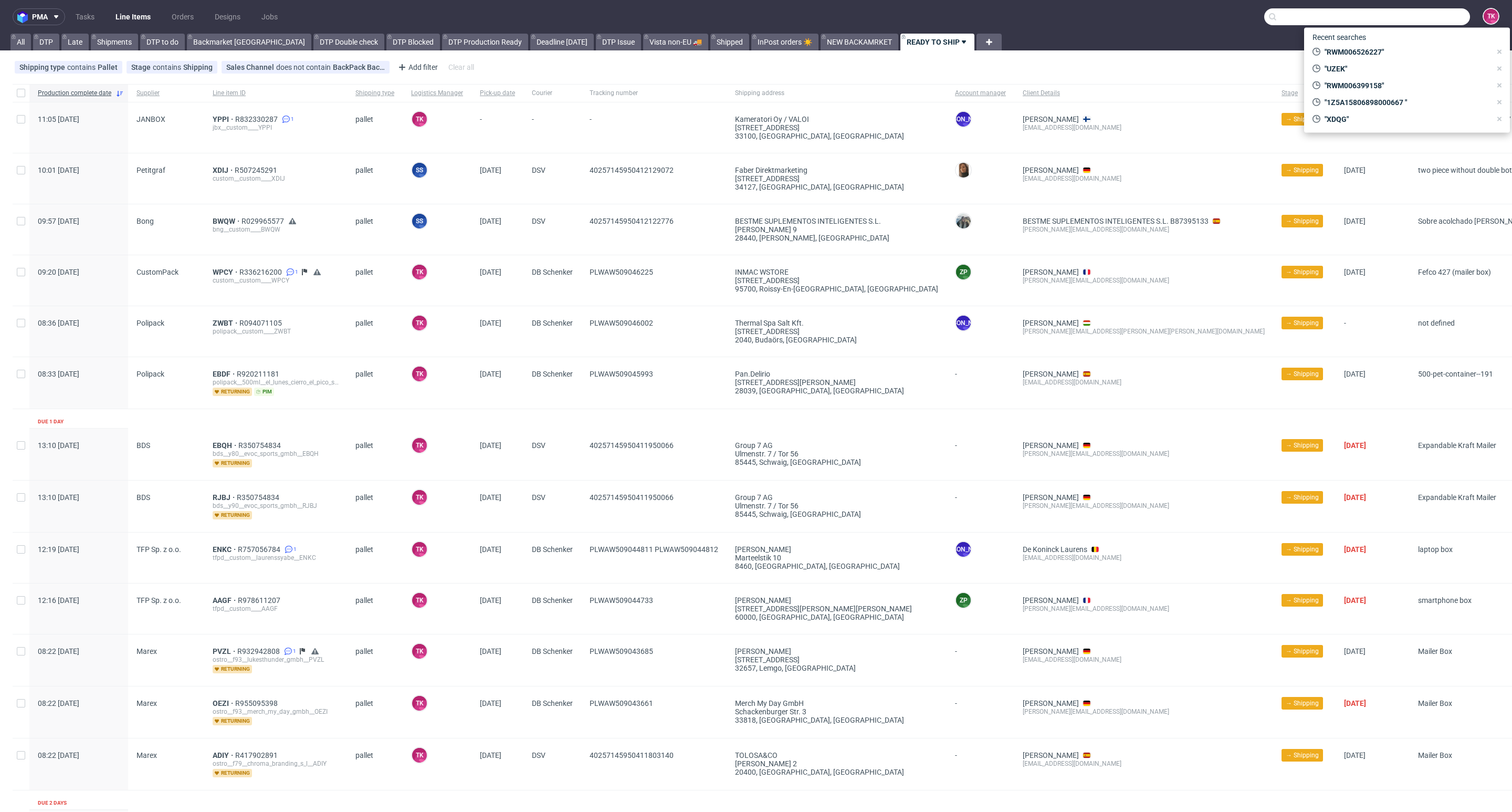
click at [1411, 15] on input "text" at bounding box center [1367, 17] width 206 height 17
paste input "GRNO"
type input "GRNO"
click at [1353, 53] on div "GRNO jbx__custom____ GRNO" at bounding box center [1407, 45] width 198 height 25
click at [1351, 46] on div "jbx__custom____ GRNO" at bounding box center [1423, 44] width 147 height 10
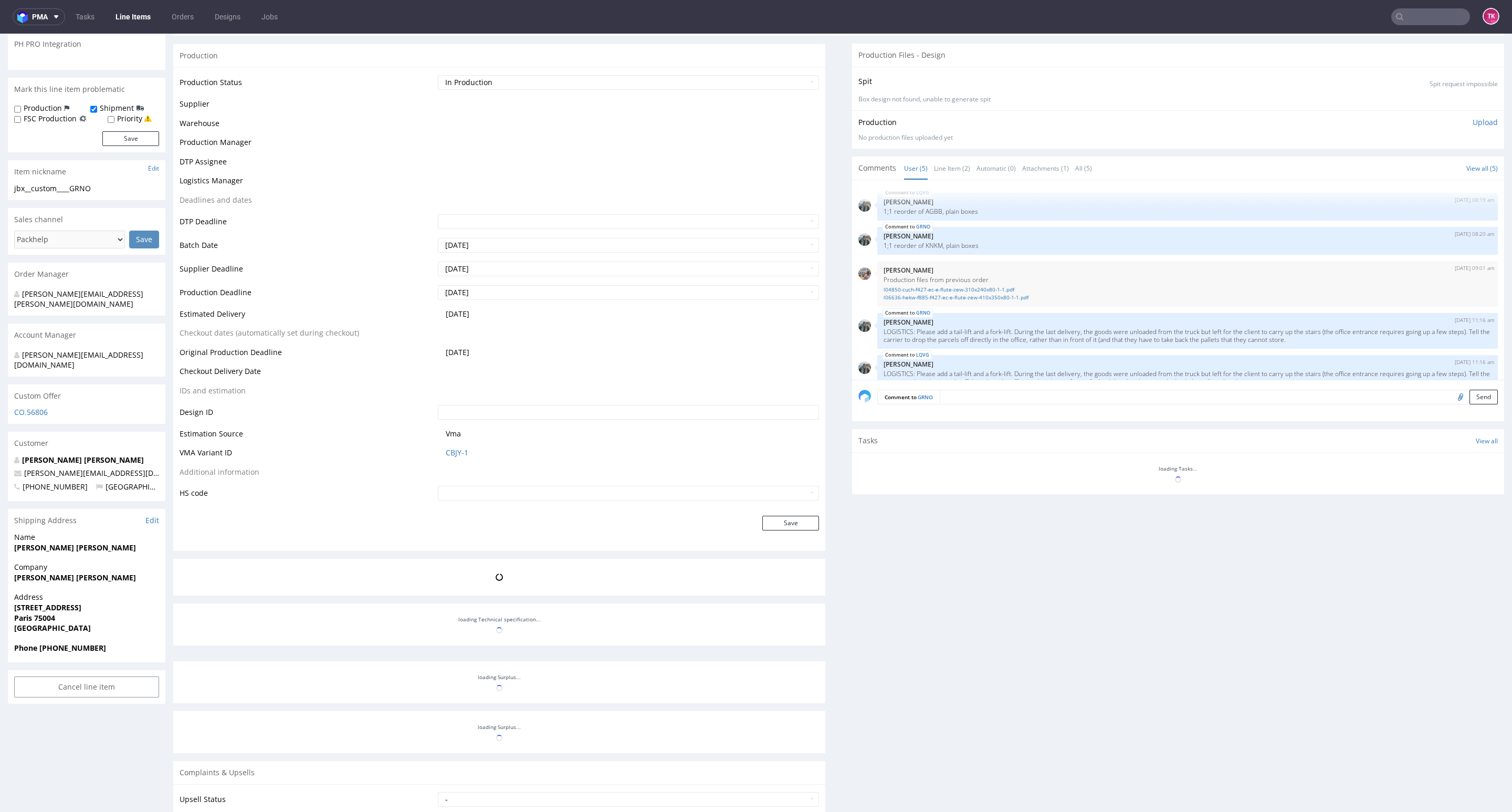
scroll to position [17, 0]
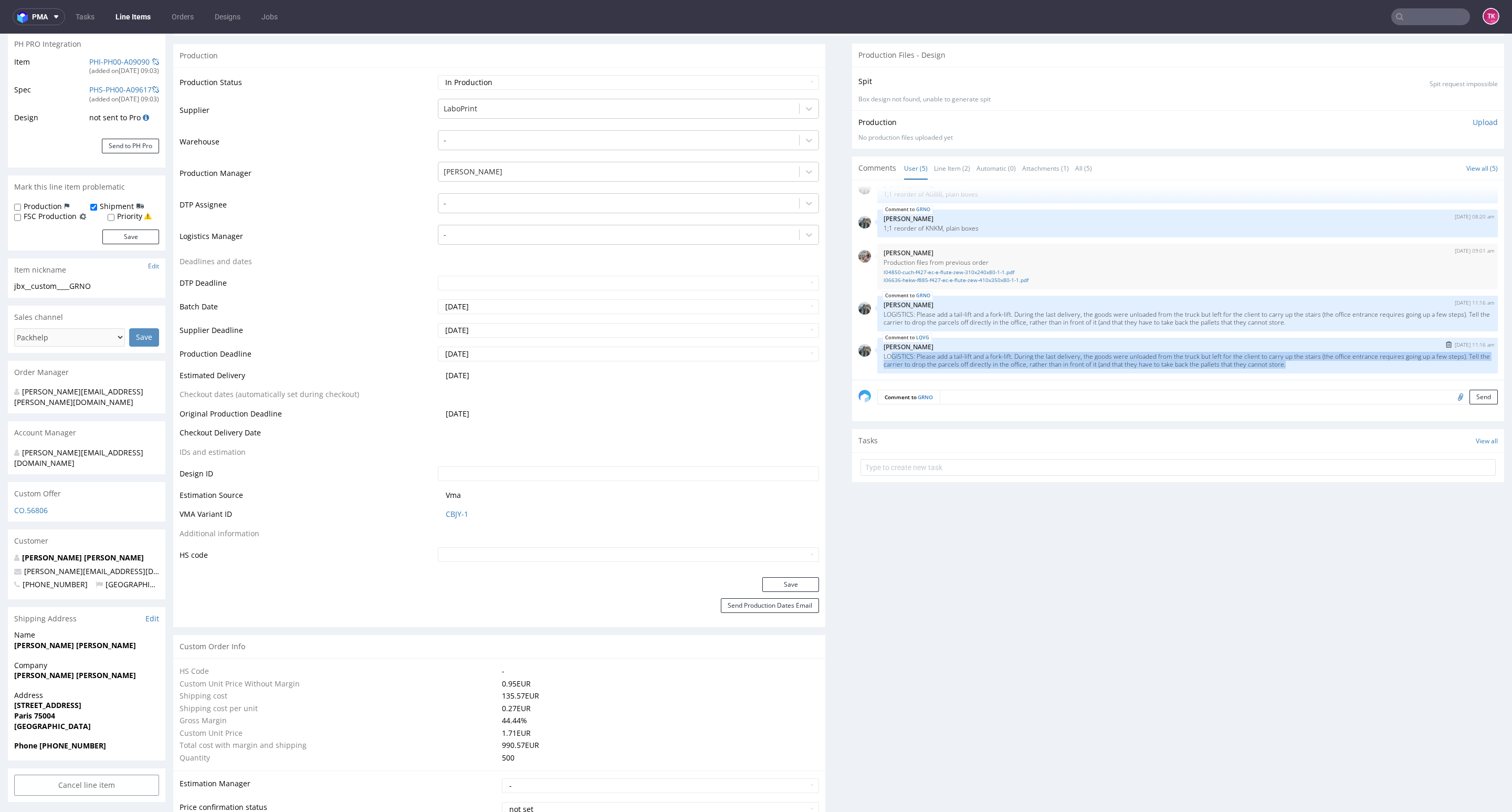
drag, startPoint x: 879, startPoint y: 353, endPoint x: 1339, endPoint y: 364, distance: 460.1
click at [1339, 364] on p "LOGISTICS: Please add a tail-lift and a fork-lift. During the last delivery, th…" at bounding box center [1187, 360] width 608 height 16
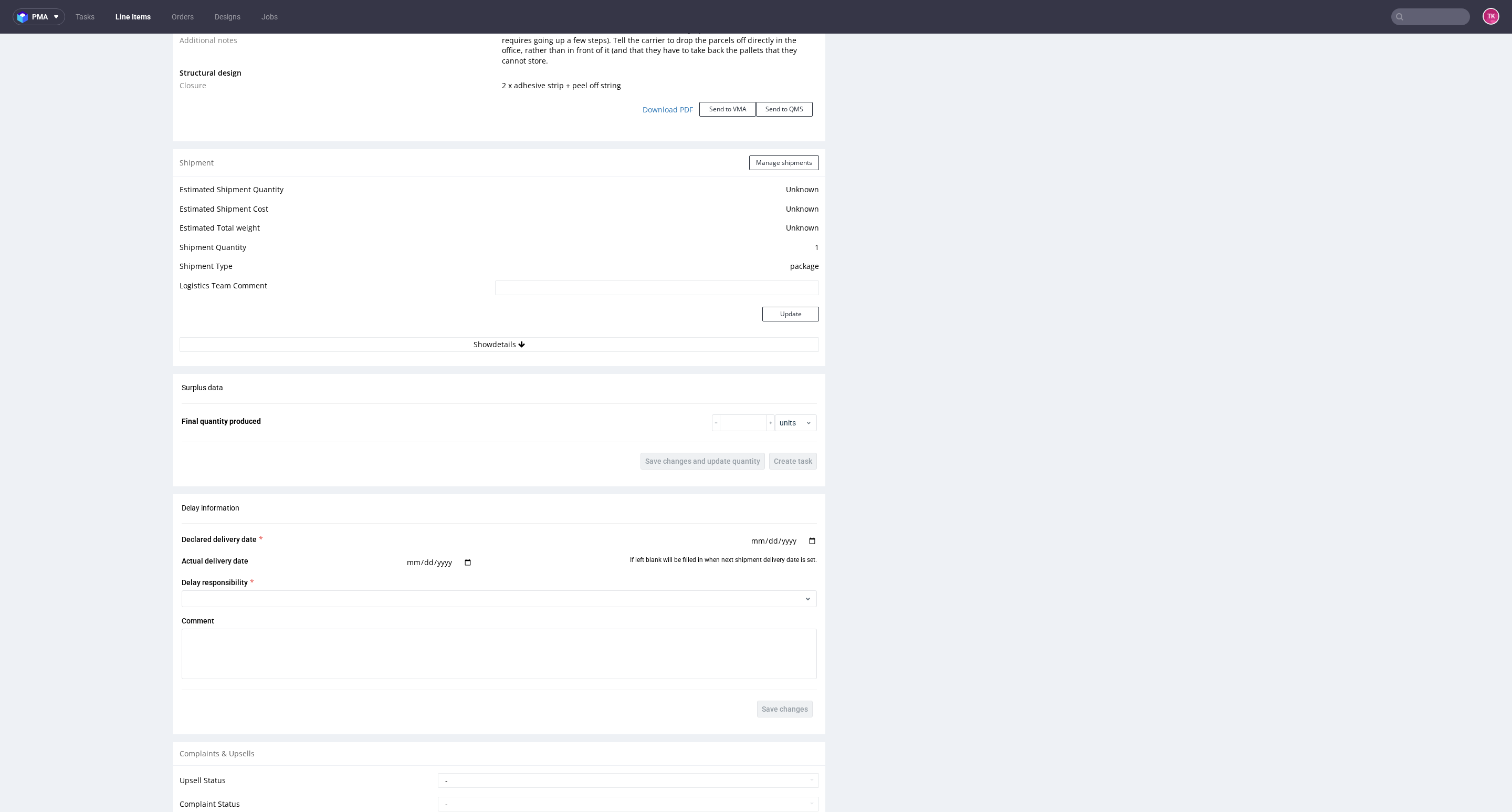
scroll to position [1260, 0]
click at [602, 331] on button "Show details" at bounding box center [499, 339] width 639 height 15
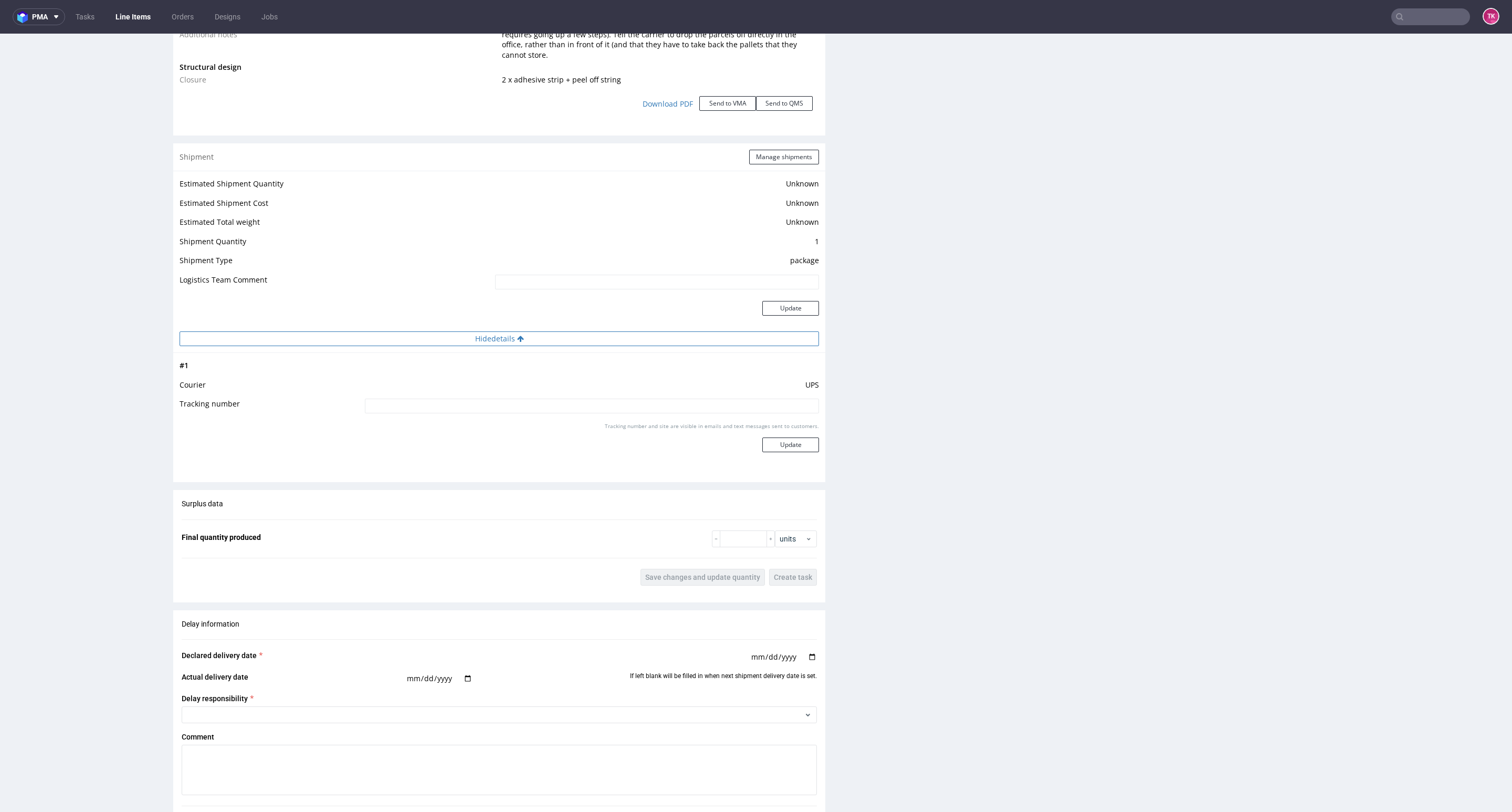
drag, startPoint x: 605, startPoint y: 325, endPoint x: 605, endPoint y: 330, distance: 5.0
click at [605, 331] on button "Hide details" at bounding box center [499, 339] width 639 height 15
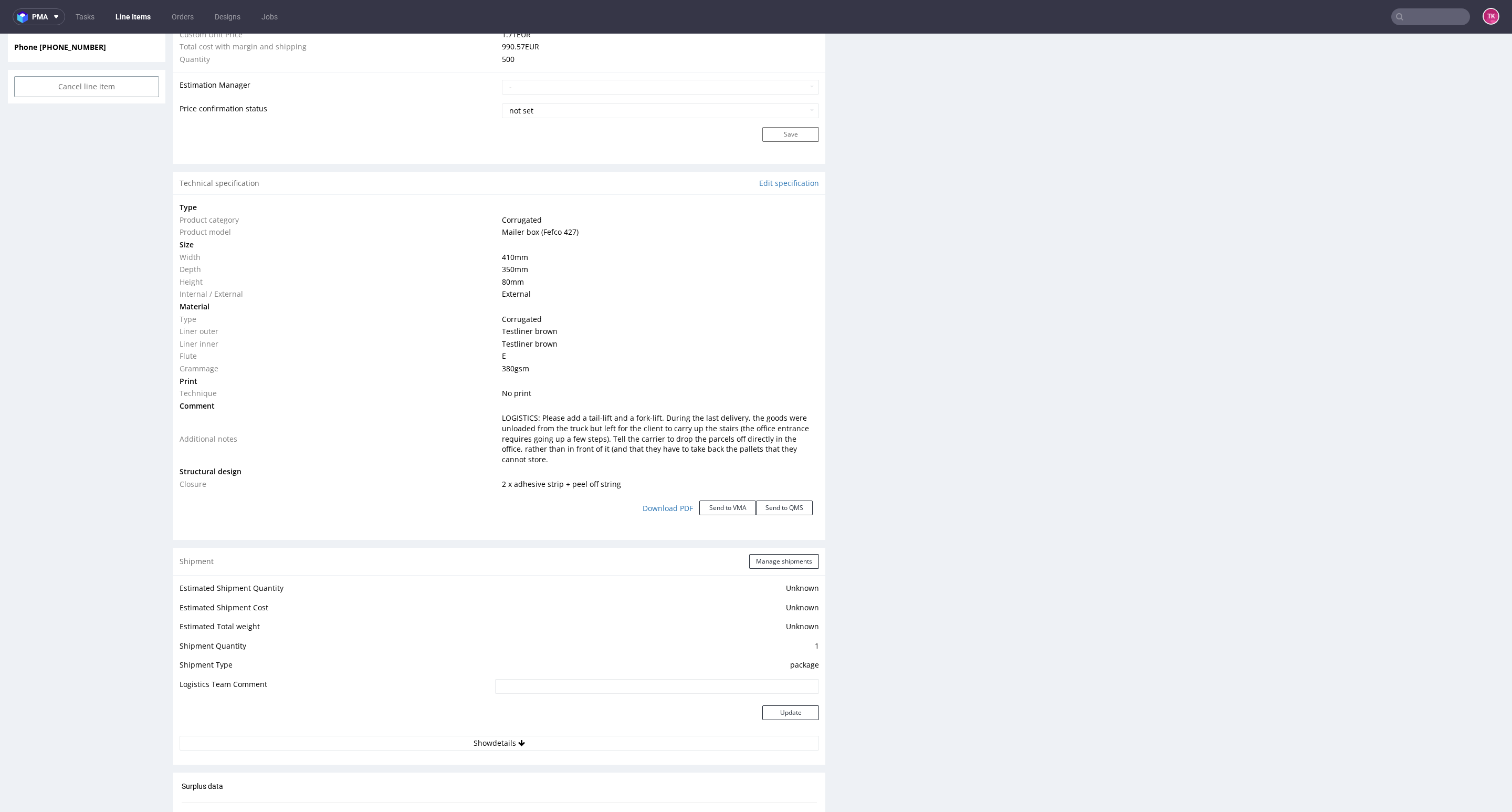
scroll to position [788, 0]
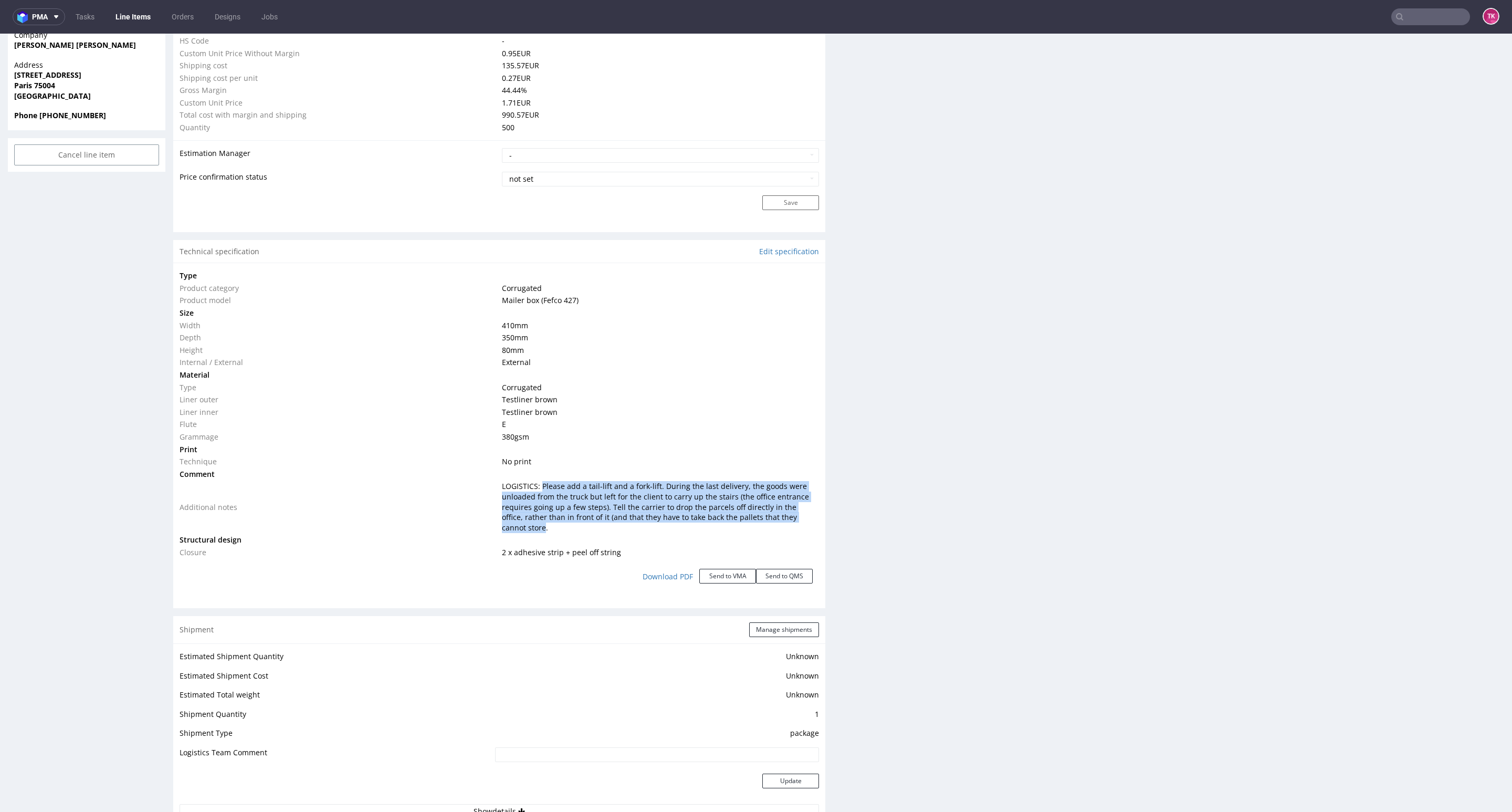
drag, startPoint x: 538, startPoint y: 482, endPoint x: 805, endPoint y: 519, distance: 269.6
click at [805, 519] on span "LOGISTICS: Please add a tail-lift and a fork-lift. During the last delivery, th…" at bounding box center [655, 506] width 307 height 51
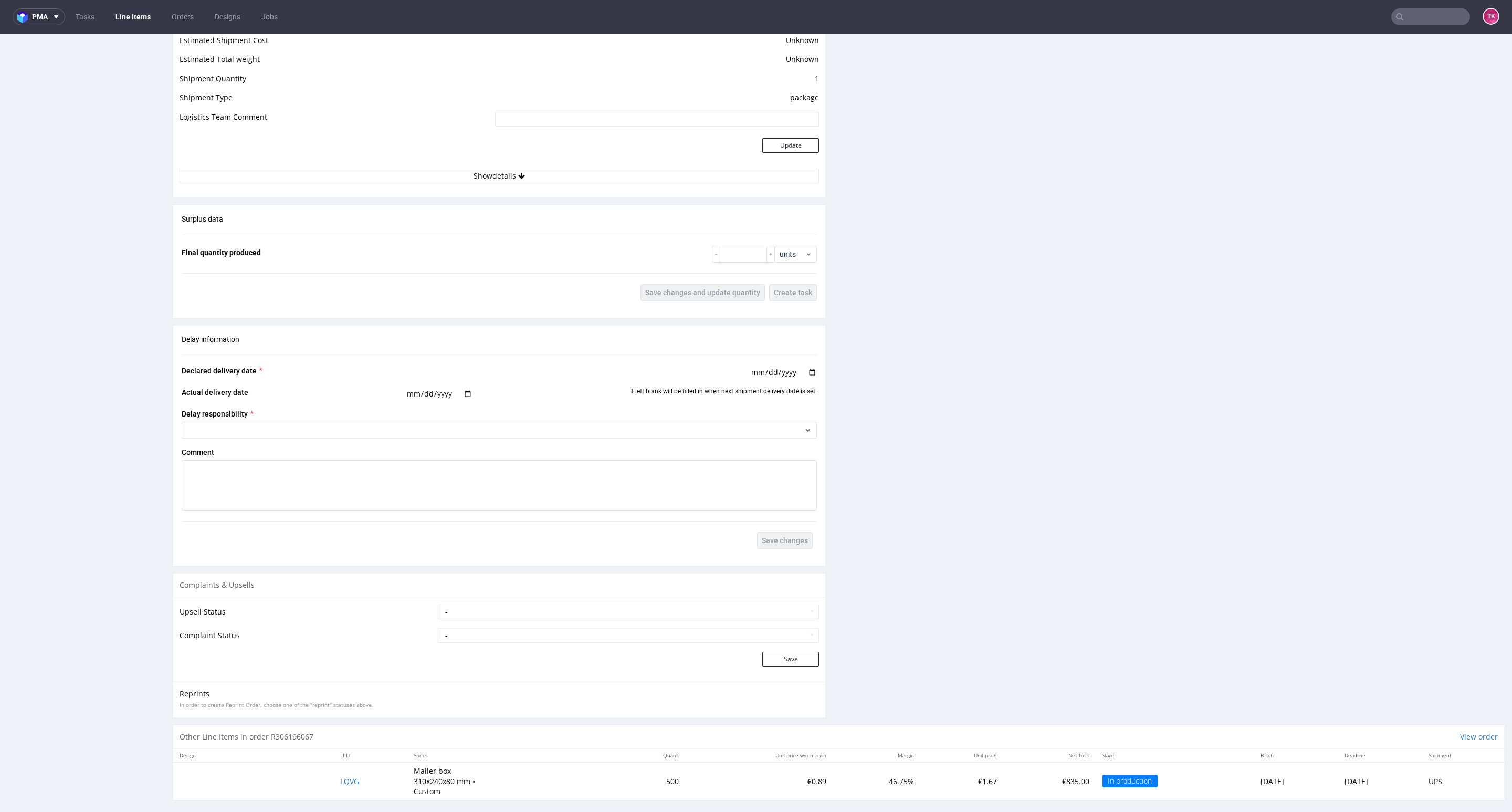
scroll to position [544, 0]
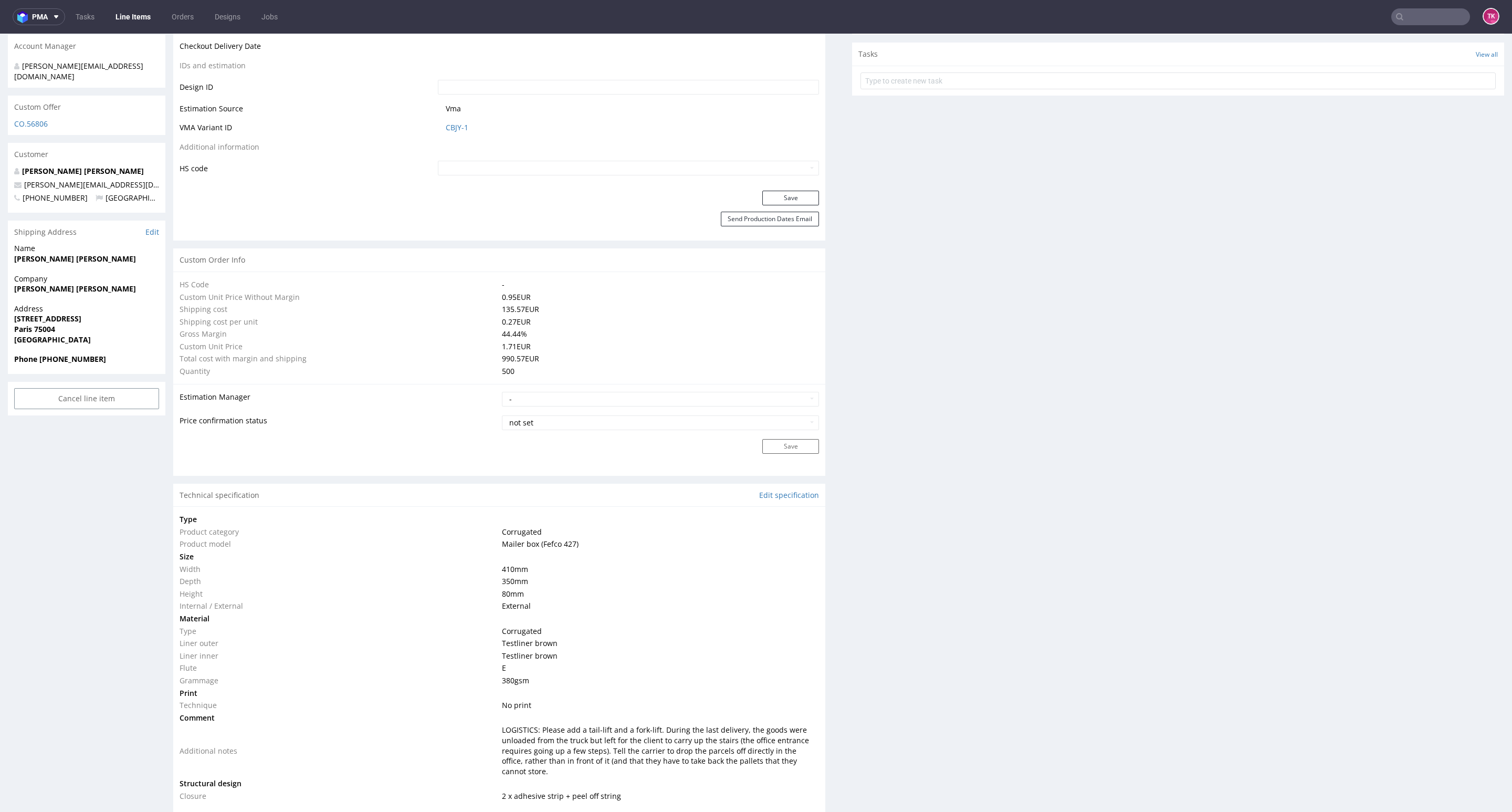
click at [51, 546] on div "R306196067 17.09.2025 05:04 PM GRNO DID PH PRO Integration Item PHI-PH00-A09090…" at bounding box center [87, 605] width 158 height 2163
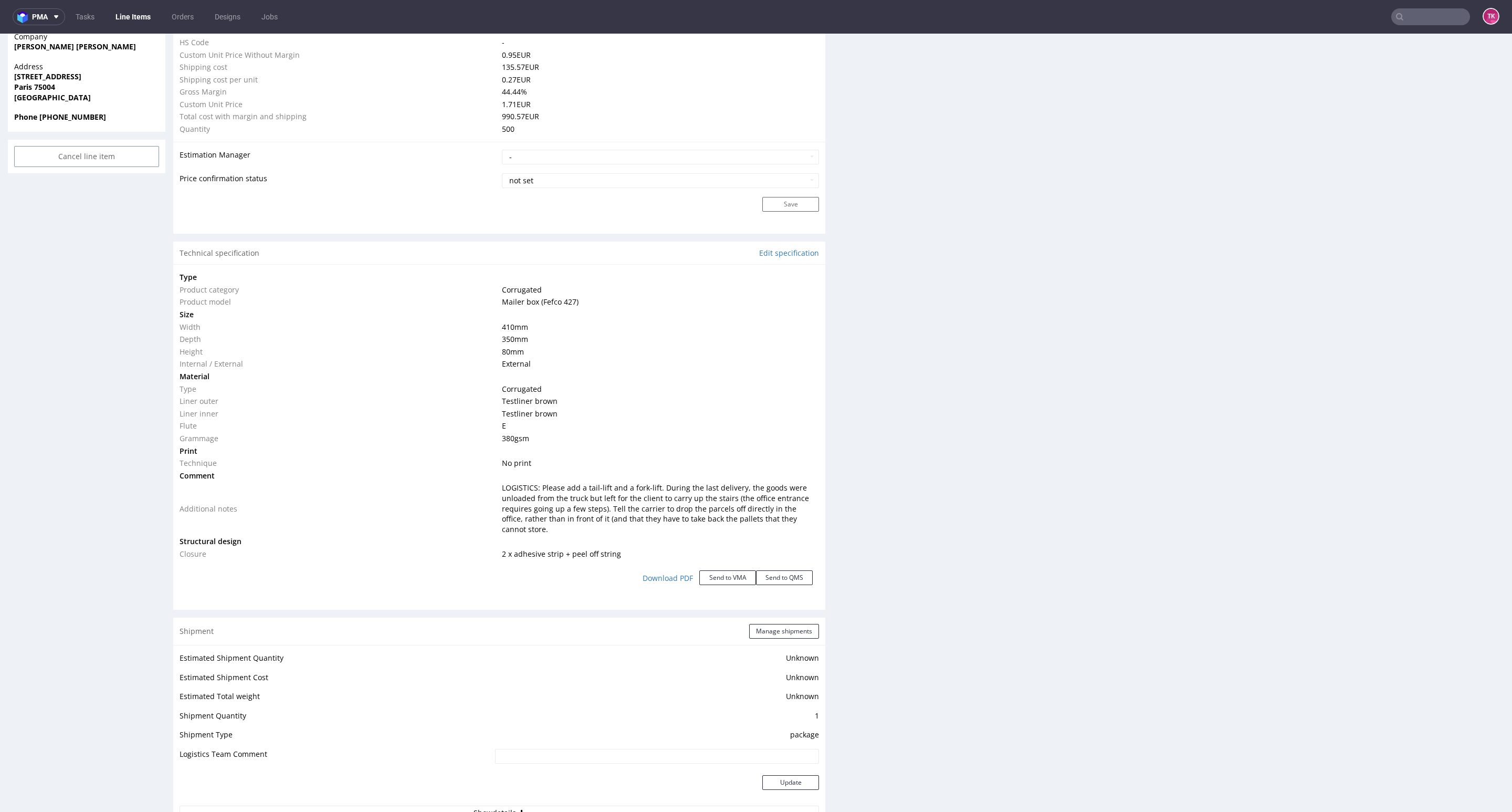
scroll to position [780, 0]
click at [136, 15] on link "Line Items" at bounding box center [133, 17] width 48 height 17
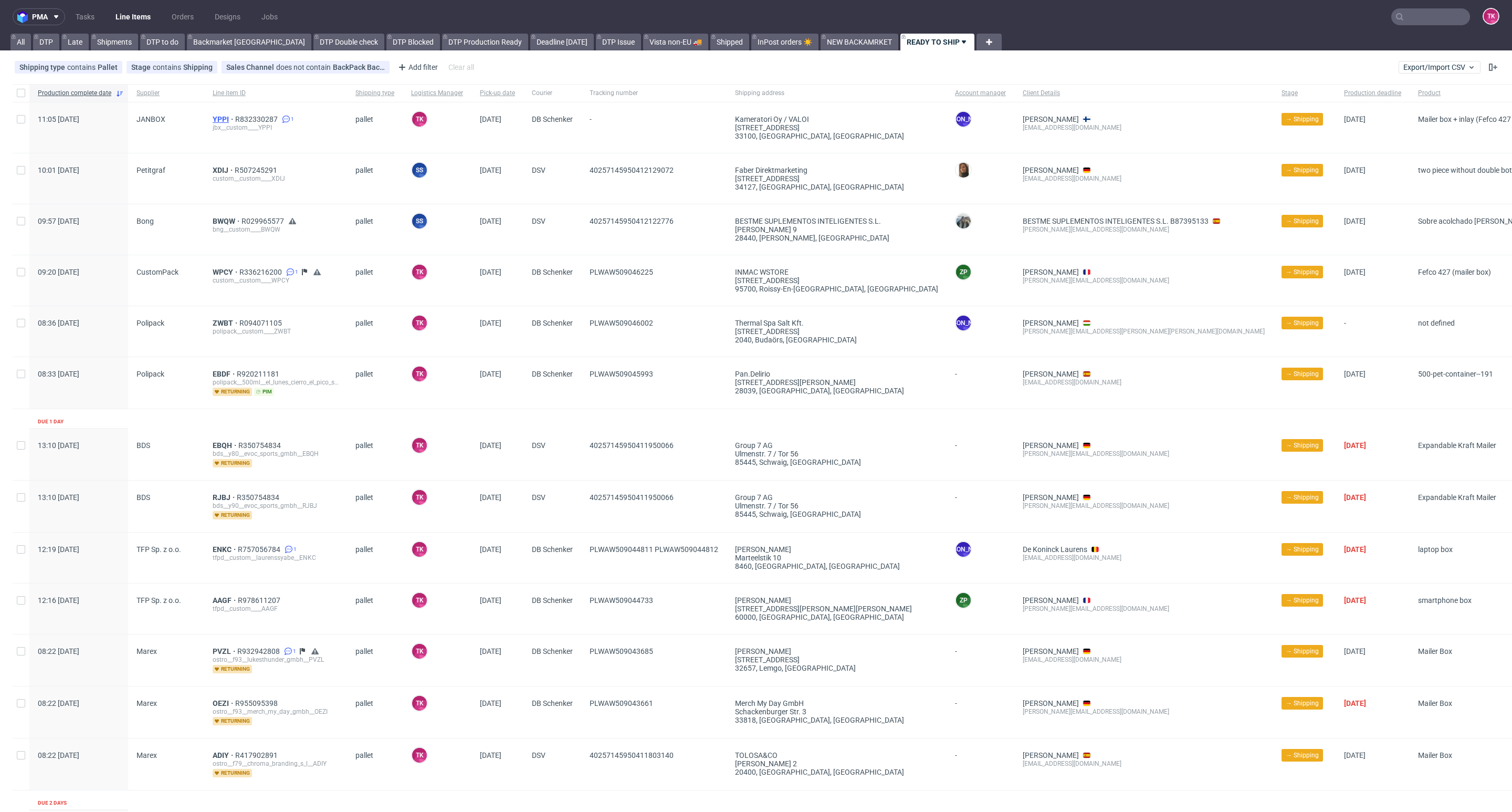
click at [217, 119] on span "YPPI" at bounding box center [224, 119] width 23 height 8
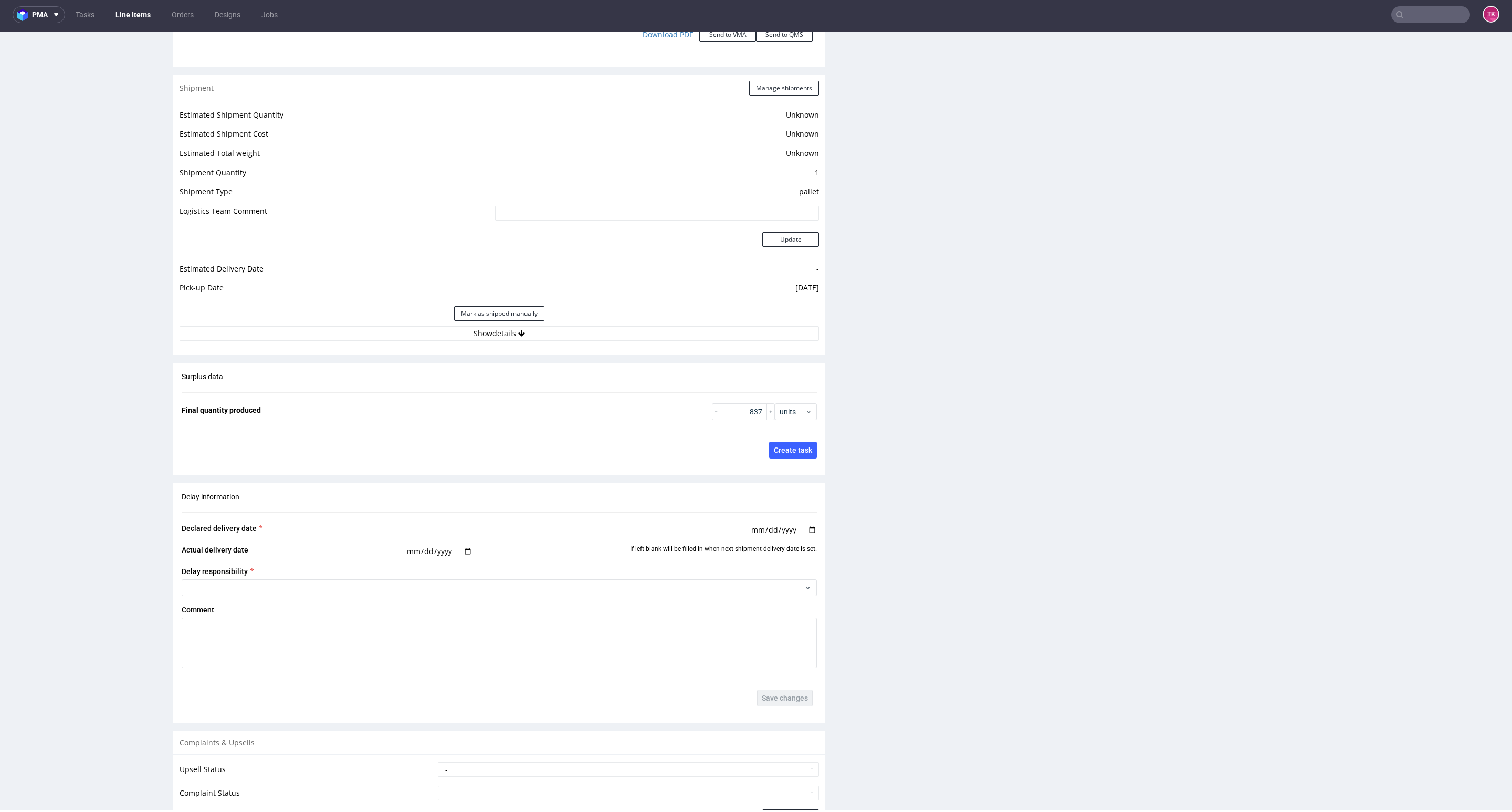
scroll to position [1497, 0]
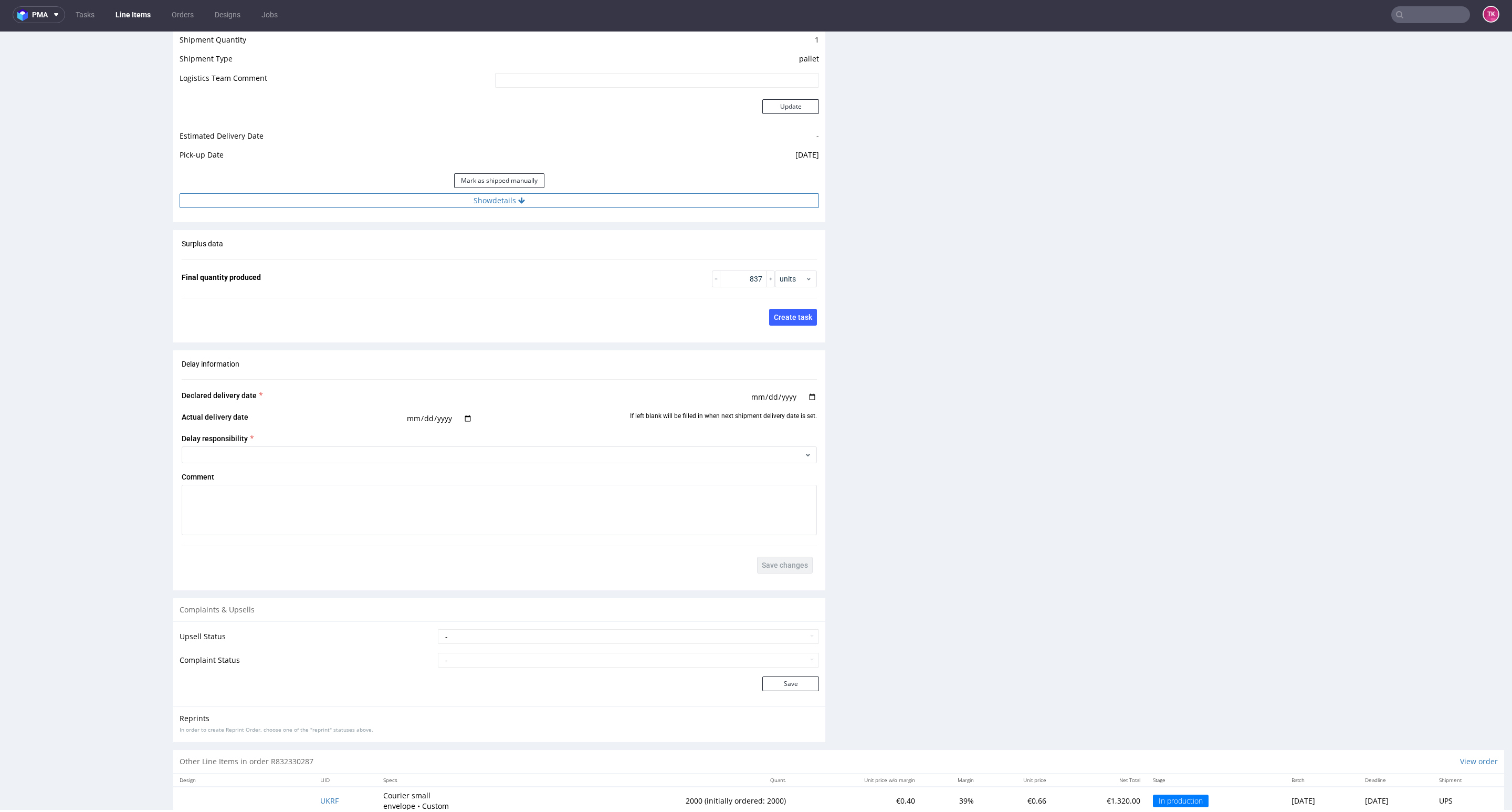
click at [648, 204] on button "Show details" at bounding box center [499, 201] width 639 height 15
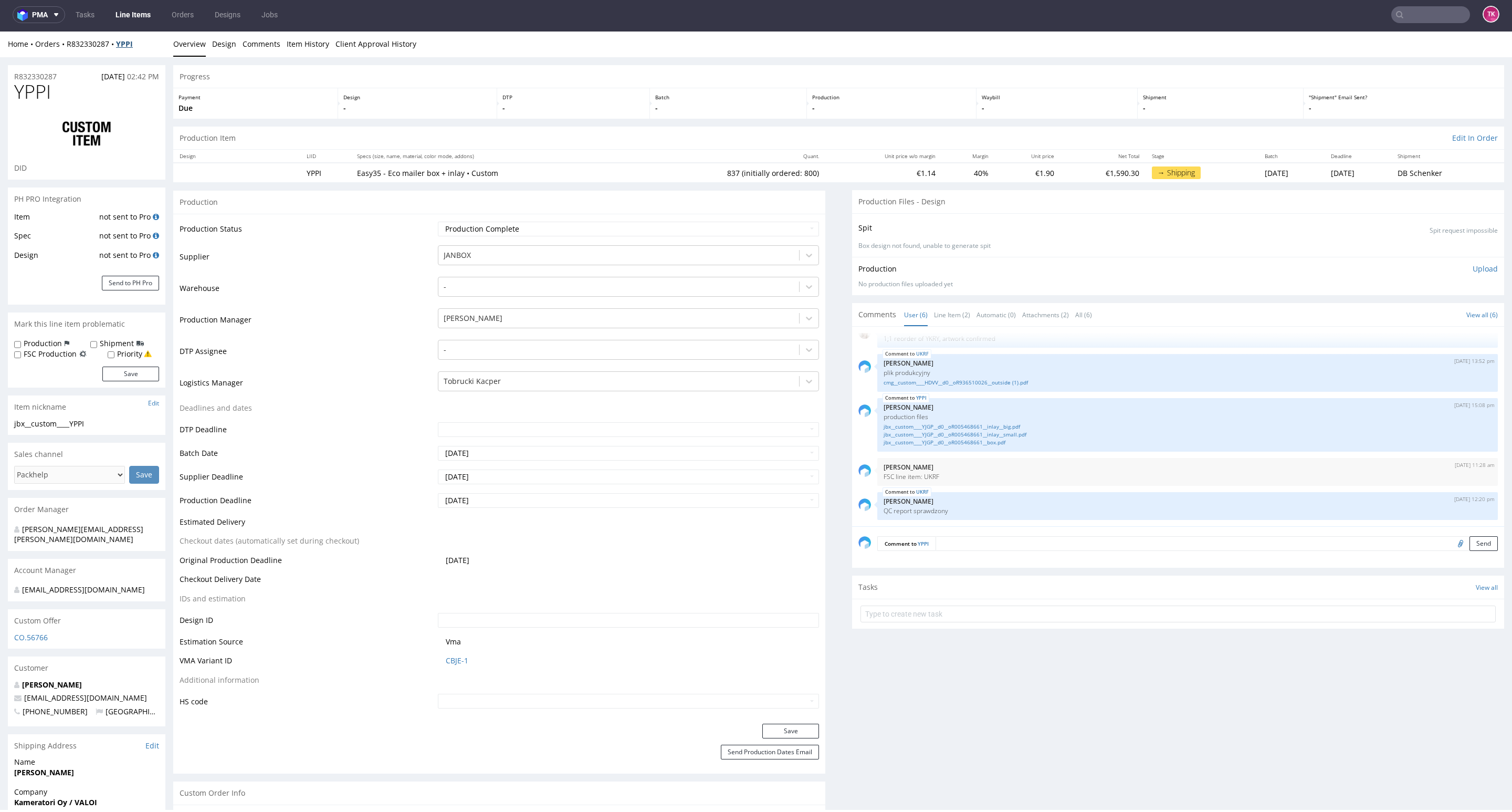
scroll to position [0, 0]
drag, startPoint x: 140, startPoint y: 52, endPoint x: 59, endPoint y: 54, distance: 81.0
click at [59, 54] on div "Home Orders R832330287 YPPI Overview Design Comments Item History Client Approv…" at bounding box center [756, 45] width 1512 height 26
copy div "R832330287 YPPI"
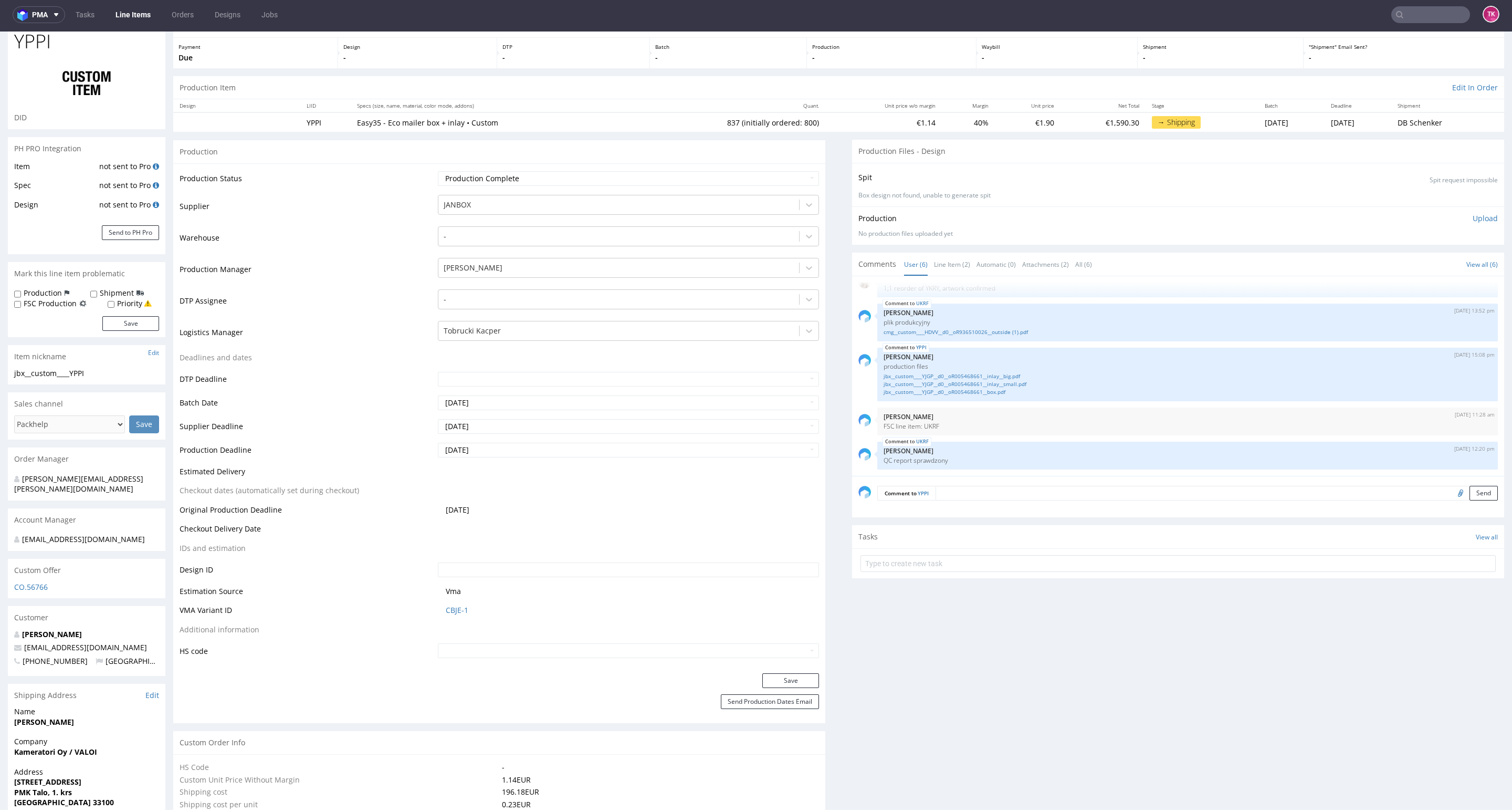
scroll to position [79, 0]
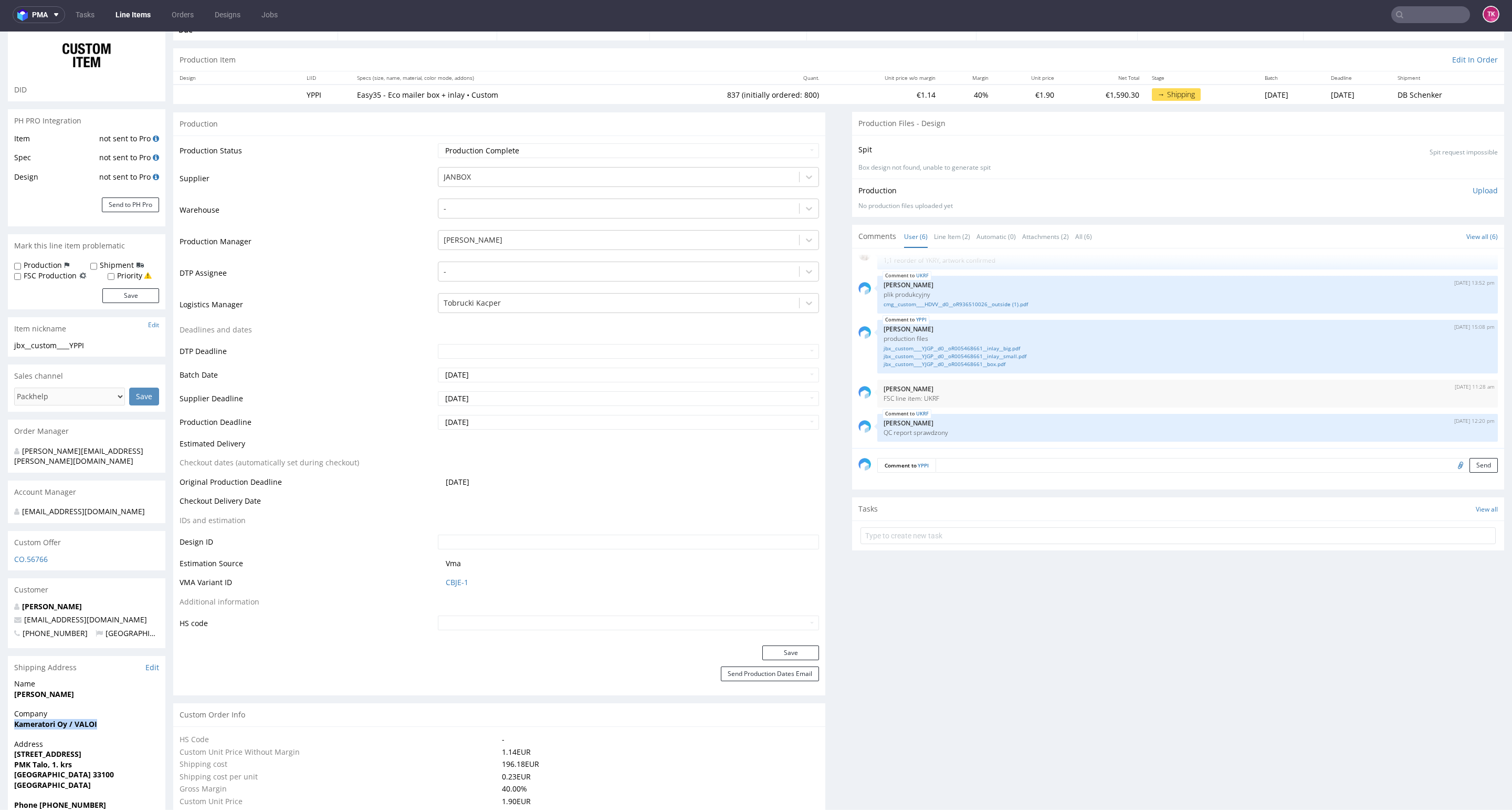
drag, startPoint x: 60, startPoint y: 713, endPoint x: 112, endPoint y: 716, distance: 52.1
click at [112, 716] on div "Company Kameratori Oy / VALOI" at bounding box center [87, 723] width 158 height 30
copy strong "Kameratori Oy / VALOI"
drag, startPoint x: 78, startPoint y: 680, endPoint x: 0, endPoint y: 685, distance: 78.2
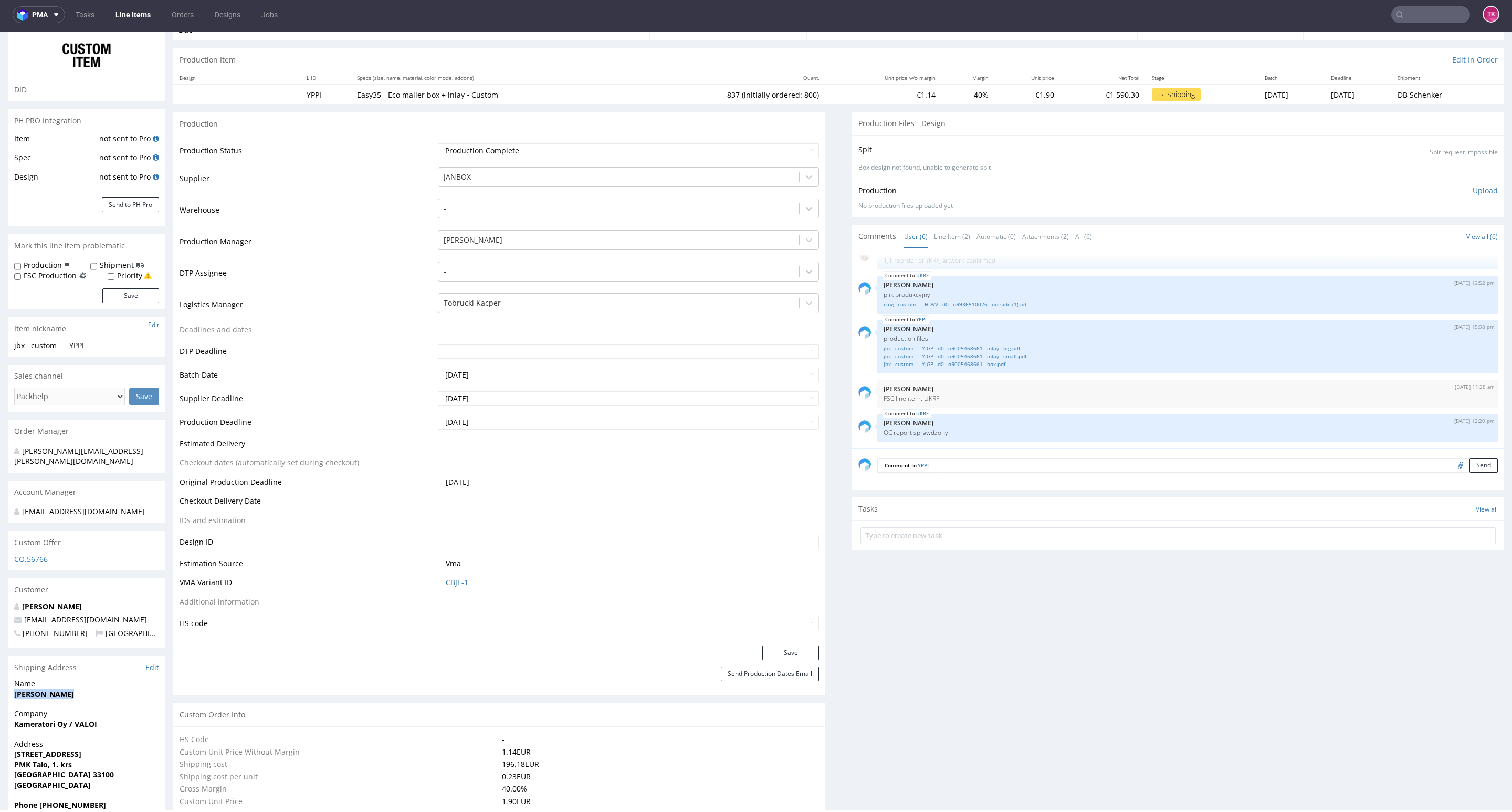
copy strong "Nuno Rissanen"
click at [54, 769] on strong "Tampere 33100" at bounding box center [64, 774] width 100 height 10
copy strong "33100"
drag, startPoint x: 8, startPoint y: 745, endPoint x: 115, endPoint y: 753, distance: 107.3
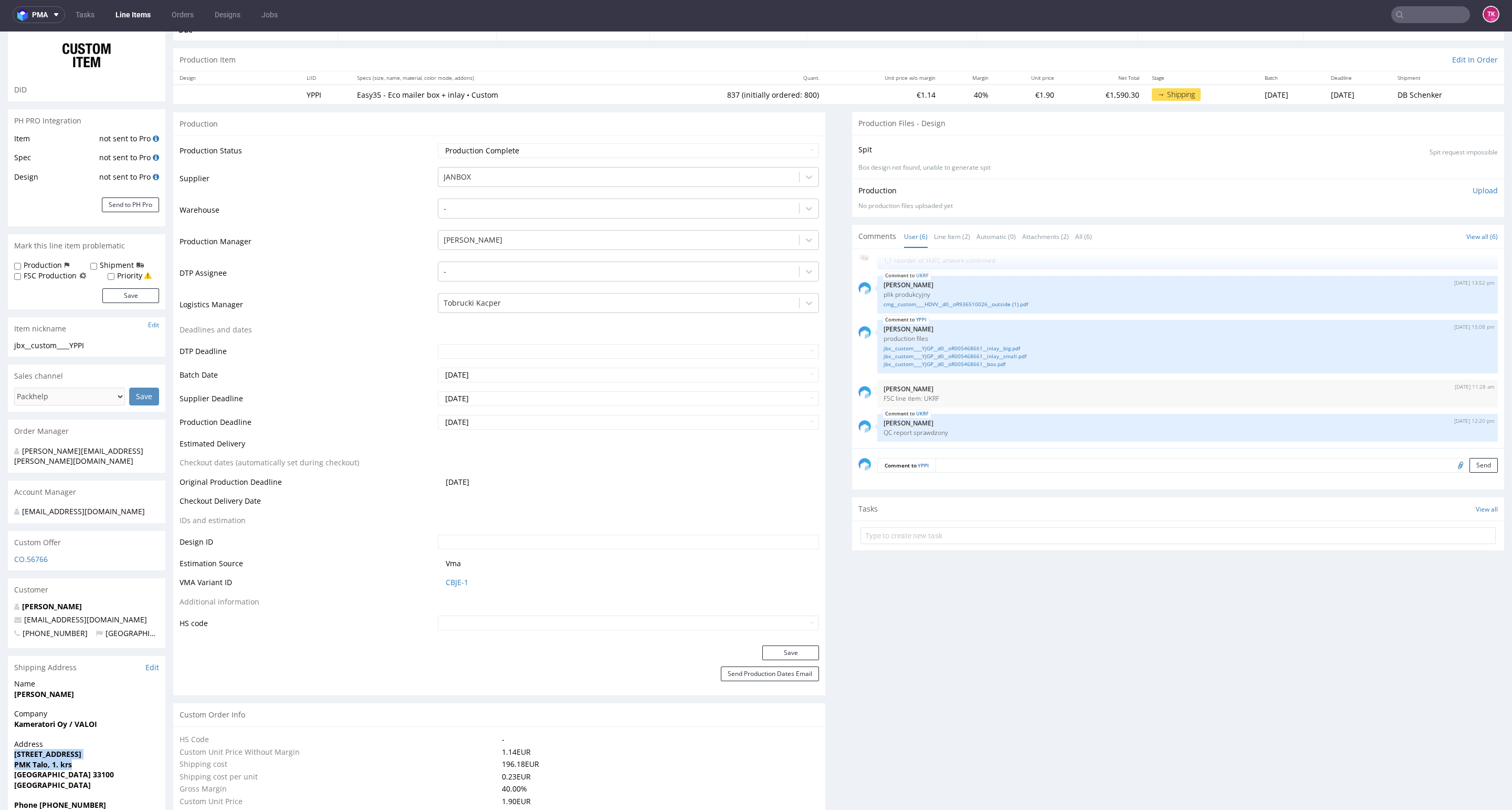
copy p "Erkkilänkatu 11B PMK Talo, 1. krs"
copy span "arild@valoi.co"
drag, startPoint x: 95, startPoint y: 608, endPoint x: 1, endPoint y: 609, distance: 94.0
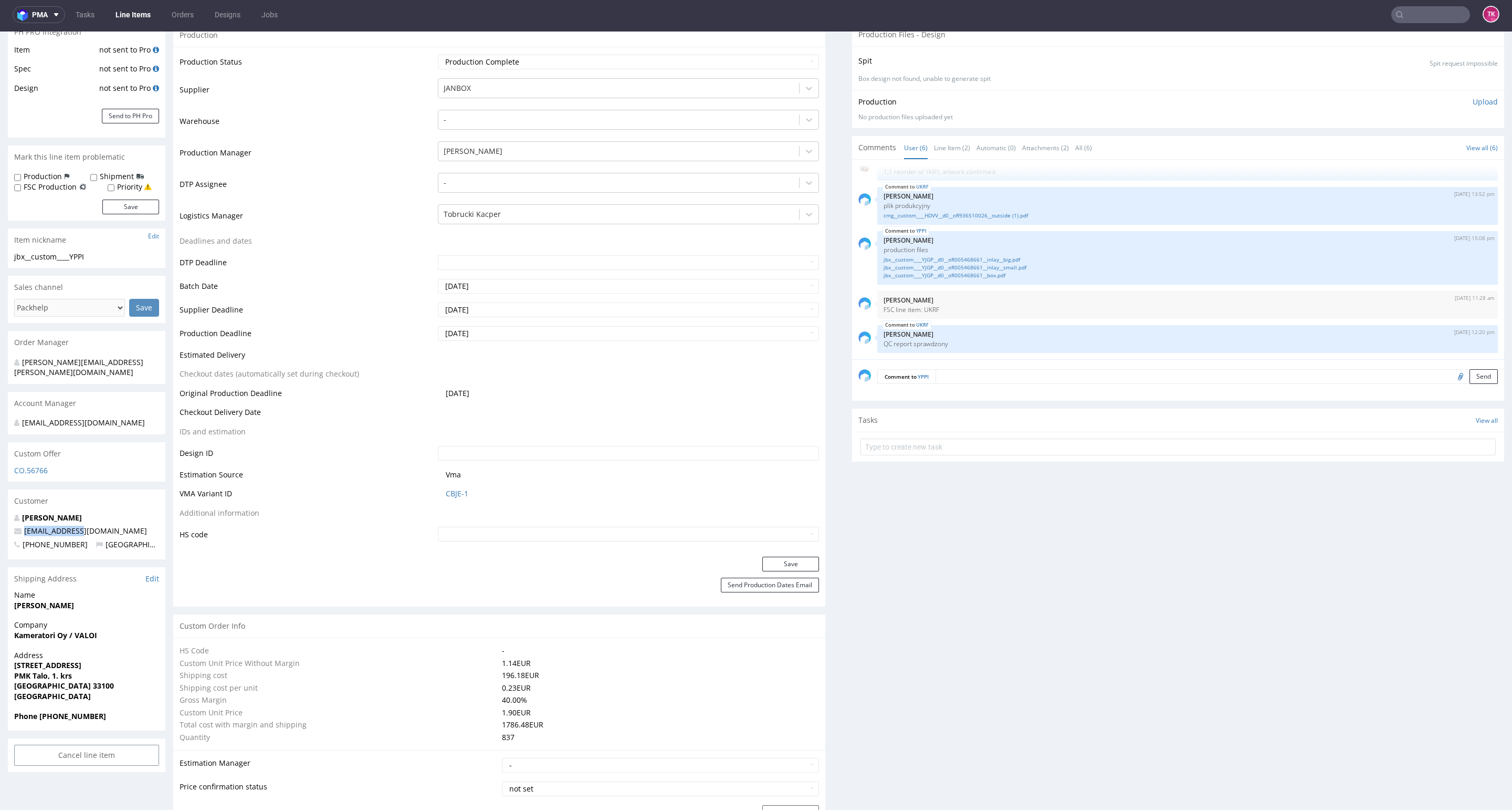
scroll to position [315, 0]
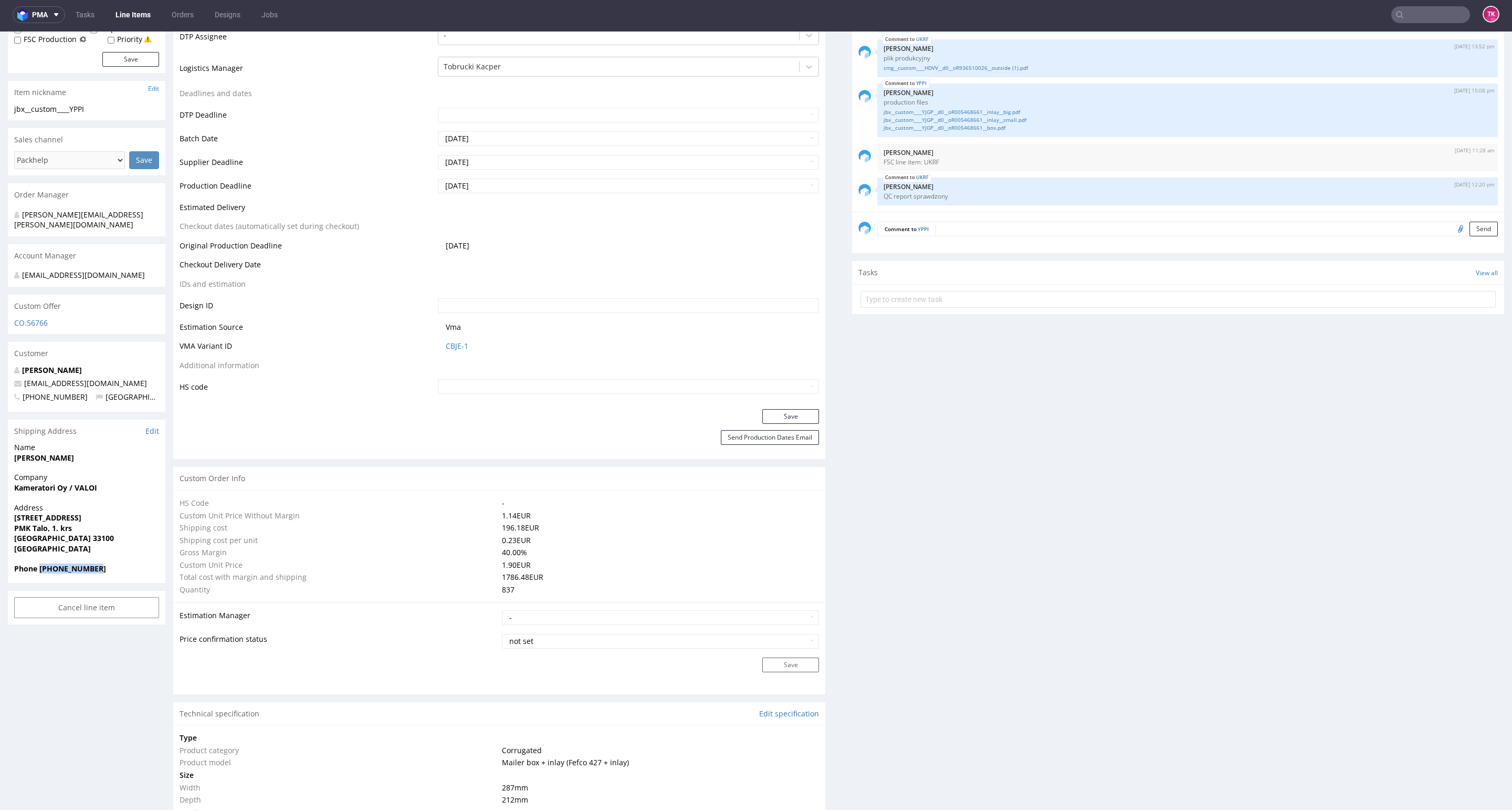
drag, startPoint x: 76, startPoint y: 562, endPoint x: 41, endPoint y: 564, distance: 35.1
click at [41, 564] on div "Phone +358408297697" at bounding box center [87, 573] width 158 height 20
copy strong "+358408297697"
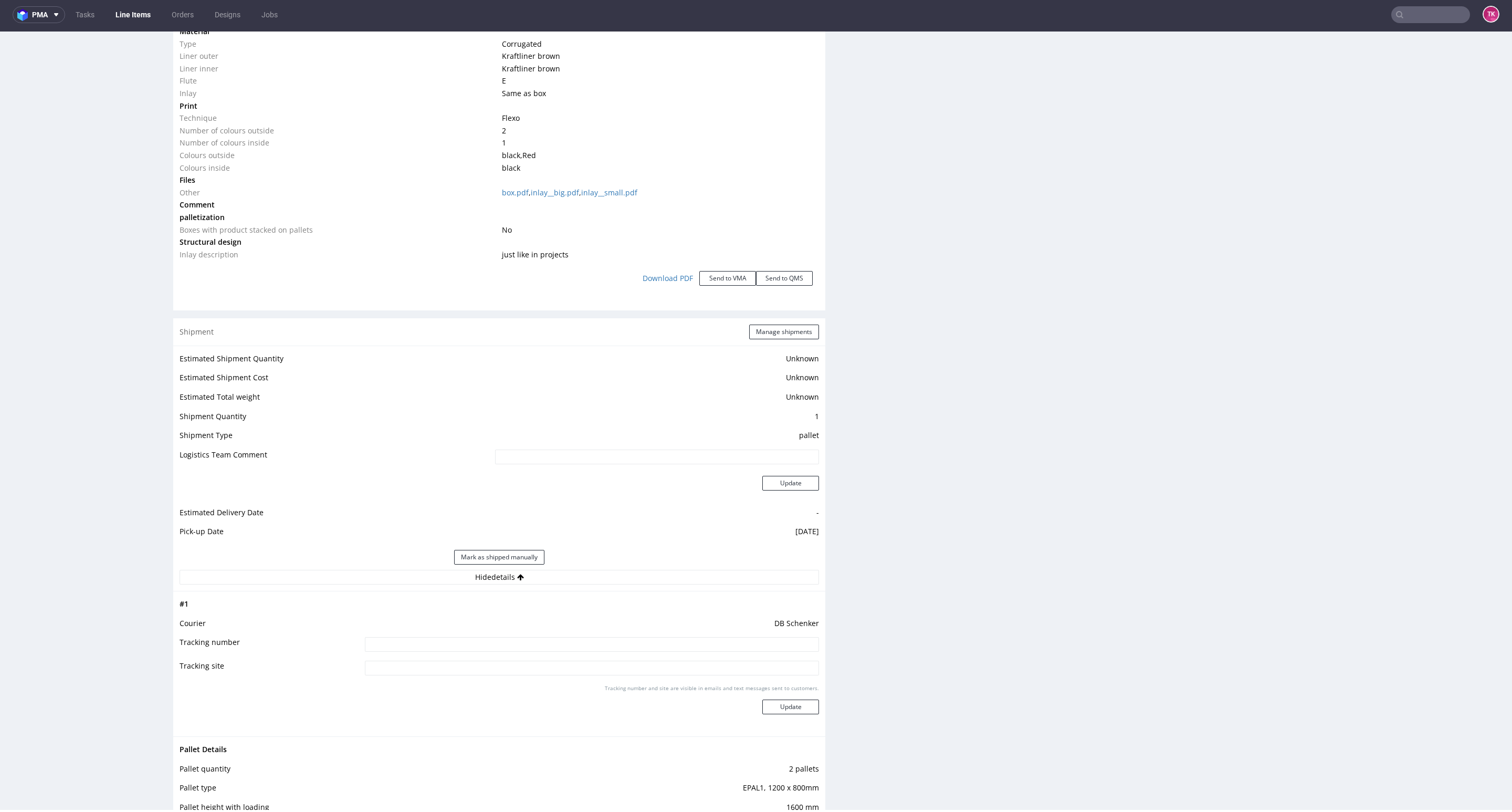
scroll to position [1182, 0]
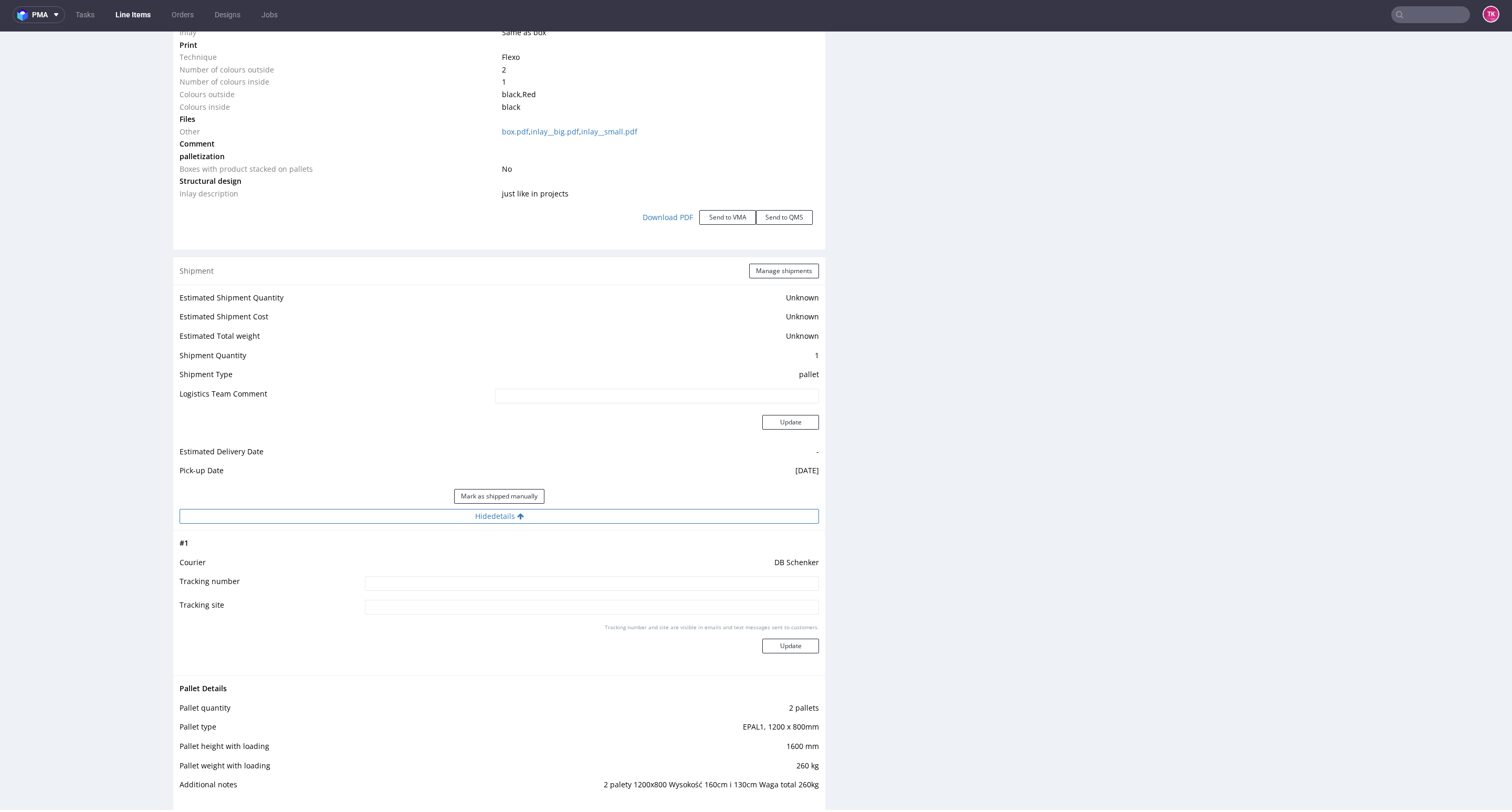
click at [658, 523] on button "Hide details" at bounding box center [499, 516] width 639 height 15
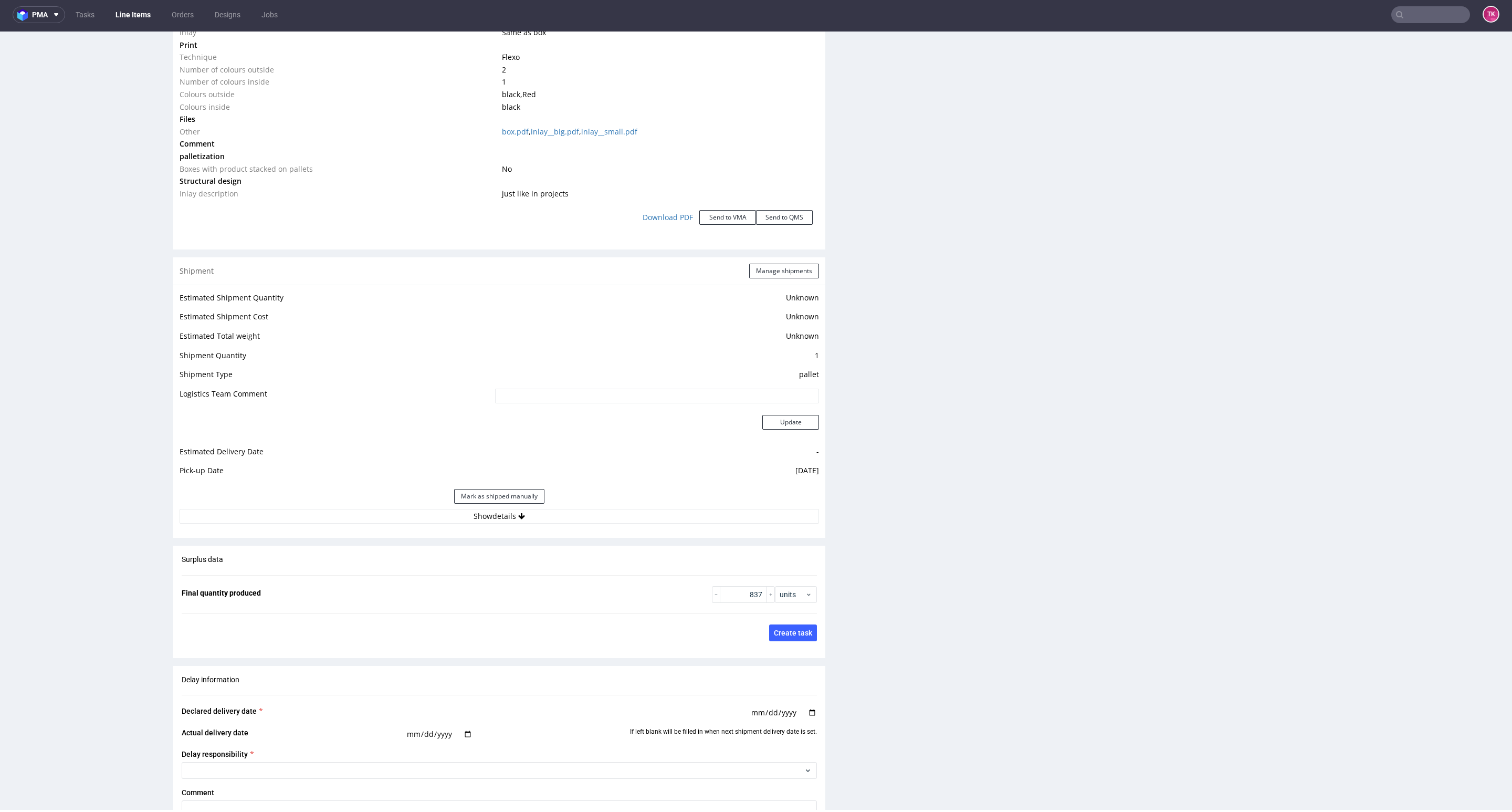
click at [652, 525] on div "Estimated Shipment Quantity Unknown Estimated Shipment Cost Unknown Estimated T…" at bounding box center [499, 407] width 652 height 245
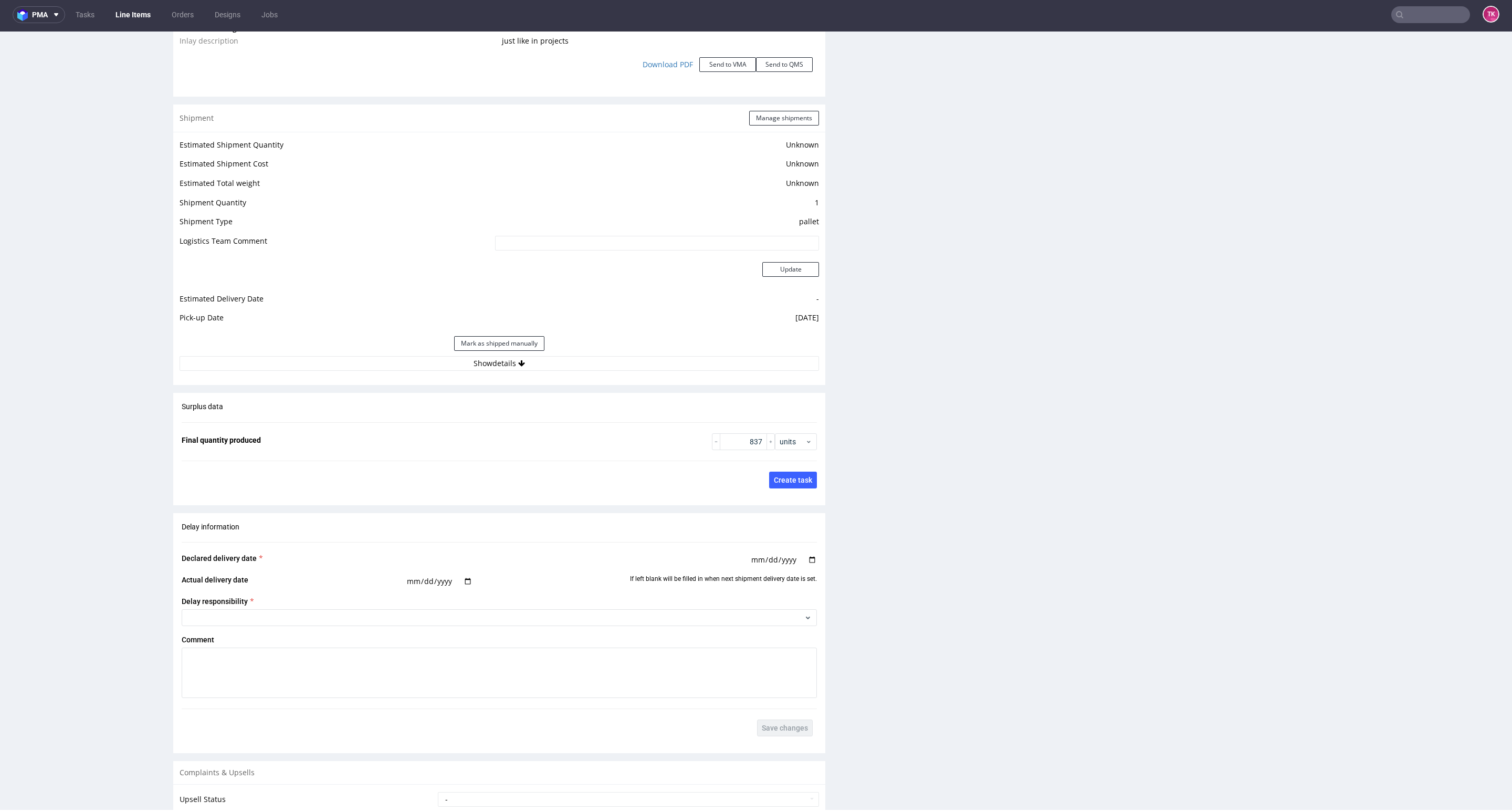
scroll to position [1524, 0]
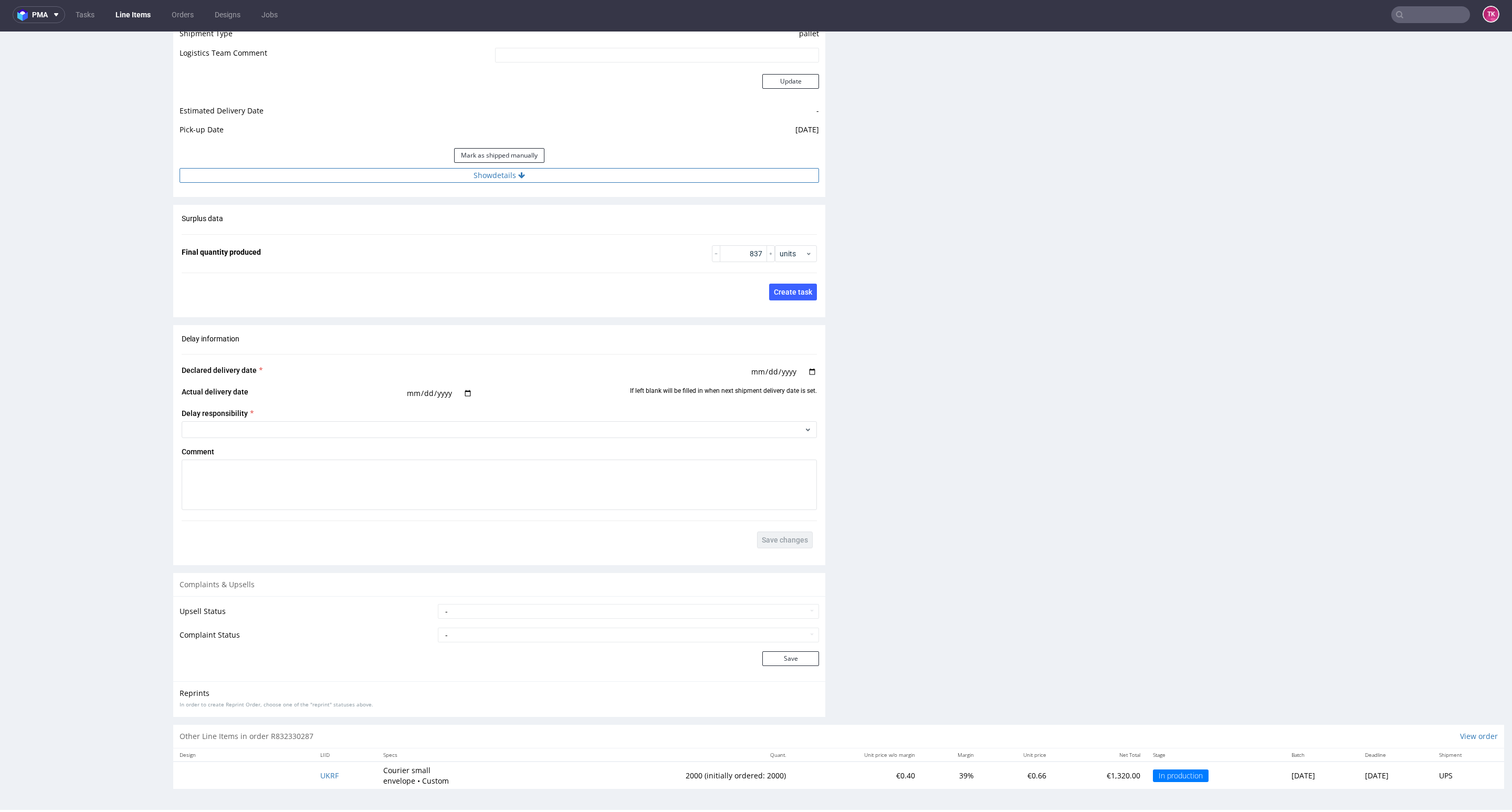
click at [716, 170] on button "Show details" at bounding box center [499, 175] width 639 height 15
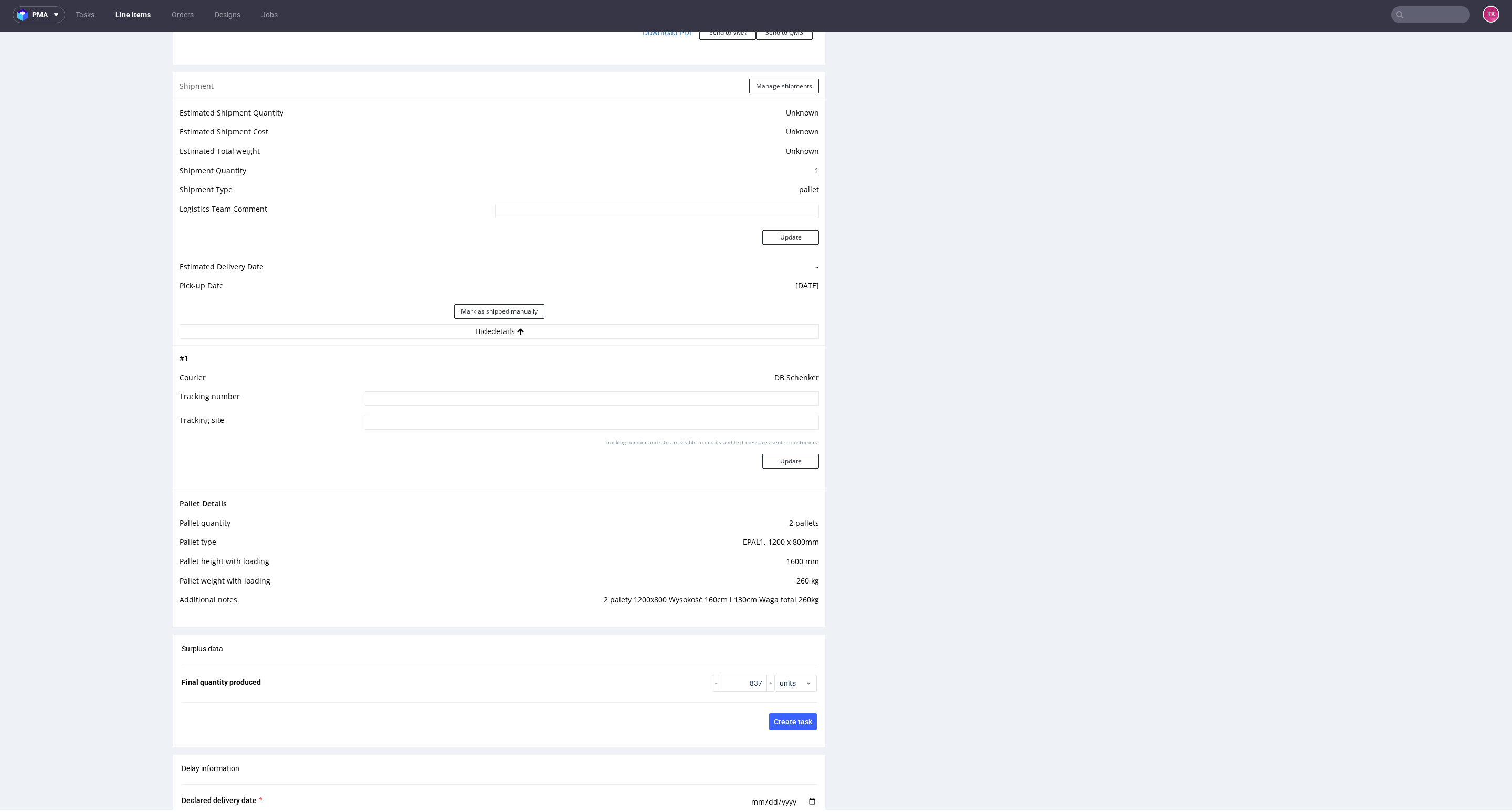
scroll to position [0, 0]
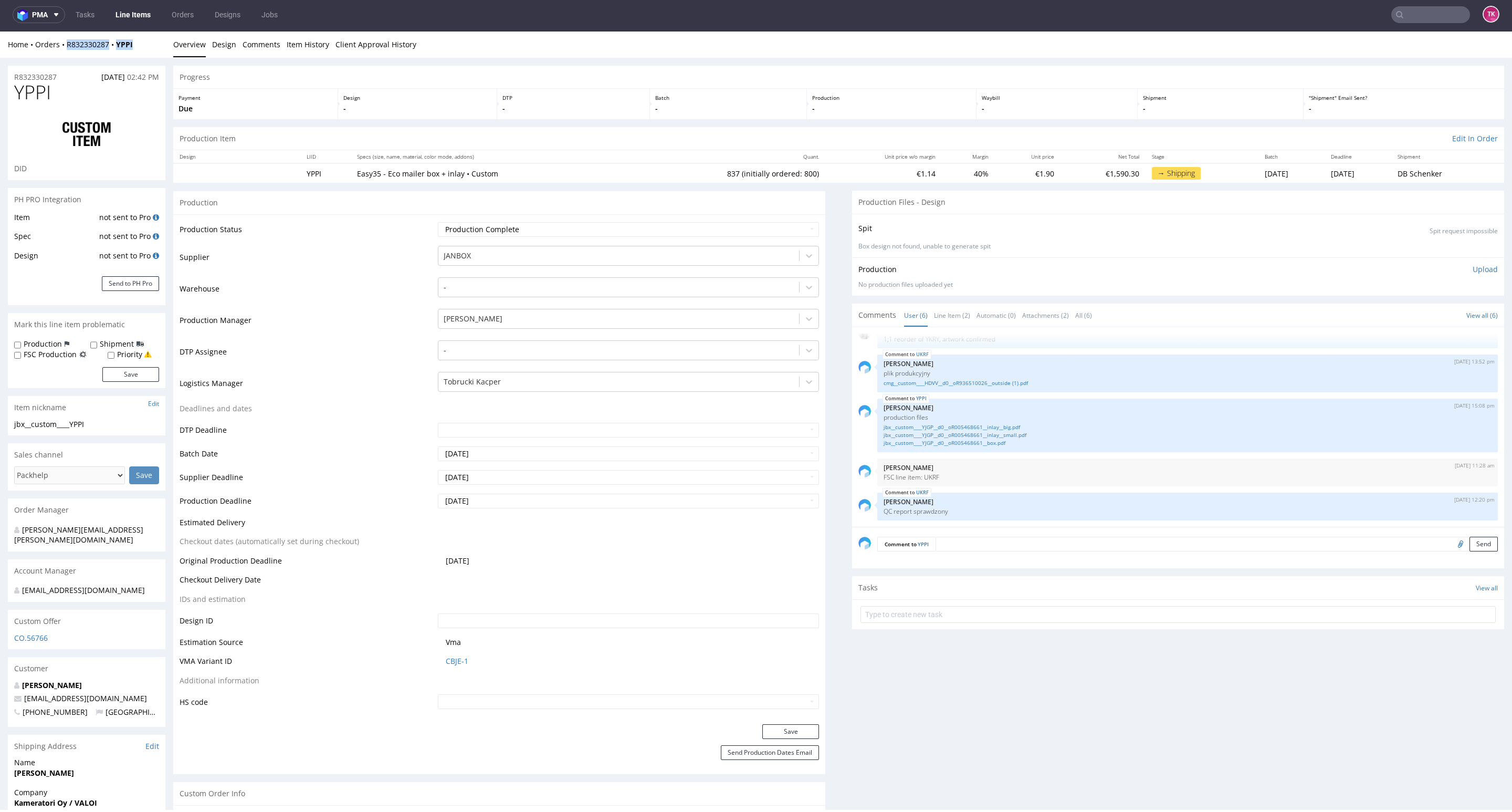
drag, startPoint x: 114, startPoint y: 49, endPoint x: 60, endPoint y: 50, distance: 54.0
click at [60, 50] on div "Home Orders R832330287 YPPI Overview Design Comments Item History Client Approv…" at bounding box center [756, 45] width 1512 height 26
copy div "R832330287 YPPI"
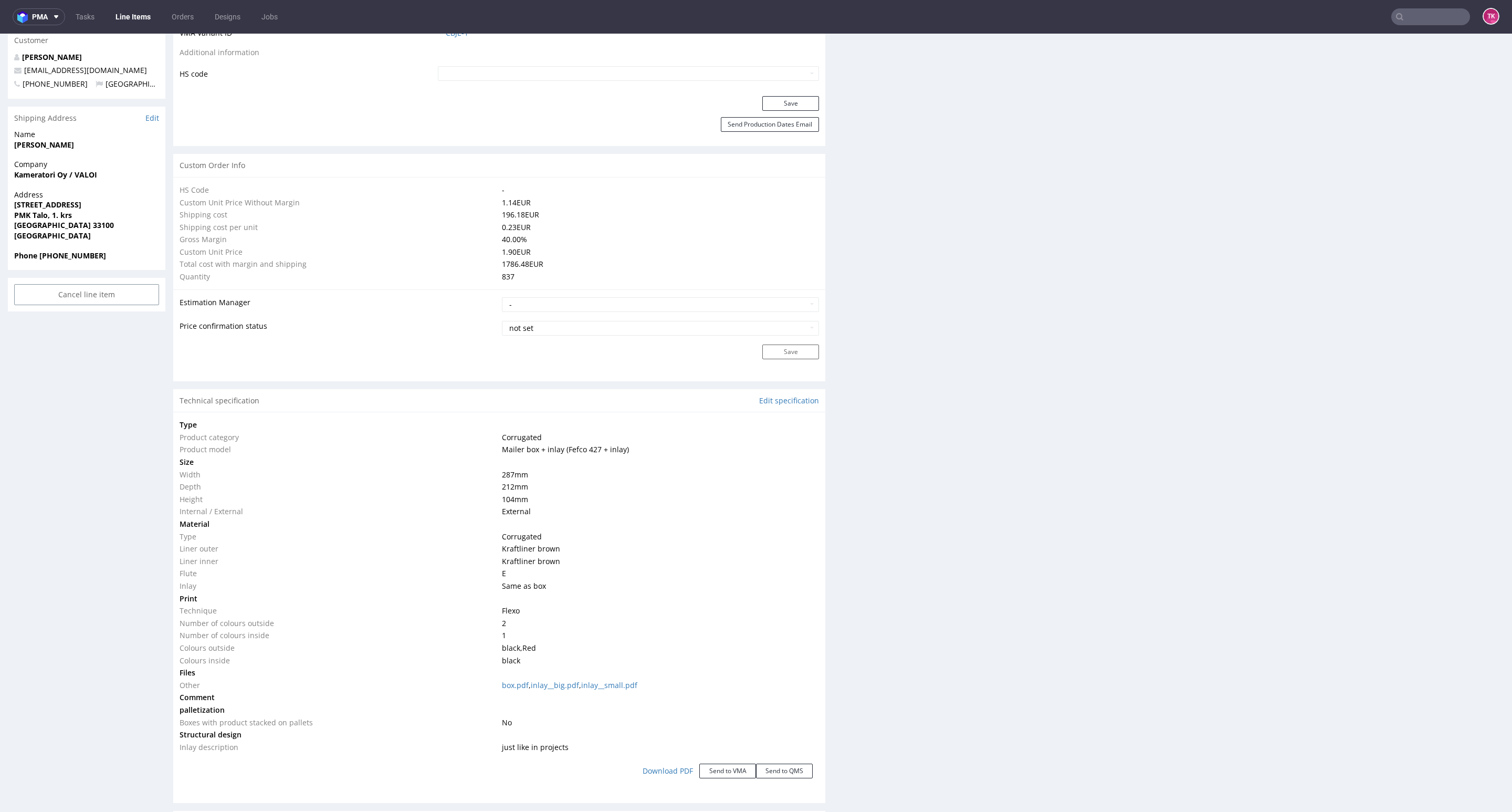
scroll to position [1798, 0]
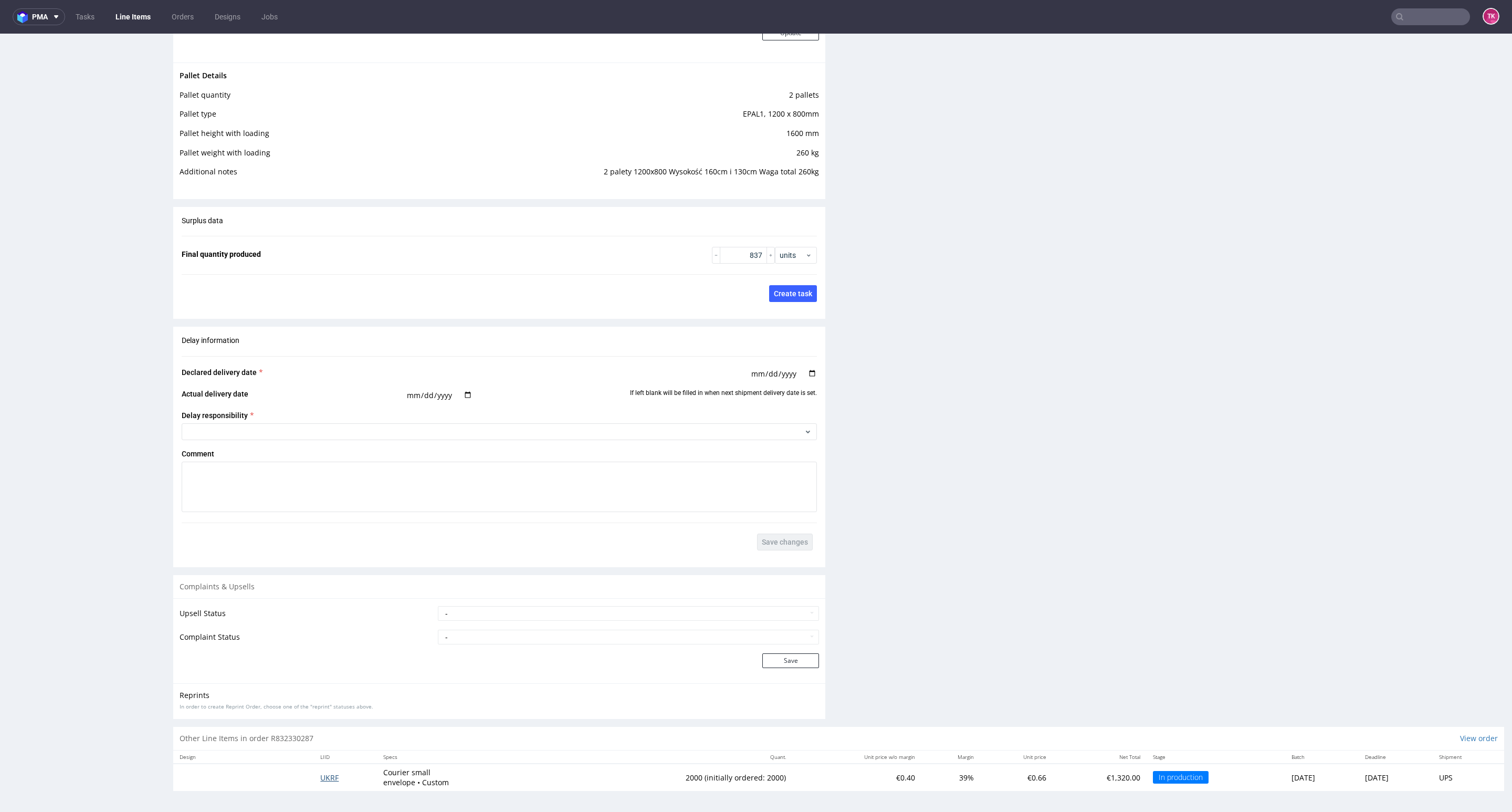
click at [320, 777] on span "UKRF" at bounding box center [329, 777] width 19 height 10
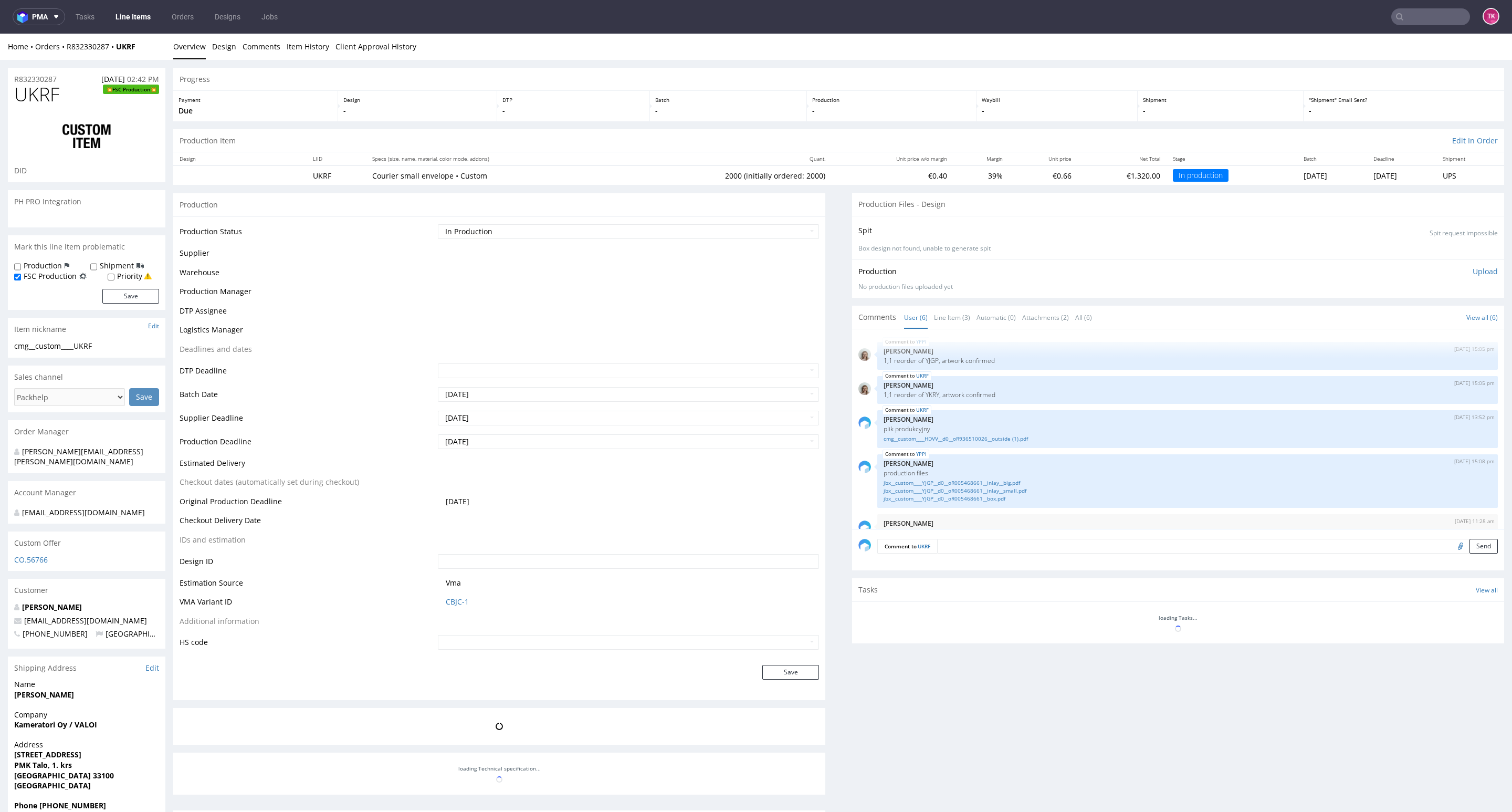
scroll to position [54, 0]
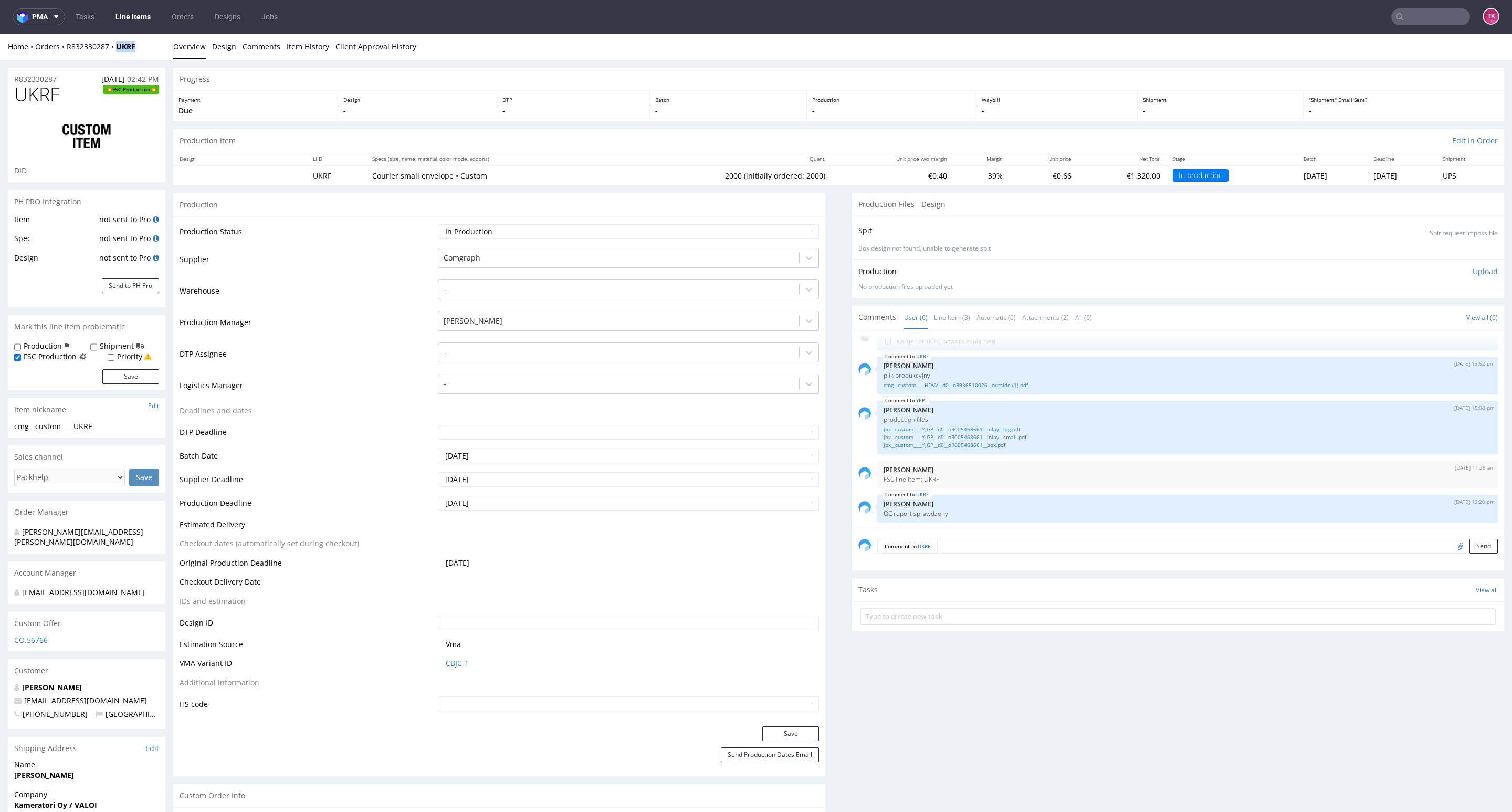
drag, startPoint x: 141, startPoint y: 48, endPoint x: 112, endPoint y: 57, distance: 30.4
click at [112, 57] on div "Home Orders R832330287 UKRF Overview Design Comments Item History Client Approv…" at bounding box center [756, 47] width 1512 height 26
copy strong "UKRF"
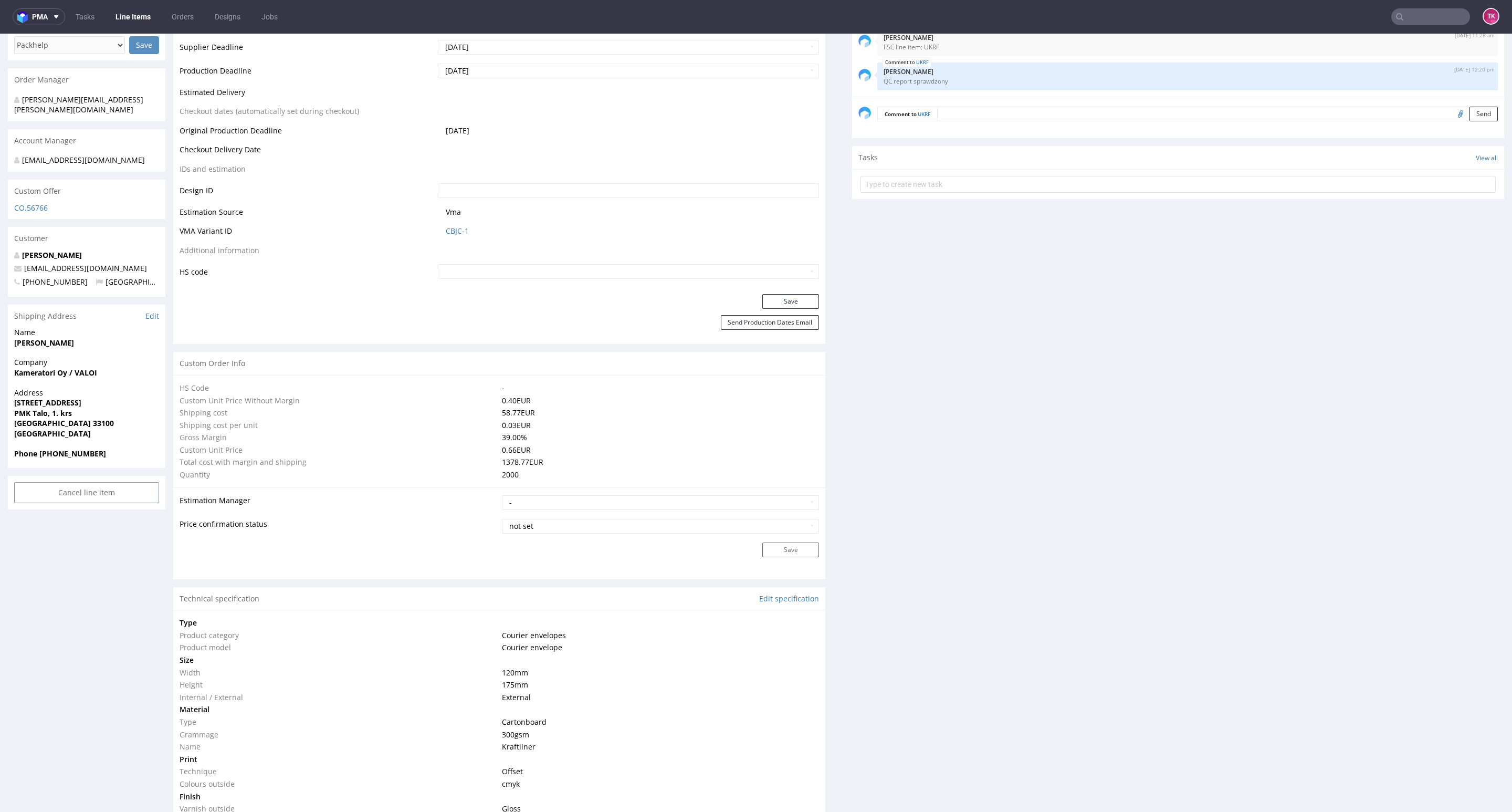
scroll to position [1410, 0]
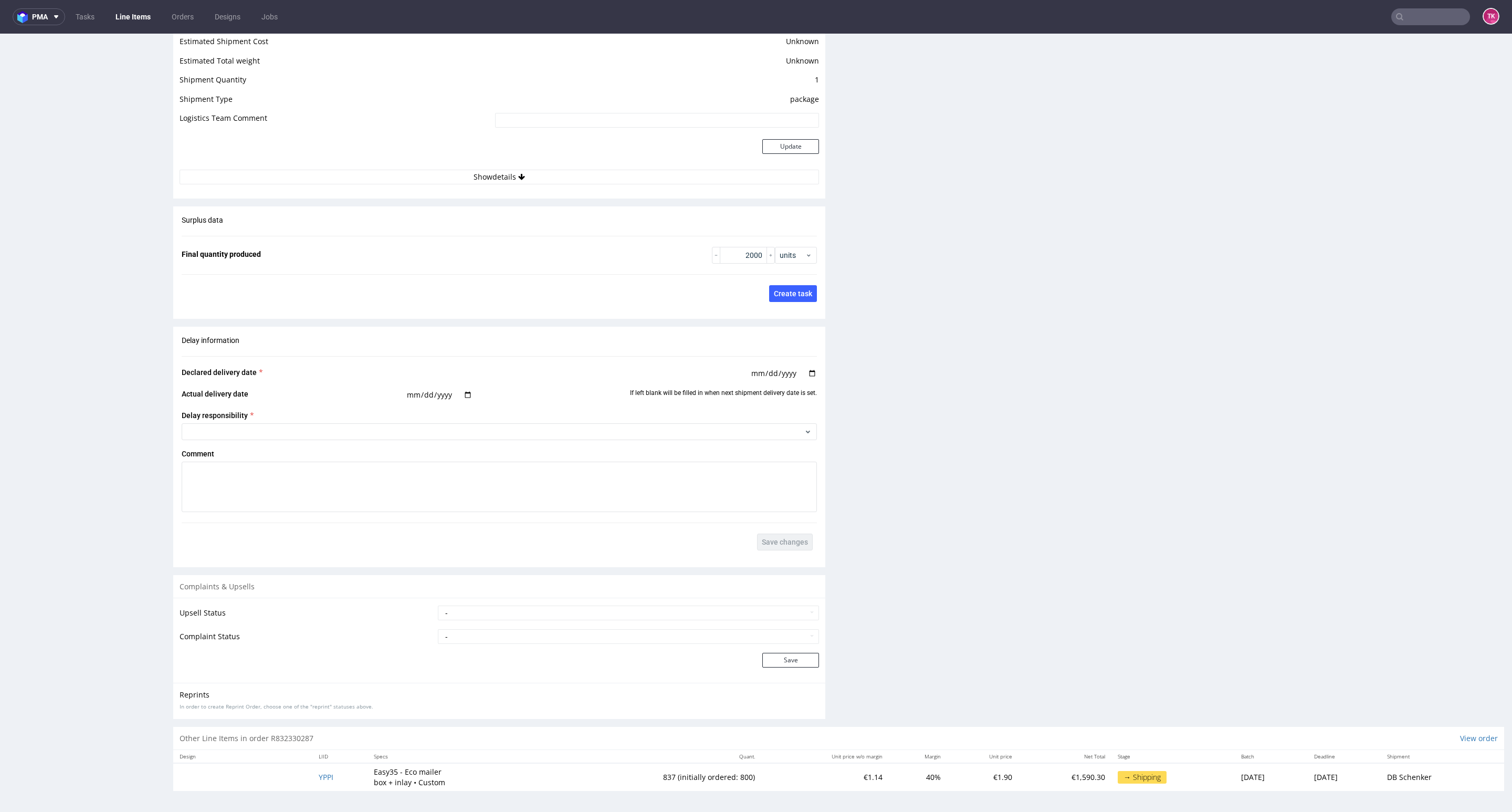
click at [312, 783] on td "YPPI" at bounding box center [340, 777] width 55 height 27
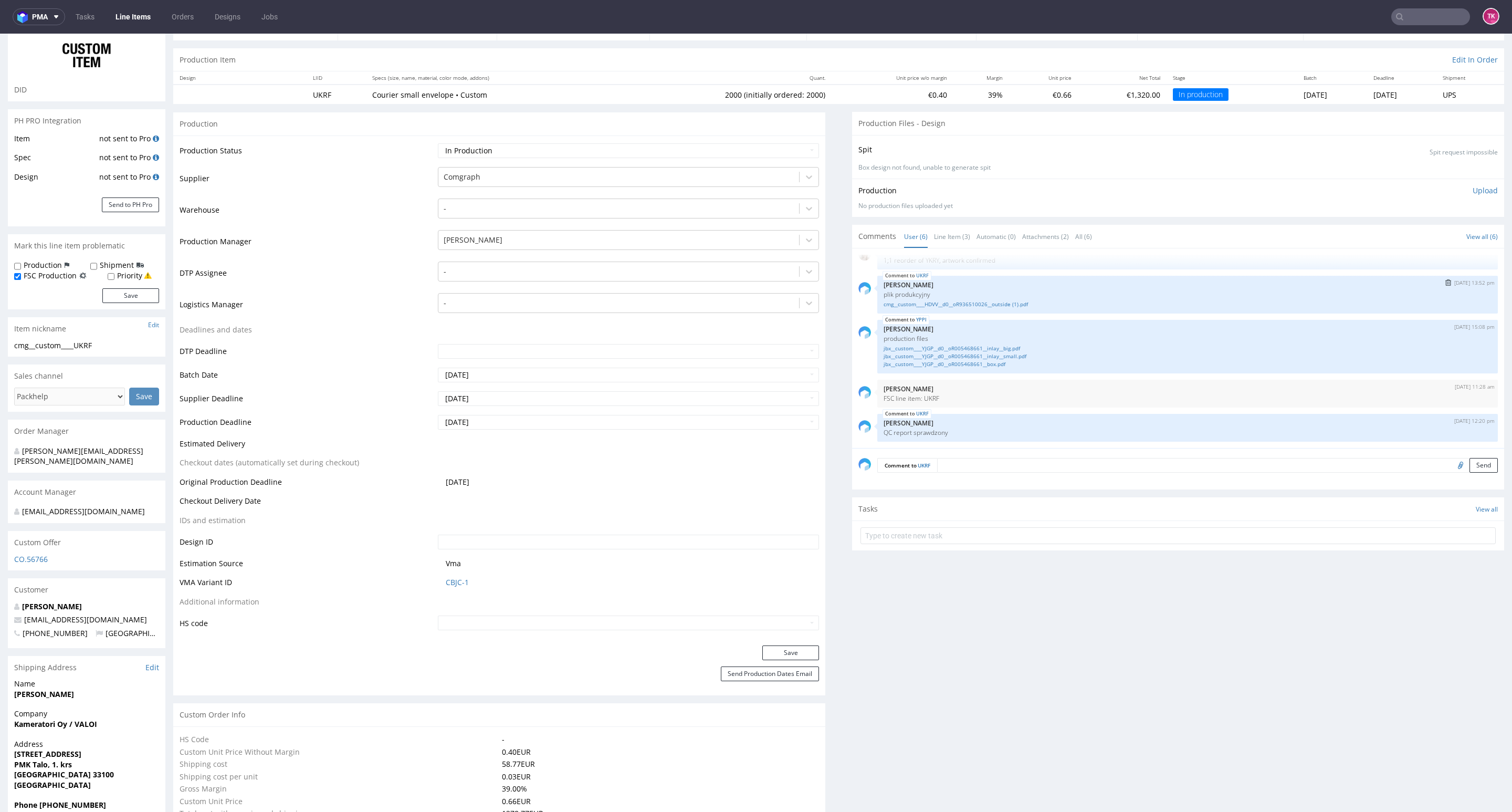
scroll to position [0, 0]
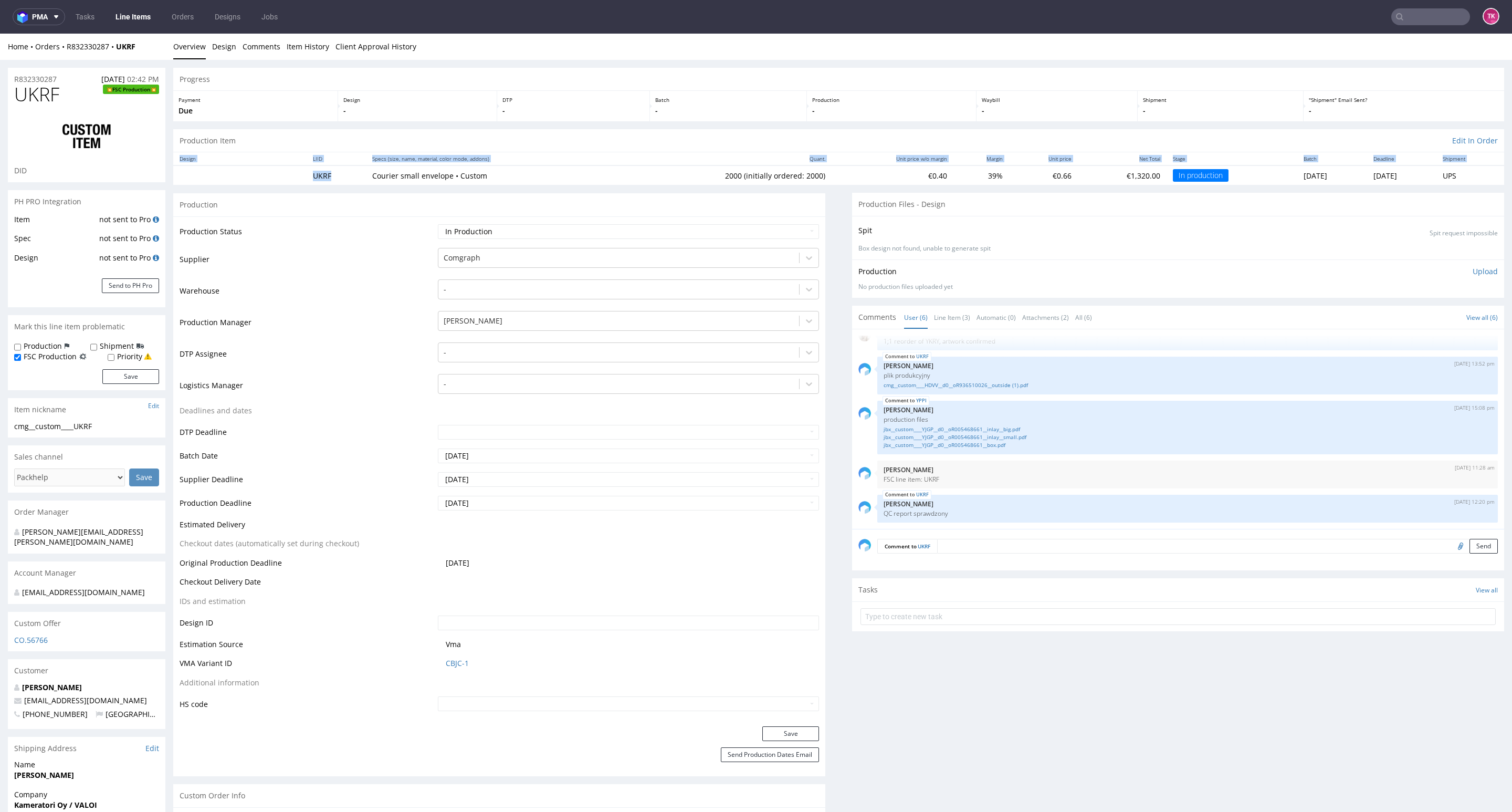
drag, startPoint x: 350, startPoint y: 184, endPoint x: 461, endPoint y: 186, distance: 111.0
click at [543, 177] on p "Courier small envelope • Custom" at bounding box center [491, 176] width 236 height 11
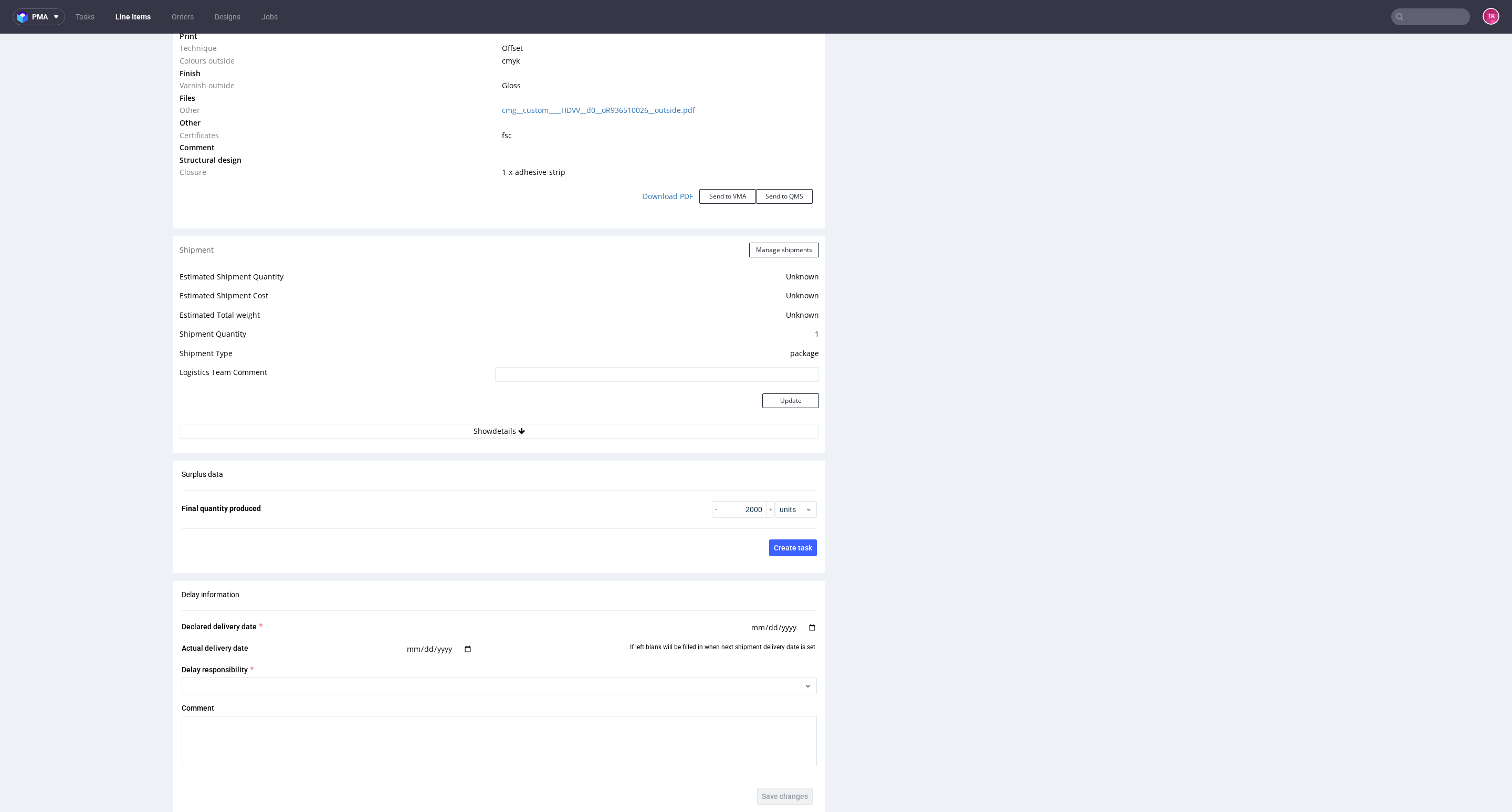
scroll to position [1410, 0]
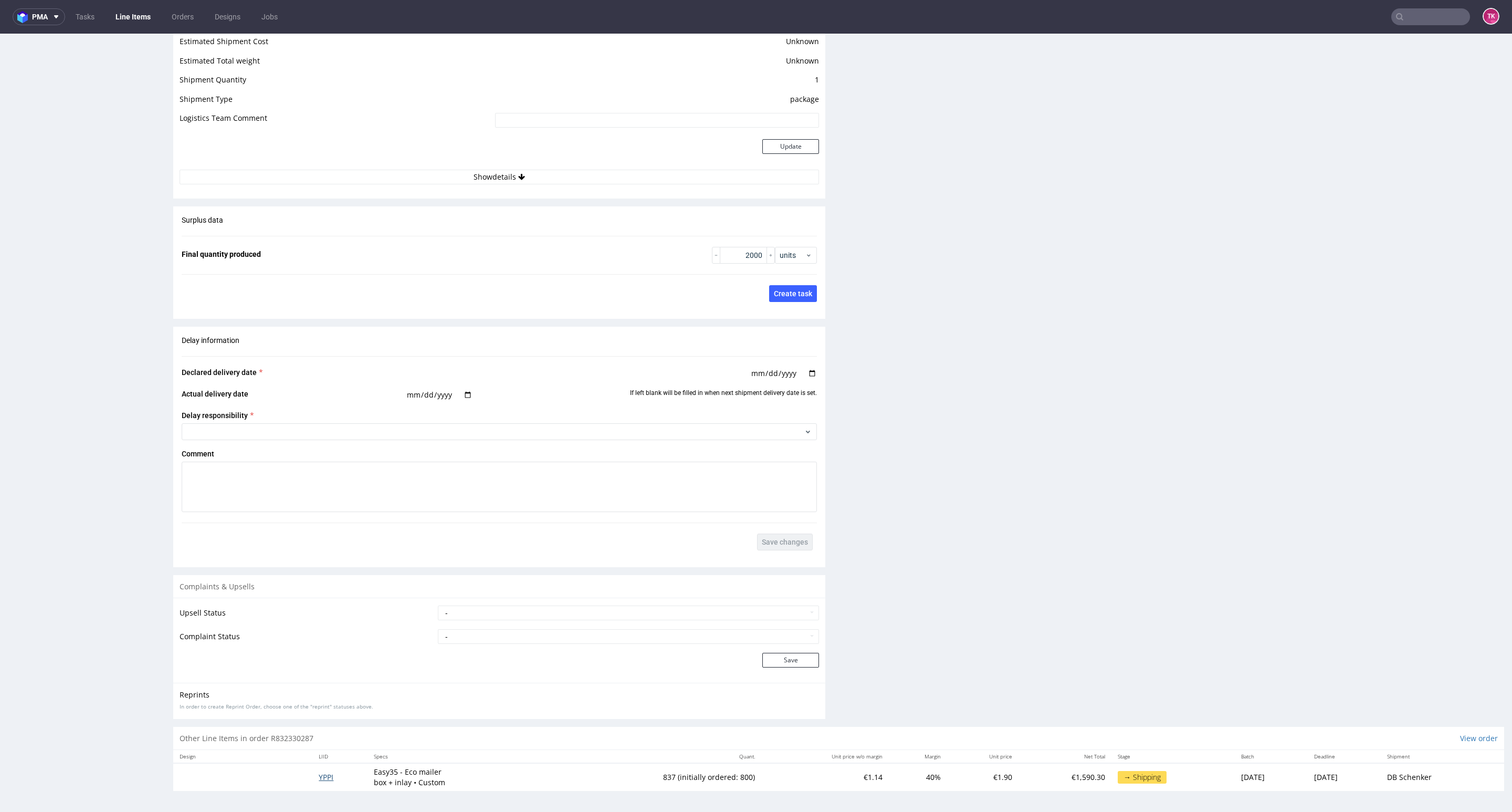
click at [319, 782] on span "YPPI" at bounding box center [326, 777] width 15 height 10
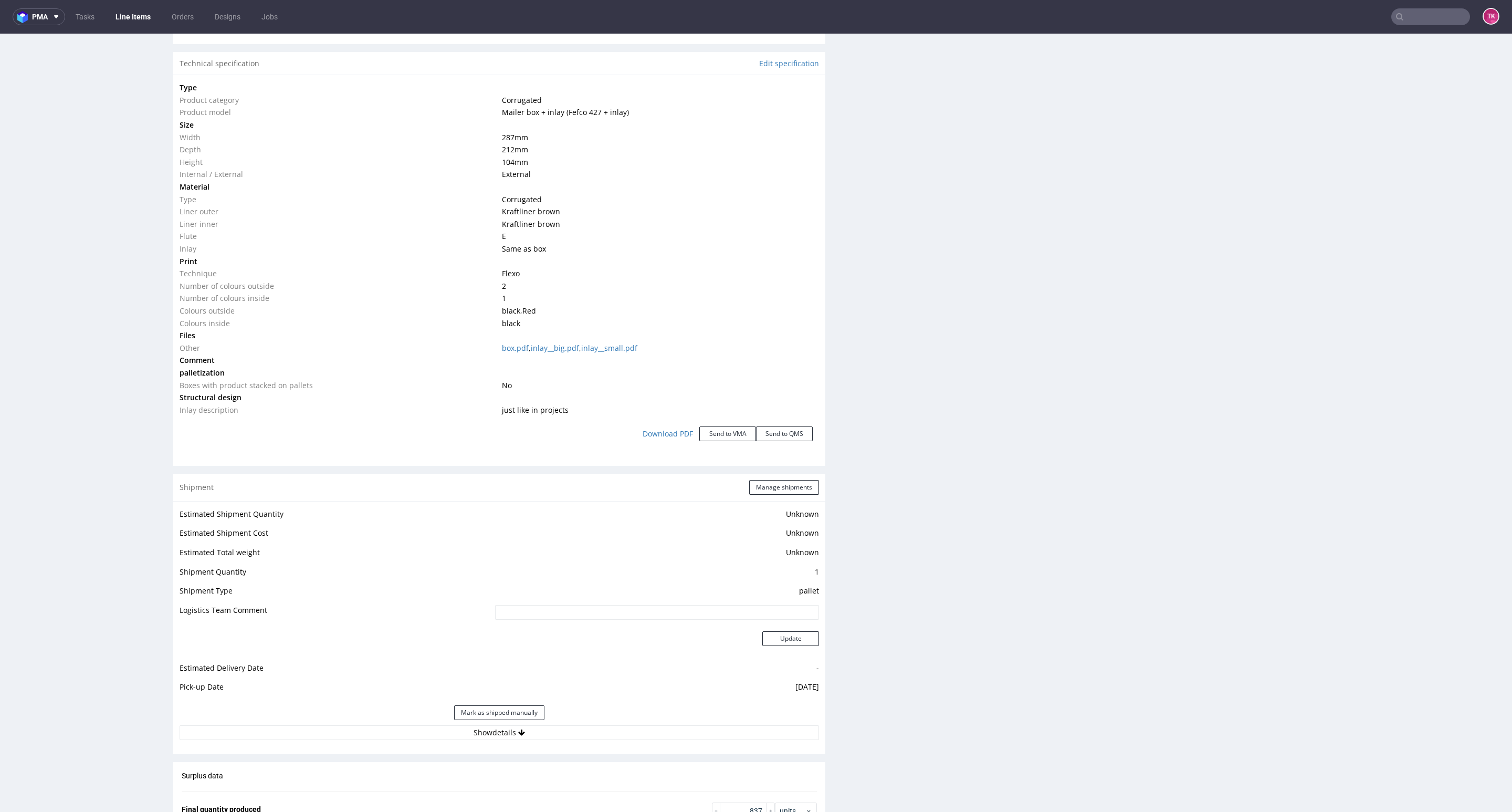
scroll to position [1024, 0]
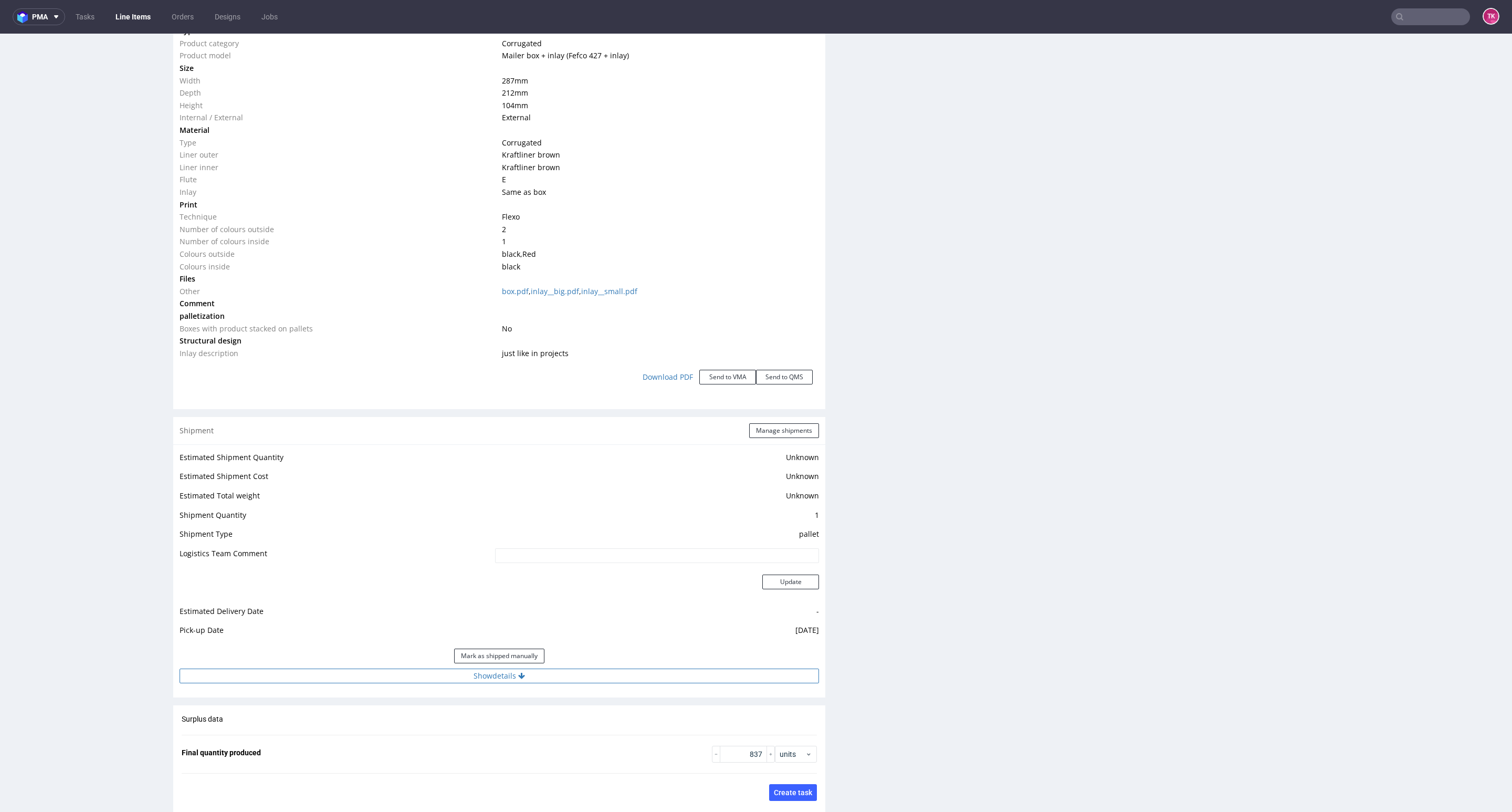
click at [743, 671] on button "Show details" at bounding box center [499, 676] width 639 height 15
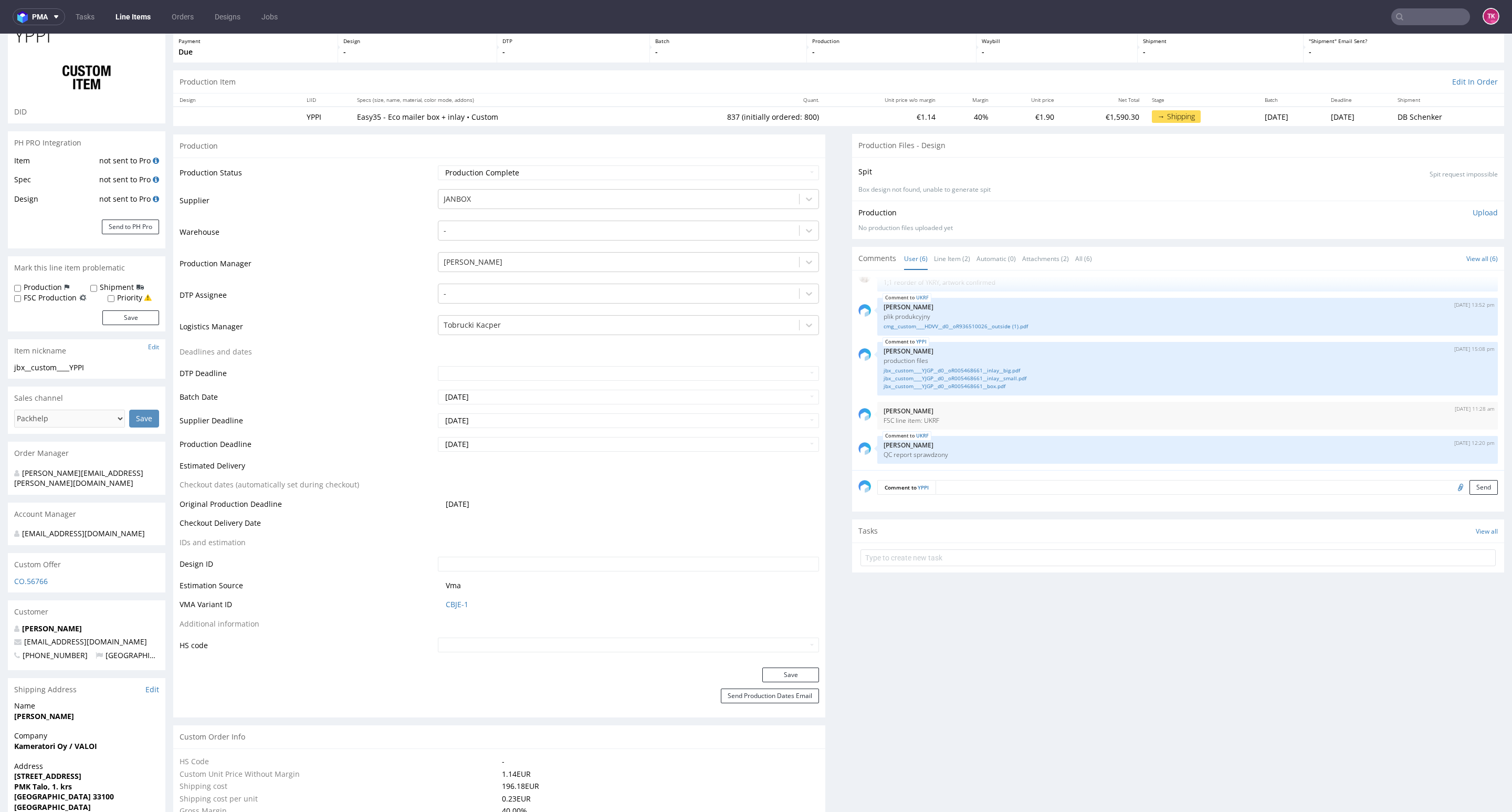
scroll to position [0, 0]
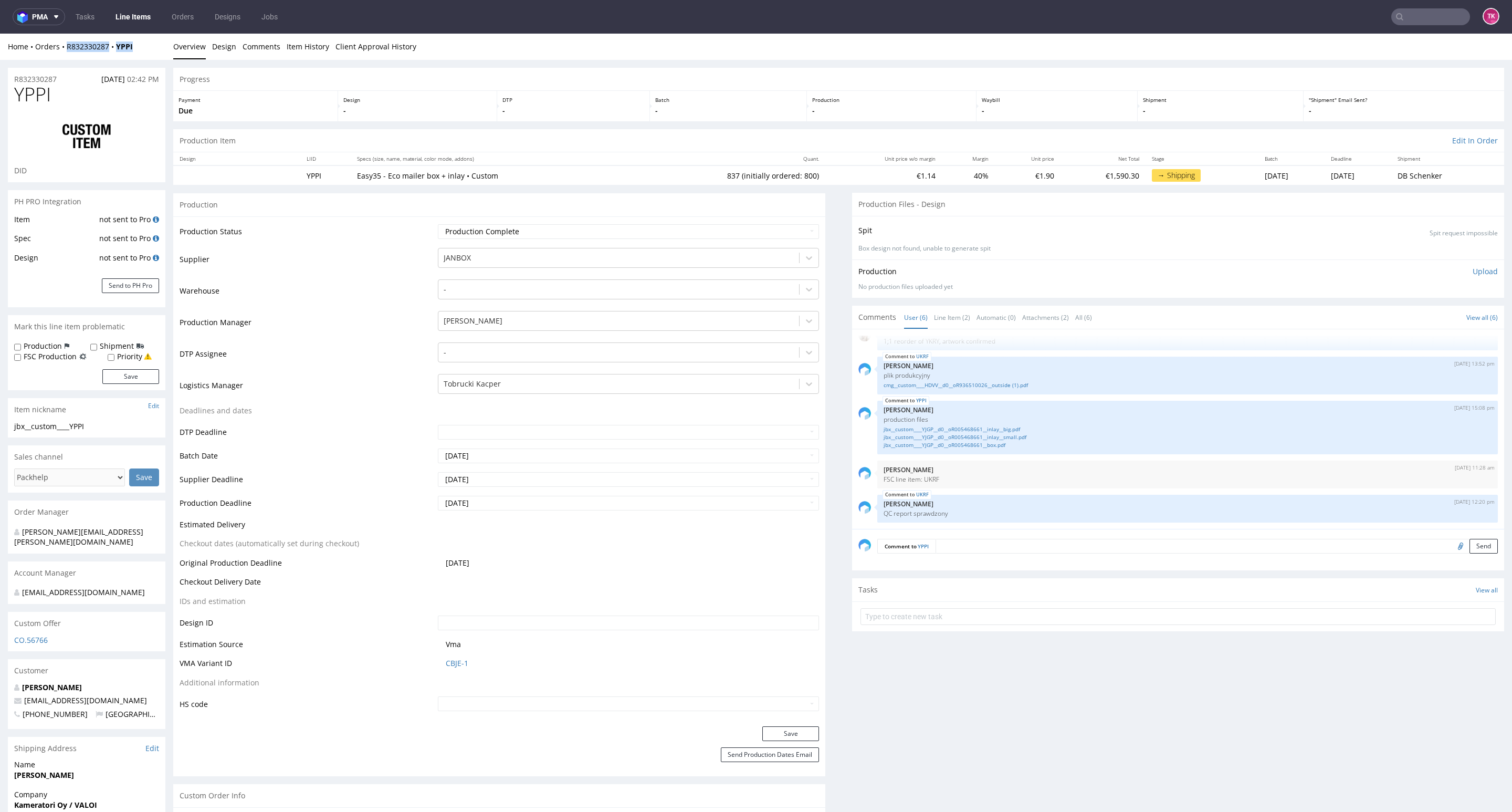
drag, startPoint x: 131, startPoint y: 48, endPoint x: 66, endPoint y: 53, distance: 65.2
click at [66, 53] on div "Home Orders R832330287 YPPI Overview Design Comments Item History Client Approv…" at bounding box center [756, 47] width 1512 height 26
copy div "R832330287 YPPI"
click at [138, 23] on link "Line Items" at bounding box center [133, 17] width 48 height 17
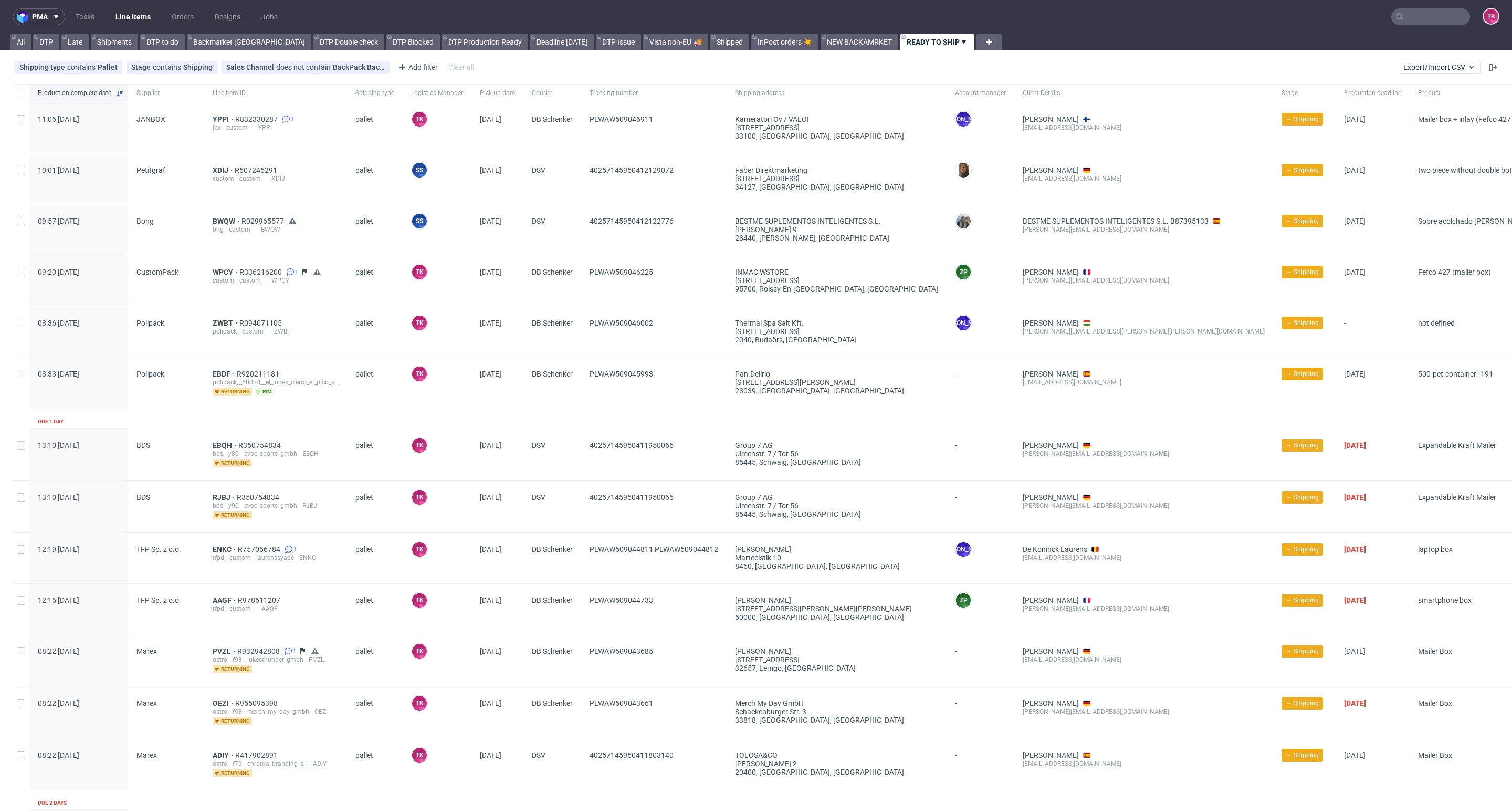
click at [138, 23] on link "Line Items" at bounding box center [133, 17] width 48 height 17
click at [141, 22] on link "Line Items" at bounding box center [133, 17] width 48 height 17
click at [124, 16] on link "Line Items" at bounding box center [133, 17] width 48 height 17
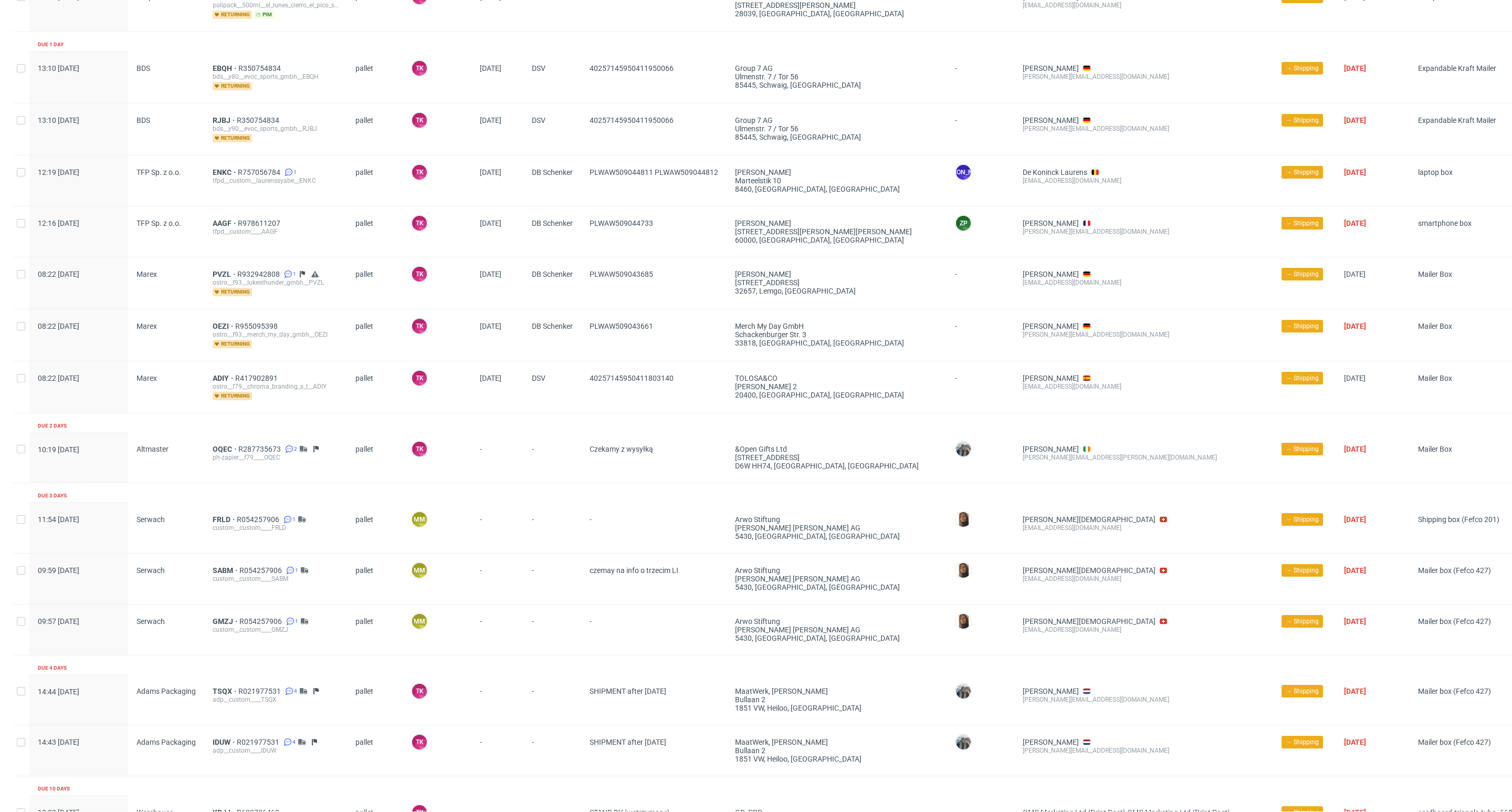
scroll to position [449, 0]
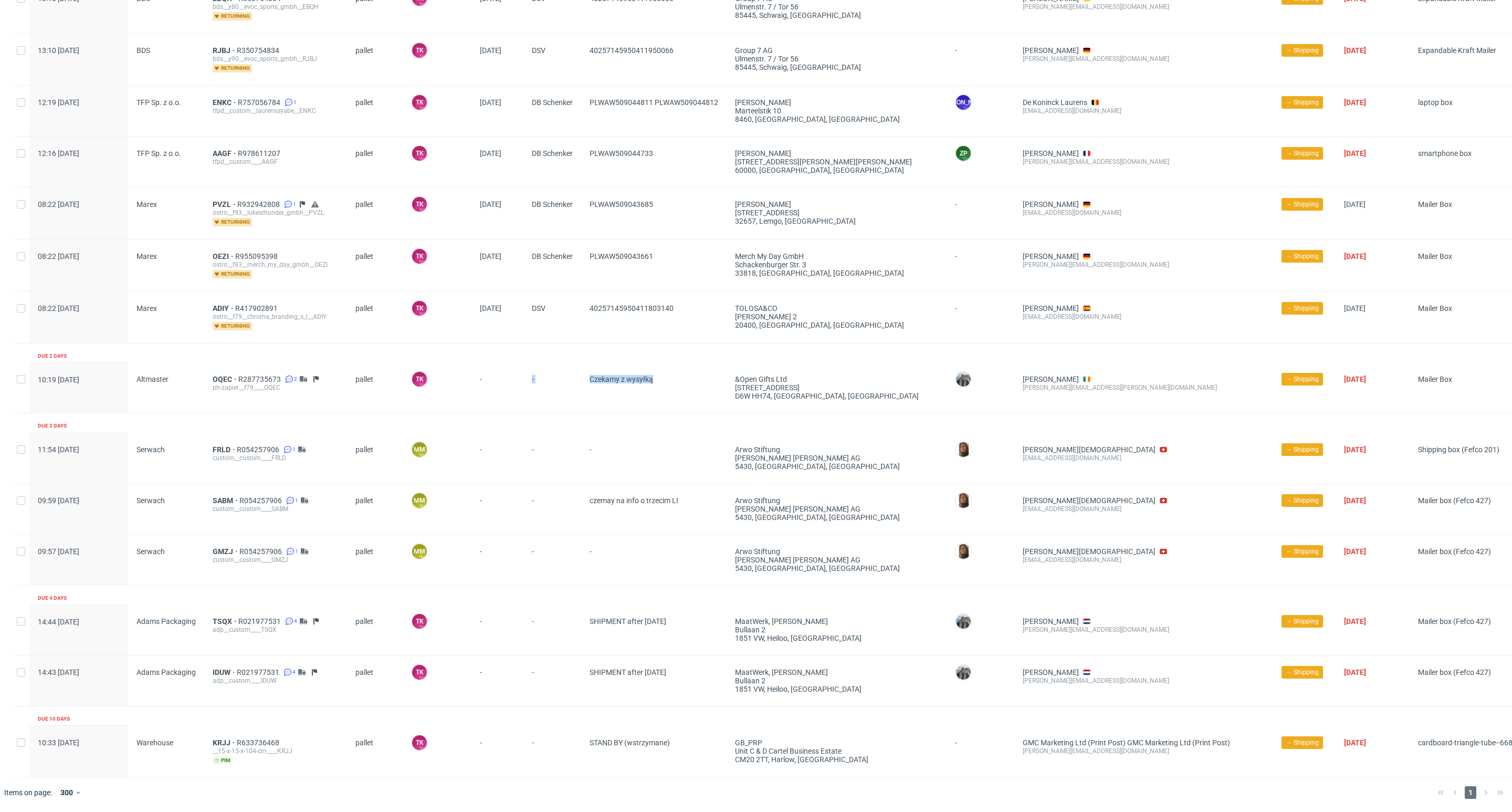
drag, startPoint x: 669, startPoint y: 386, endPoint x: 496, endPoint y: 397, distance: 173.3
click at [496, 397] on div "10:19 Wed 24.09.2025 Altmaster OQEC R287735673 2 ph-zapier__f79____OQEC pallet …" at bounding box center [787, 387] width 1548 height 51
click at [496, 402] on div "-" at bounding box center [497, 387] width 52 height 50
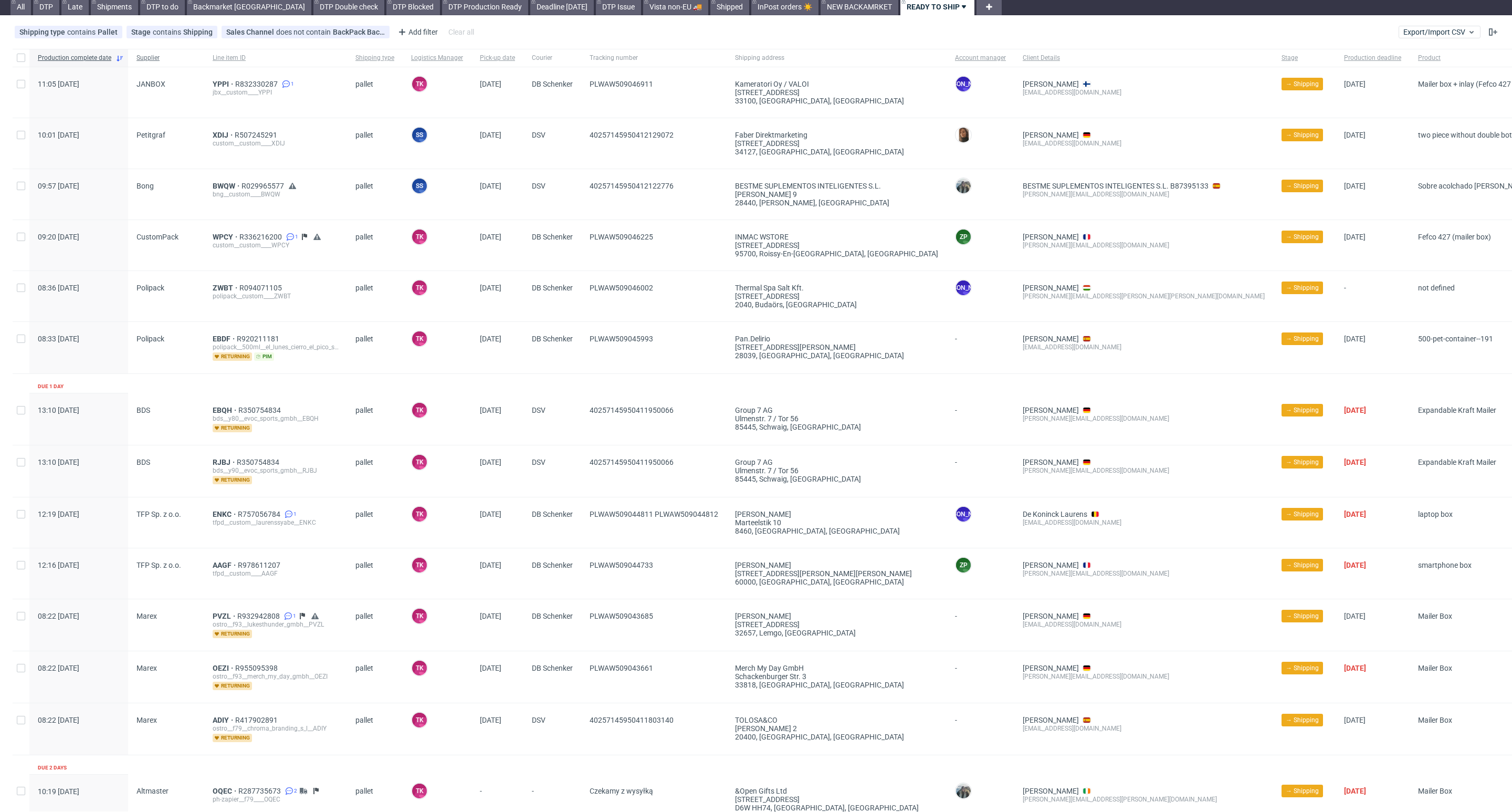
scroll to position [0, 0]
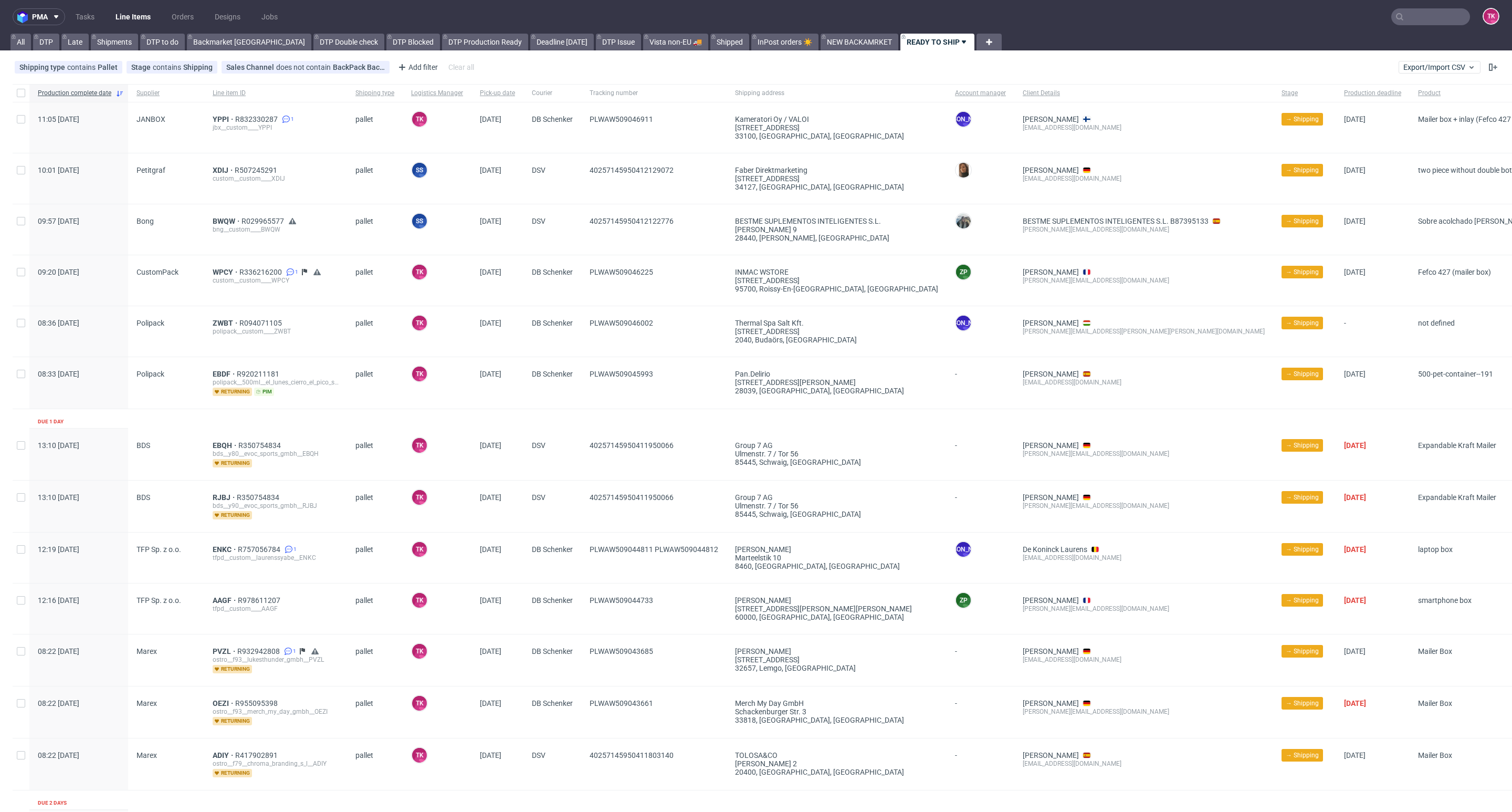
click at [116, 20] on link "Line Items" at bounding box center [133, 17] width 48 height 17
click at [142, 24] on nav "pma Tasks Line Items Orders Designs Jobs TK" at bounding box center [756, 17] width 1512 height 33
click at [144, 22] on link "Line Items" at bounding box center [133, 17] width 48 height 17
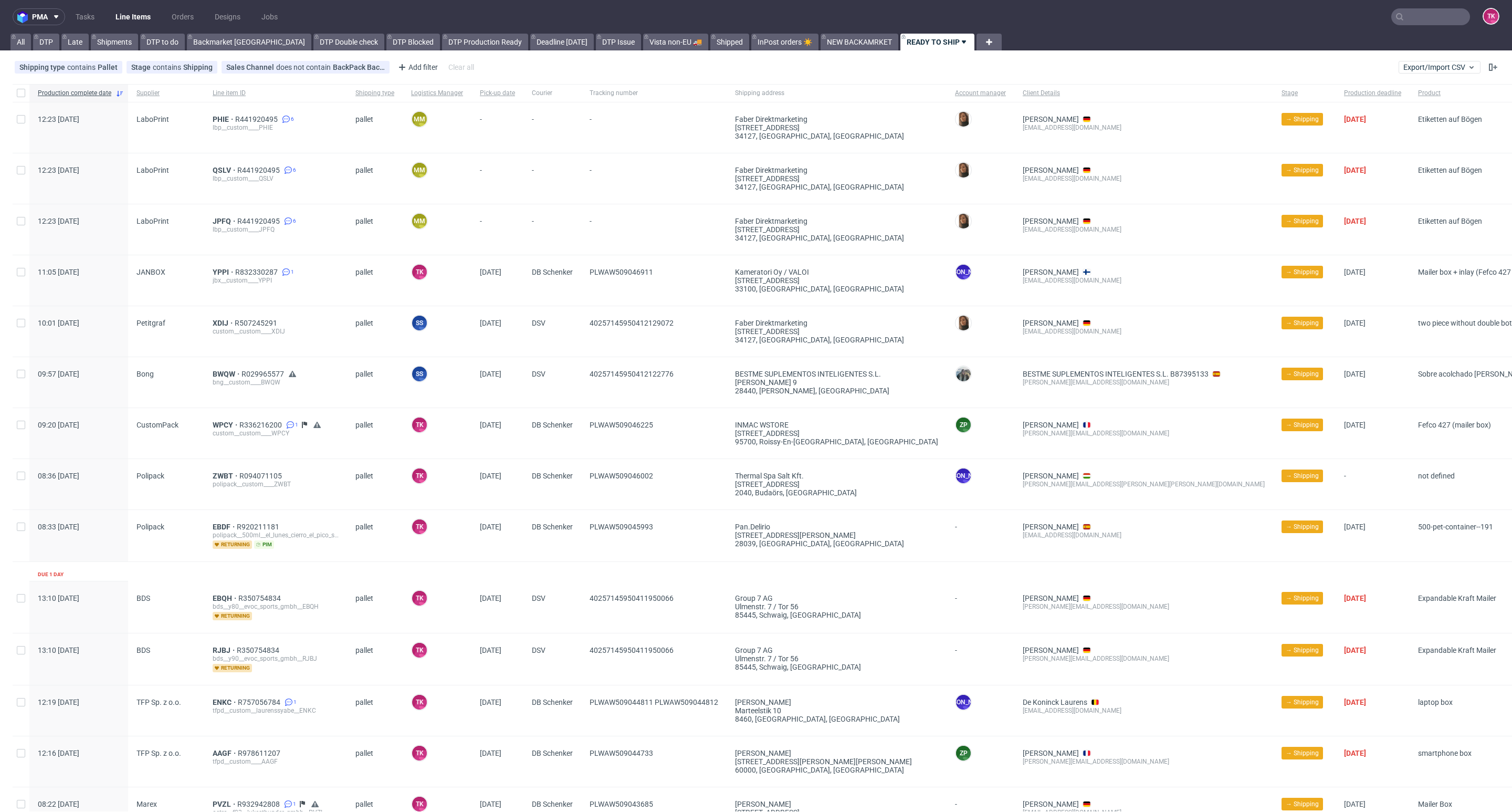
click at [115, 20] on link "Line Items" at bounding box center [133, 17] width 48 height 17
drag, startPoint x: 215, startPoint y: 165, endPoint x: 220, endPoint y: 174, distance: 10.3
drag, startPoint x: 225, startPoint y: 125, endPoint x: 221, endPoint y: 120, distance: 6.4
click at [134, 11] on link "Line Items" at bounding box center [133, 17] width 48 height 17
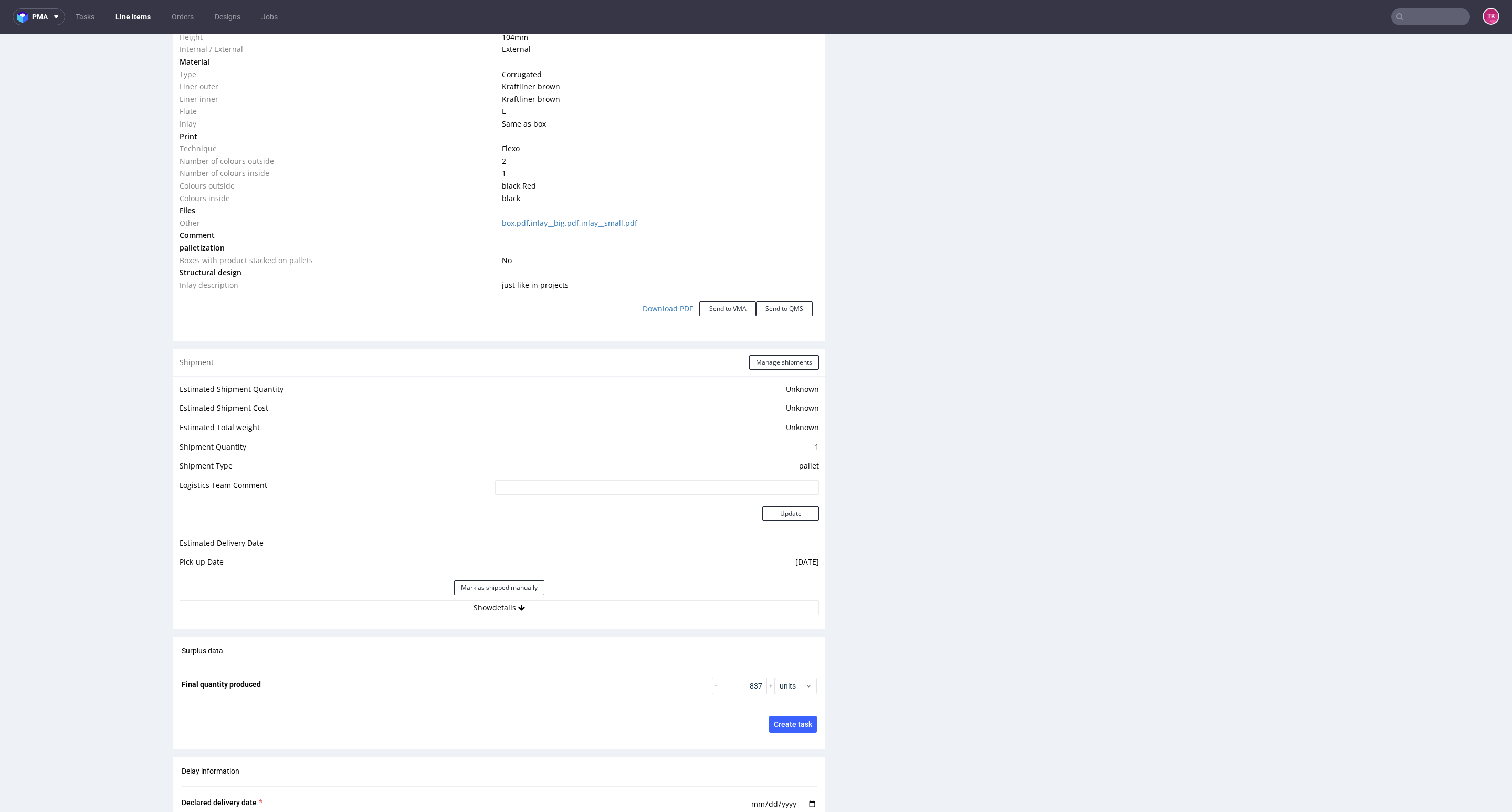
scroll to position [1103, 0]
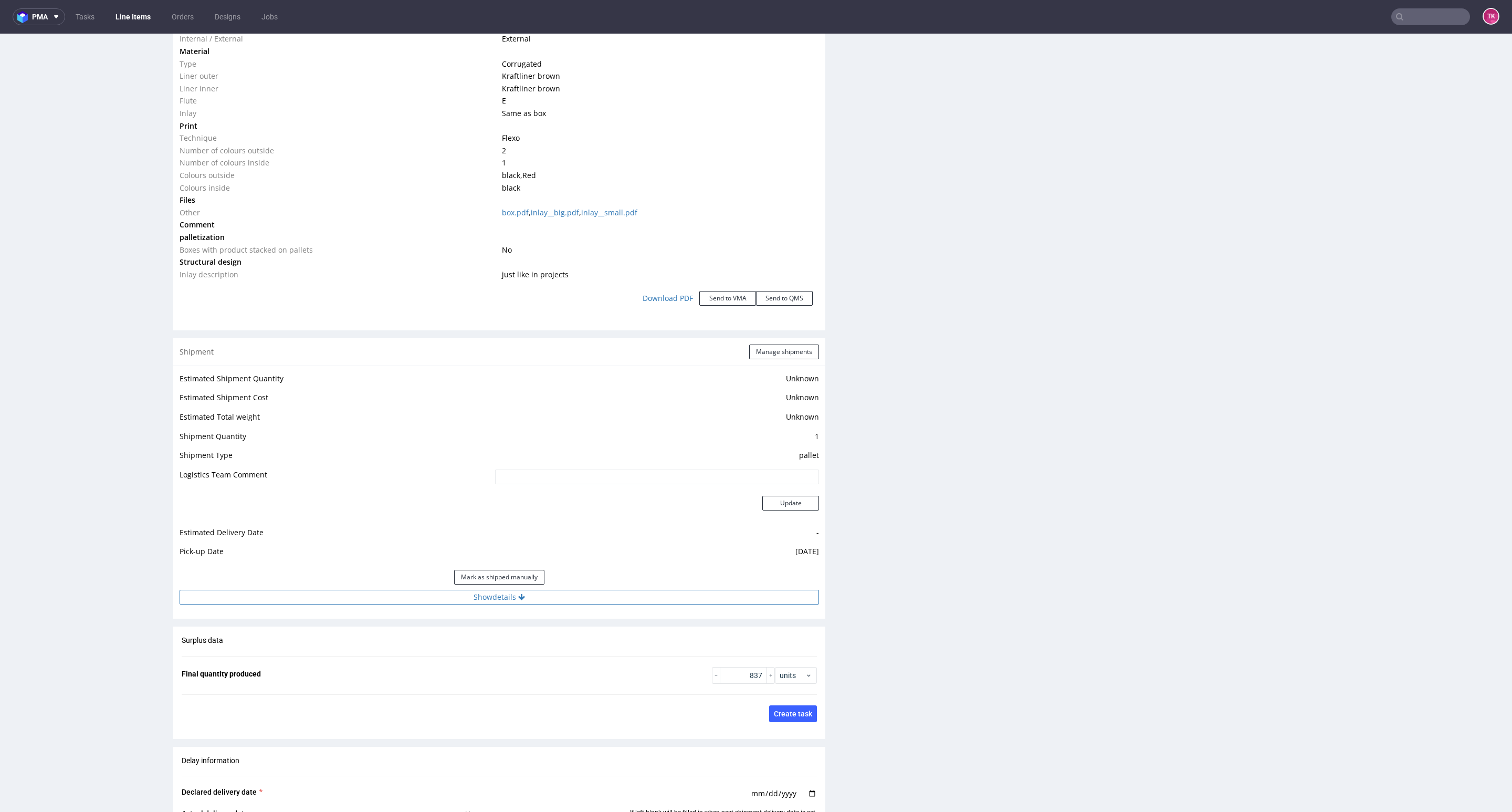
drag, startPoint x: 570, startPoint y: 590, endPoint x: 570, endPoint y: 598, distance: 8.0
click at [570, 591] on button "Show details" at bounding box center [499, 597] width 639 height 15
drag, startPoint x: 573, startPoint y: 633, endPoint x: 571, endPoint y: 660, distance: 27.1
click at [568, 642] on tbody "# 1 Courier DB Schenker Tracking number Tracking site Tracking number and site …" at bounding box center [499, 684] width 639 height 133
click at [571, 660] on input at bounding box center [592, 664] width 454 height 15
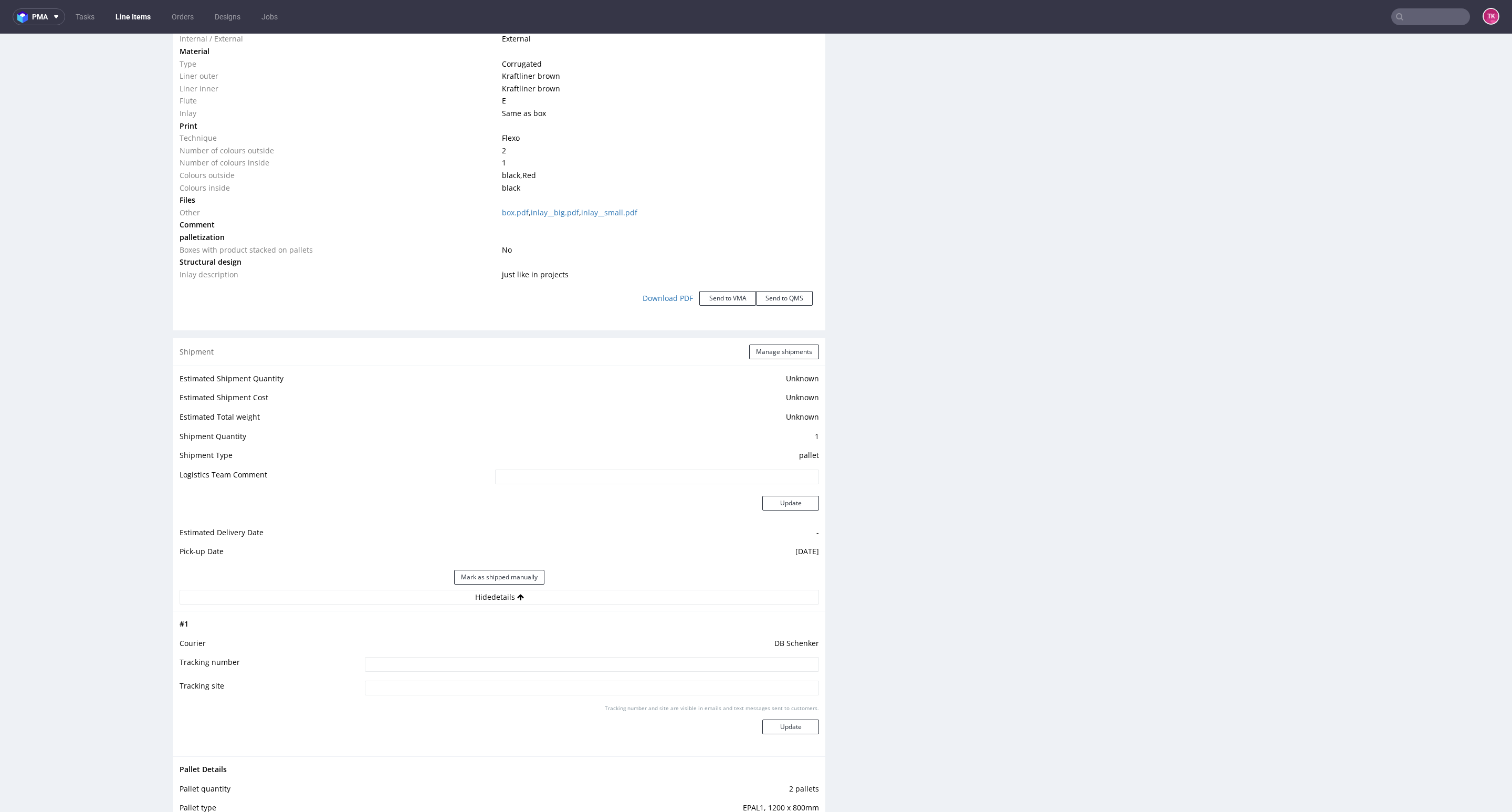
paste input "PLWAW509046911"
type input "PLWAW509046911"
click at [772, 719] on div "Tracking number and site are visible in emails and text messages sent to custom…" at bounding box center [592, 722] width 454 height 38
click at [774, 719] on div "Tracking number and site are visible in emails and text messages sent to custom…" at bounding box center [592, 722] width 454 height 38
click at [777, 721] on button "Update" at bounding box center [790, 727] width 57 height 15
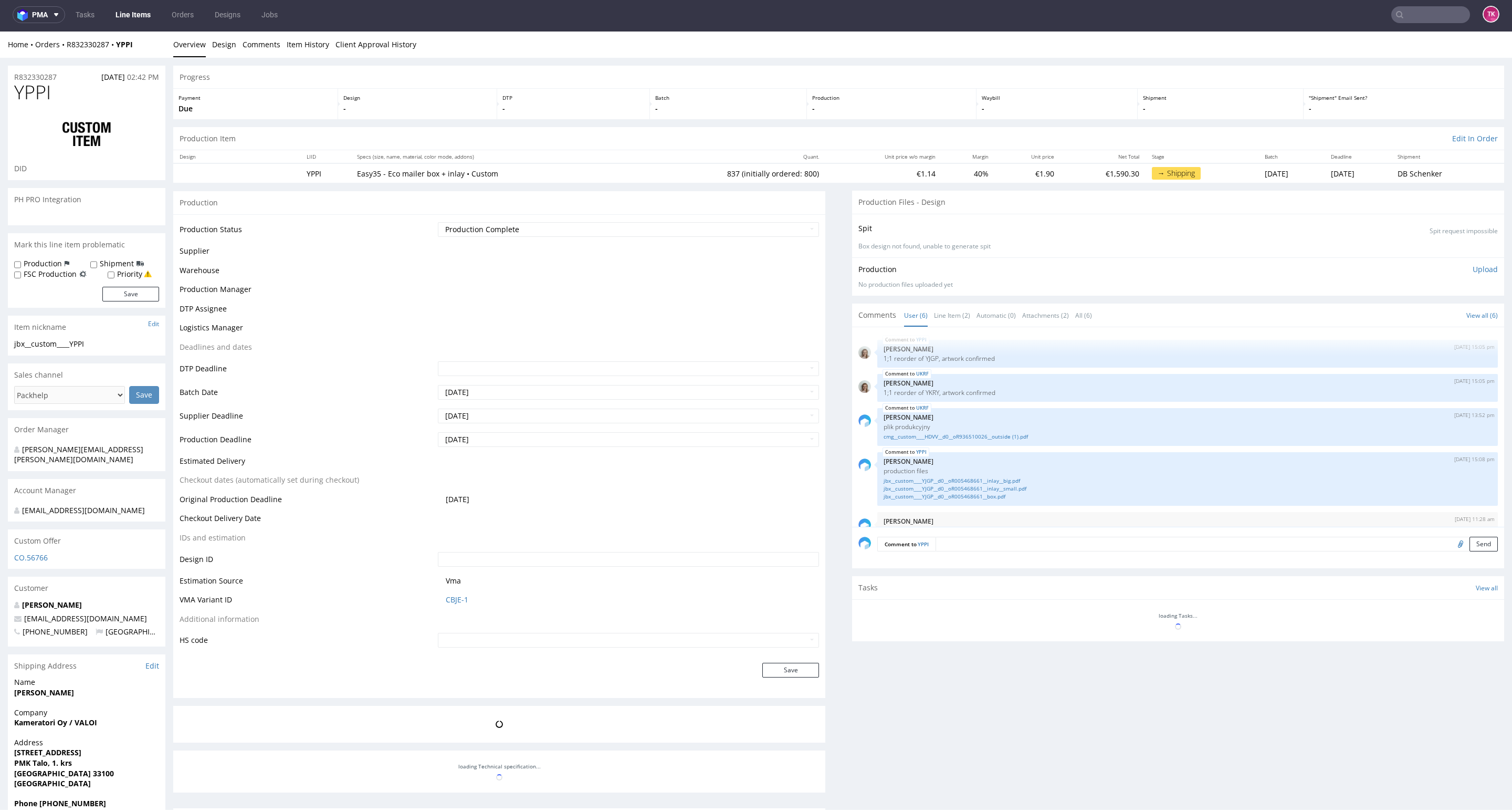
scroll to position [54, 0]
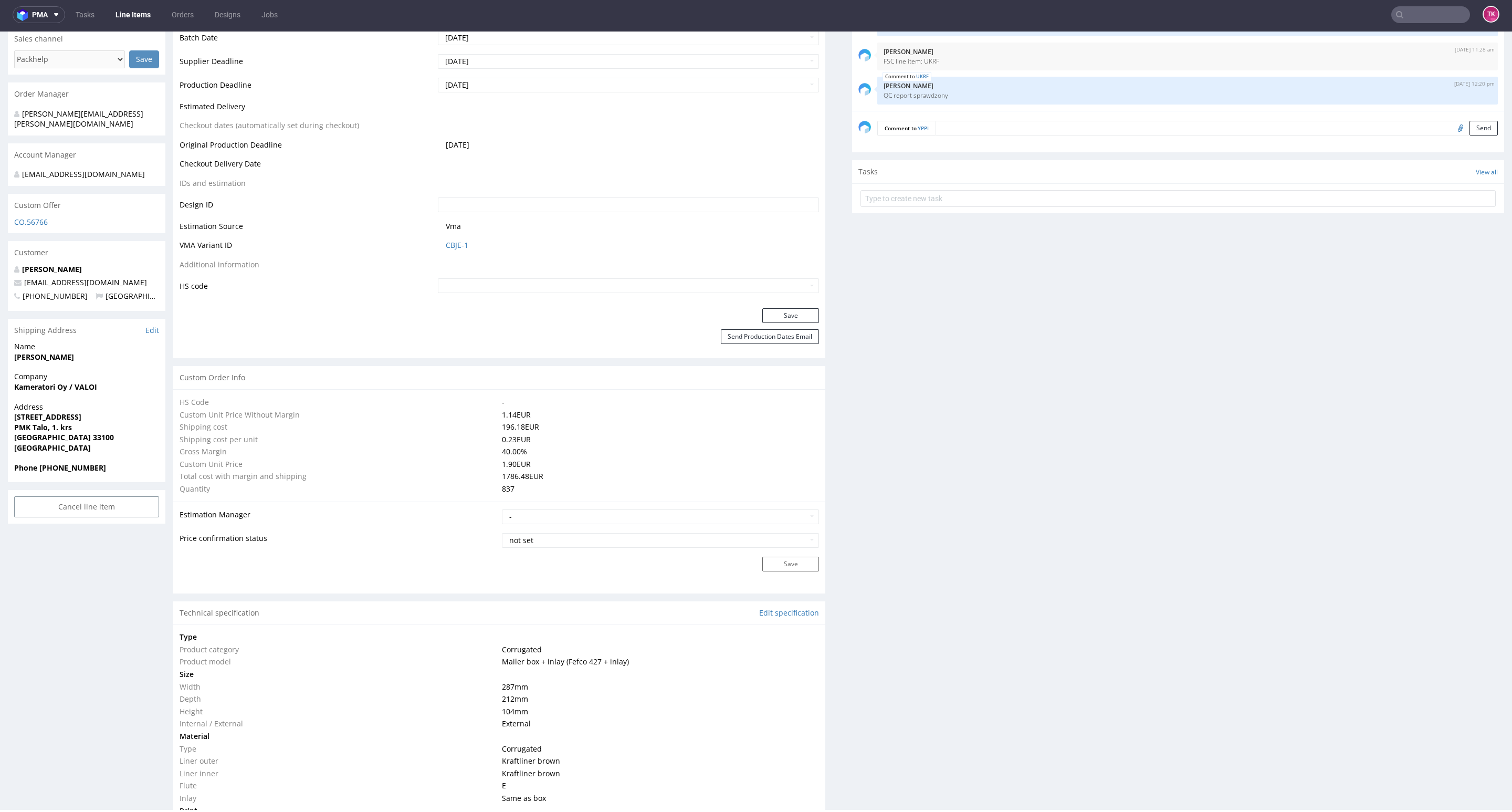
type input "837"
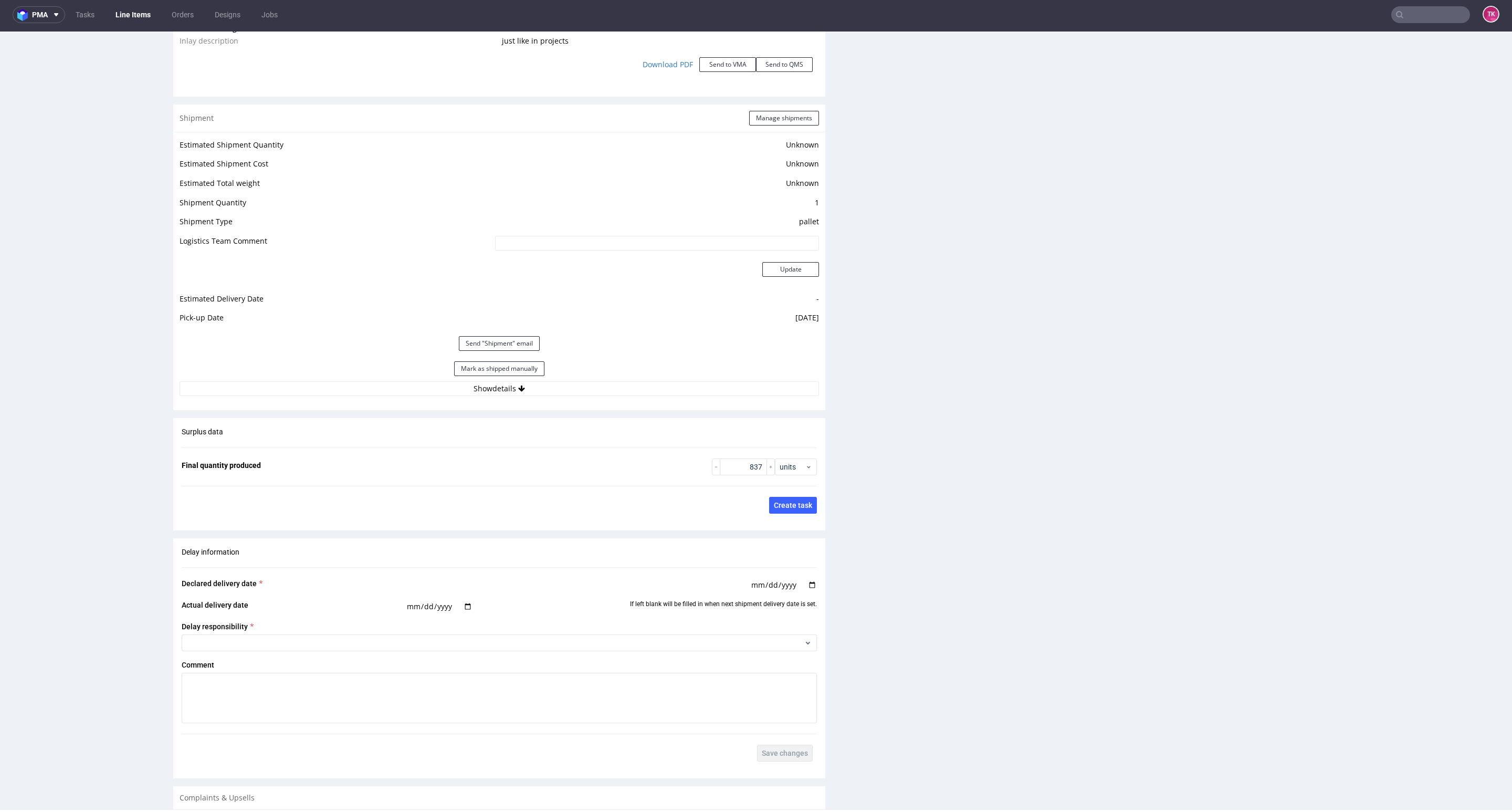
scroll to position [1549, 0]
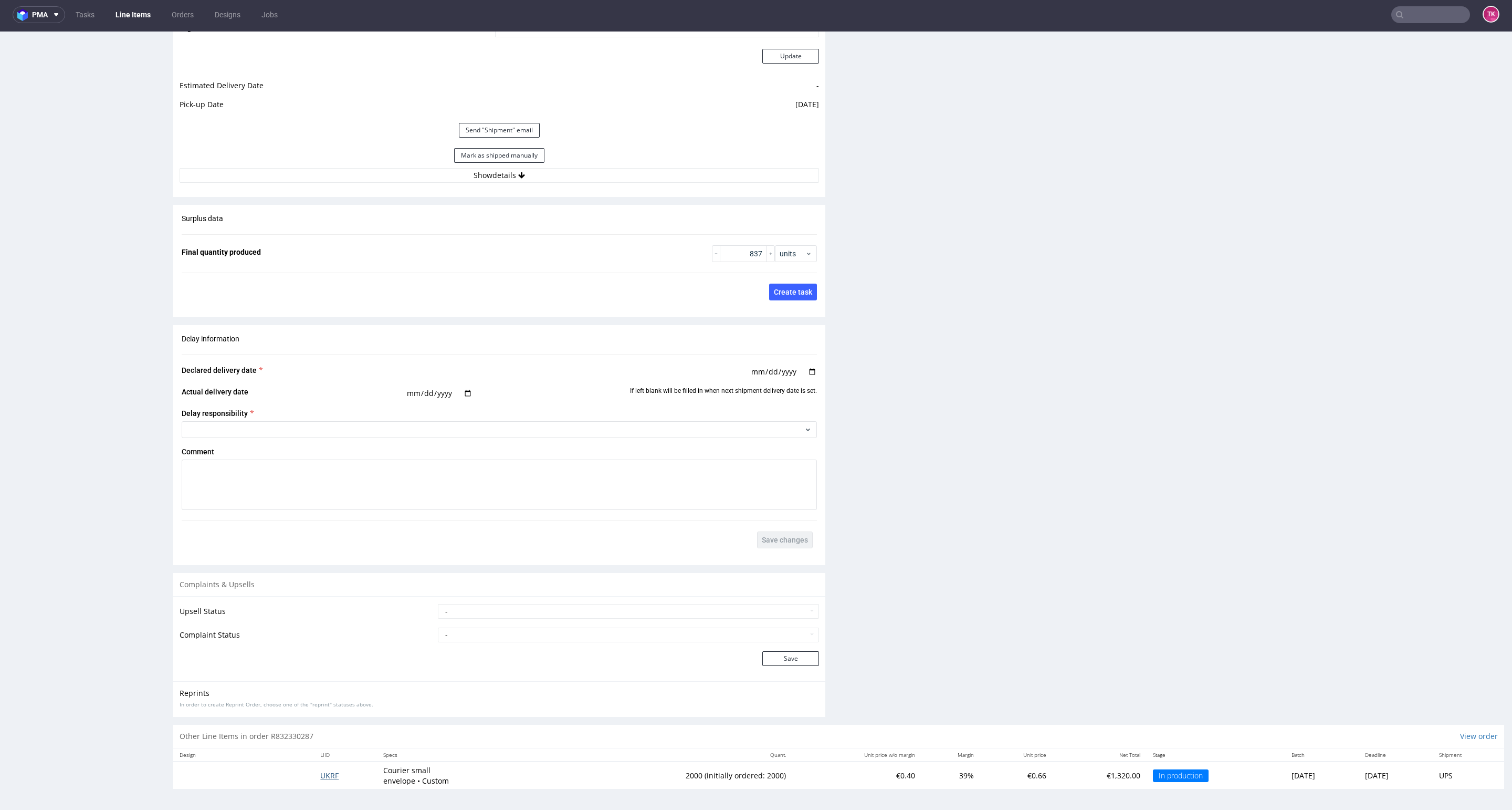
click at [320, 778] on span "UKRF" at bounding box center [329, 775] width 19 height 10
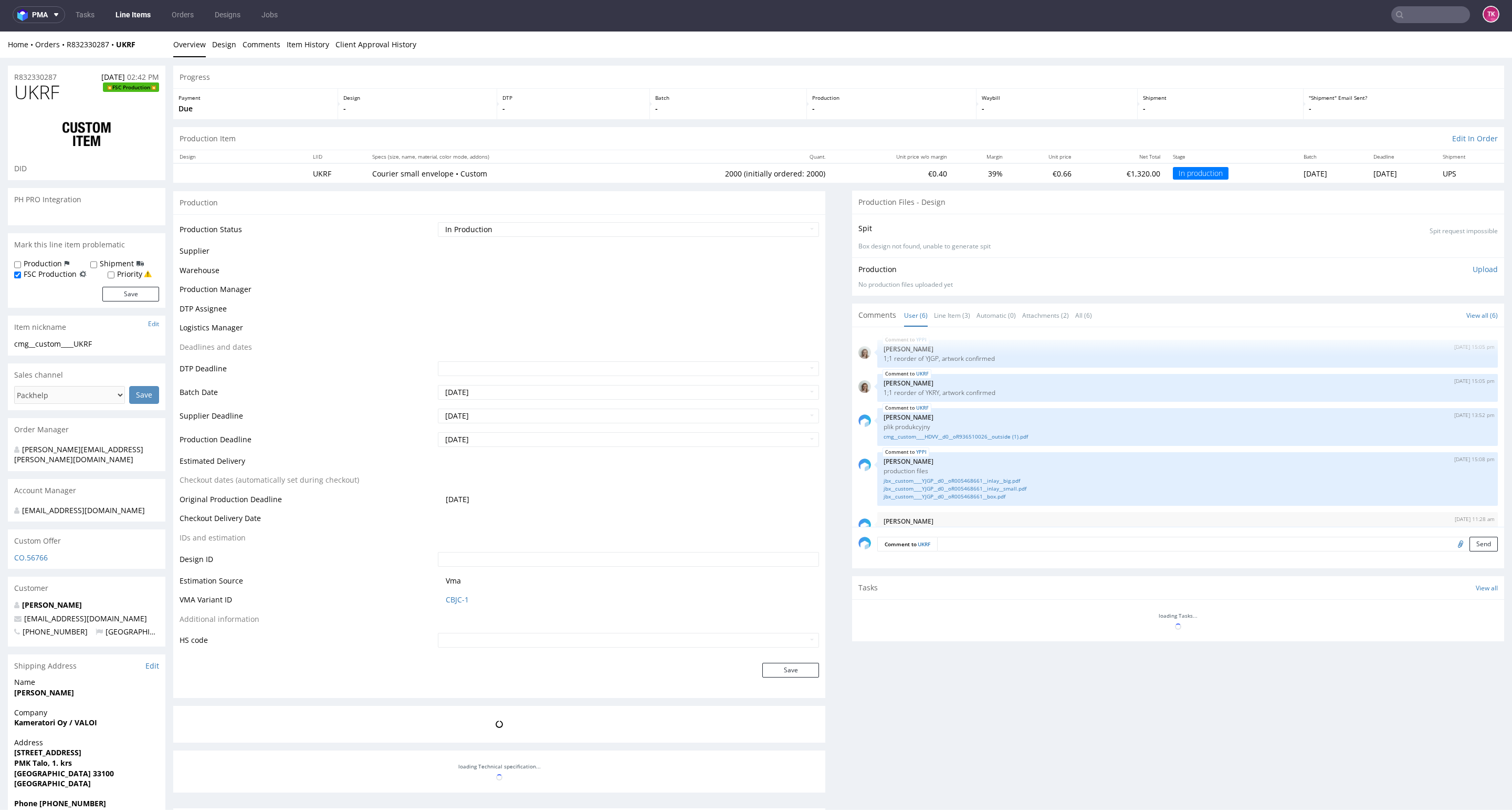
scroll to position [54, 0]
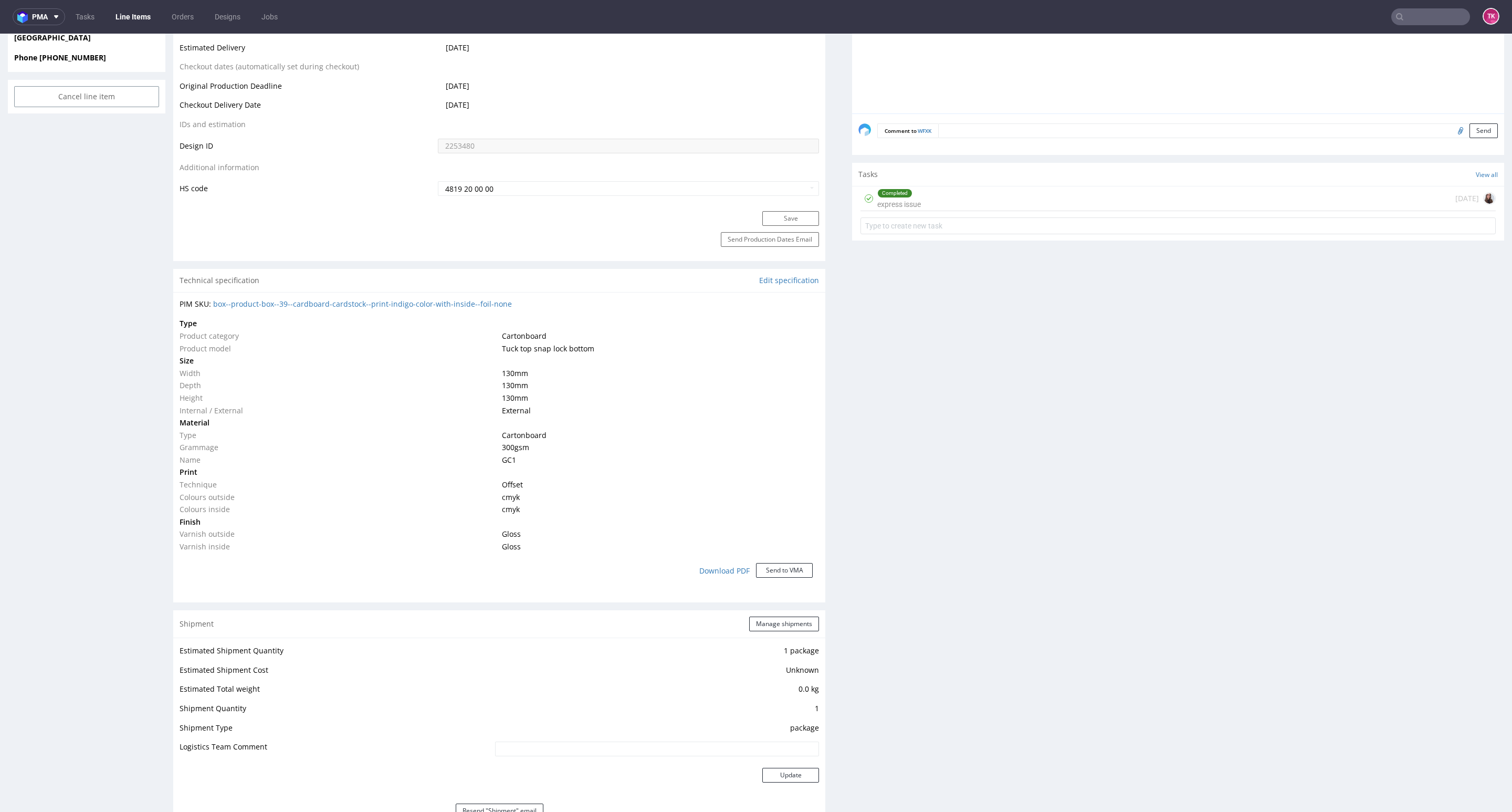
scroll to position [788, 0]
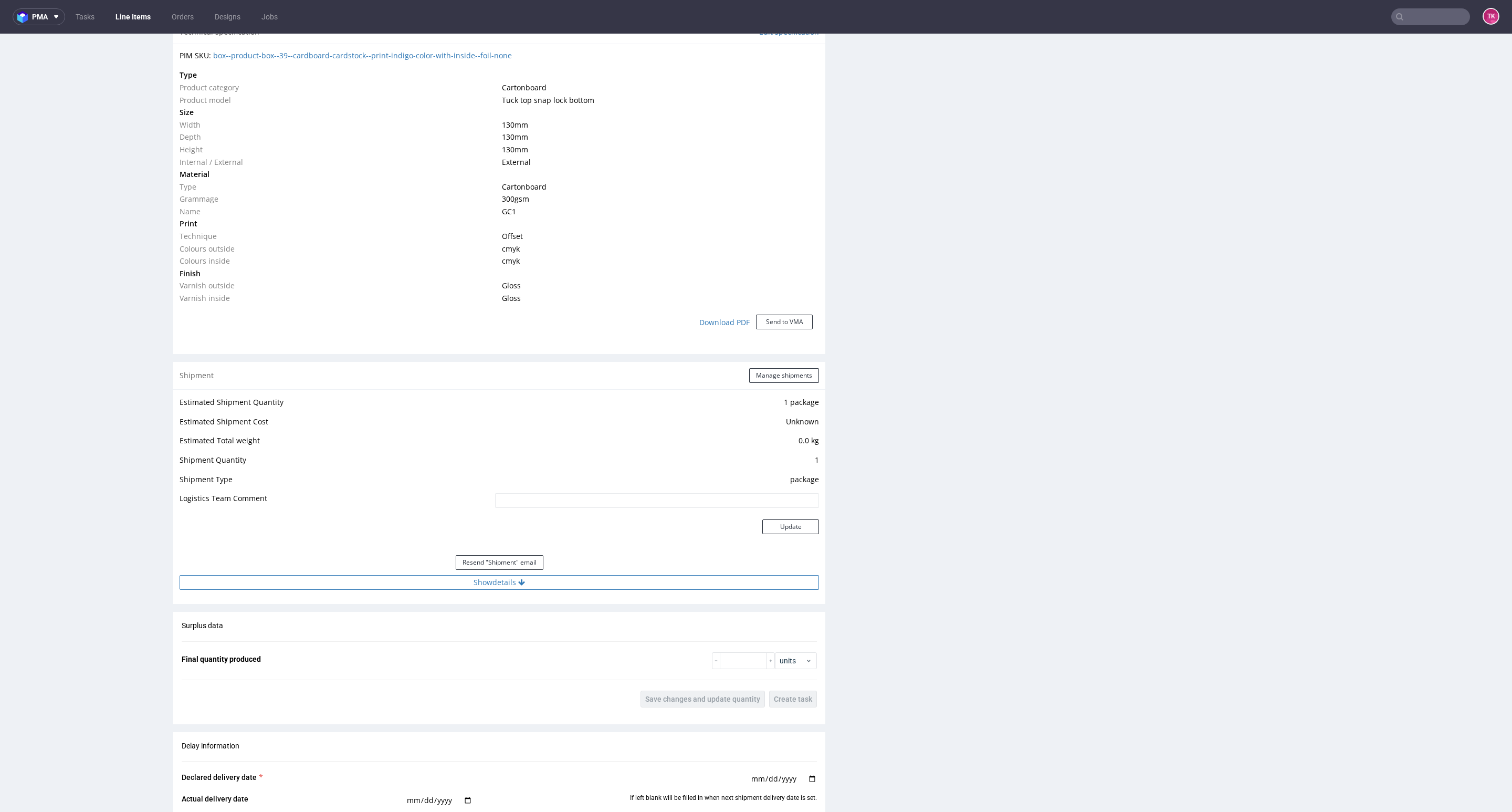
click at [407, 585] on button "Show details" at bounding box center [499, 582] width 639 height 15
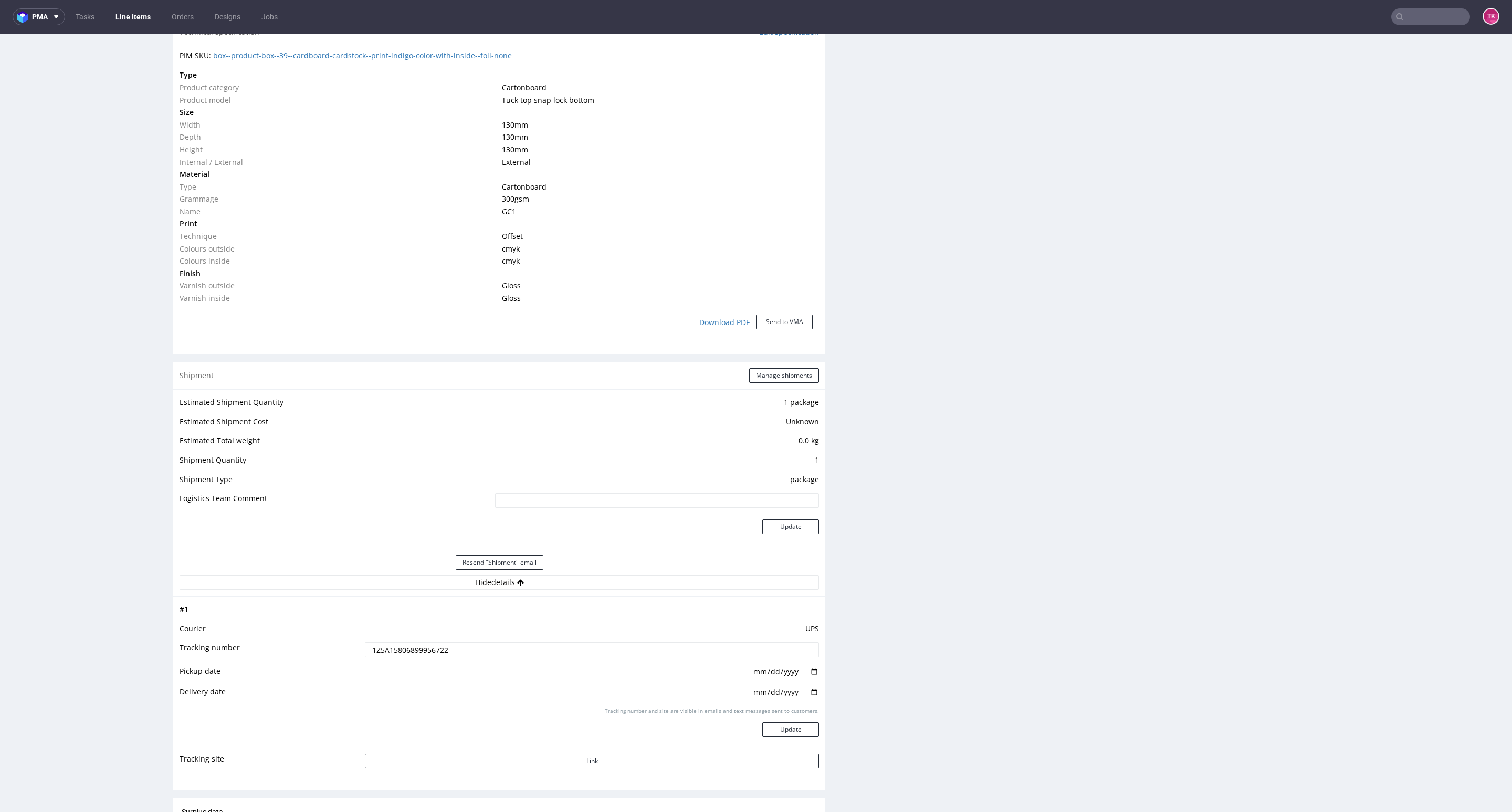
click at [375, 646] on input "1Z5A15806899956722" at bounding box center [592, 650] width 454 height 15
click at [122, 20] on link "Line Items" at bounding box center [133, 17] width 48 height 17
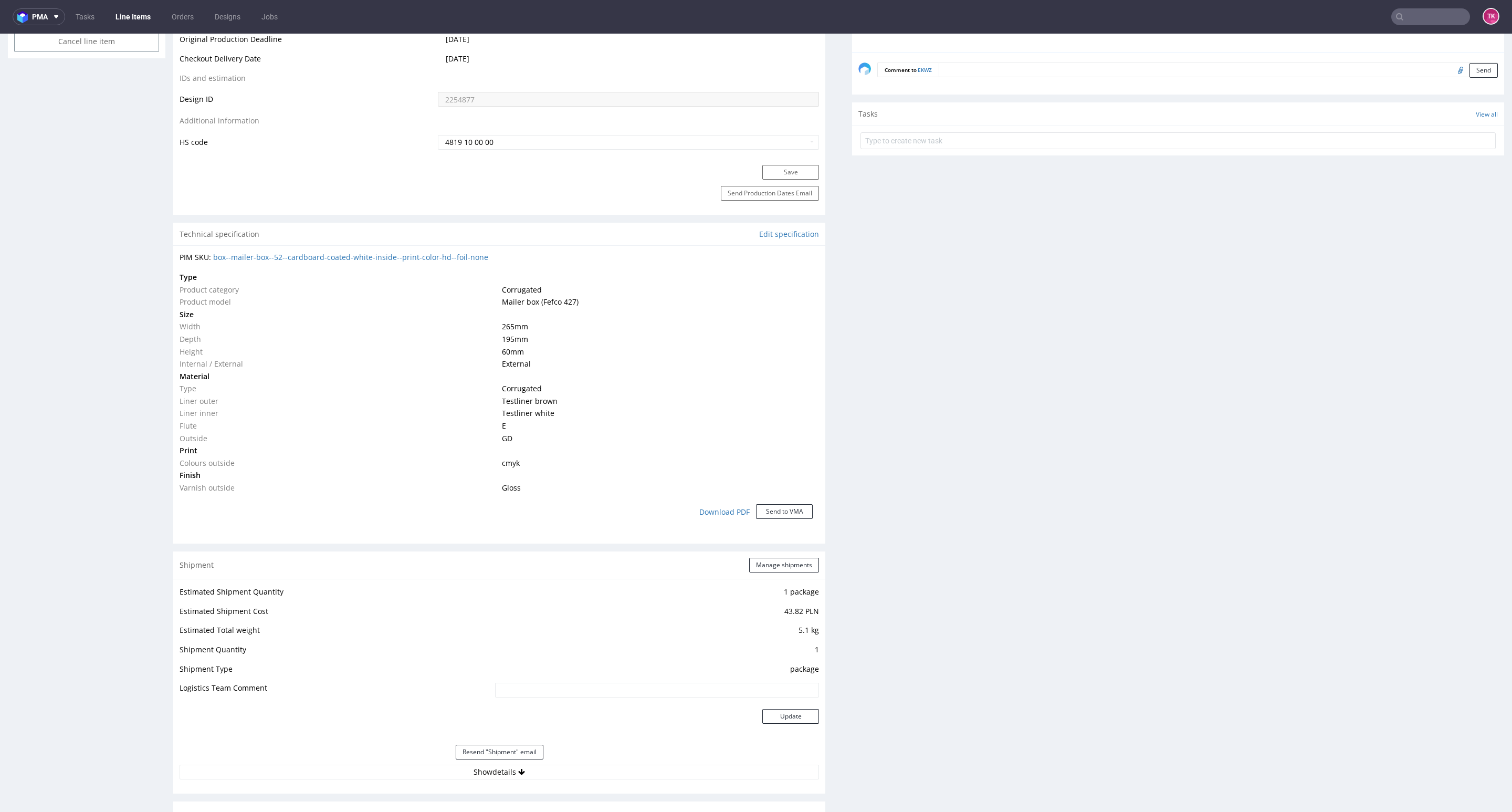
scroll to position [866, 0]
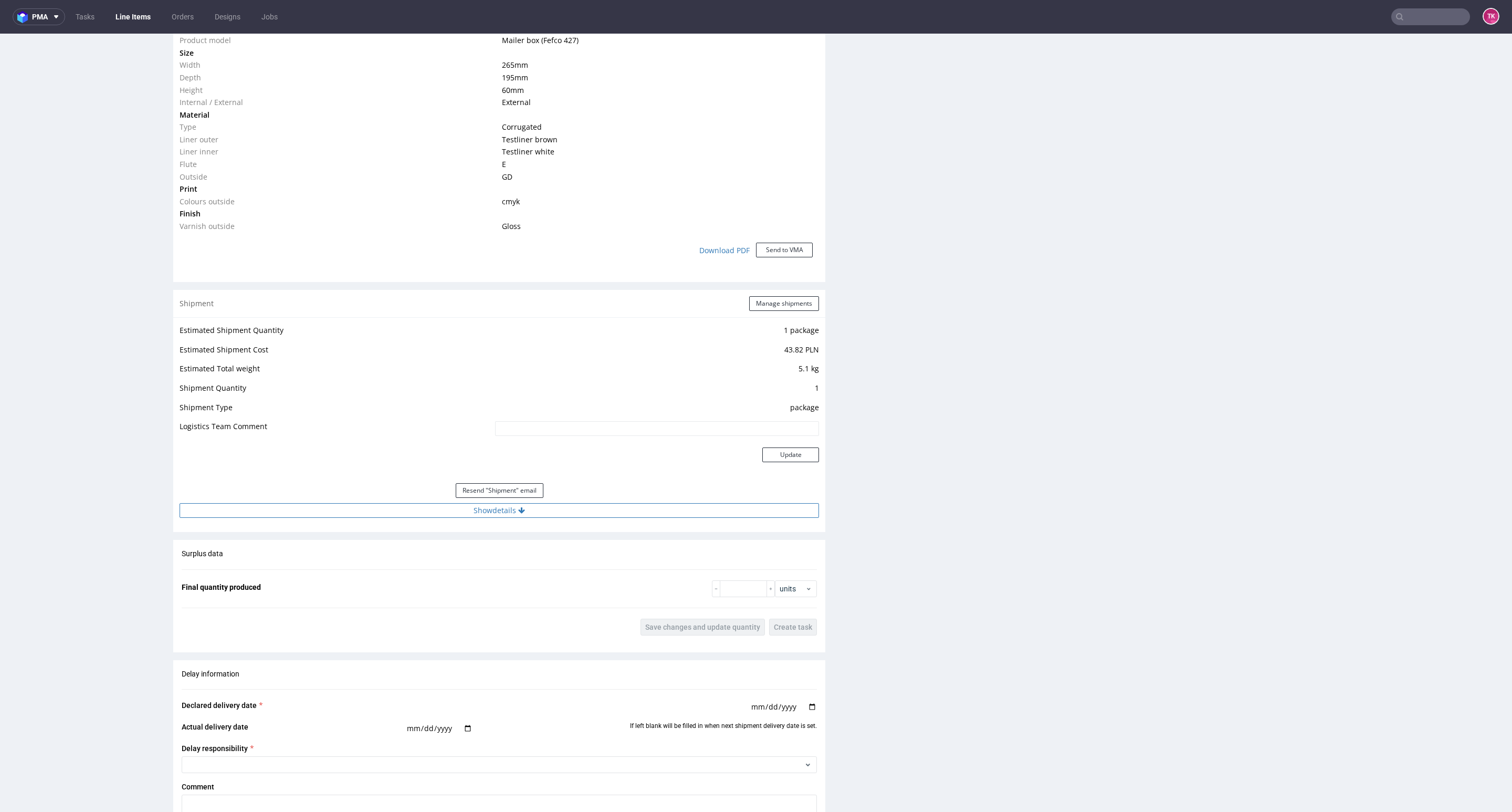
click at [570, 513] on button "Show details" at bounding box center [499, 510] width 639 height 15
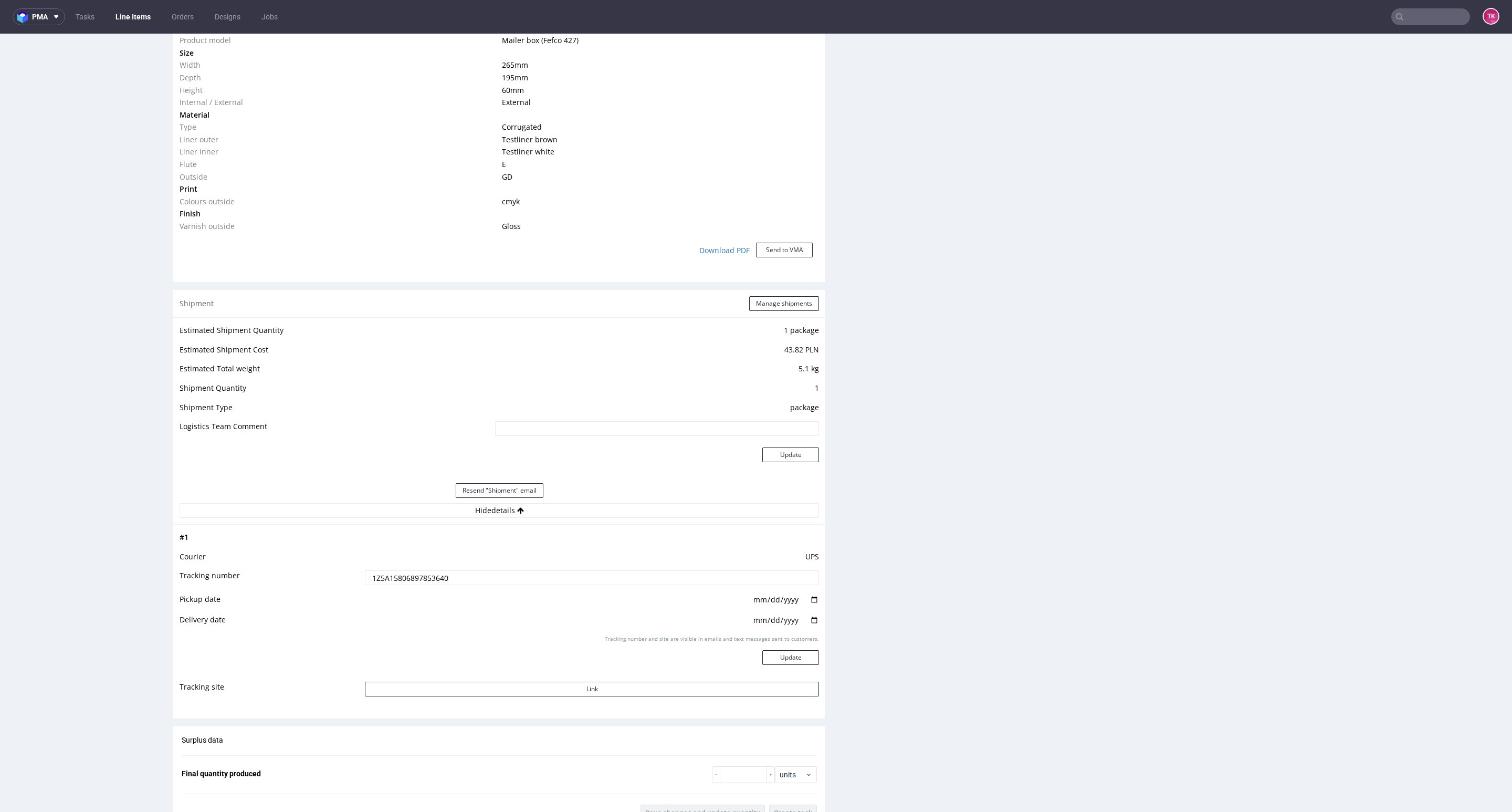
click at [425, 578] on input "1Z5A15806897853640" at bounding box center [592, 577] width 454 height 15
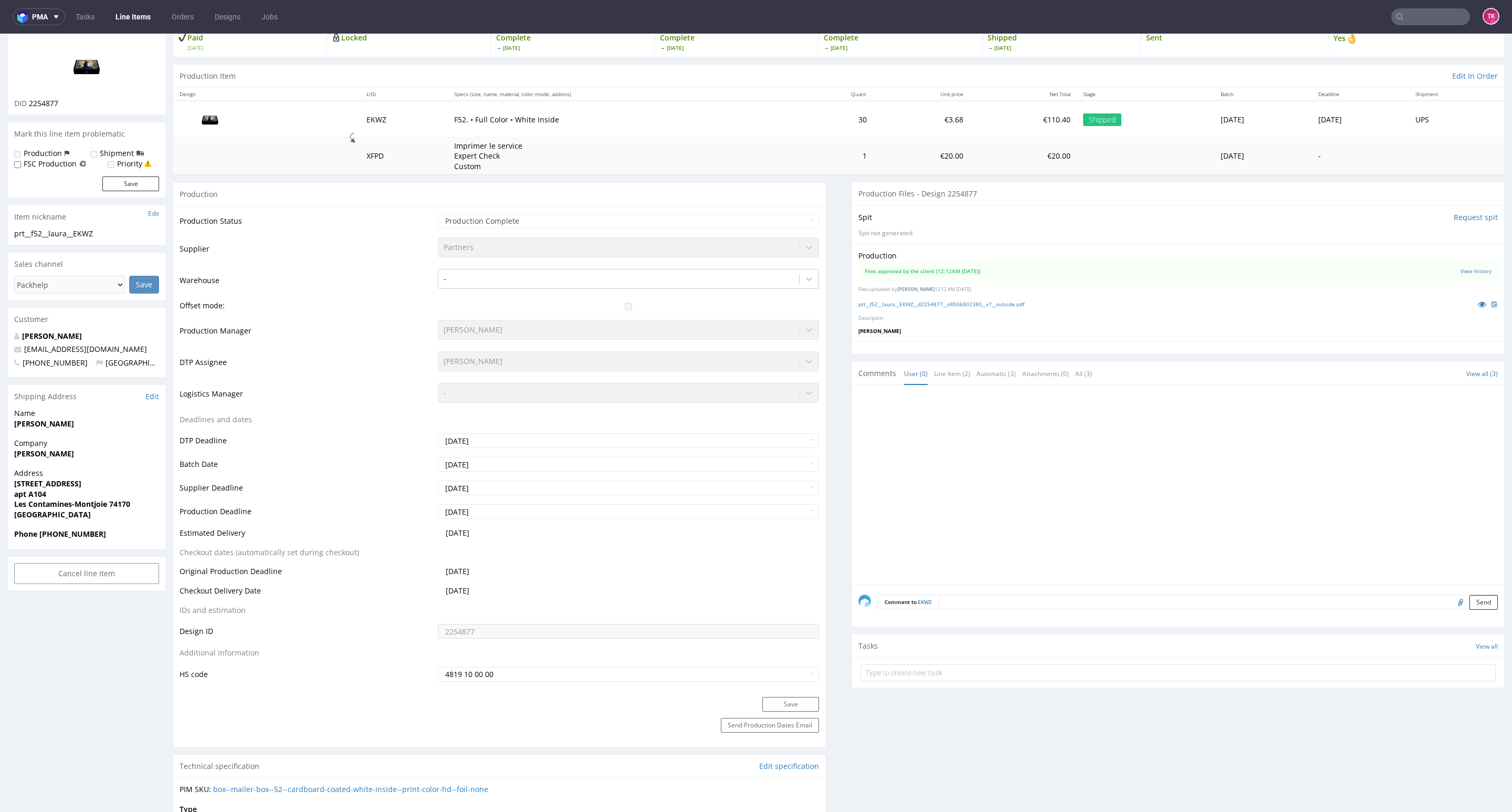
scroll to position [0, 0]
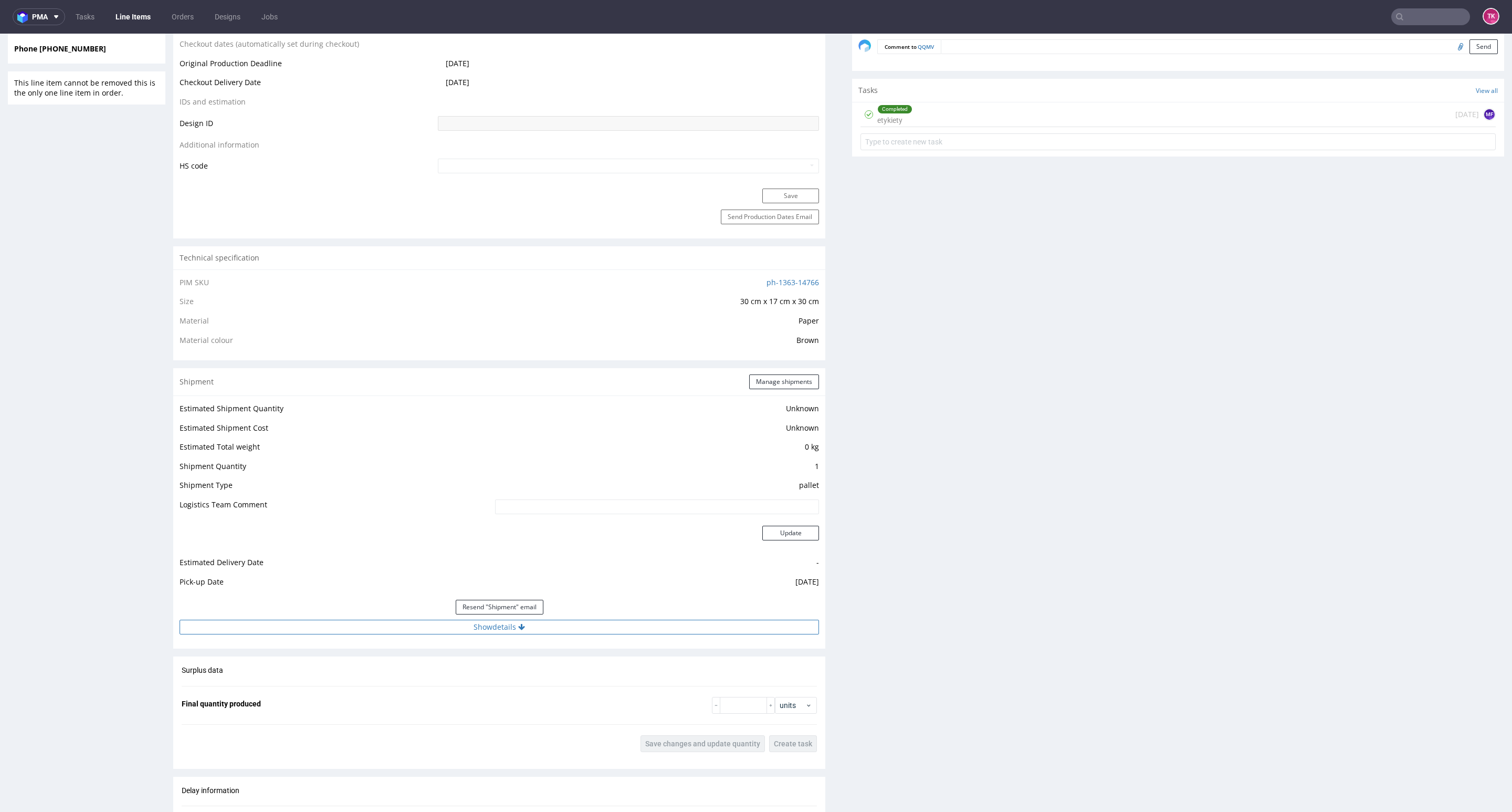
scroll to position [630, 0]
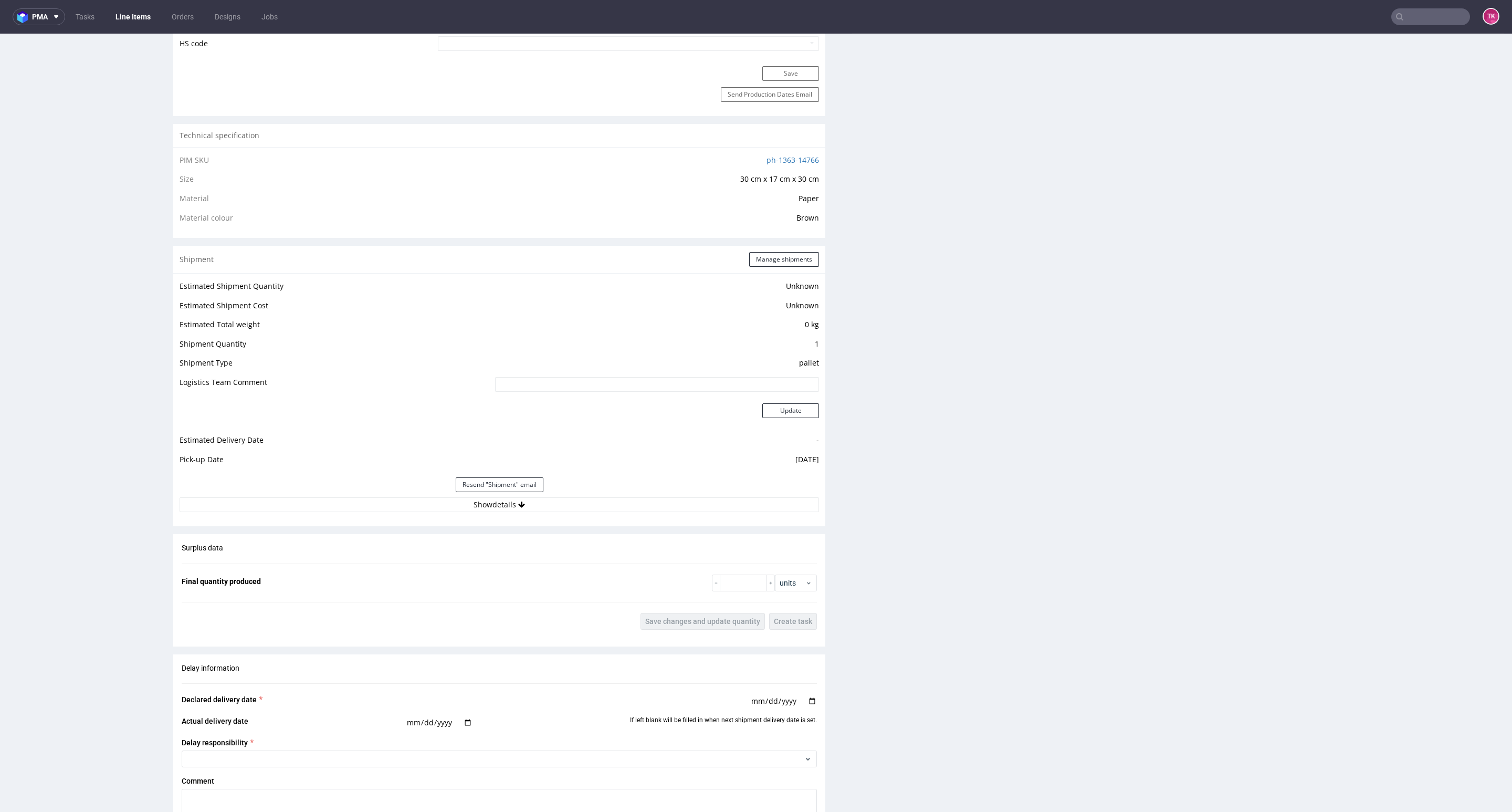
click at [585, 493] on div "Resend "Shipment" email" at bounding box center [499, 485] width 639 height 25
click at [588, 512] on button "Show details" at bounding box center [499, 505] width 639 height 15
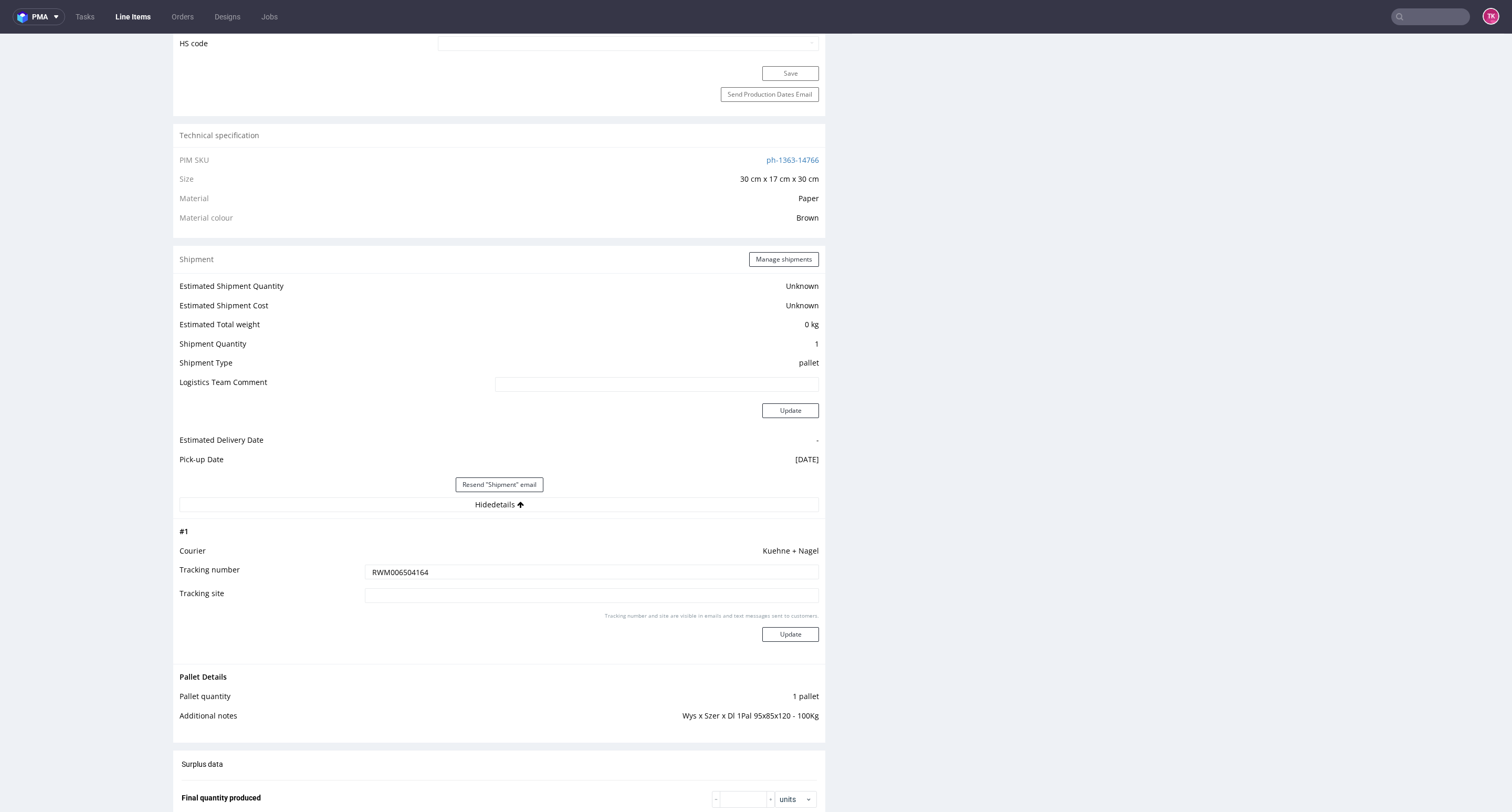
click at [402, 567] on input "RWM006504164" at bounding box center [592, 571] width 454 height 15
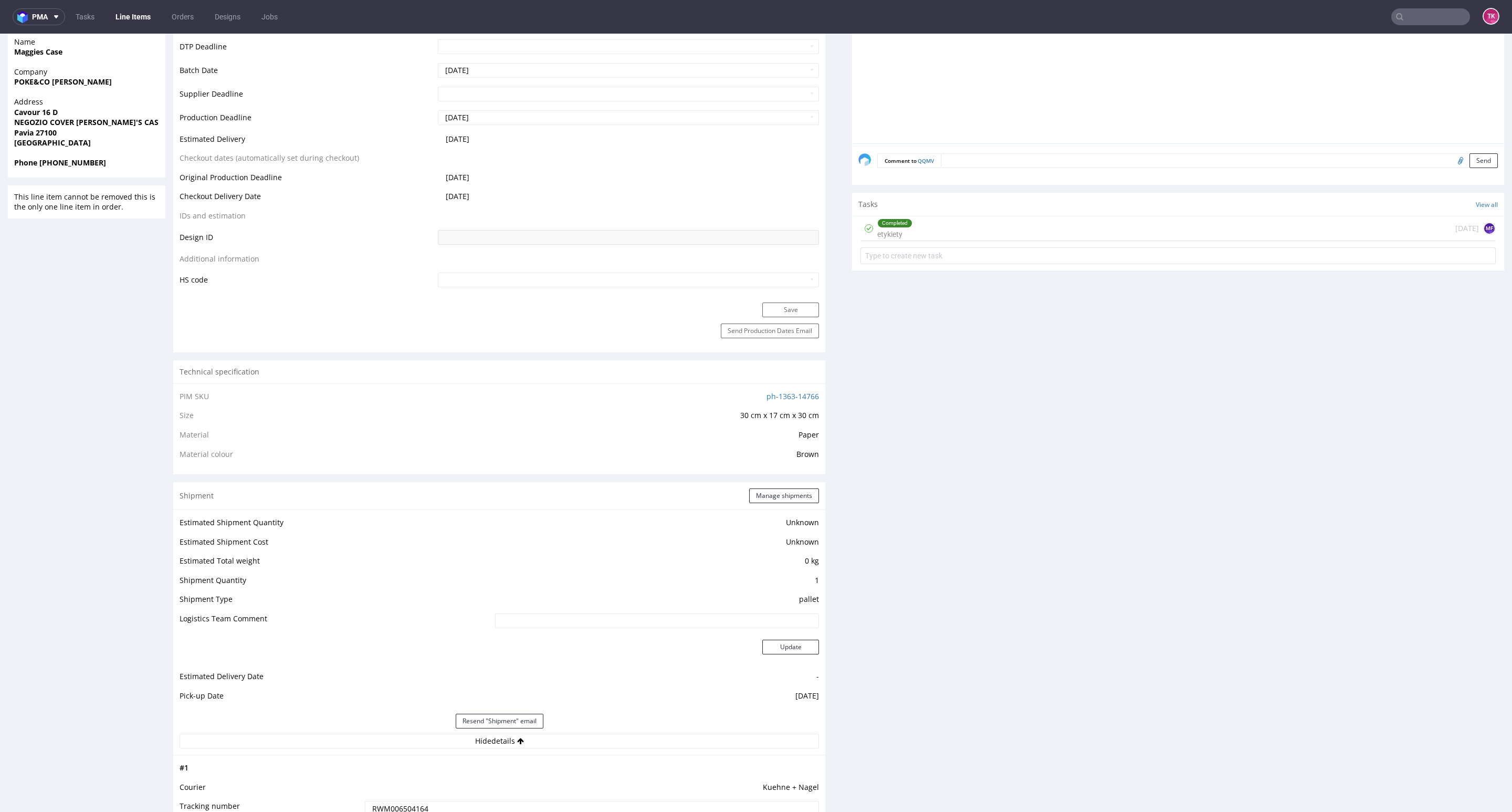
scroll to position [0, 0]
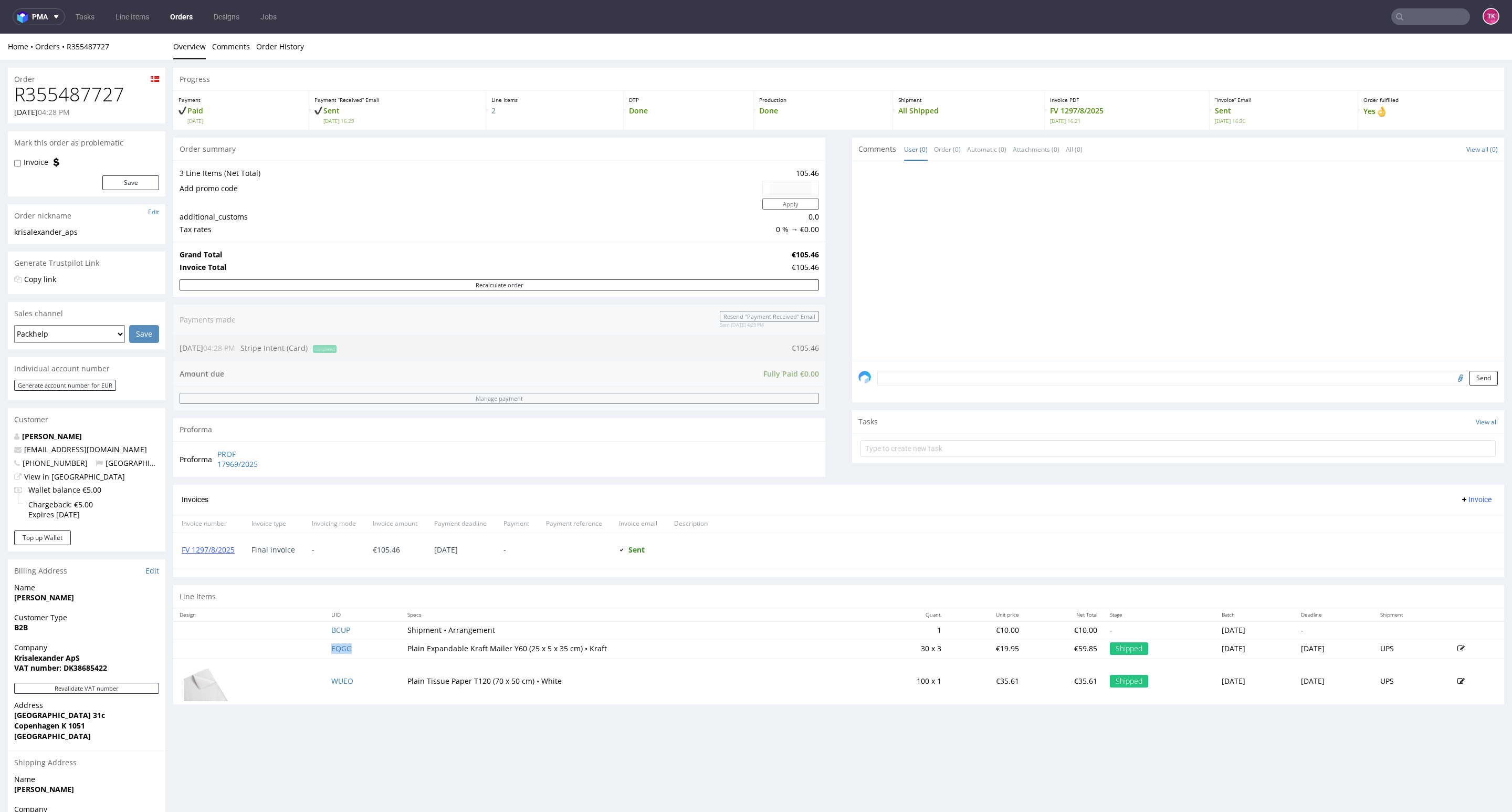
click at [338, 657] on td "EQGG" at bounding box center [363, 648] width 76 height 20
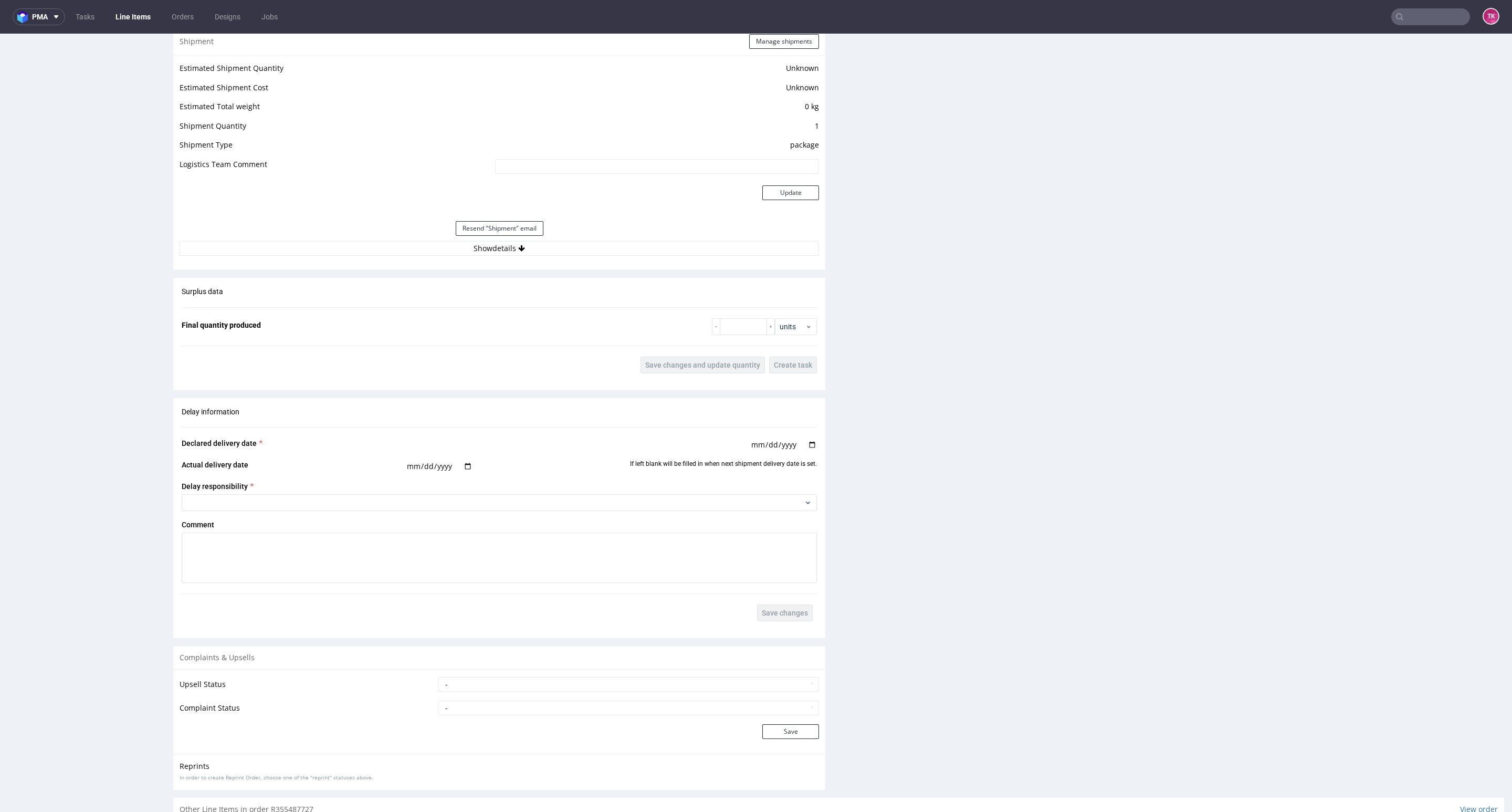
scroll to position [851, 0]
click at [581, 260] on div "Shipment Manage shipments Estimated Shipment Quantity Unknown Estimated Shipmen…" at bounding box center [499, 145] width 652 height 242
click at [581, 244] on button "Show details" at bounding box center [499, 245] width 639 height 15
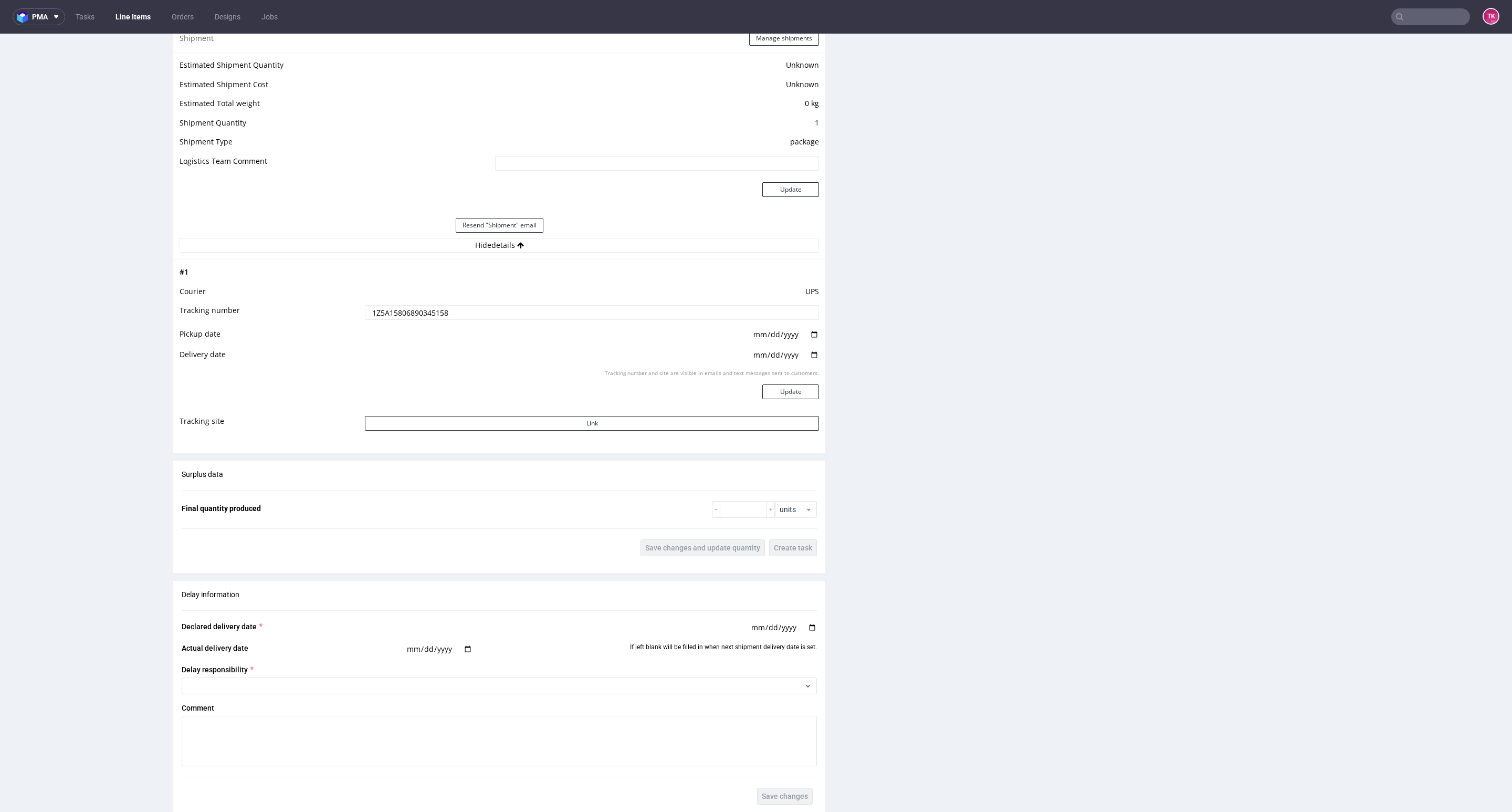
click at [437, 316] on input "1Z5A15806890345158" at bounding box center [592, 312] width 454 height 15
click at [429, 316] on input "1Z5A15806890345158" at bounding box center [592, 312] width 454 height 15
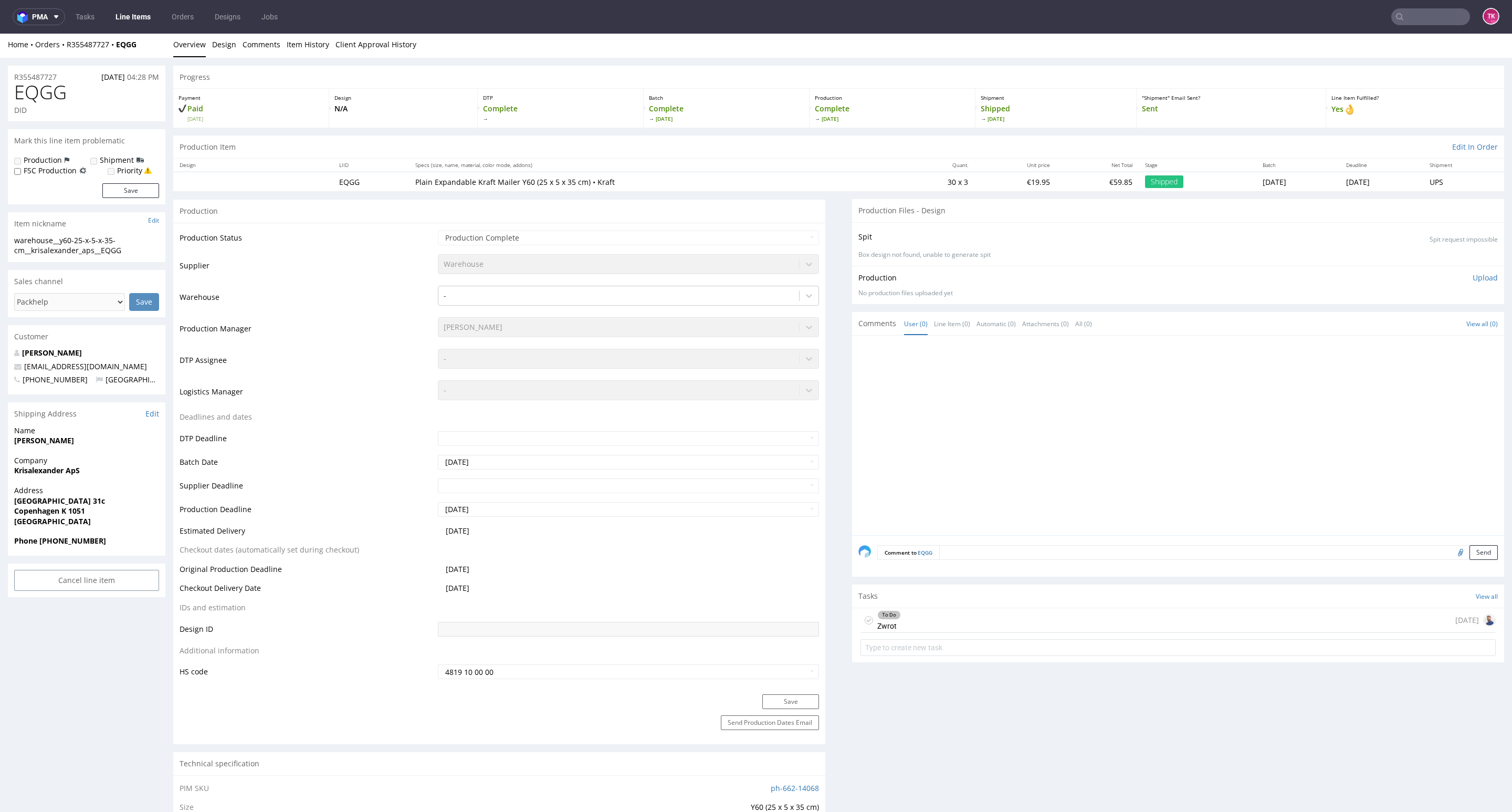
scroll to position [0, 0]
click at [1076, 625] on div "To Do Zwrot 15 days ago" at bounding box center [1178, 622] width 635 height 24
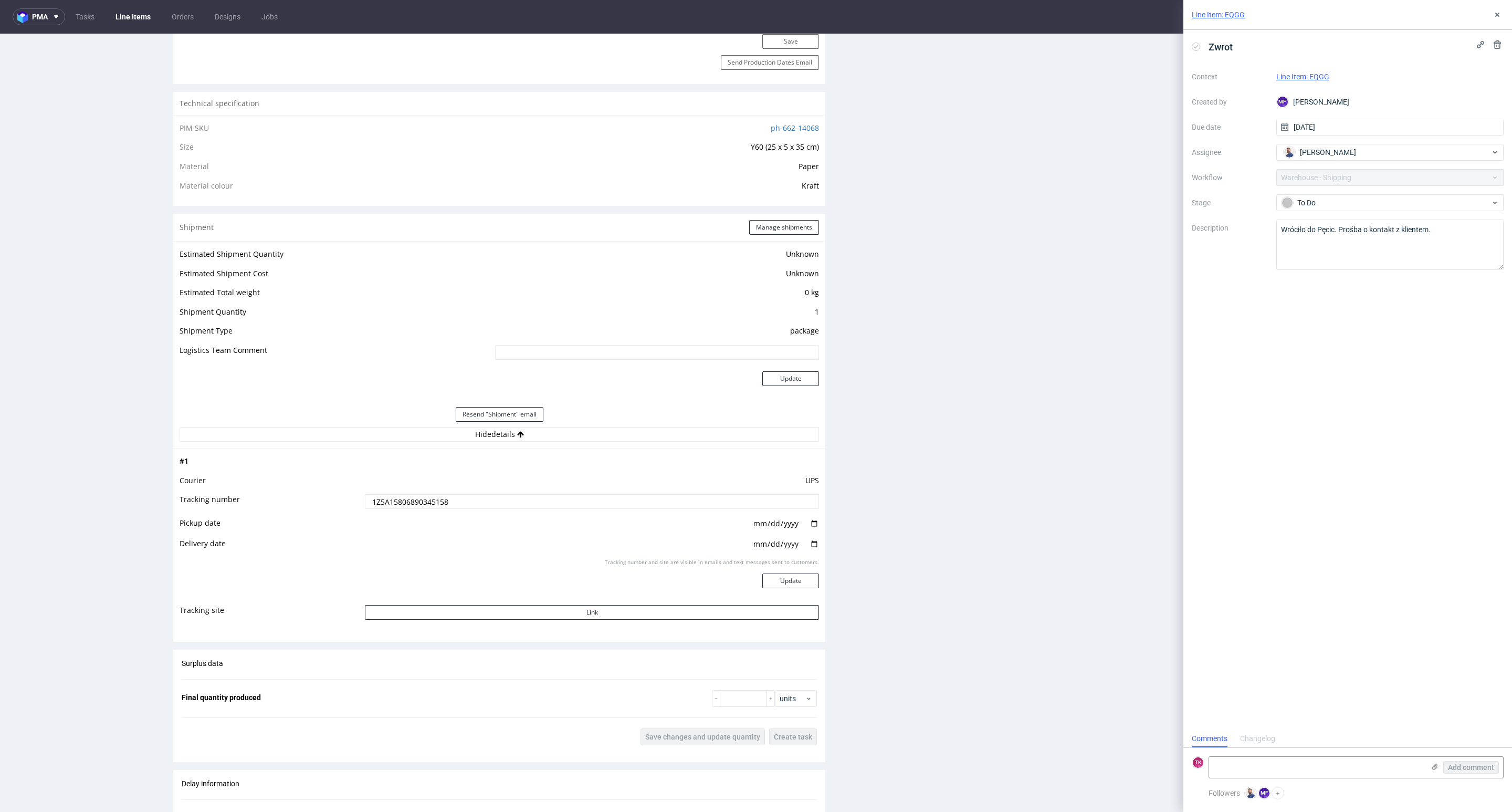
scroll to position [788, 0]
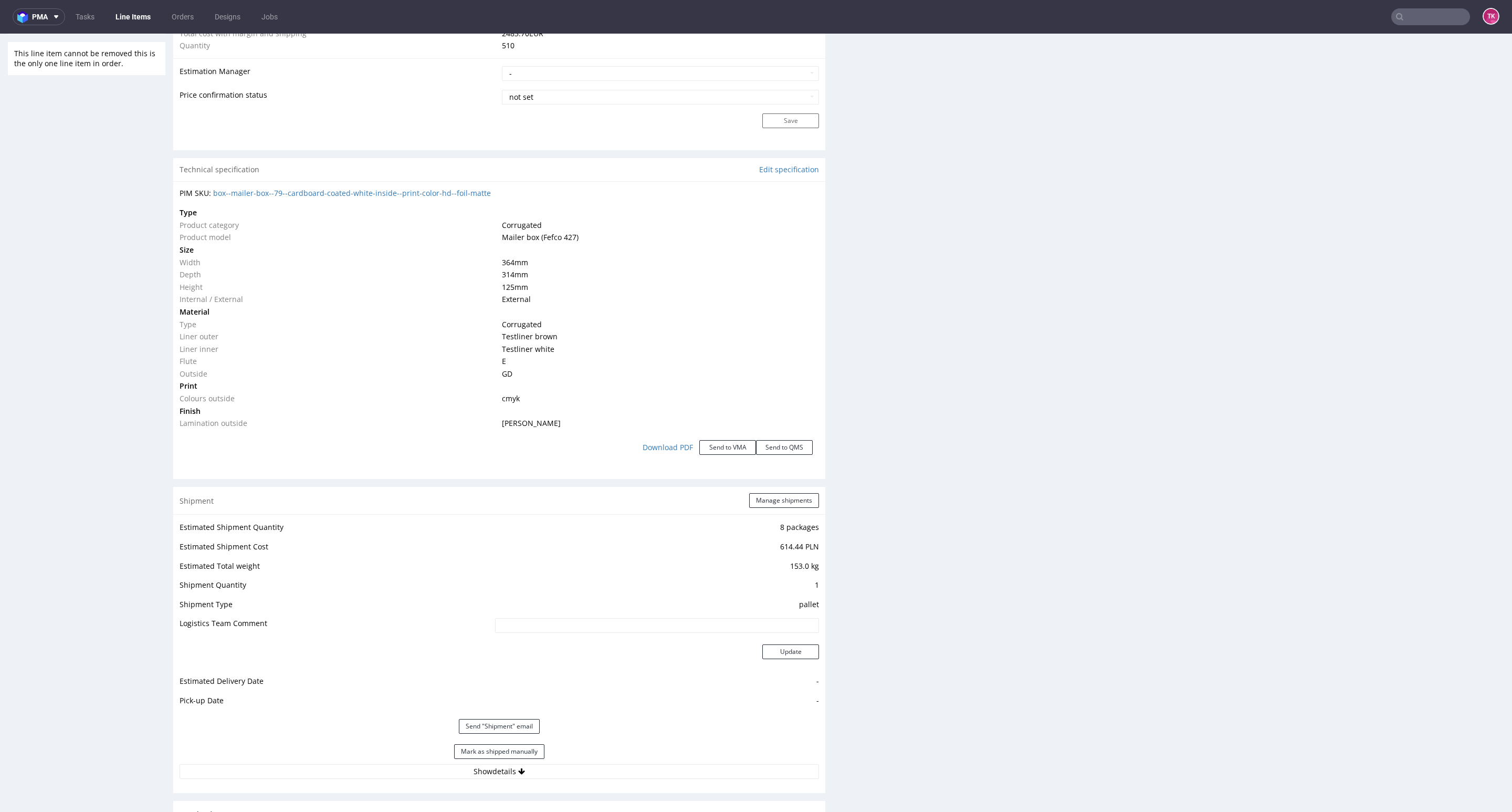
scroll to position [945, 0]
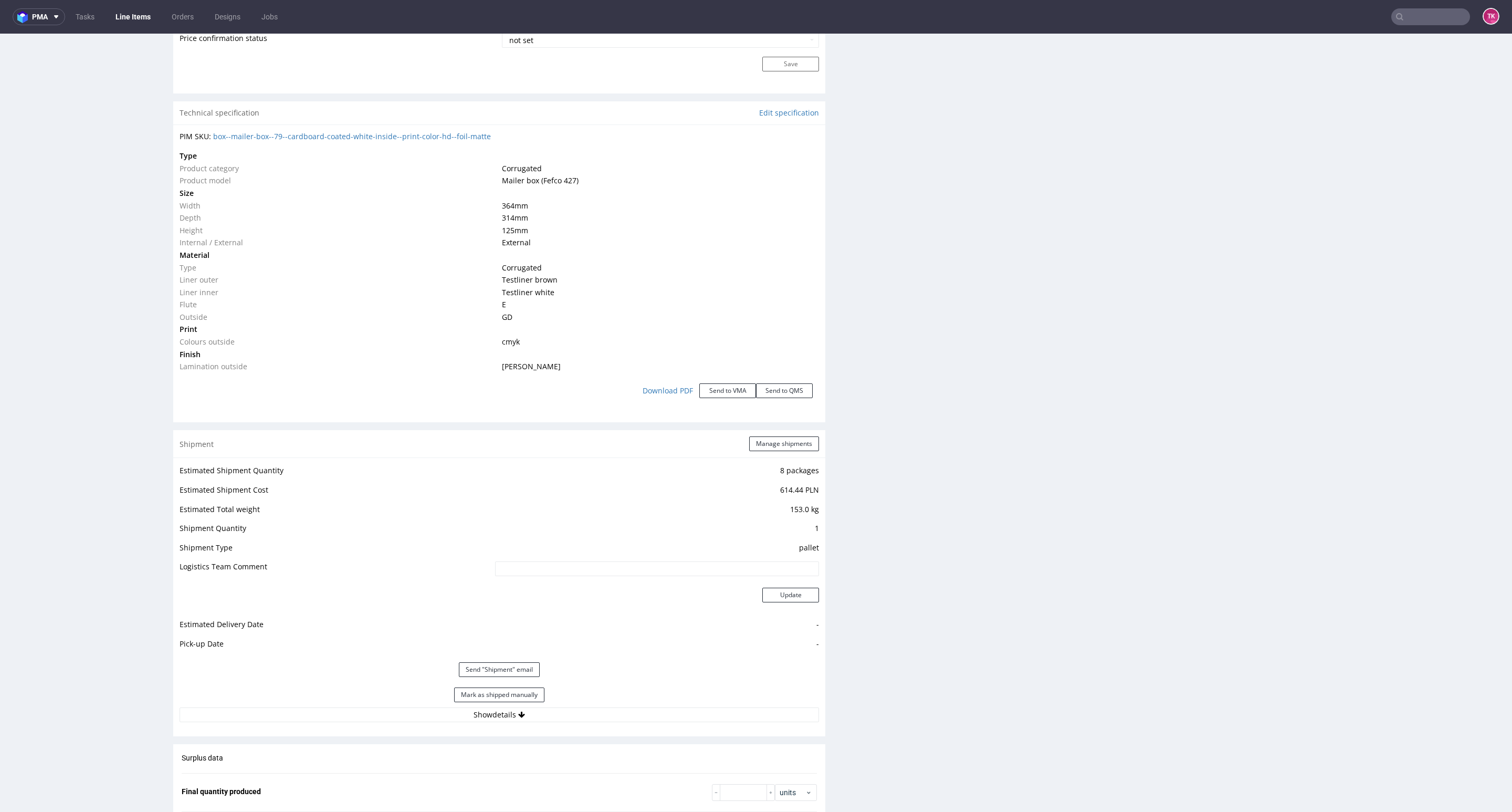
click at [669, 725] on div "Estimated Shipment Quantity 8 packages Estimated Shipment Cost 614.44 PLN Estim…" at bounding box center [499, 592] width 652 height 270
click at [672, 712] on button "Show details" at bounding box center [499, 715] width 639 height 15
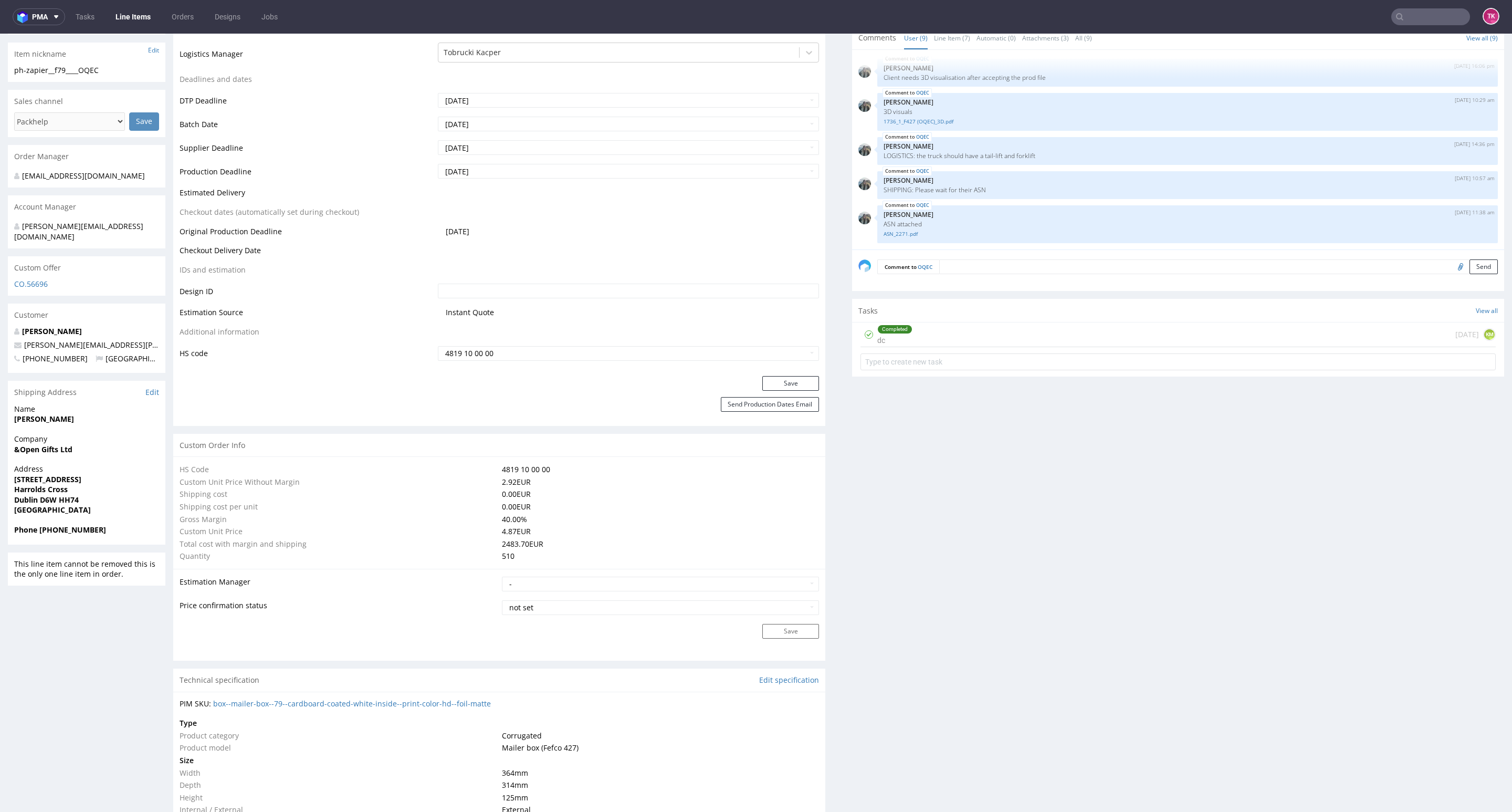
scroll to position [315, 0]
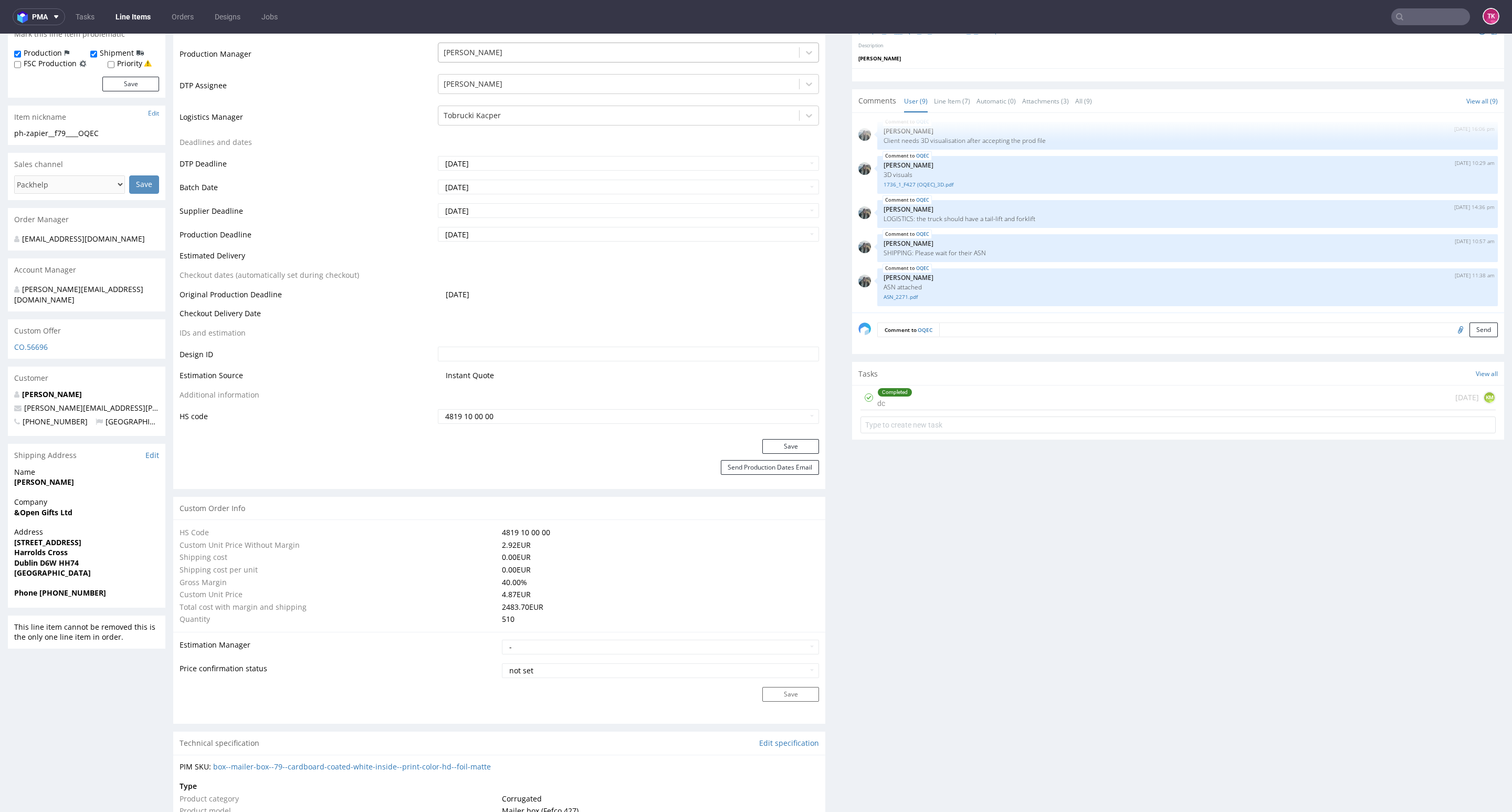
click at [486, 52] on div at bounding box center [618, 52] width 350 height 13
drag, startPoint x: 361, startPoint y: 109, endPoint x: 432, endPoint y: 121, distance: 72.0
click at [361, 109] on td "Logistics Manager" at bounding box center [307, 120] width 255 height 32
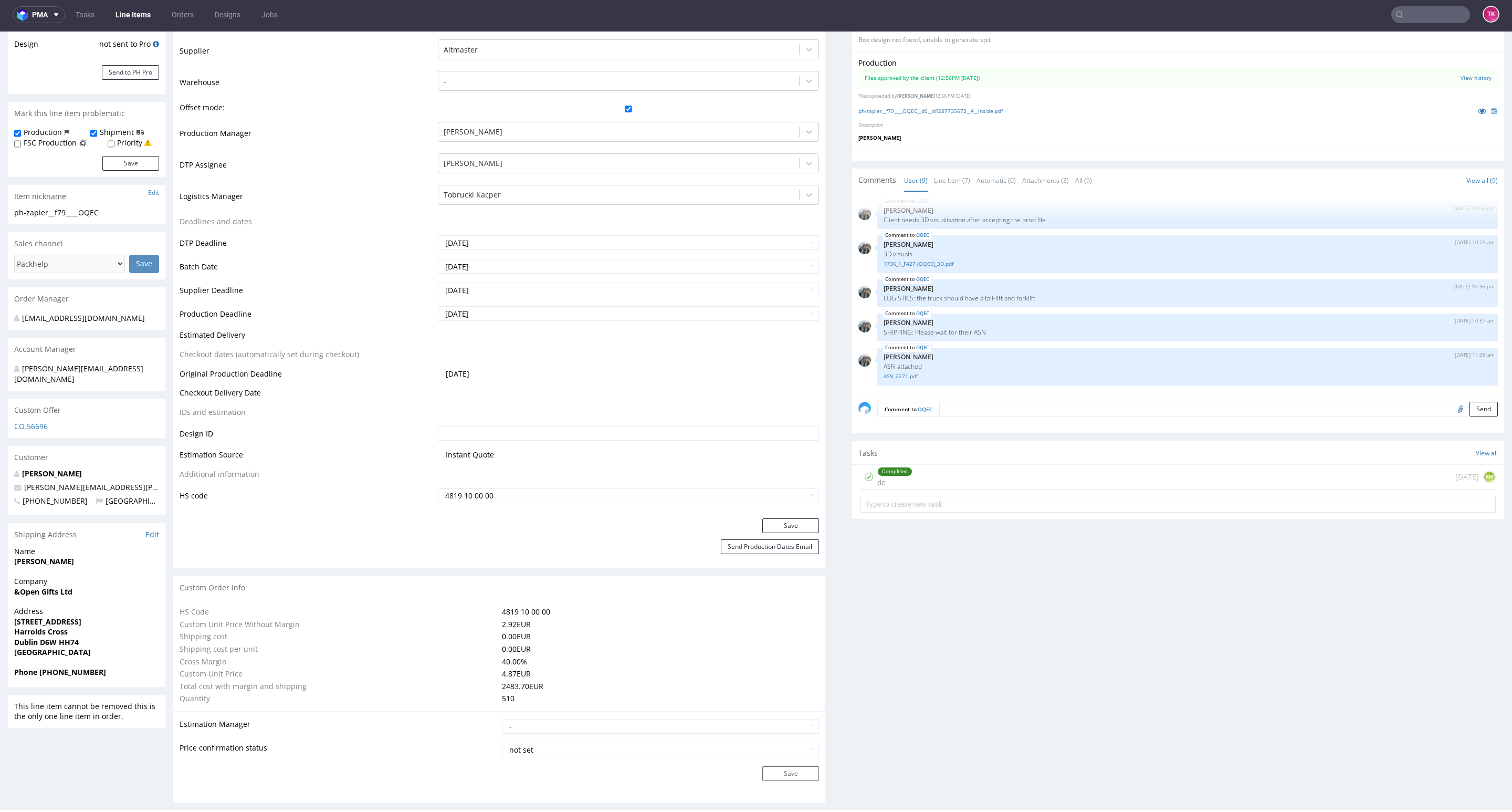
scroll to position [251, 0]
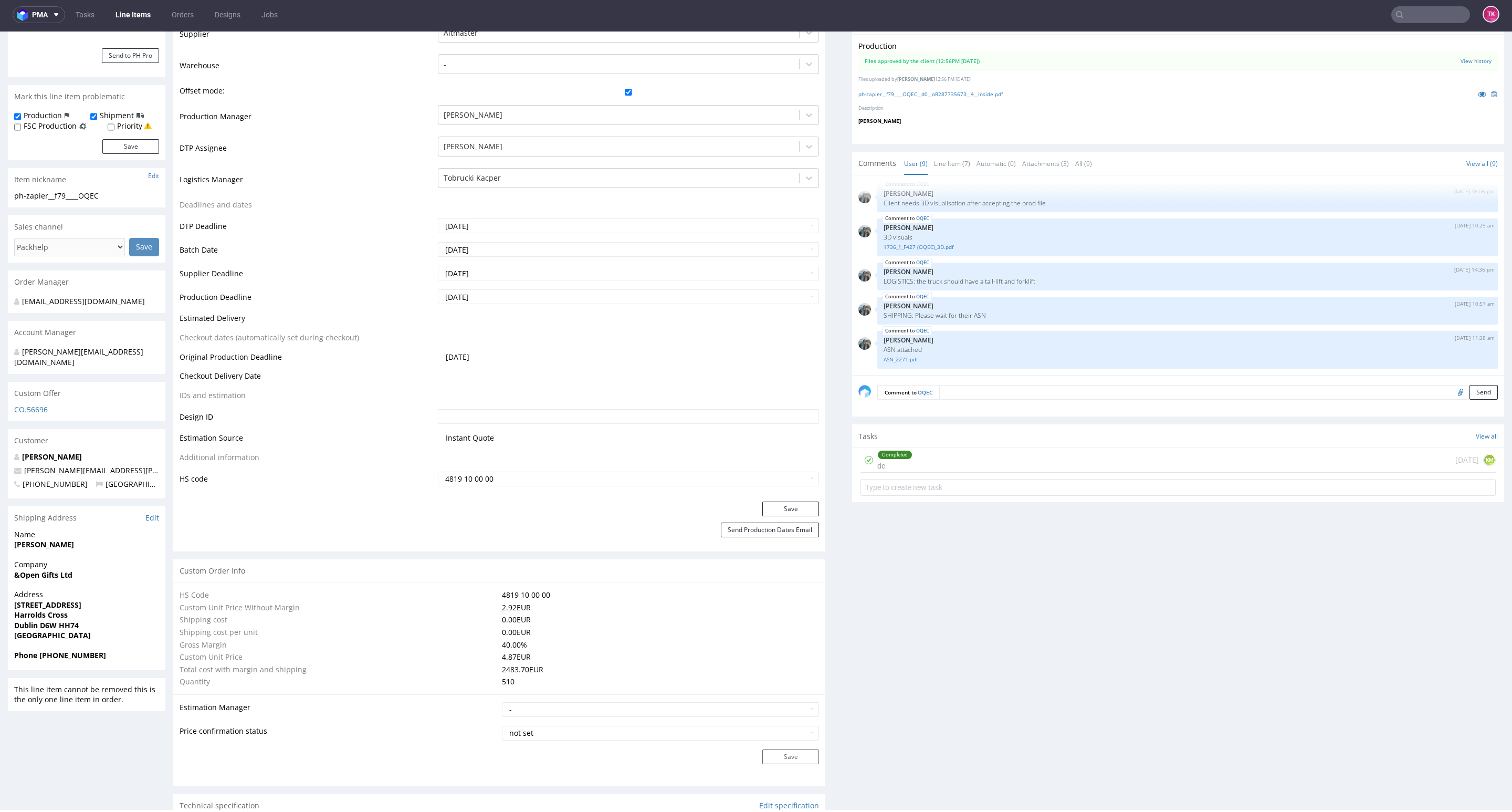
drag, startPoint x: 1498, startPoint y: 748, endPoint x: 1500, endPoint y: 334, distance: 414.0
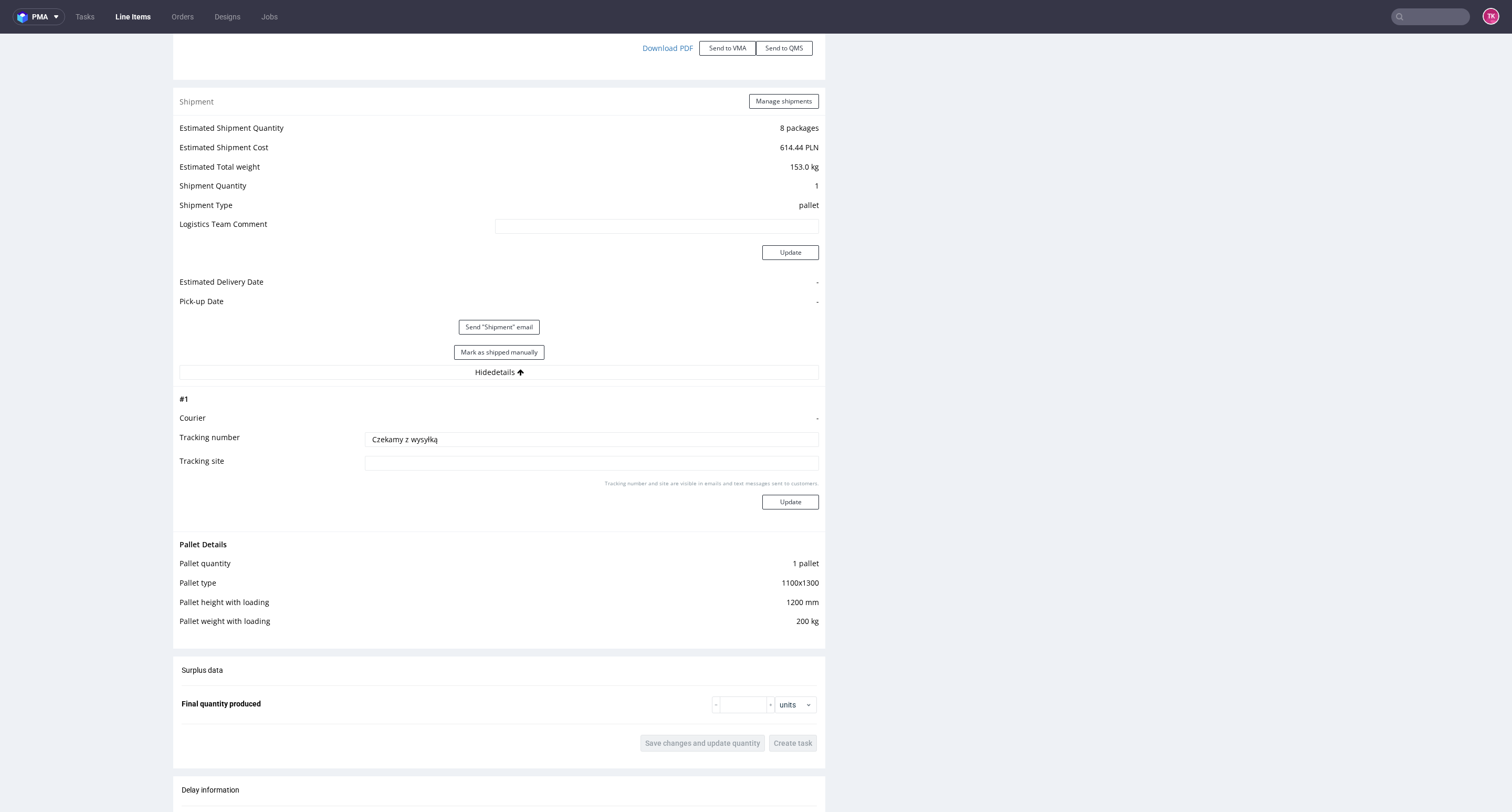
scroll to position [1260, 0]
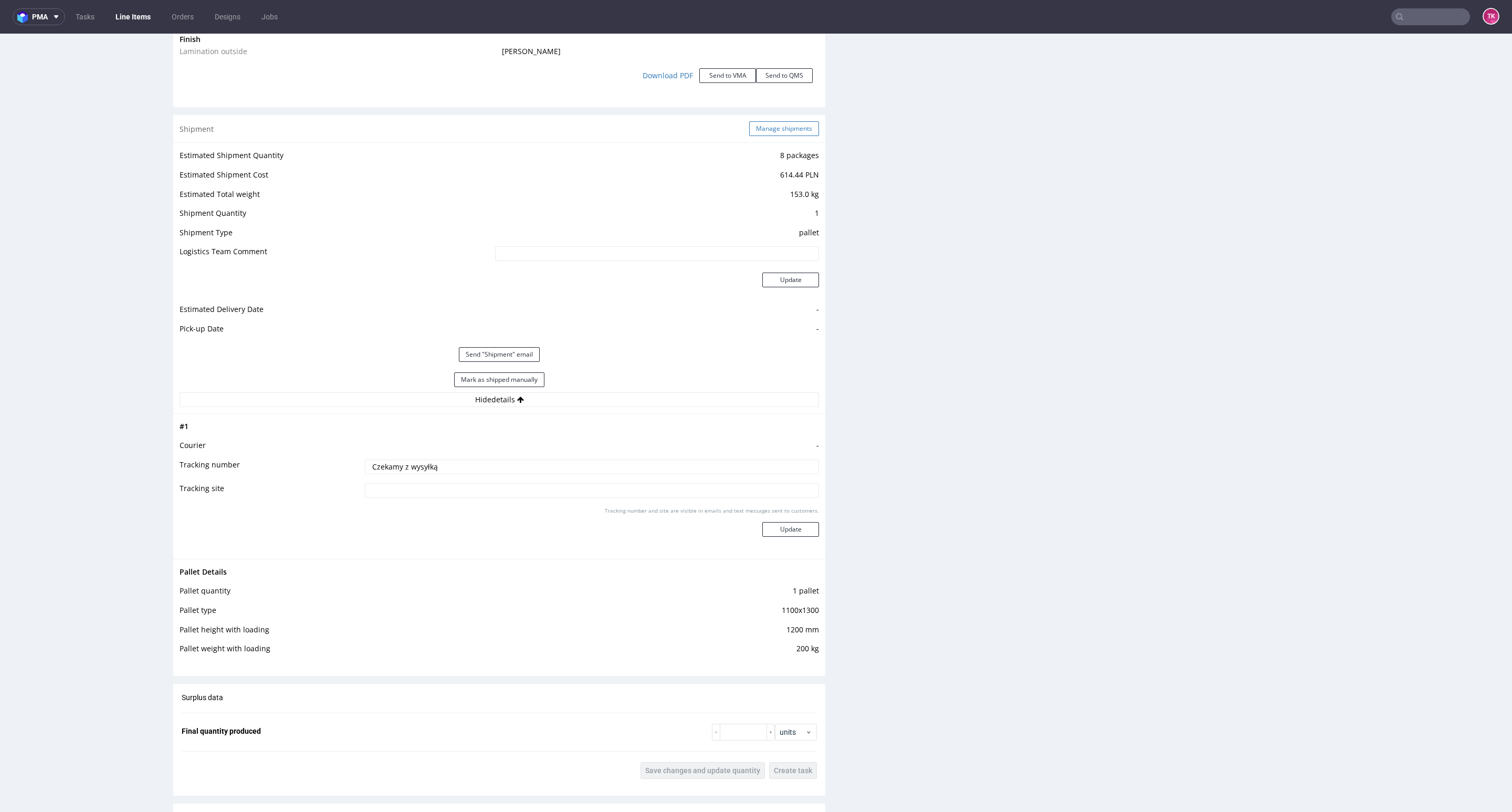
drag, startPoint x: 791, startPoint y: 123, endPoint x: 786, endPoint y: 128, distance: 7.1
click at [786, 128] on button "Manage shipments" at bounding box center [784, 128] width 70 height 15
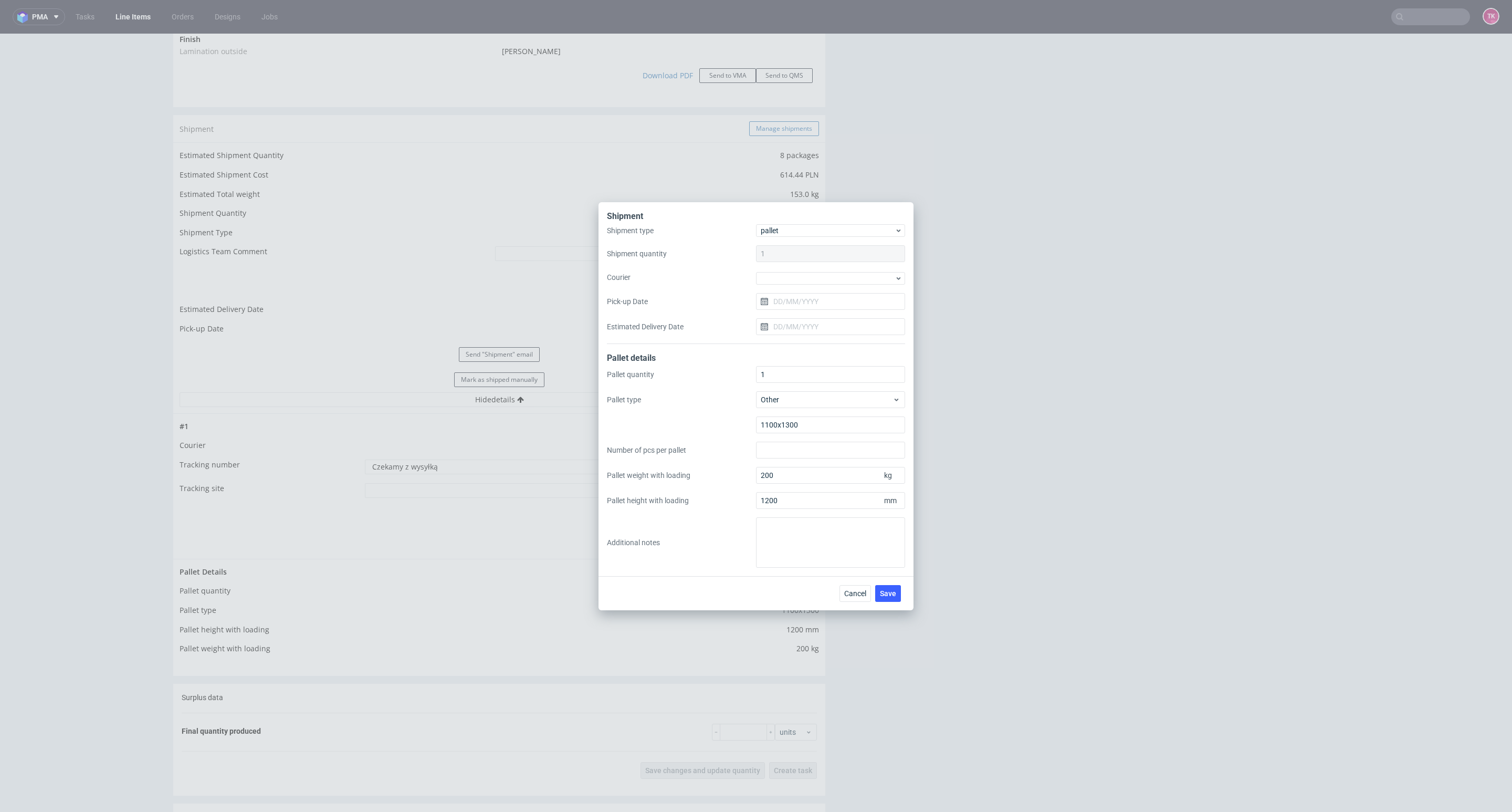
click at [786, 128] on div "Shipment Shipment type pallet Shipment quantity 1 Courier Pick-up Date Estimate…" at bounding box center [756, 406] width 1512 height 812
click at [827, 279] on div at bounding box center [830, 278] width 149 height 13
drag, startPoint x: 824, startPoint y: 337, endPoint x: 815, endPoint y: 294, distance: 43.9
click at [826, 331] on div "DB Schenker" at bounding box center [830, 339] width 141 height 19
click at [805, 282] on div "DB Schenker" at bounding box center [830, 277] width 149 height 13
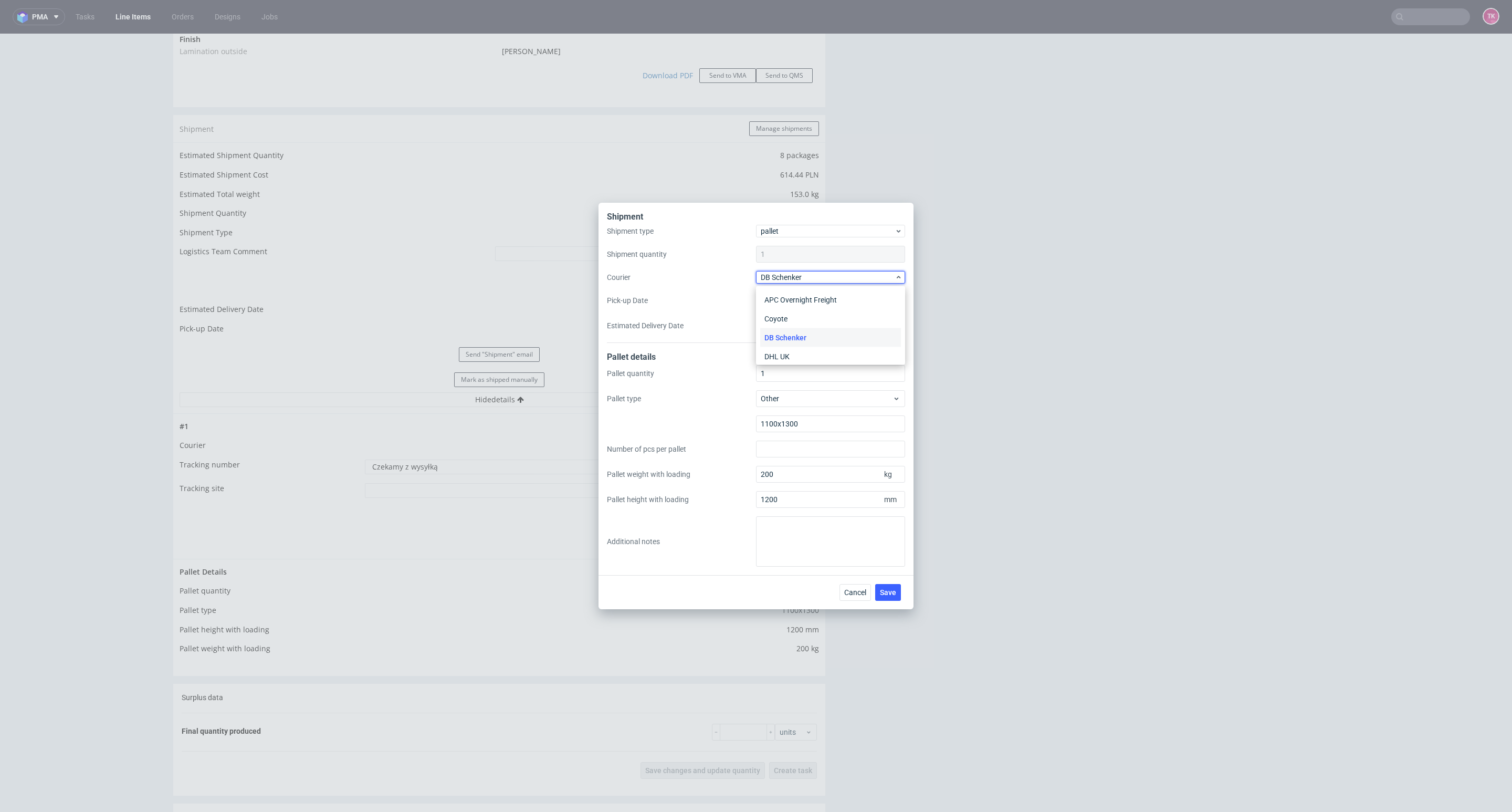
drag, startPoint x: 725, startPoint y: 296, endPoint x: 745, endPoint y: 304, distance: 21.5
click at [726, 296] on label "Pick-up Date" at bounding box center [682, 300] width 149 height 11
click at [756, 296] on input "Pick-up Date" at bounding box center [830, 300] width 149 height 17
click at [765, 306] on input "Pick-up Date" at bounding box center [830, 300] width 149 height 17
click at [768, 304] on input "Pick-up Date" at bounding box center [830, 300] width 149 height 17
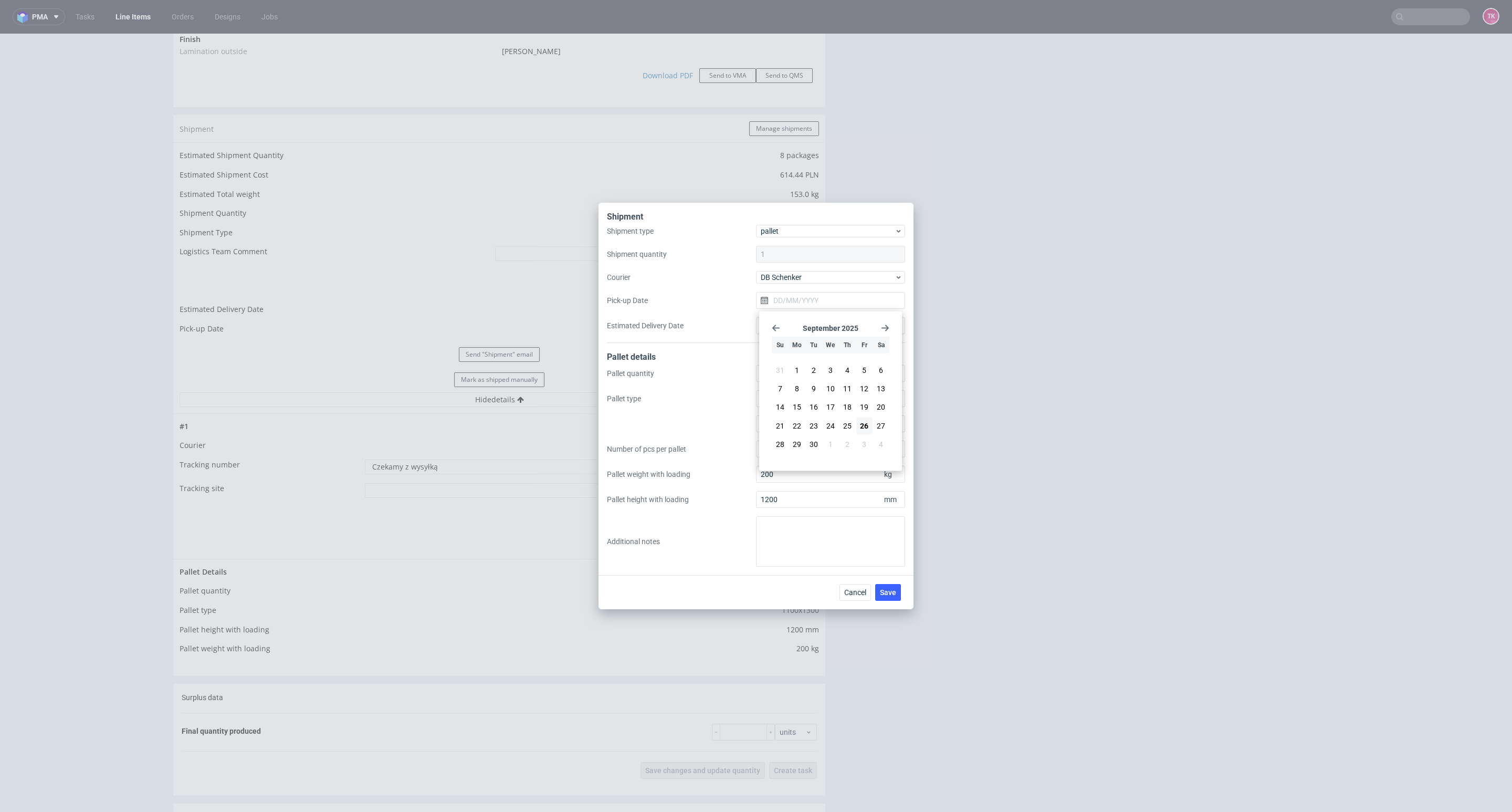
drag, startPoint x: 795, startPoint y: 444, endPoint x: 802, endPoint y: 457, distance: 14.8
click at [795, 445] on span "29" at bounding box center [797, 444] width 8 height 11
type input "29/09/2025"
click at [890, 593] on span "Save" at bounding box center [888, 592] width 16 height 7
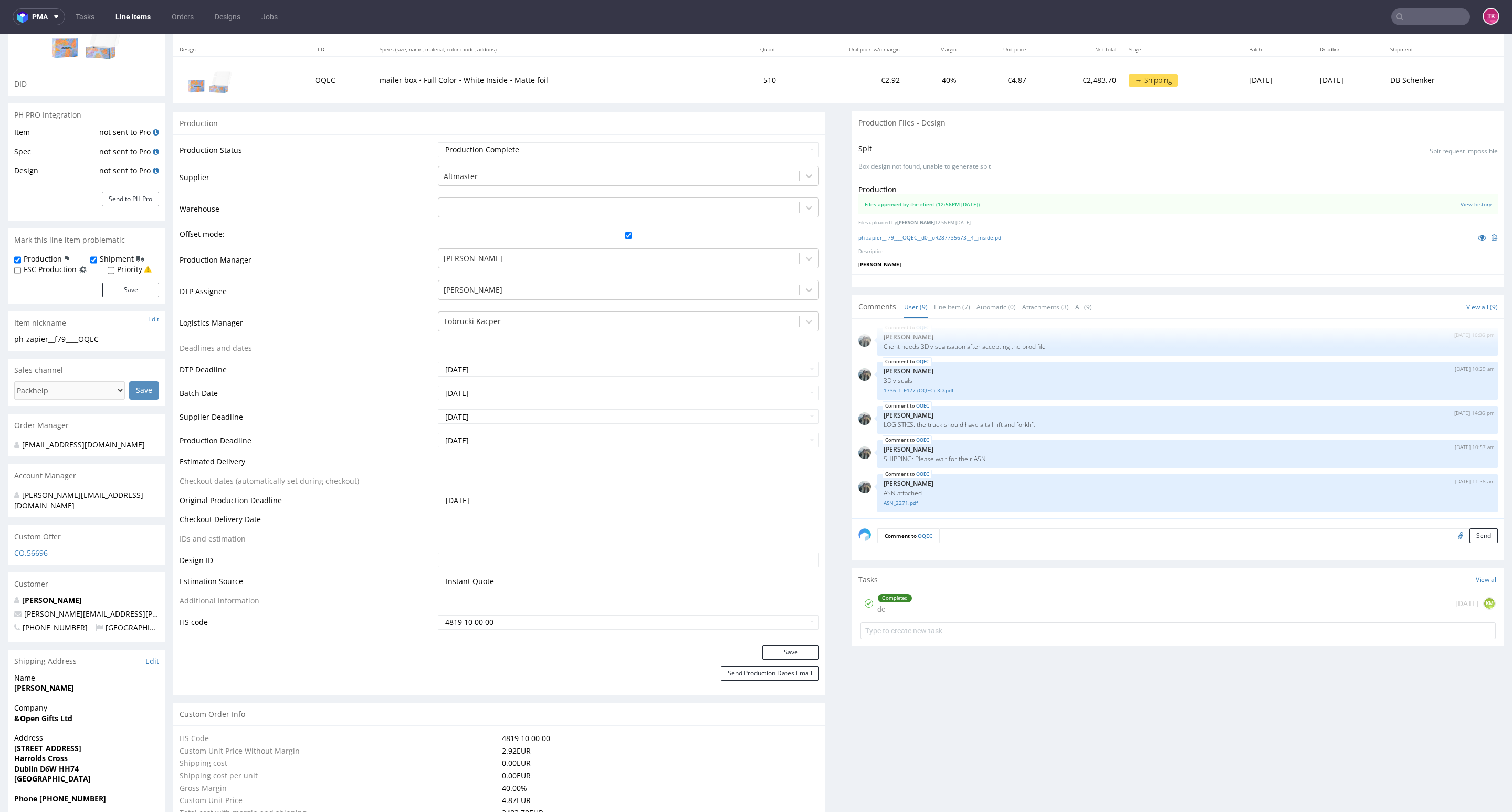
scroll to position [236, 0]
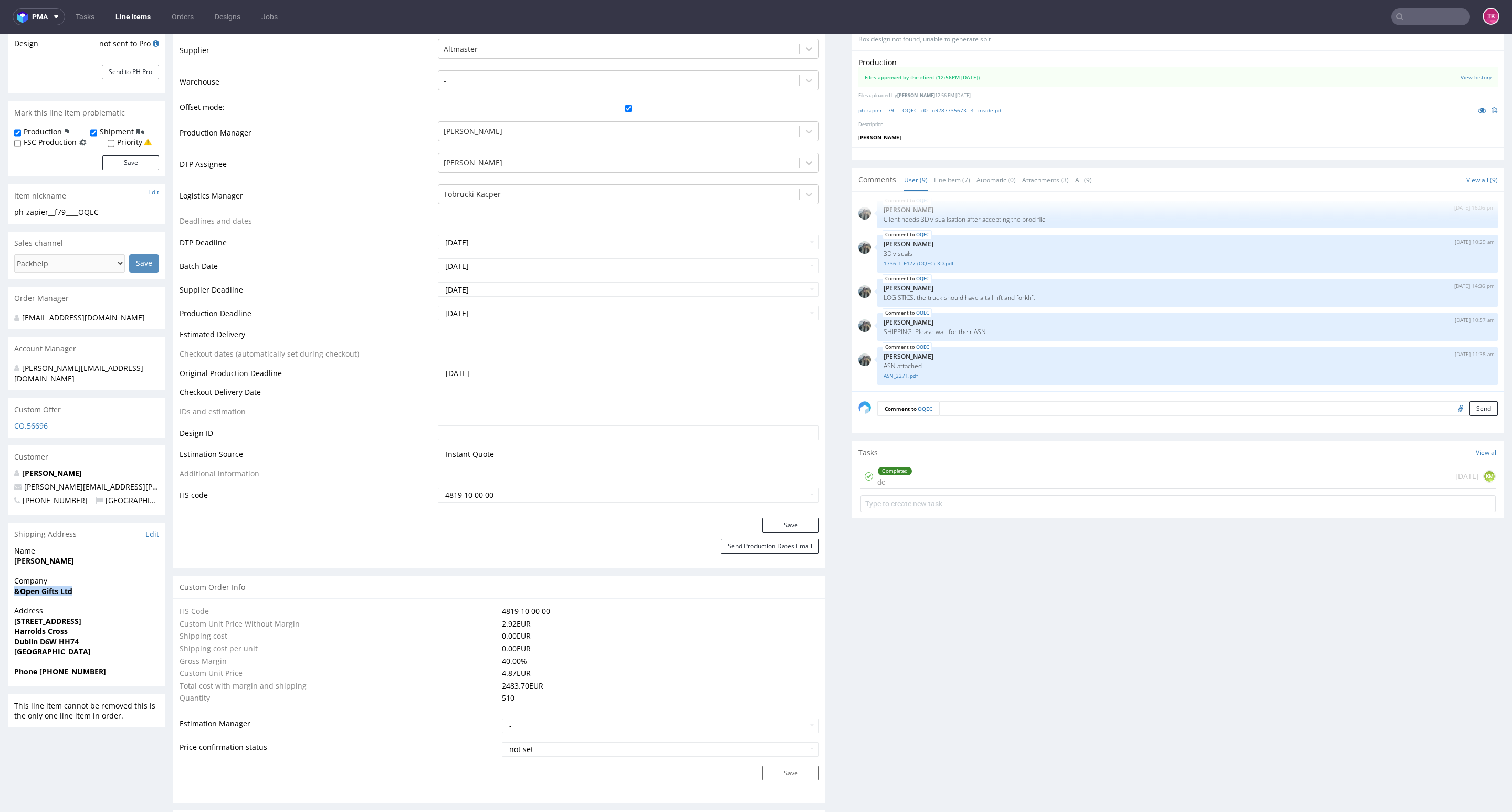
drag, startPoint x: 88, startPoint y: 582, endPoint x: 0, endPoint y: 588, distance: 88.2
copy strong "&Open Gifts Ltd"
drag, startPoint x: 70, startPoint y: 556, endPoint x: 0, endPoint y: 556, distance: 70.0
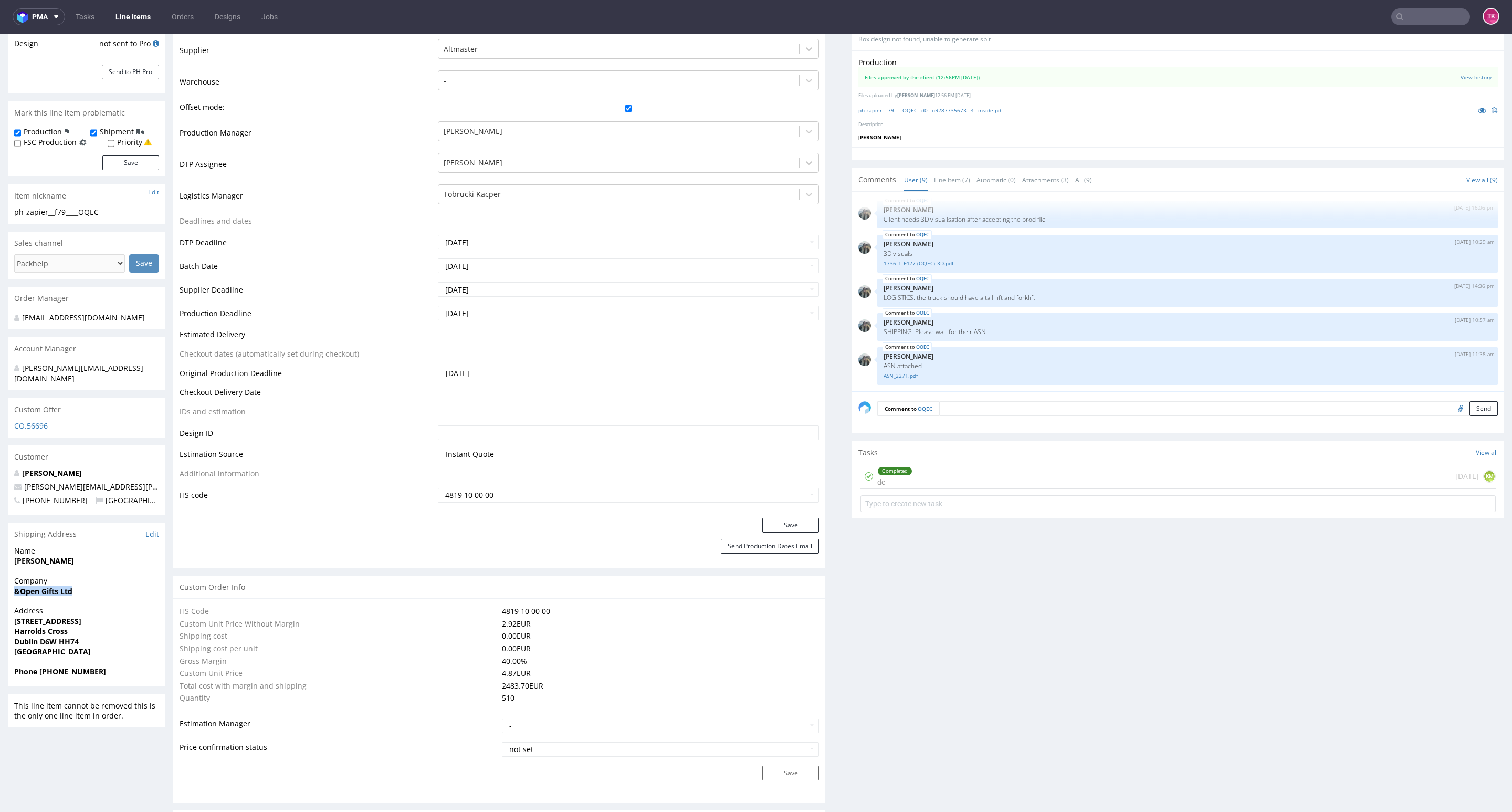
copy strong "[PERSON_NAME]"
drag, startPoint x: 46, startPoint y: 635, endPoint x: 41, endPoint y: 638, distance: 5.8
click at [44, 636] on strong "Dublin D6W HH74" at bounding box center [47, 641] width 64 height 10
drag, startPoint x: 41, startPoint y: 635, endPoint x: 90, endPoint y: 623, distance: 50.4
click at [90, 623] on p "Address [STREET_ADDRESS]" at bounding box center [87, 631] width 145 height 51
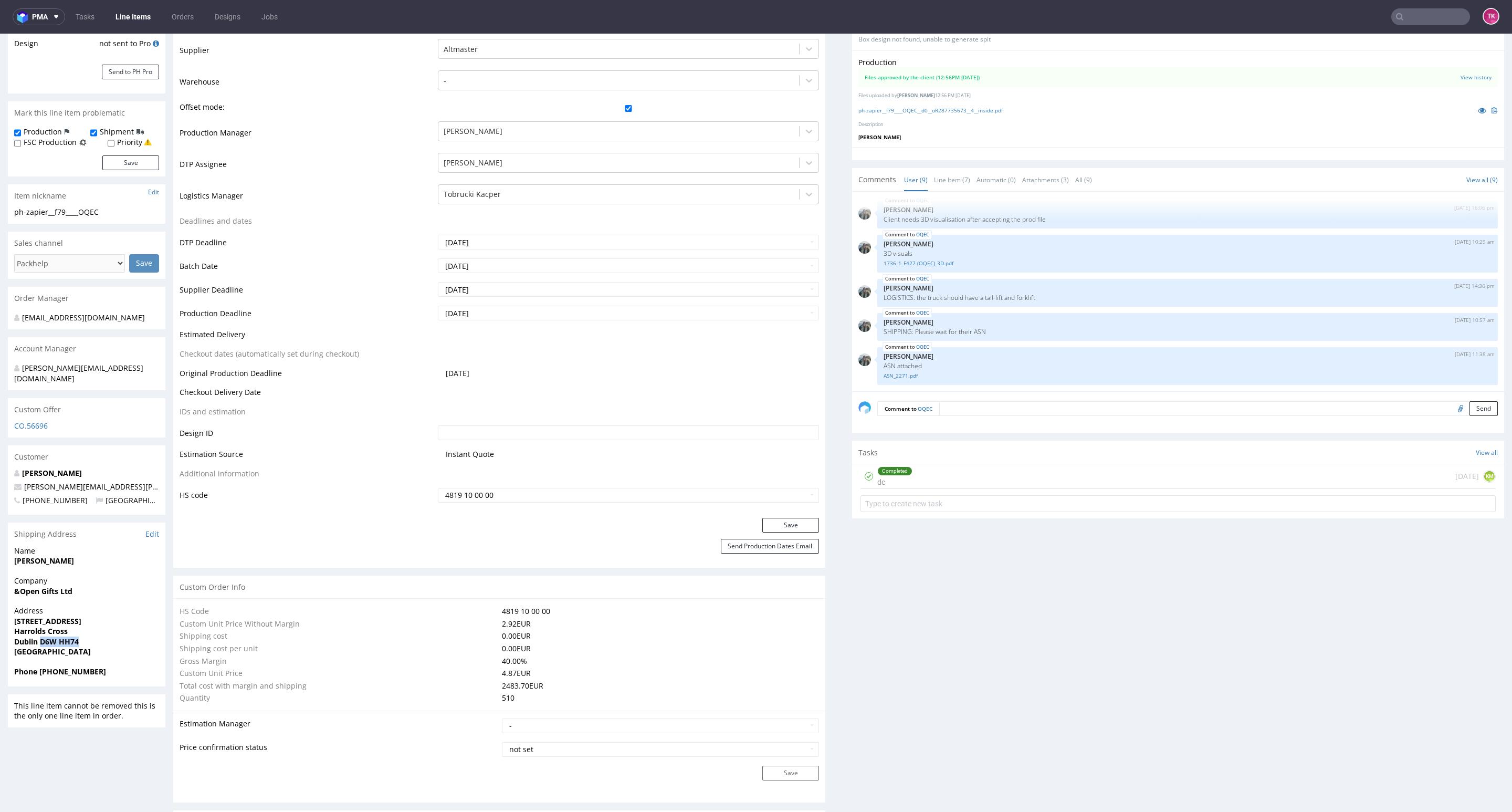
drag, startPoint x: 87, startPoint y: 628, endPoint x: 41, endPoint y: 630, distance: 46.0
click at [41, 636] on span "Dublin D6W HH74" at bounding box center [87, 642] width 145 height 11
copy strong "D6W HH74"
drag, startPoint x: 3, startPoint y: 613, endPoint x: 75, endPoint y: 620, distance: 72.3
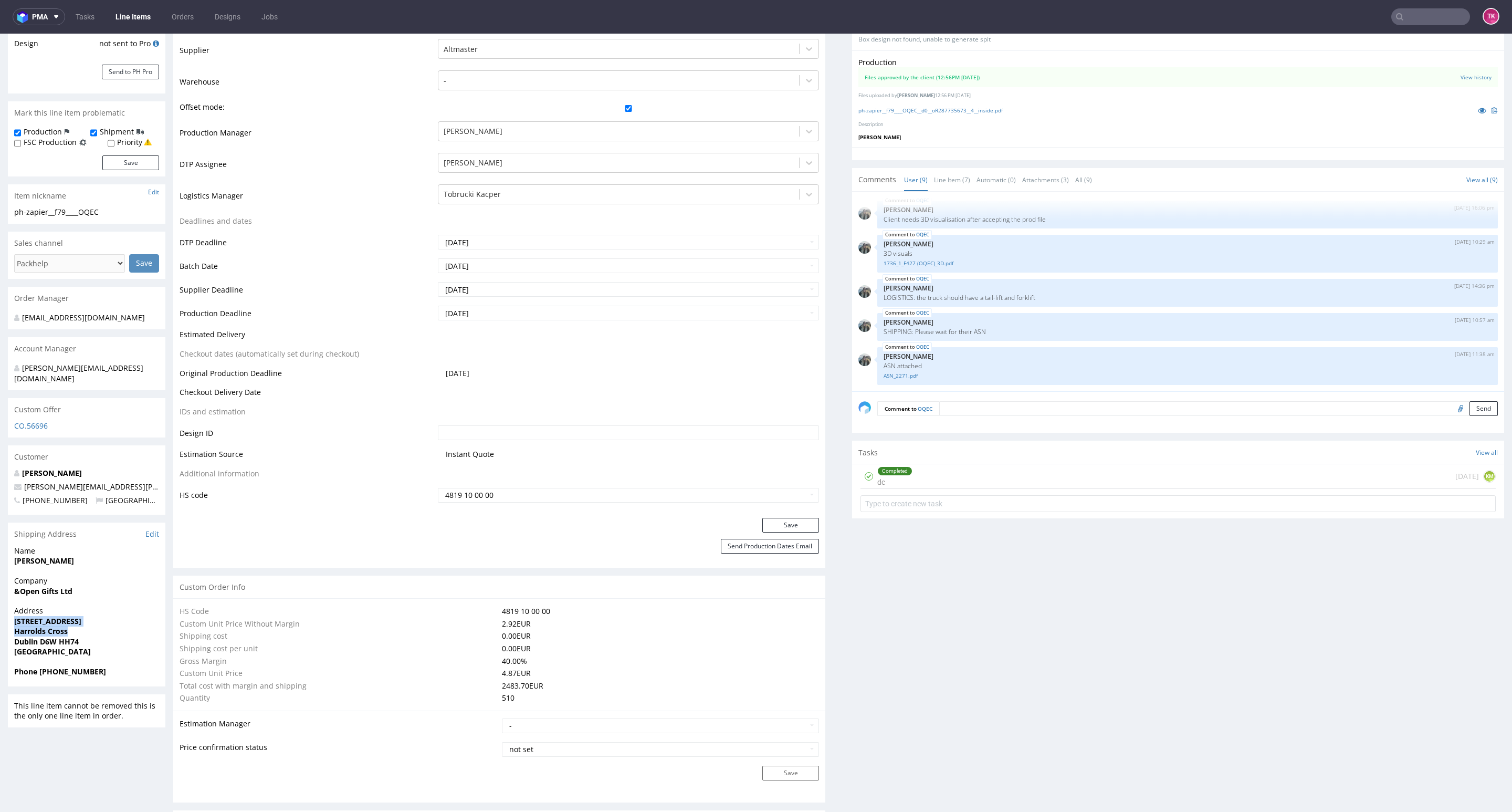
copy p "13 Saint Clares Avenue Harrolds Cross"
drag, startPoint x: 137, startPoint y: 478, endPoint x: 0, endPoint y: 479, distance: 137.0
copy span "alison.mulligan@andopen.co"
drag, startPoint x: 43, startPoint y: 659, endPoint x: 115, endPoint y: 663, distance: 72.1
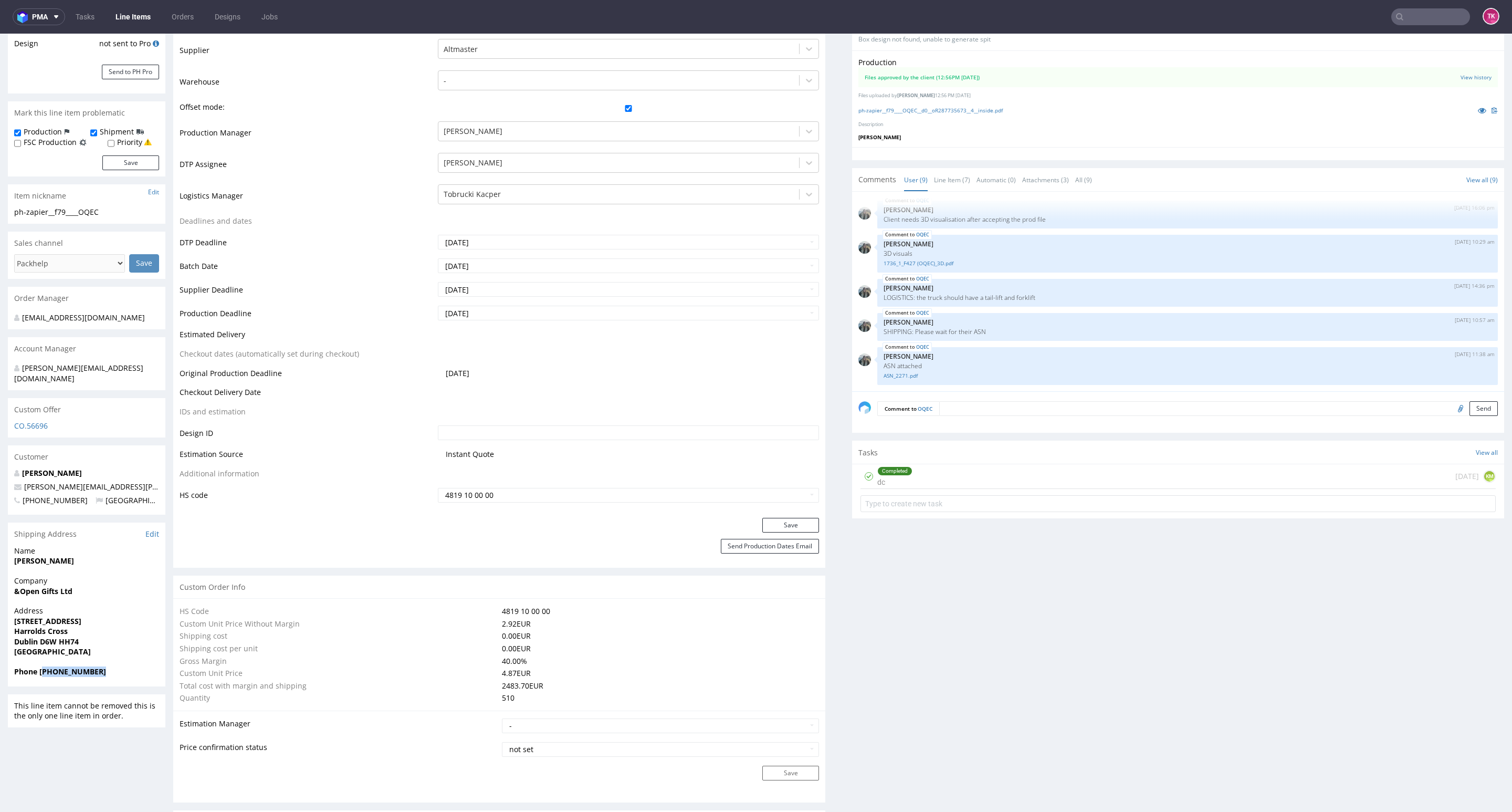
click at [115, 666] on span "Phone +3530867316883" at bounding box center [87, 672] width 145 height 11
copy strong "3530867316883"
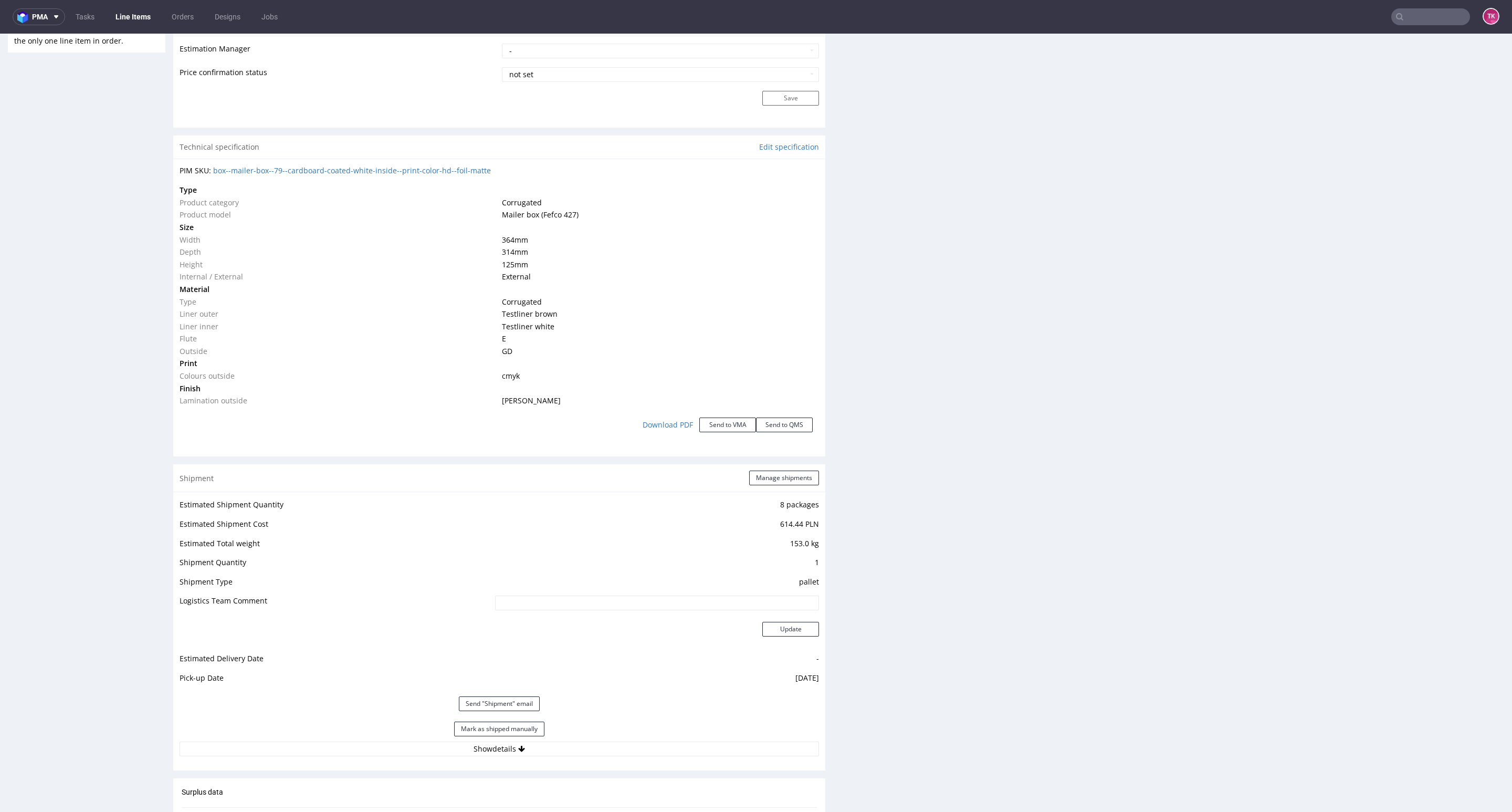
scroll to position [1103, 0]
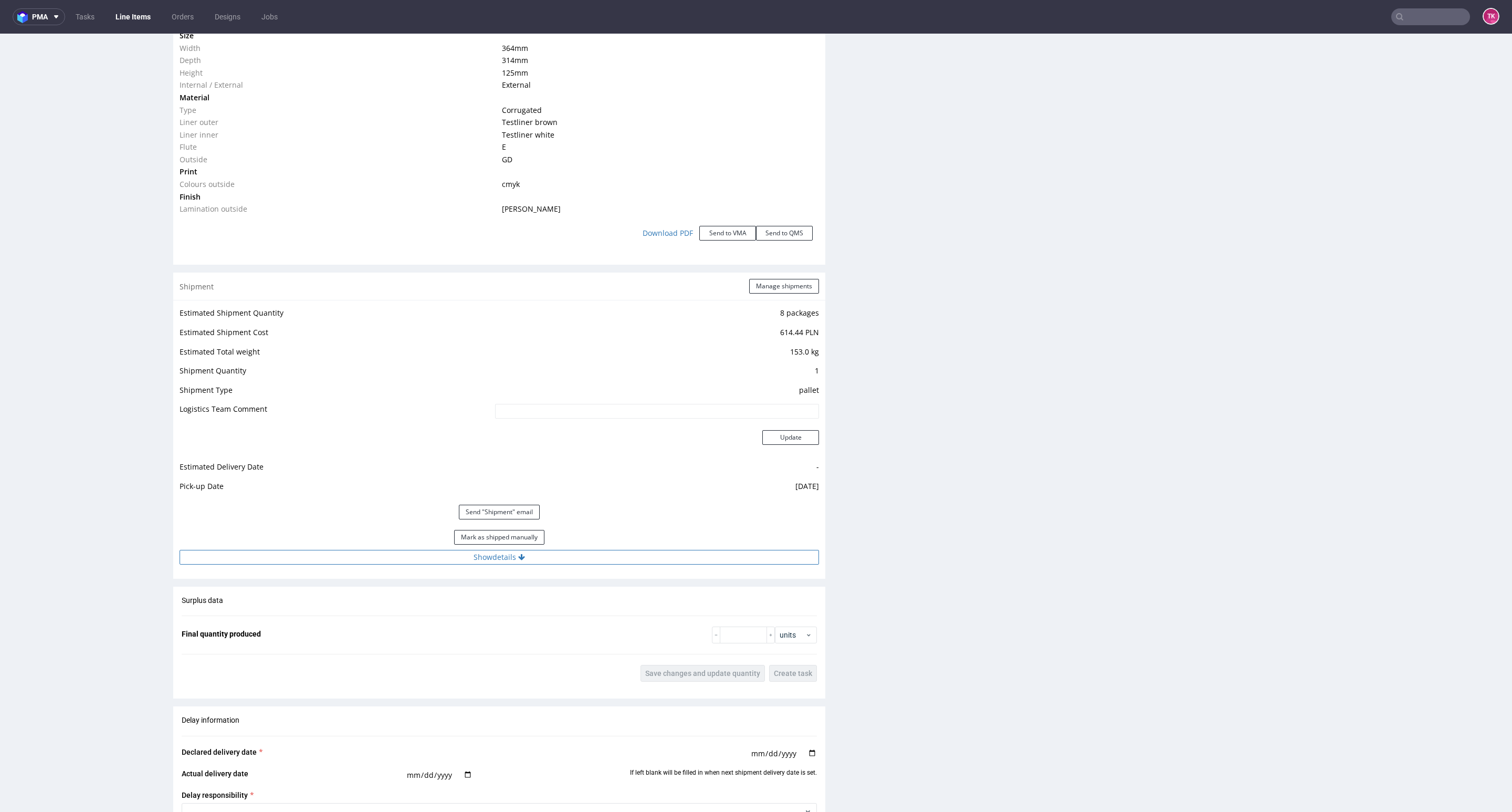
click at [657, 562] on button "Show details" at bounding box center [499, 557] width 639 height 15
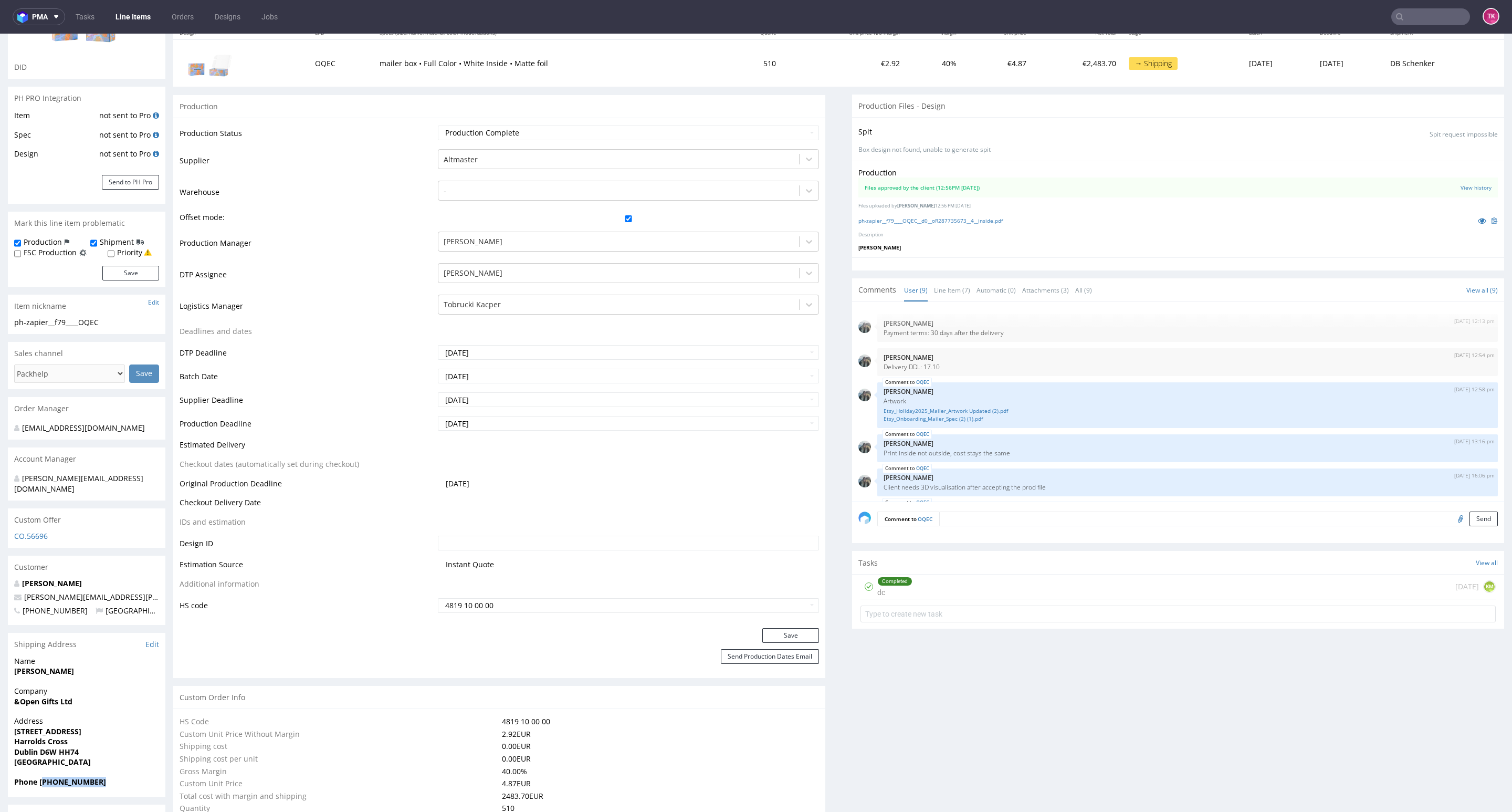
scroll to position [0, 0]
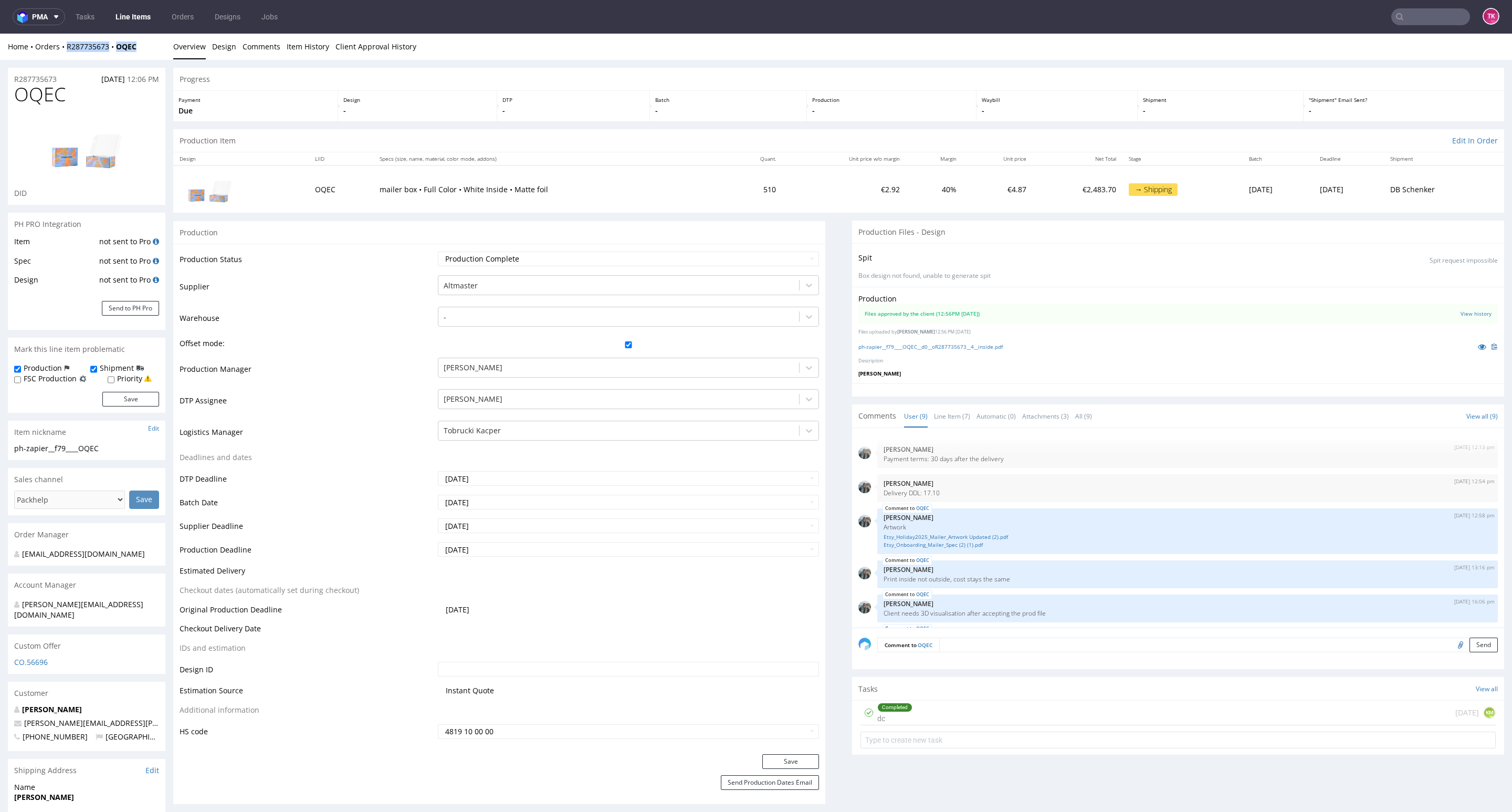
drag, startPoint x: 145, startPoint y: 52, endPoint x: 64, endPoint y: 56, distance: 81.1
click at [64, 56] on div "Home Orders R287735673 OQEC Overview Design Comments Item History Client Approv…" at bounding box center [756, 47] width 1512 height 26
copy div "R287735673 OQEC"
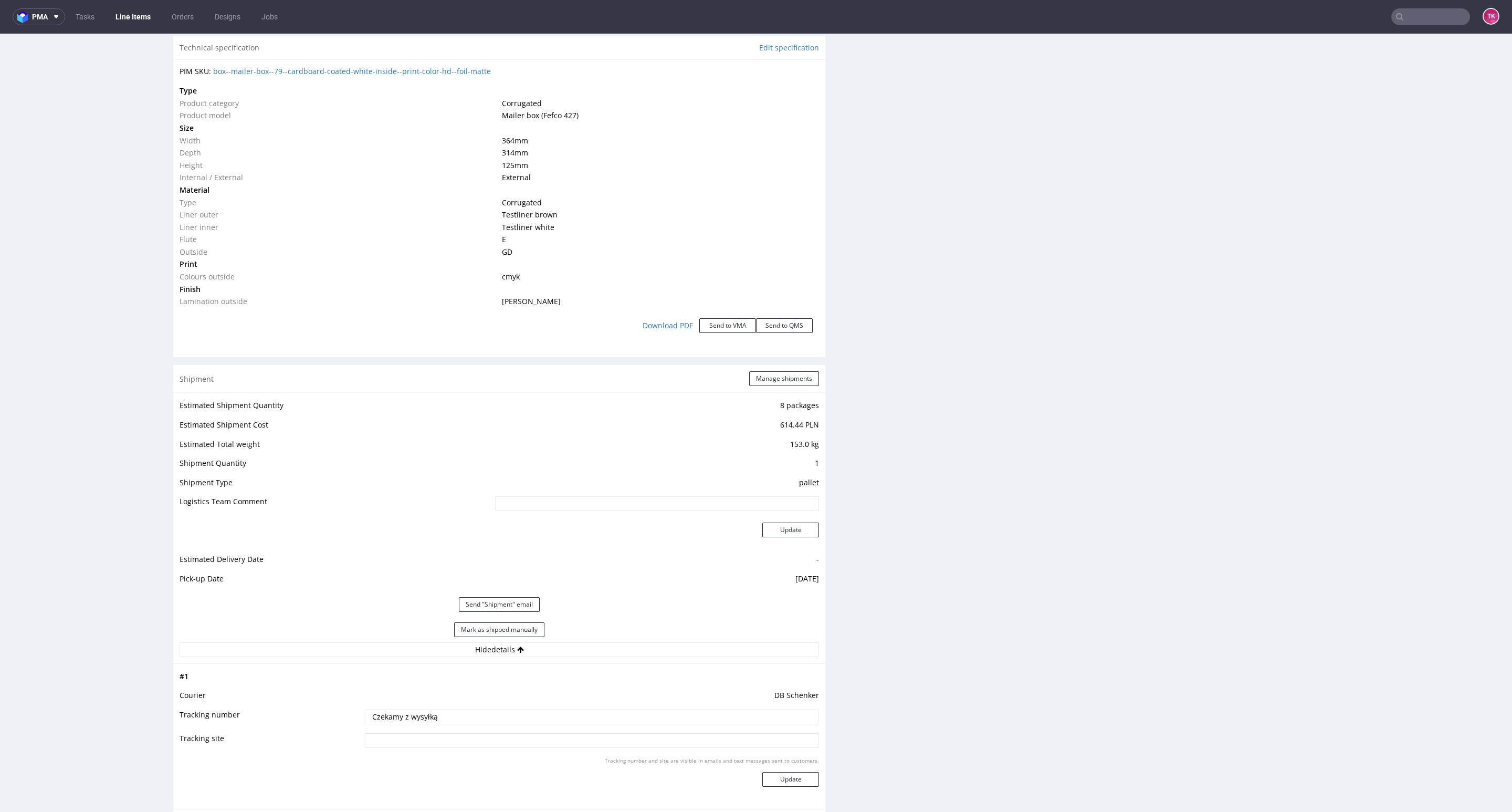
scroll to position [1024, 0]
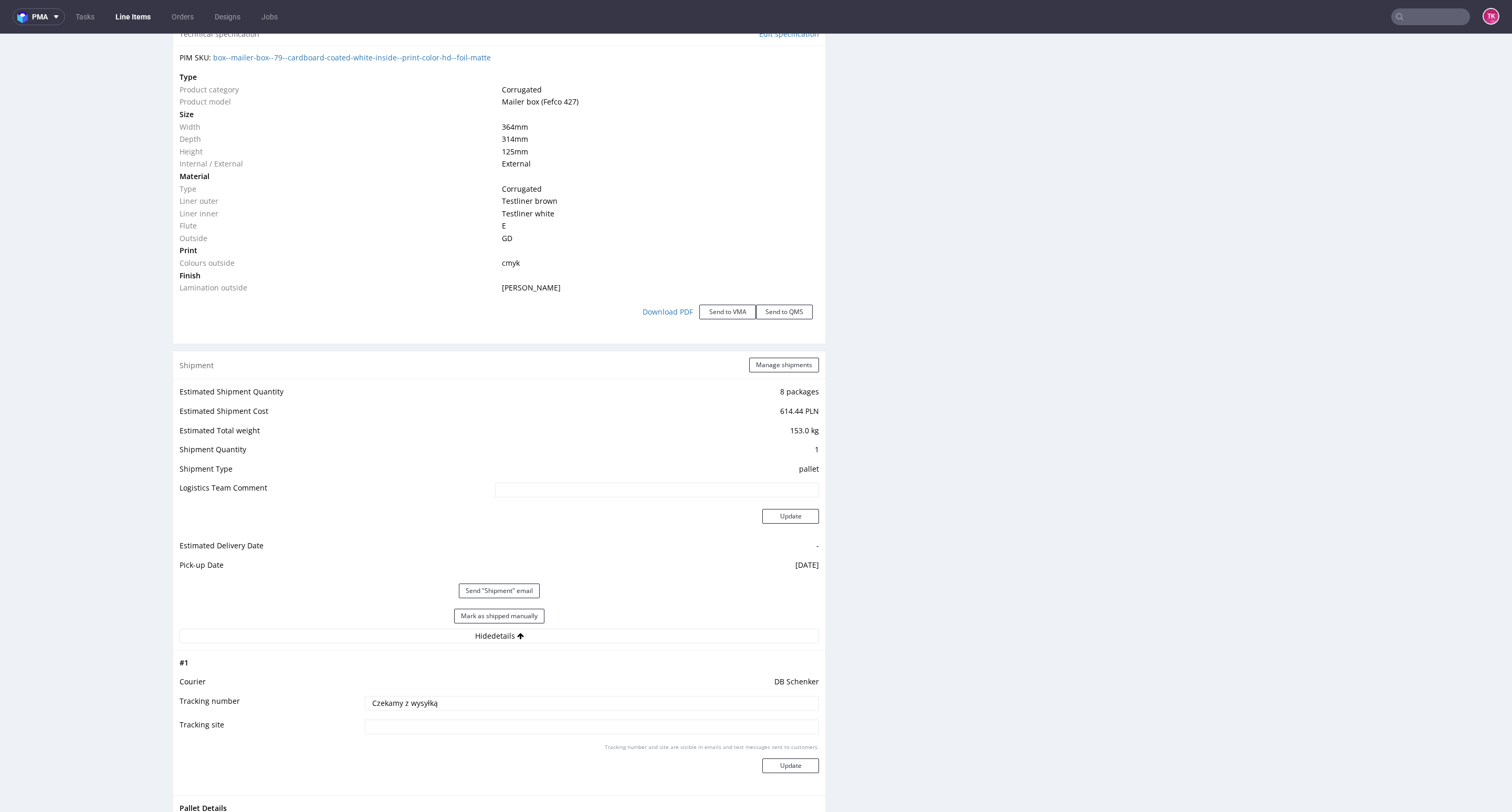
drag, startPoint x: 490, startPoint y: 711, endPoint x: 245, endPoint y: 725, distance: 245.4
click at [202, 715] on tr "Tracking number Czekamy z wysyłką" at bounding box center [499, 707] width 639 height 24
paste input "PLWAW509047066"
click at [627, 709] on input "PLWAW509047066" at bounding box center [592, 703] width 454 height 15
type input "PLWAW509047066"
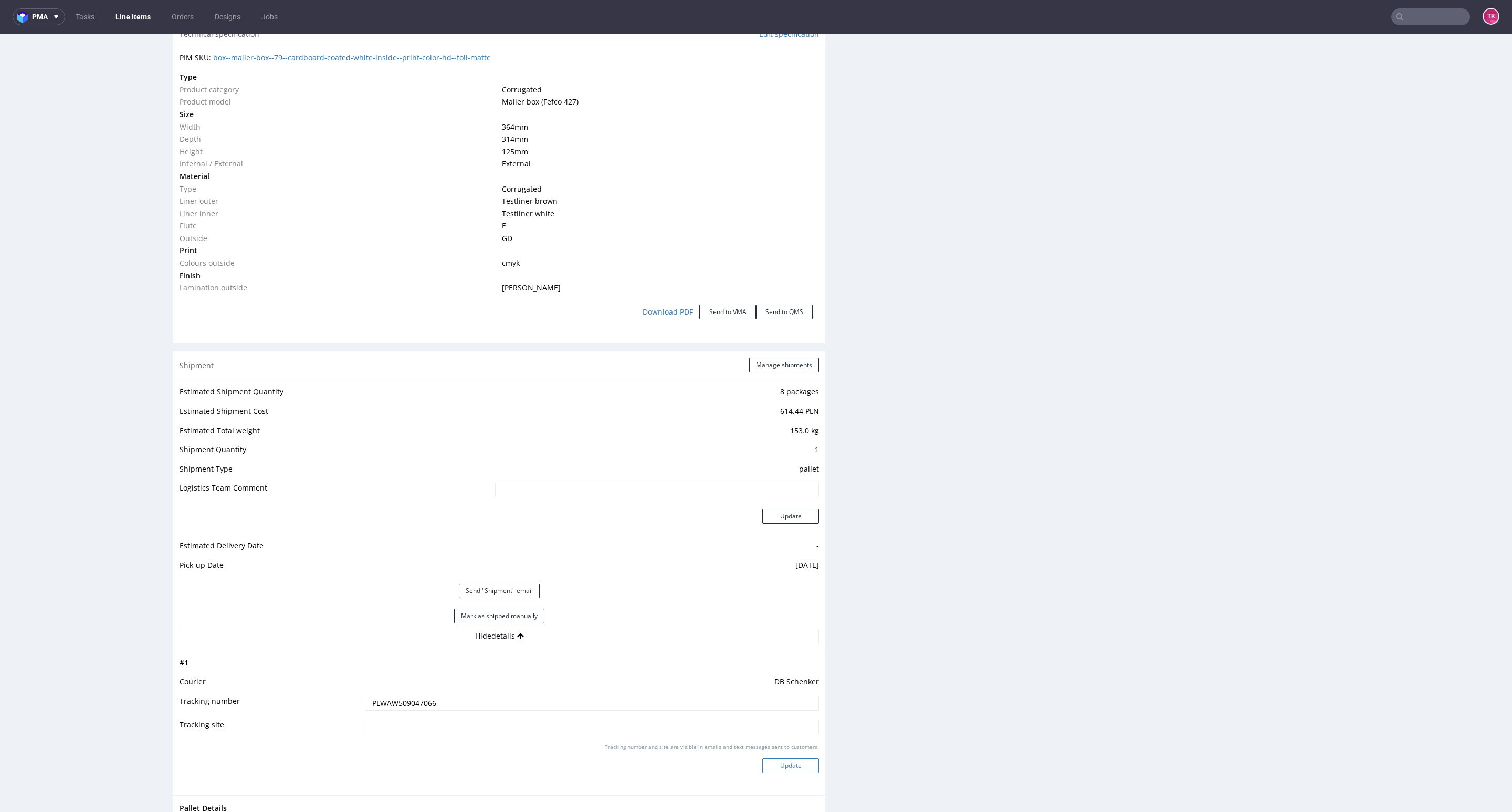
click at [763, 765] on button "Update" at bounding box center [790, 765] width 57 height 15
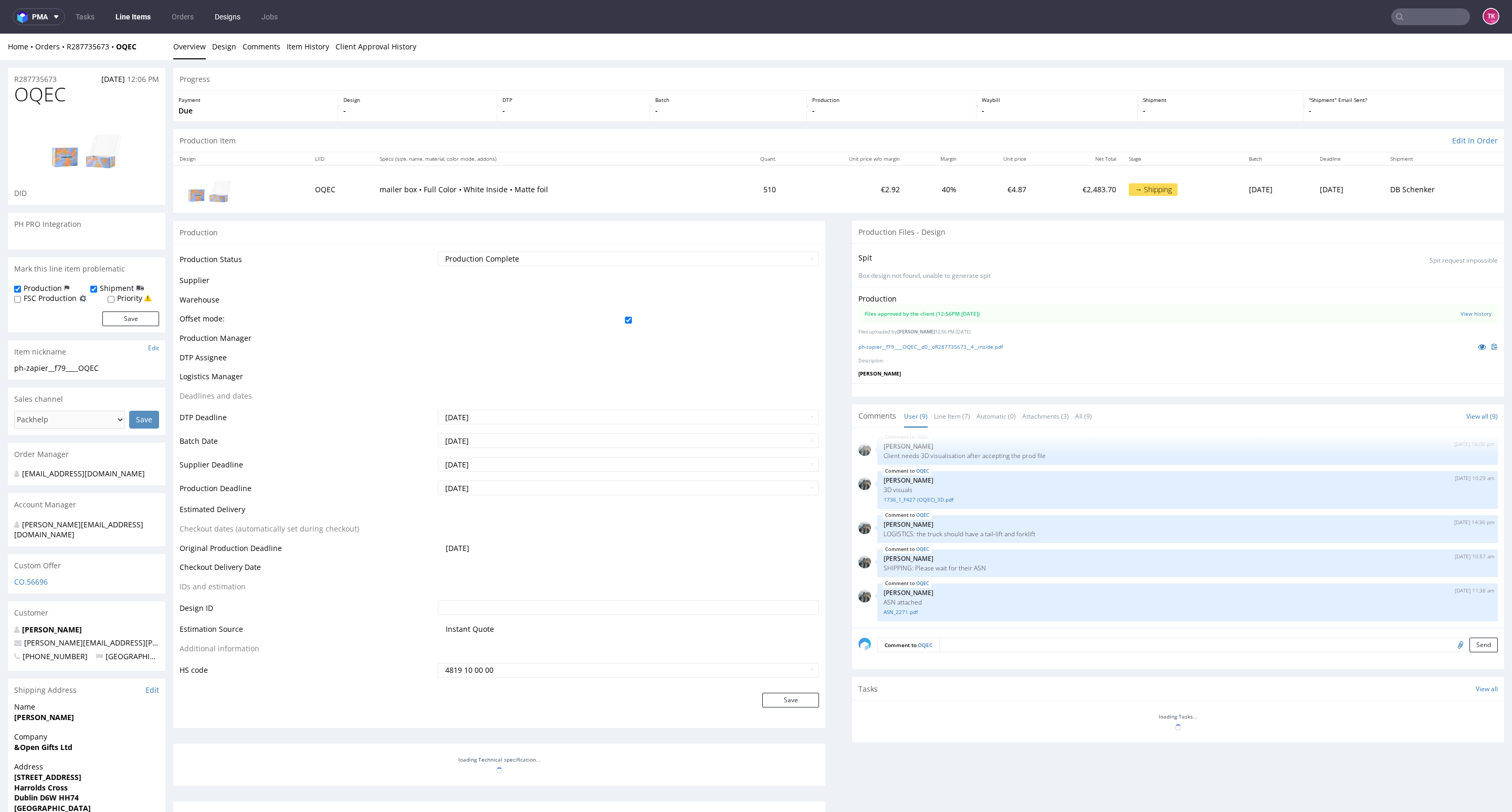
scroll to position [471, 0]
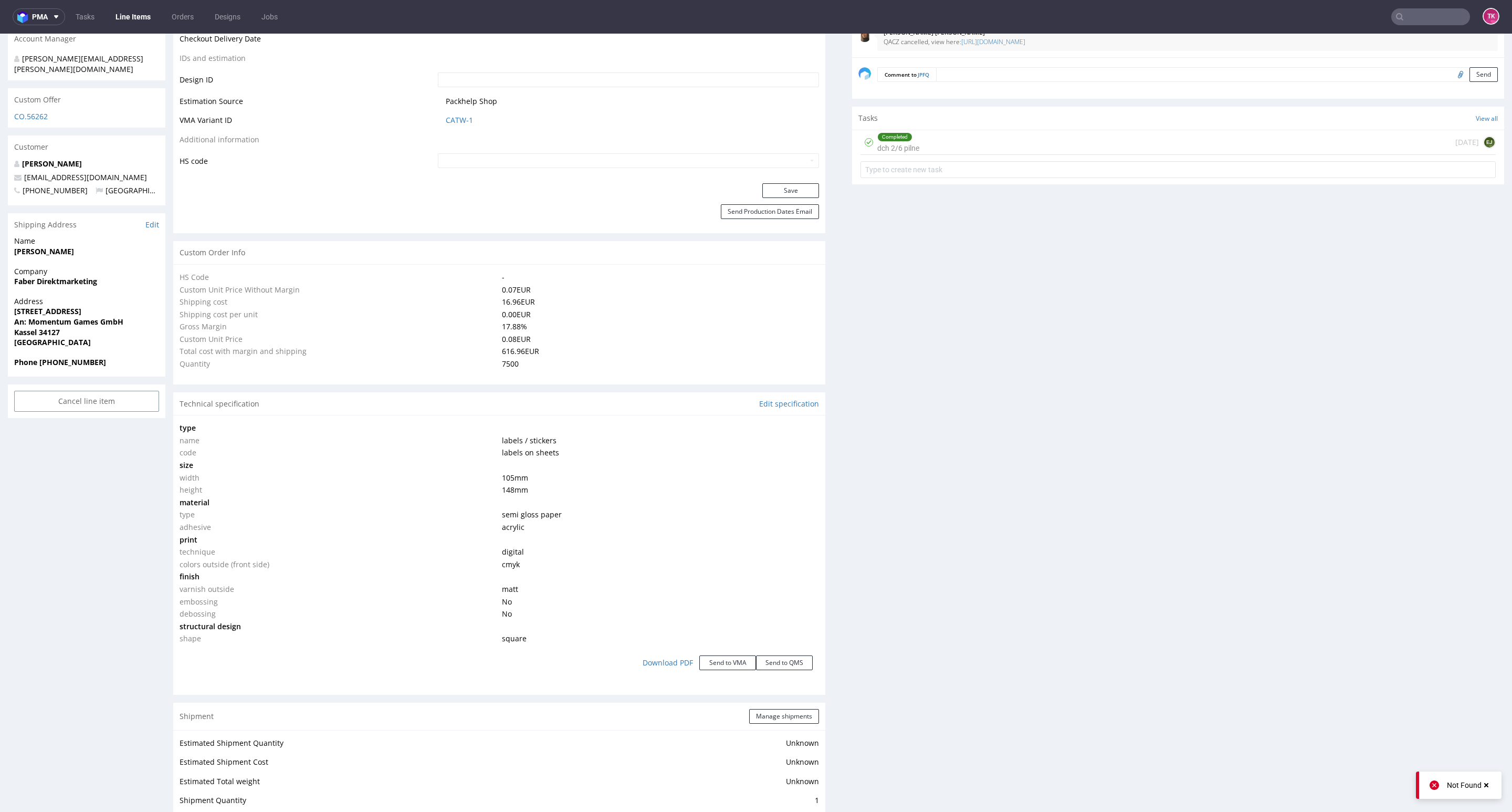
scroll to position [866, 0]
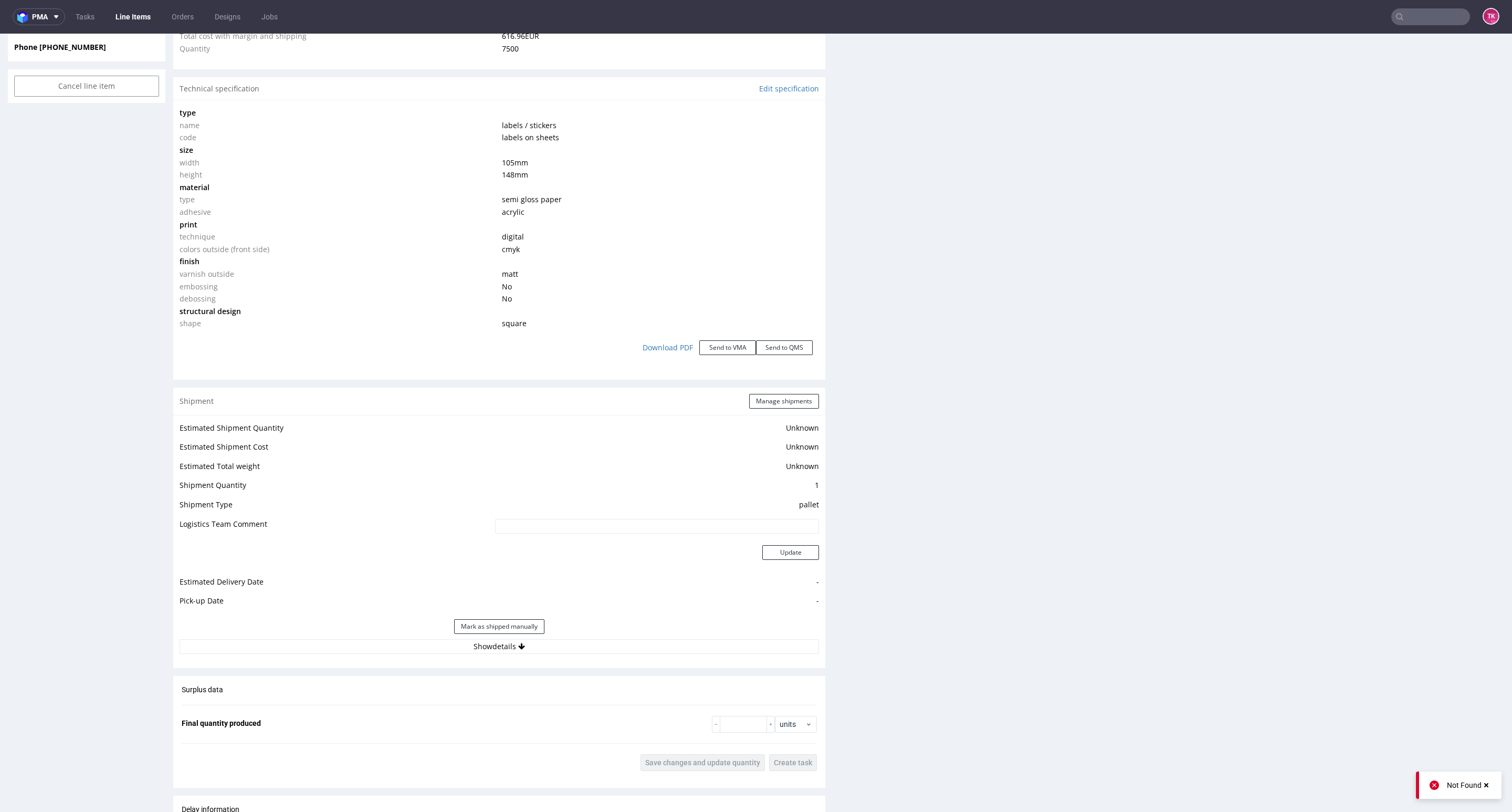
click at [361, 654] on div "Estimated Shipment Quantity Unknown Estimated Shipment Cost Unknown Estimated T…" at bounding box center [499, 537] width 652 height 245
click at [362, 648] on button "Show details" at bounding box center [499, 646] width 639 height 15
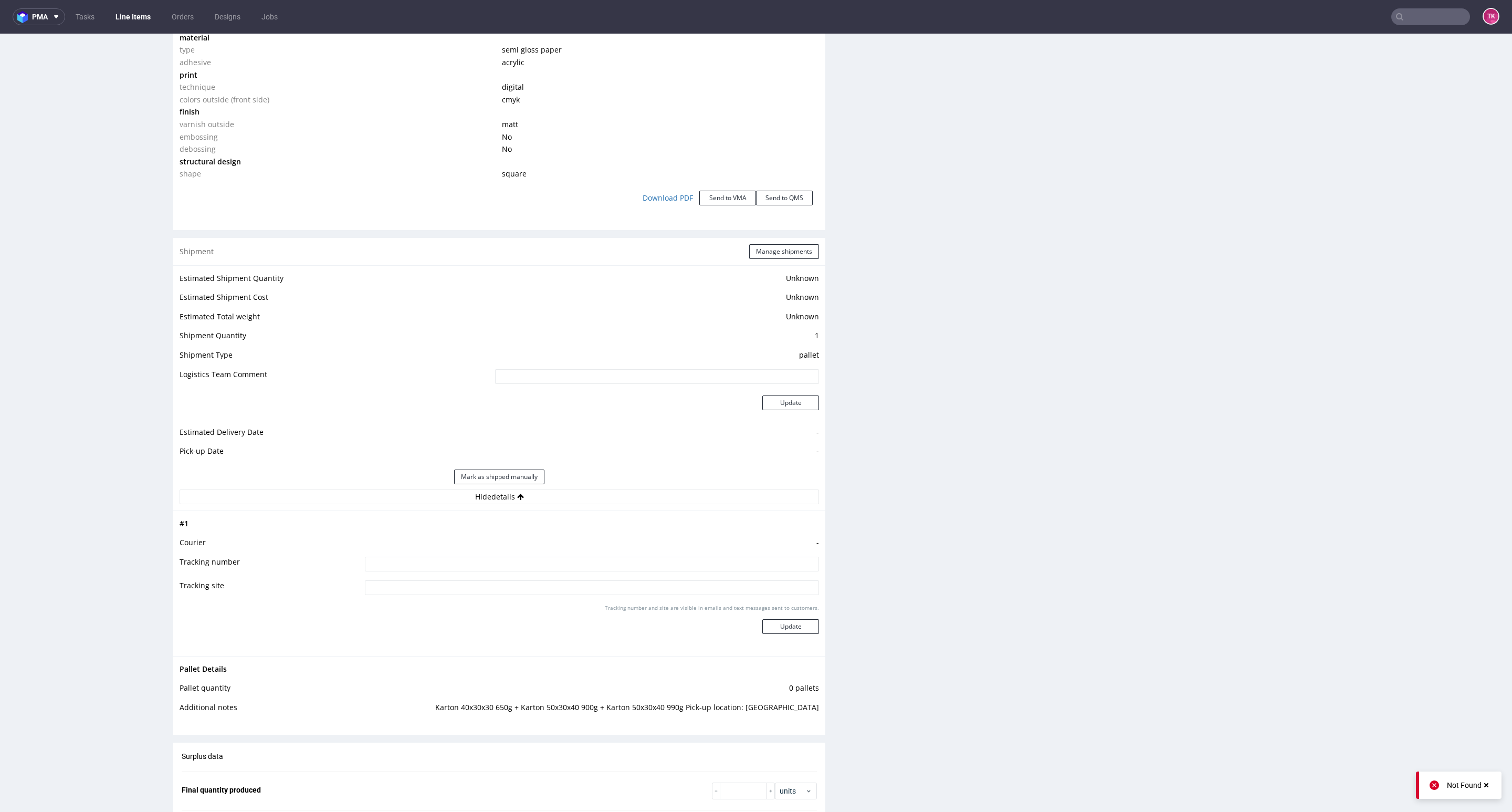
scroll to position [1260, 0]
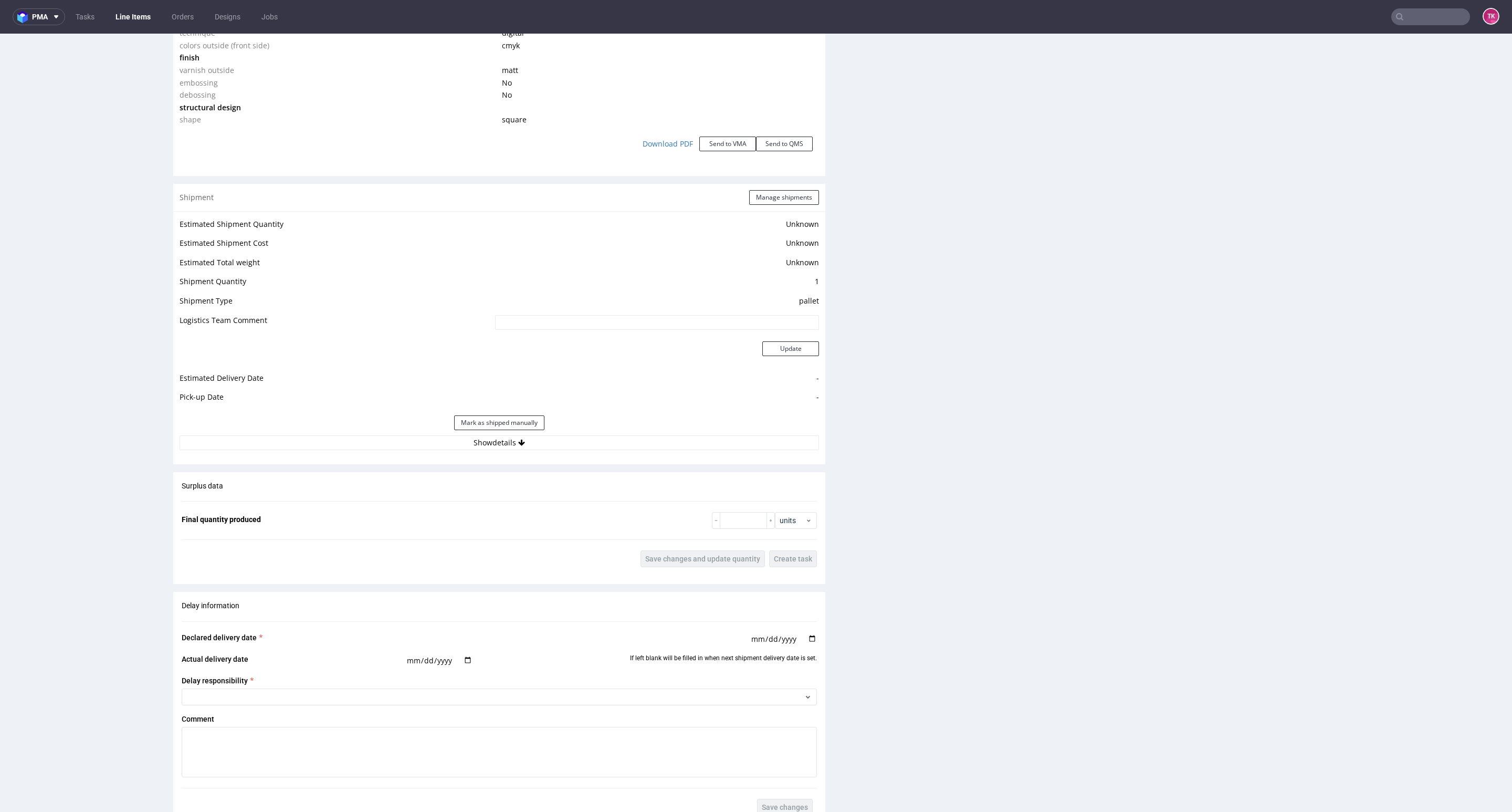
scroll to position [1024, 0]
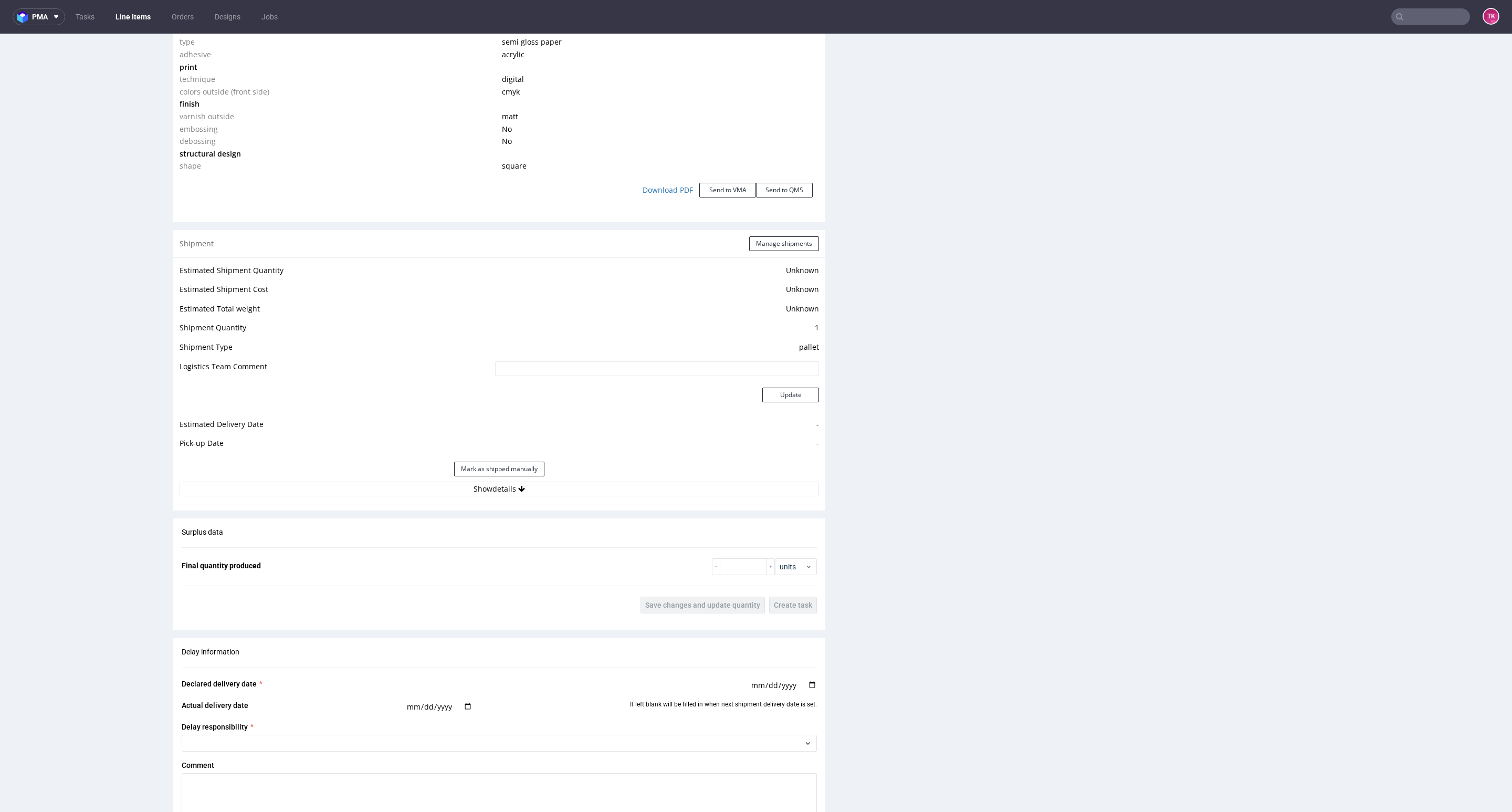
click at [609, 476] on div "Mark as shipped manually" at bounding box center [499, 469] width 639 height 25
click at [610, 492] on button "Show details" at bounding box center [499, 488] width 639 height 15
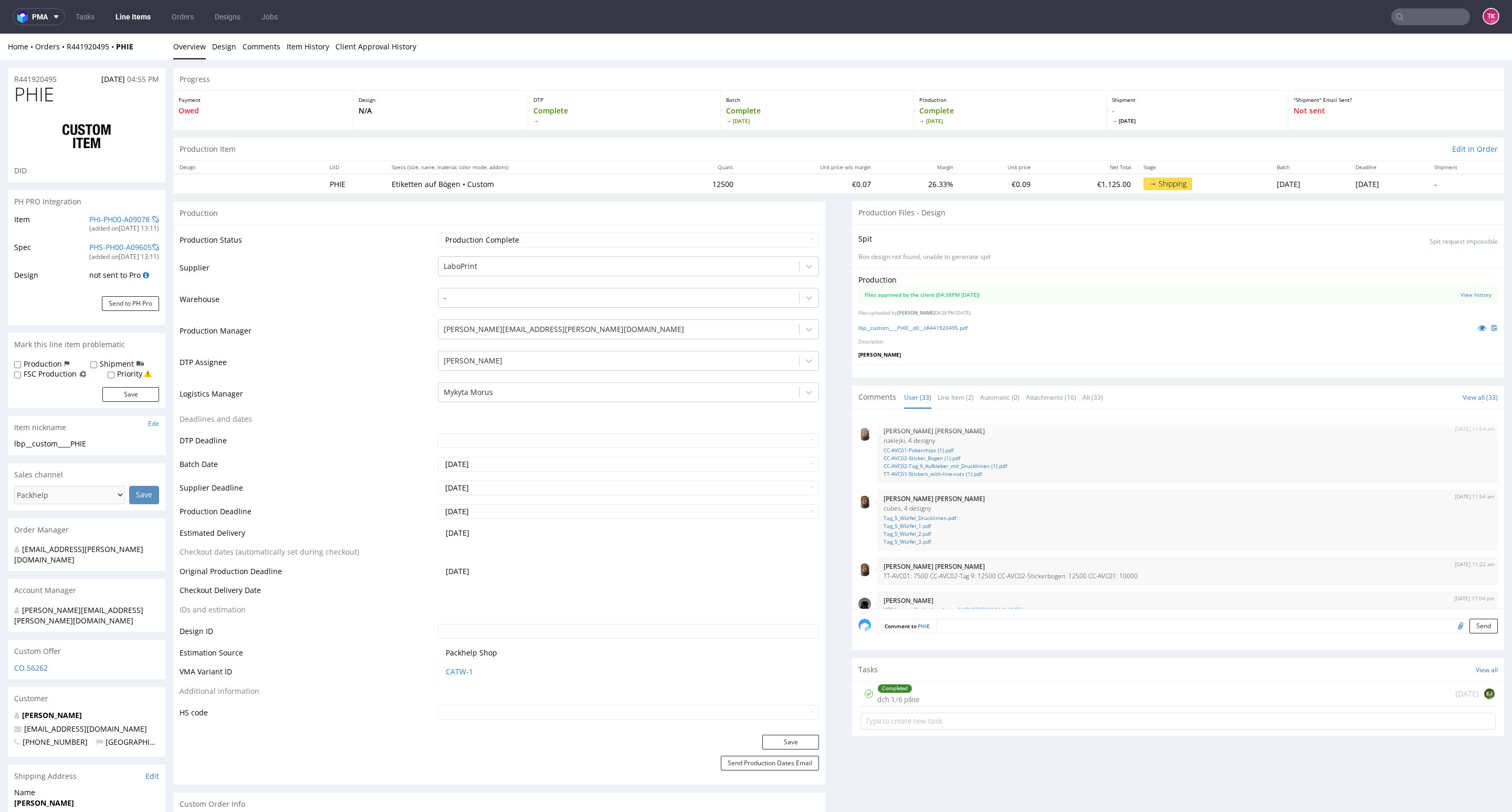
scroll to position [1193, 0]
